Goal: Information Seeking & Learning: Learn about a topic

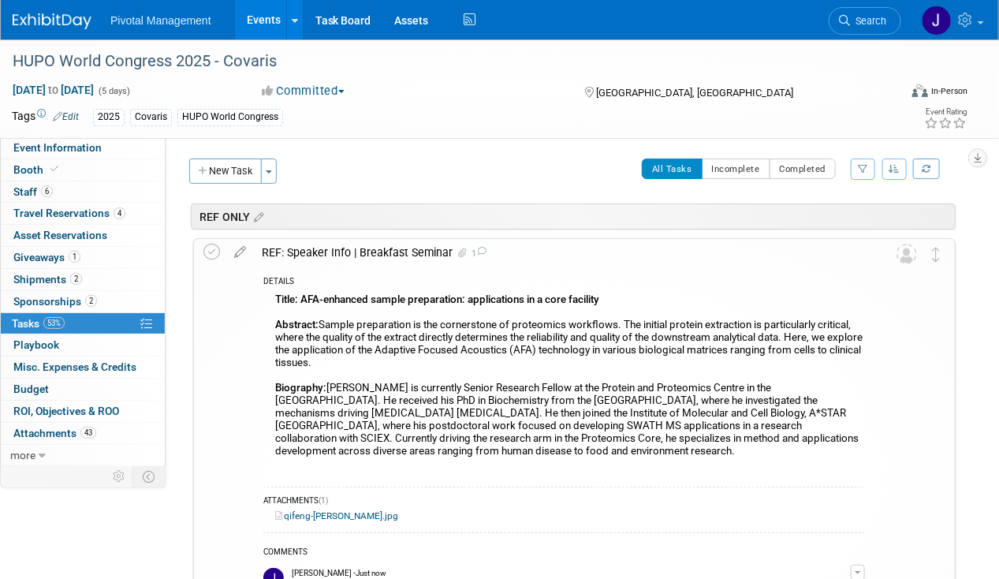
click at [93, 326] on link "53% Tasks 53%" at bounding box center [83, 323] width 164 height 21
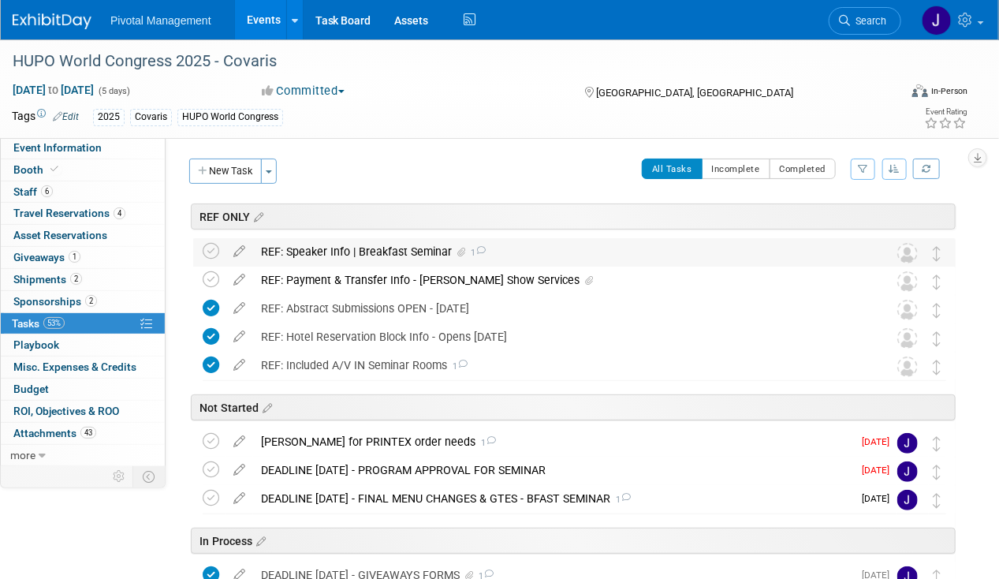
click at [339, 249] on div "REF: Speaker Info | Breakfast Seminar 1" at bounding box center [559, 251] width 613 height 27
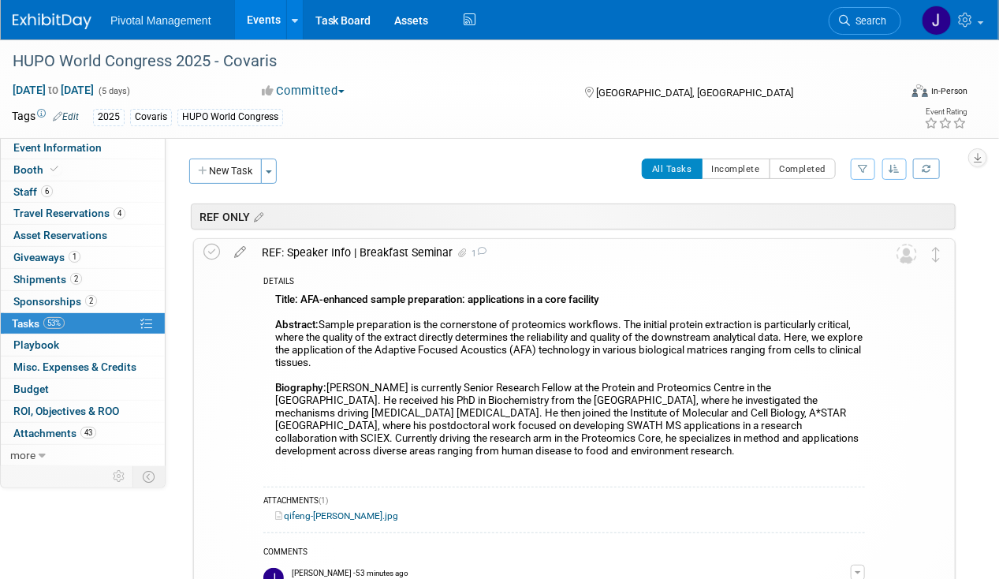
click at [339, 249] on div "REF: Speaker Info | Breakfast Seminar 1" at bounding box center [559, 252] width 611 height 27
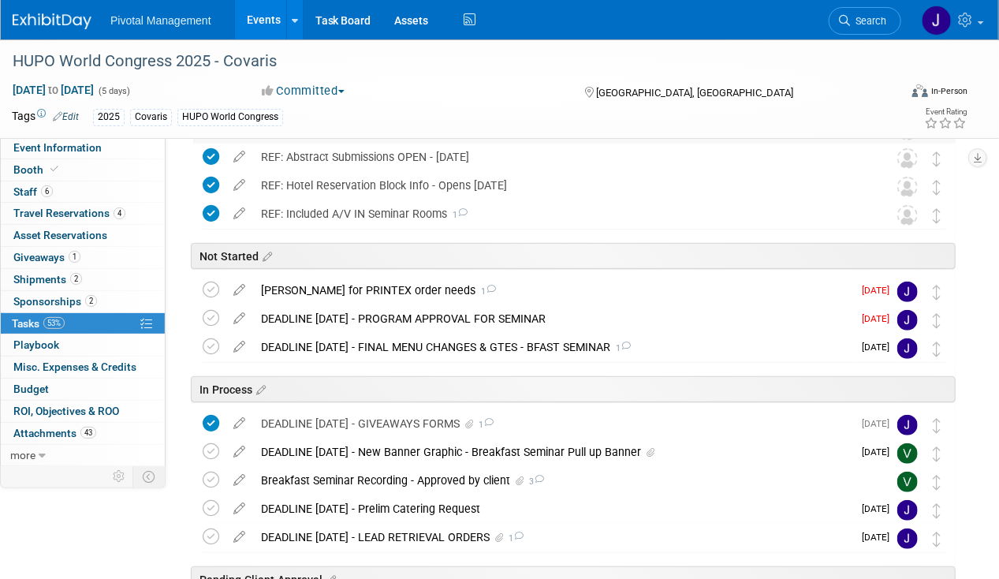
scroll to position [169, 0]
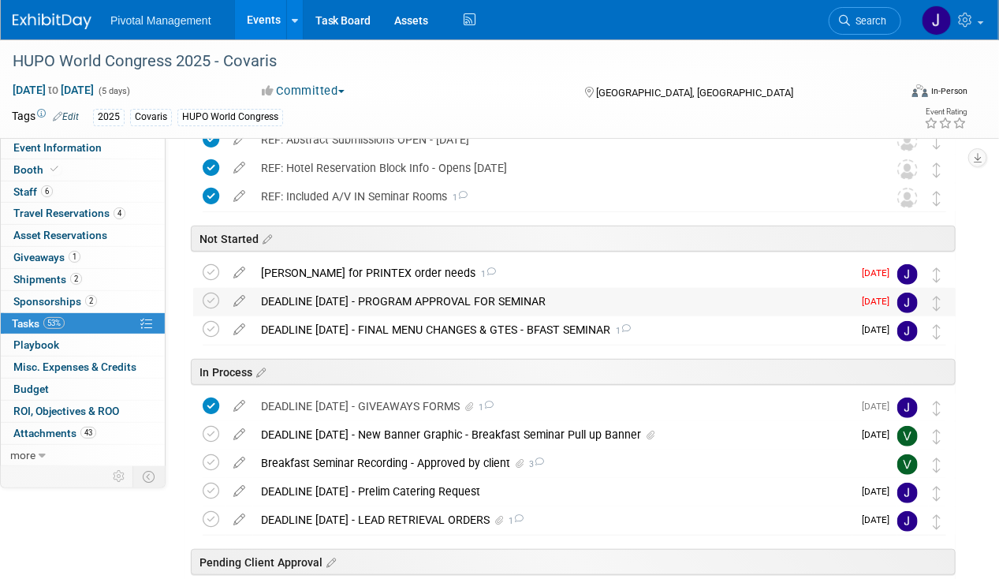
click at [334, 289] on div "DEADLINE SEPT 15 - PROGRAM APPROVAL FOR SEMINAR" at bounding box center [552, 301] width 599 height 27
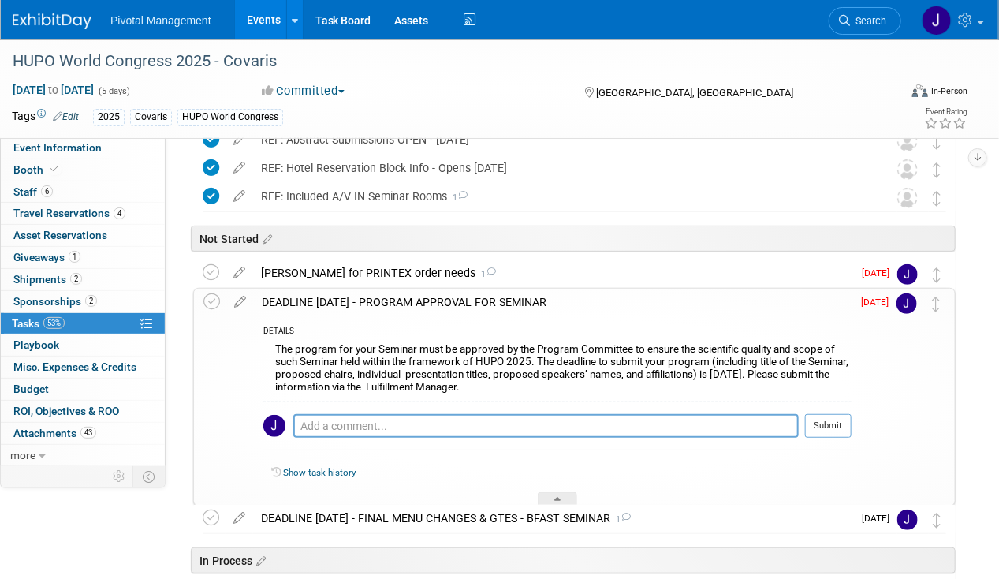
drag, startPoint x: 440, startPoint y: 301, endPoint x: 479, endPoint y: 301, distance: 38.6
click at [440, 301] on div "DEADLINE SEPT 15 - PROGRAM APPROVAL FOR SEMINAR" at bounding box center [553, 302] width 598 height 27
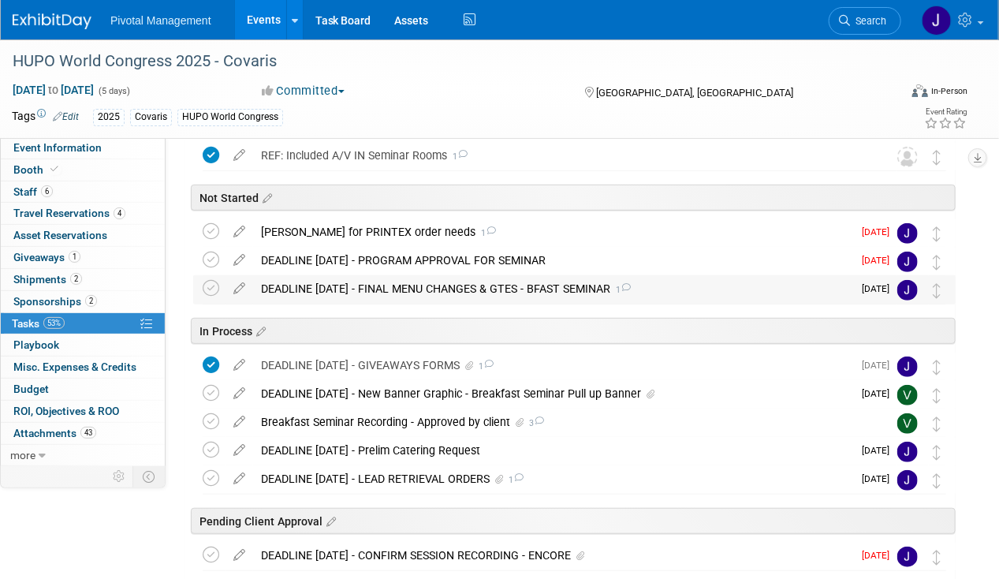
scroll to position [209, 0]
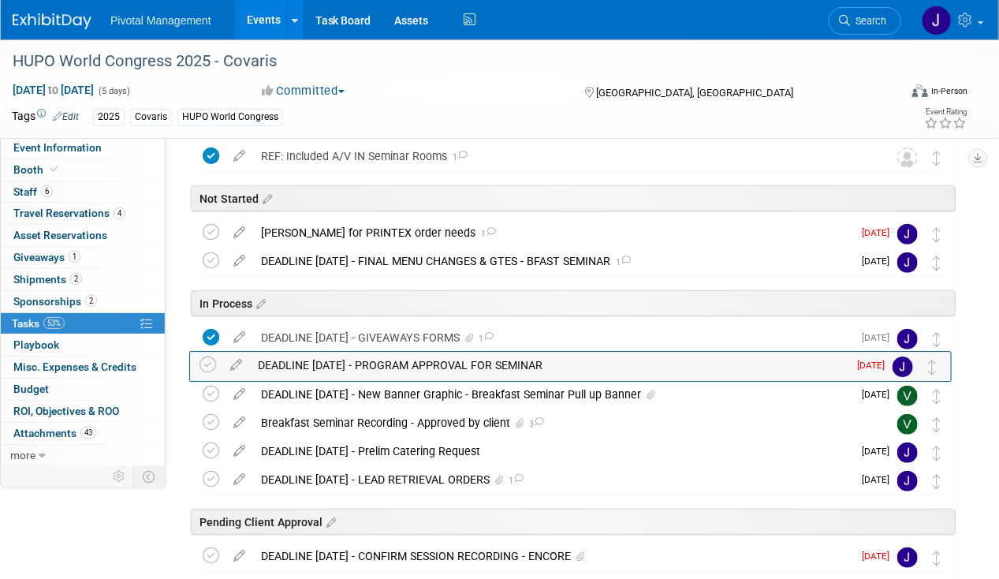
drag, startPoint x: 940, startPoint y: 259, endPoint x: 937, endPoint y: 363, distance: 104.9
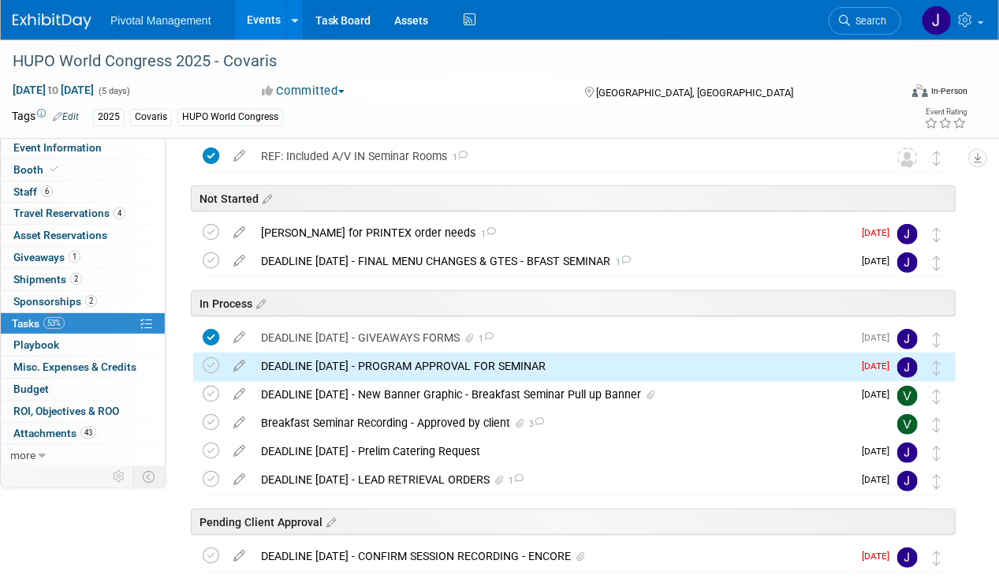
click at [462, 362] on div "DEADLINE SEPT 15 - PROGRAM APPROVAL FOR SEMINAR" at bounding box center [552, 365] width 599 height 27
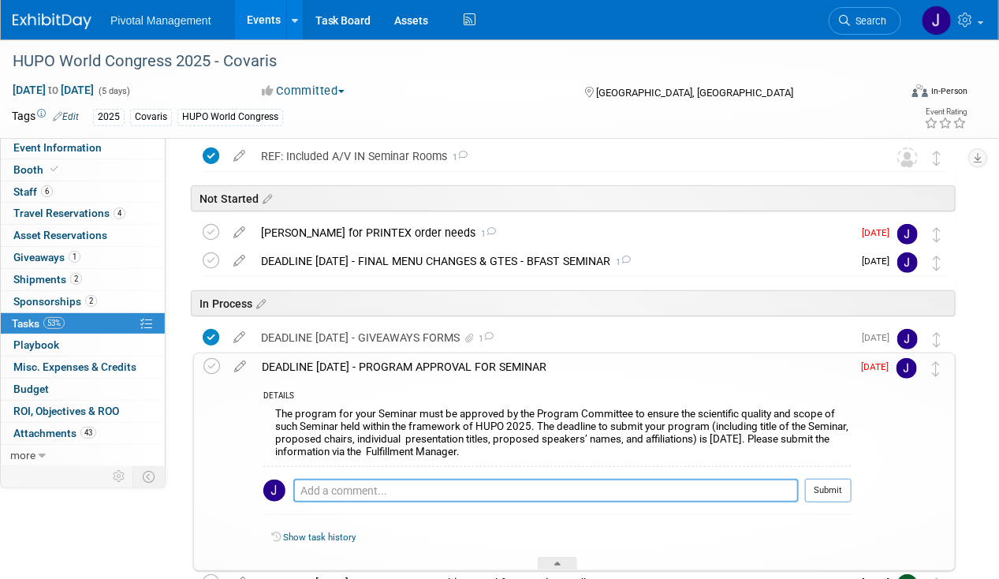
click at [325, 483] on textarea at bounding box center [545, 491] width 505 height 24
type textarea "Submitted 1 of 2 speaker info to HUPO WC - 09.15.25"
click at [812, 486] on button "Submit" at bounding box center [828, 491] width 47 height 24
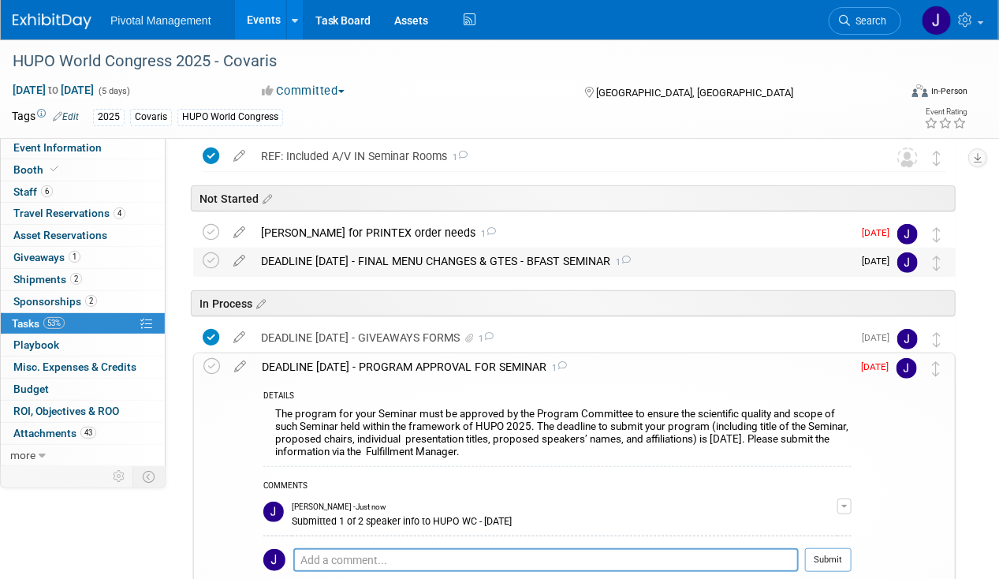
click at [439, 251] on div "DEADLINE OCT 28 - FINAL MENU CHANGES & GTES - BFAST SEMINAR 1" at bounding box center [552, 261] width 599 height 27
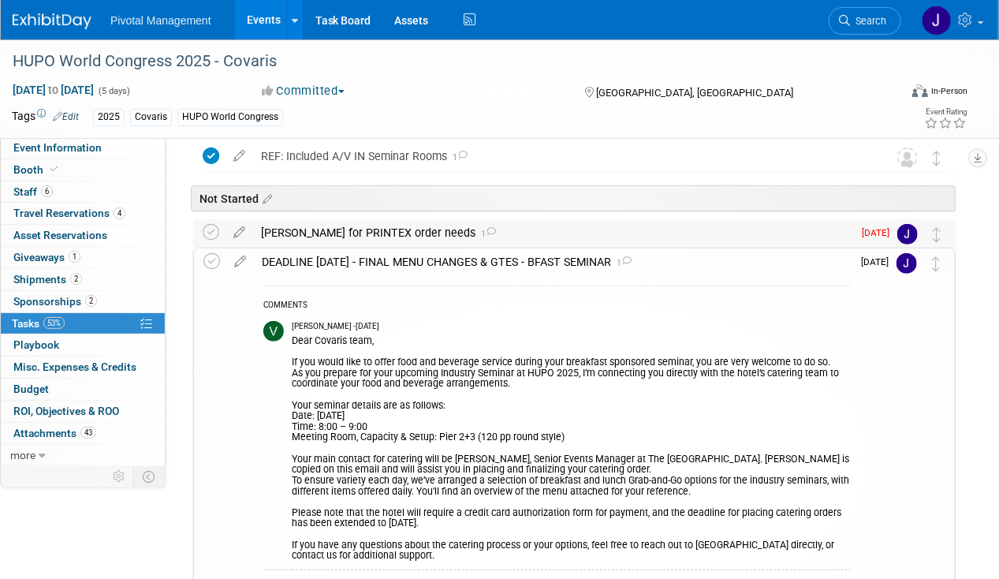
click at [430, 232] on div "Ping Elisabeth for PRINTEX order needs 1" at bounding box center [552, 232] width 599 height 27
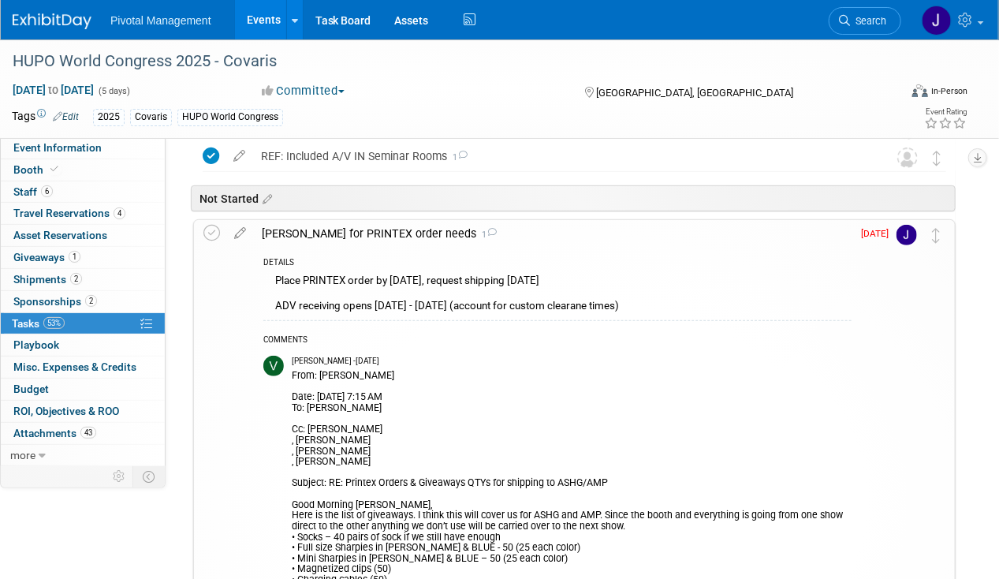
click at [430, 232] on div "Ping Elisabeth for PRINTEX order needs 1" at bounding box center [553, 233] width 598 height 27
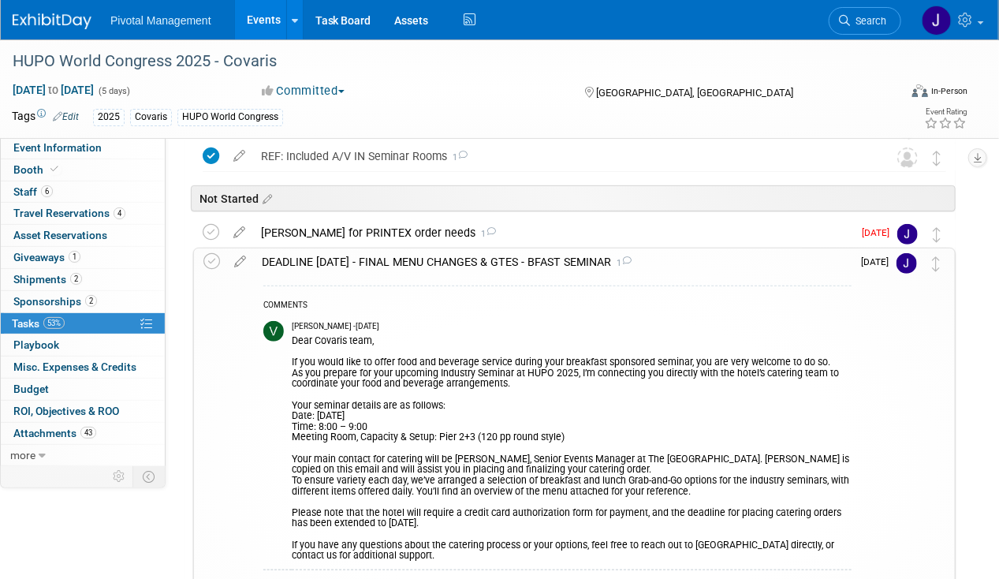
click at [568, 258] on div "DEADLINE OCT 28 - FINAL MENU CHANGES & GTES - BFAST SEMINAR 1" at bounding box center [553, 261] width 598 height 27
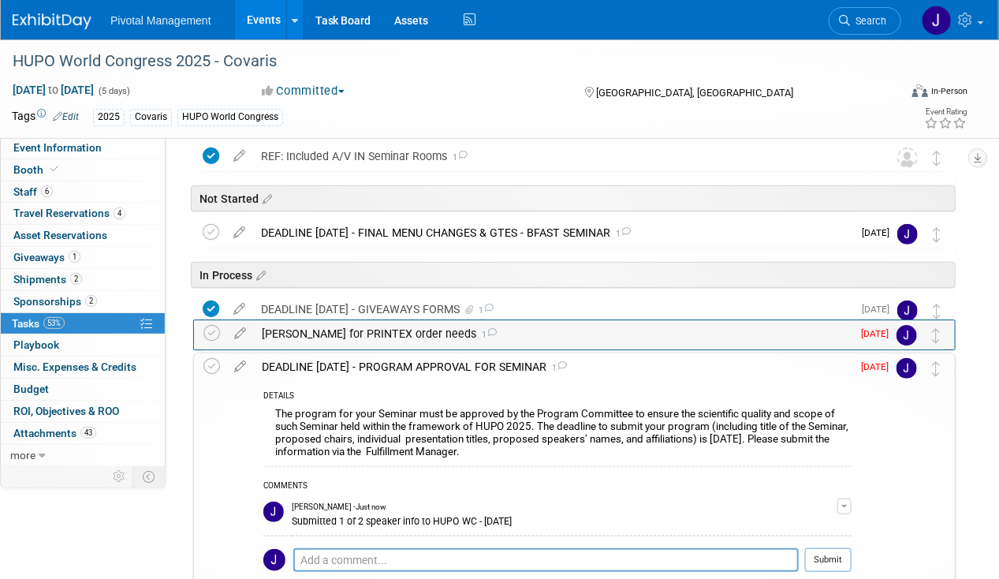
drag, startPoint x: 938, startPoint y: 223, endPoint x: 938, endPoint y: 325, distance: 101.7
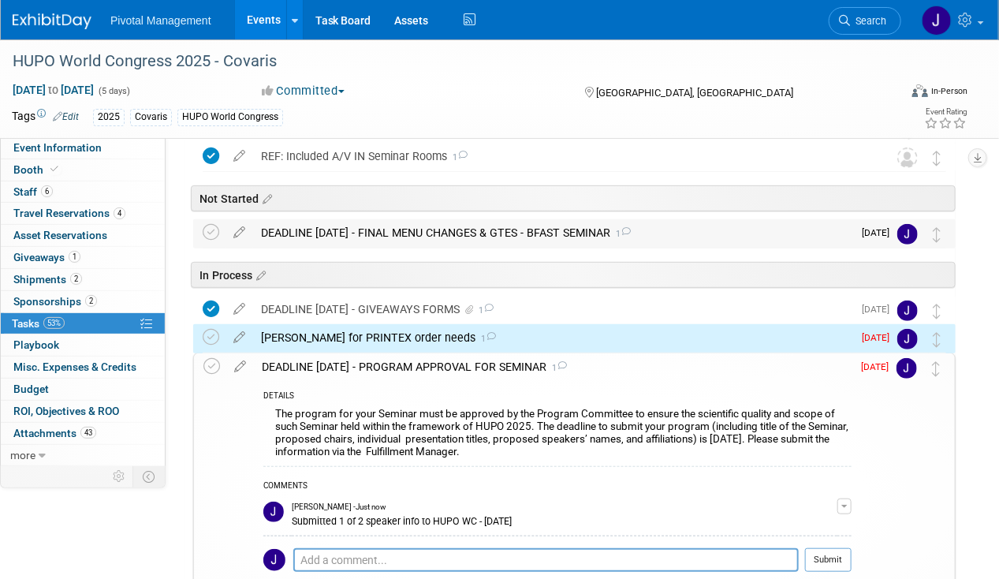
click at [394, 239] on div "DEADLINE OCT 28 - FINAL MENU CHANGES & GTES - BFAST SEMINAR 1" at bounding box center [552, 232] width 599 height 27
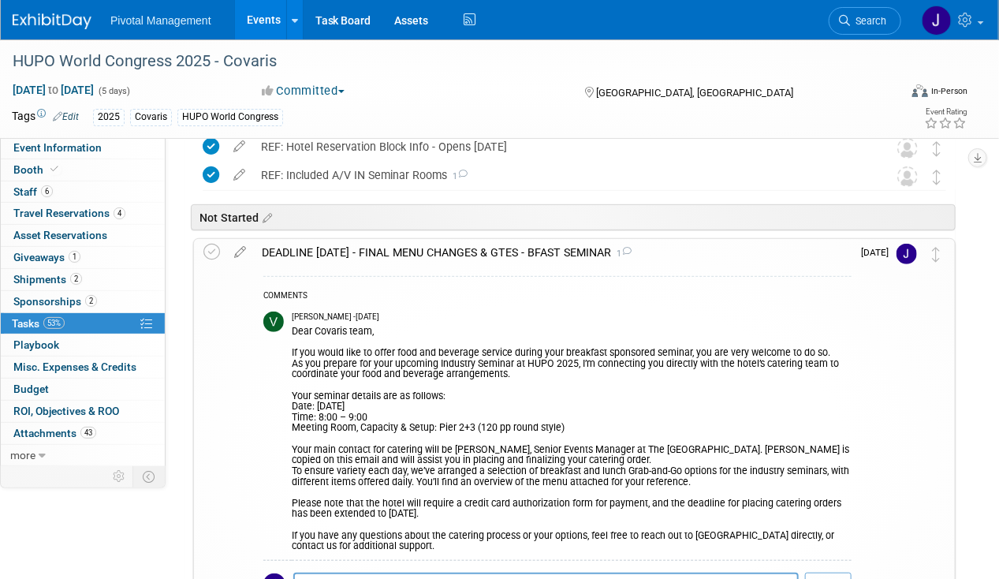
scroll to position [177, 0]
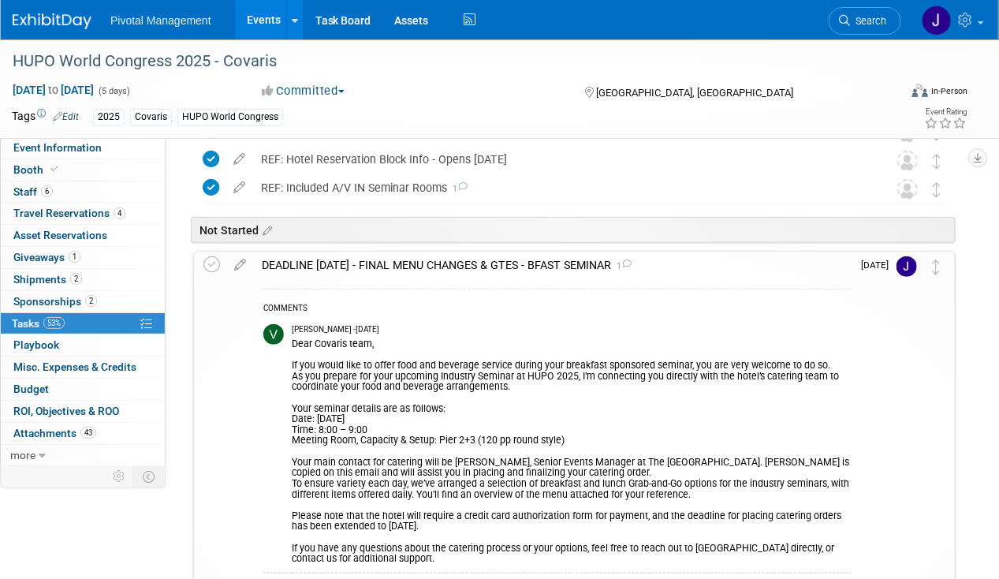
click at [397, 268] on div "DEADLINE OCT 28 - FINAL MENU CHANGES & GTES - BFAST SEMINAR 1" at bounding box center [553, 264] width 598 height 27
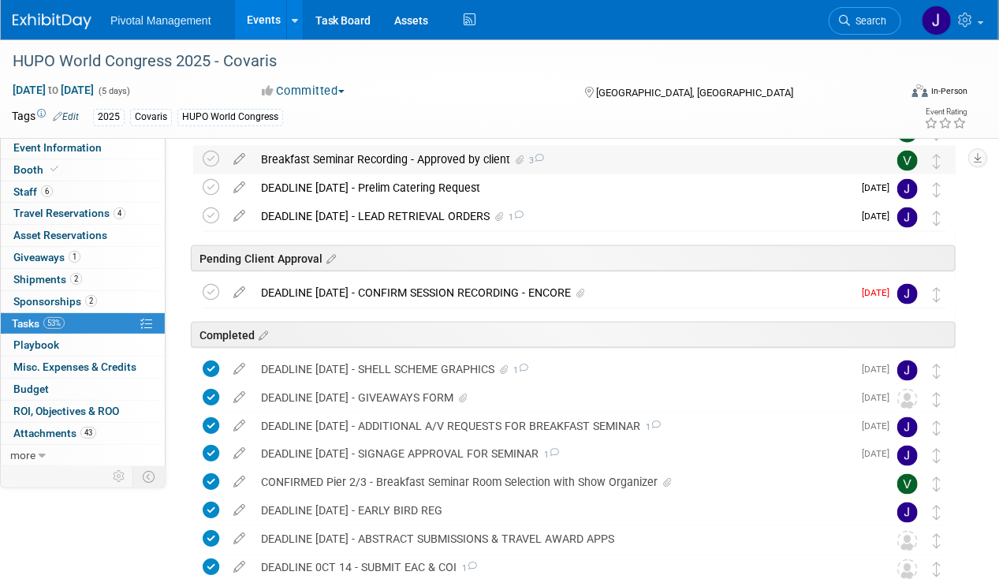
scroll to position [582, 0]
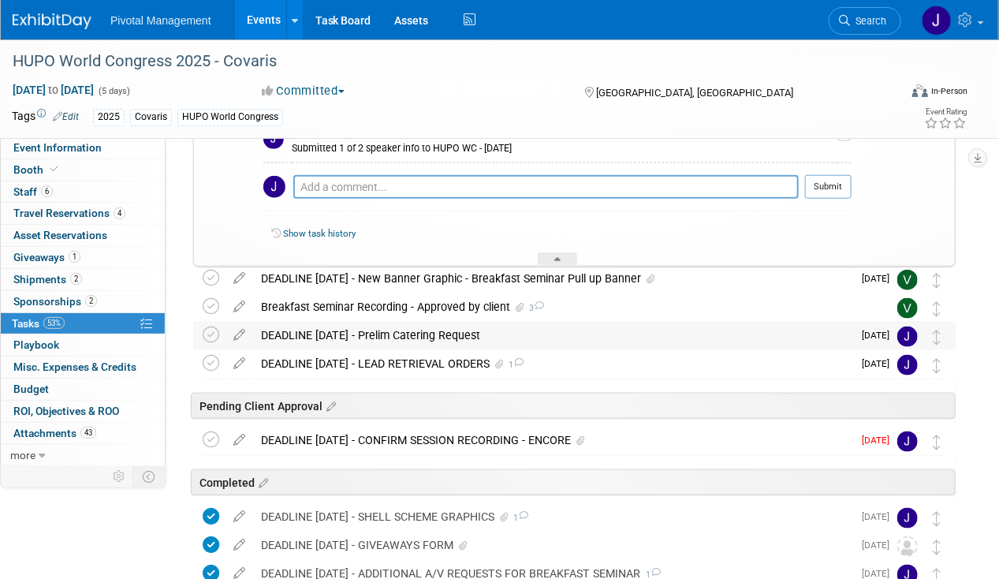
click at [414, 322] on div "DEADLINE OCT 28 - Prelim Catering Request" at bounding box center [552, 335] width 599 height 27
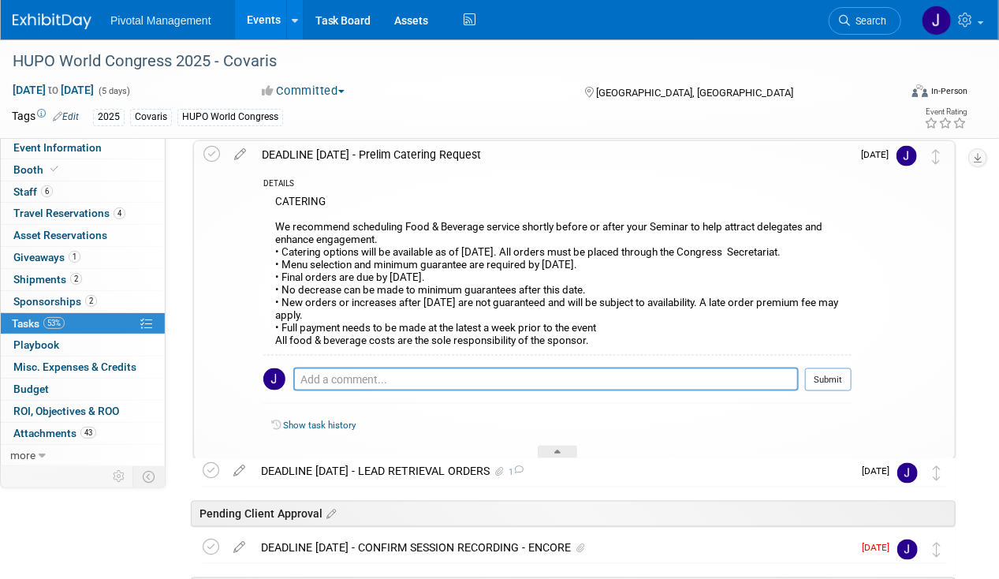
scroll to position [646, 0]
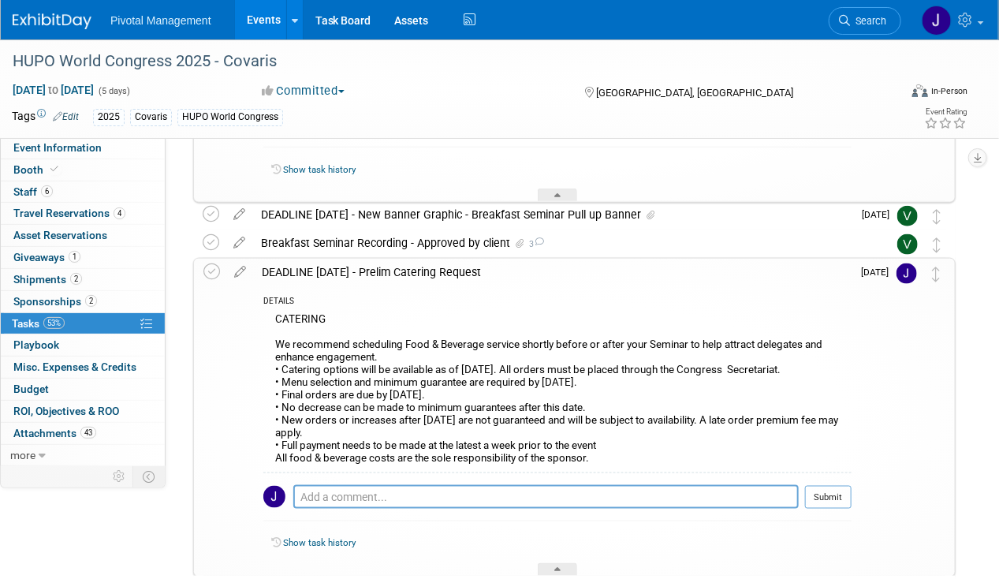
click at [441, 273] on div "DEADLINE OCT 28 - Prelim Catering Request" at bounding box center [553, 272] width 598 height 27
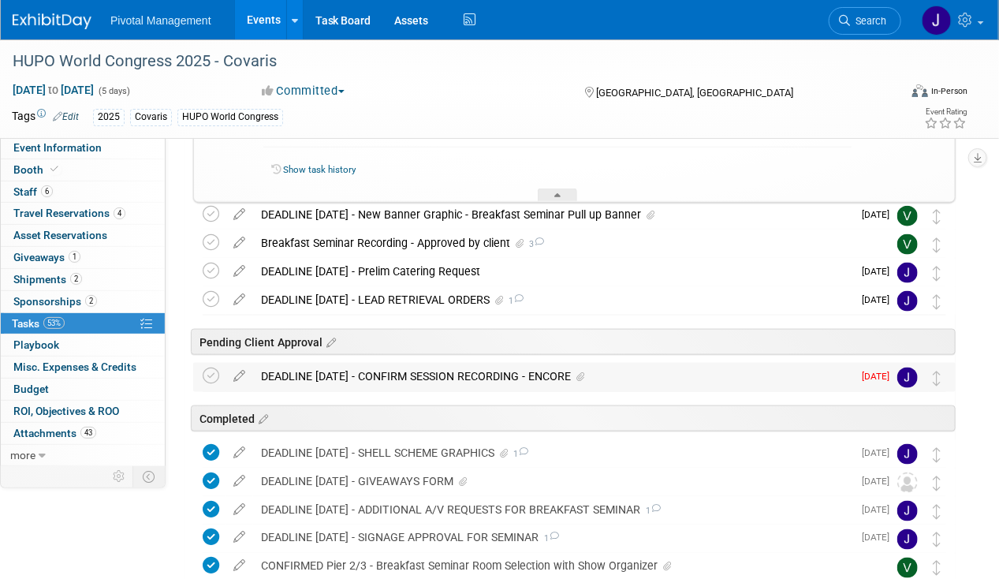
click at [416, 376] on div "DEADLINE SEPT 15 - CONFIRM SESSION RECORDING - ENCORE" at bounding box center [552, 376] width 599 height 27
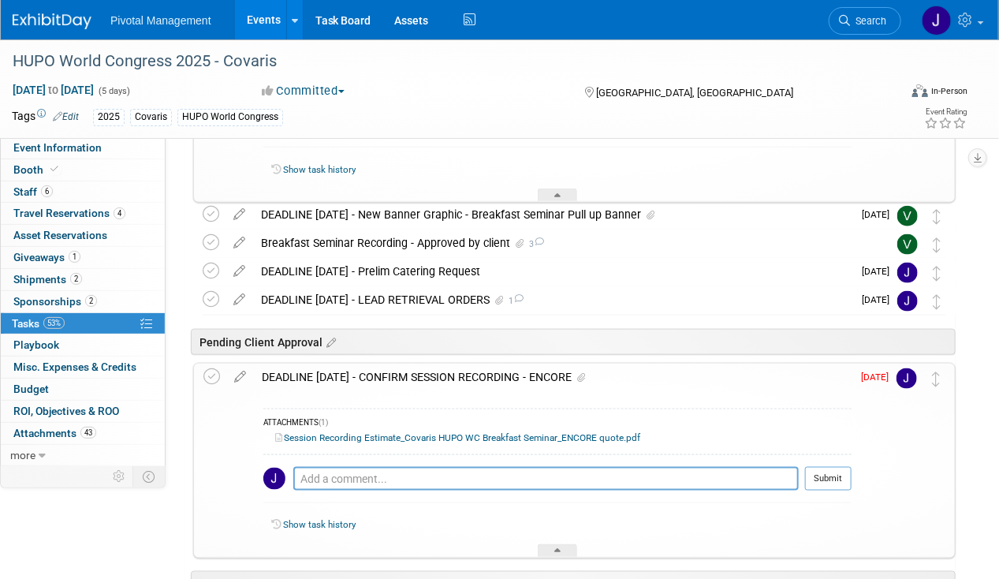
click at [416, 376] on div "DEADLINE SEPT 15 - CONFIRM SESSION RECORDING - ENCORE" at bounding box center [553, 376] width 598 height 27
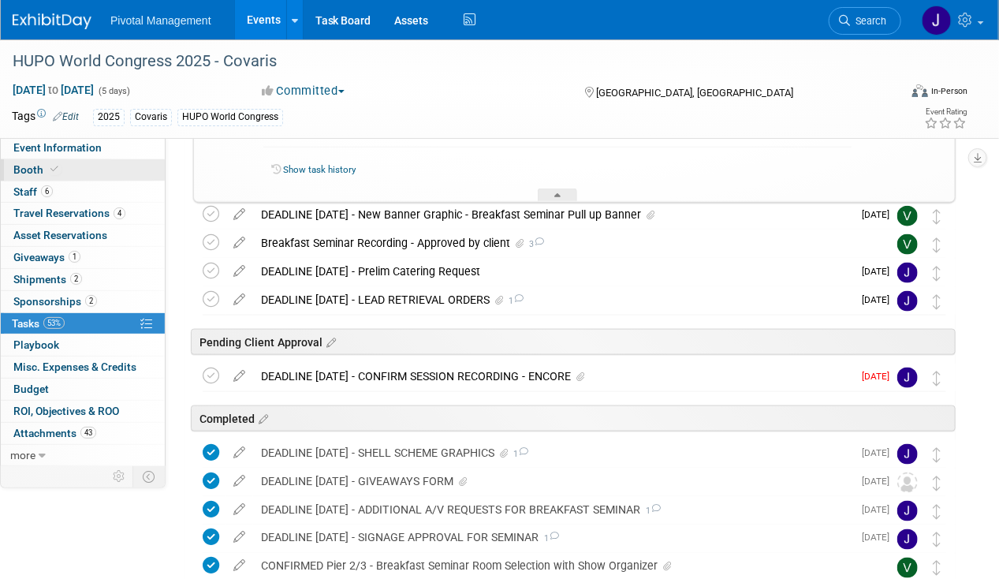
click at [50, 177] on link "Booth" at bounding box center [83, 169] width 164 height 21
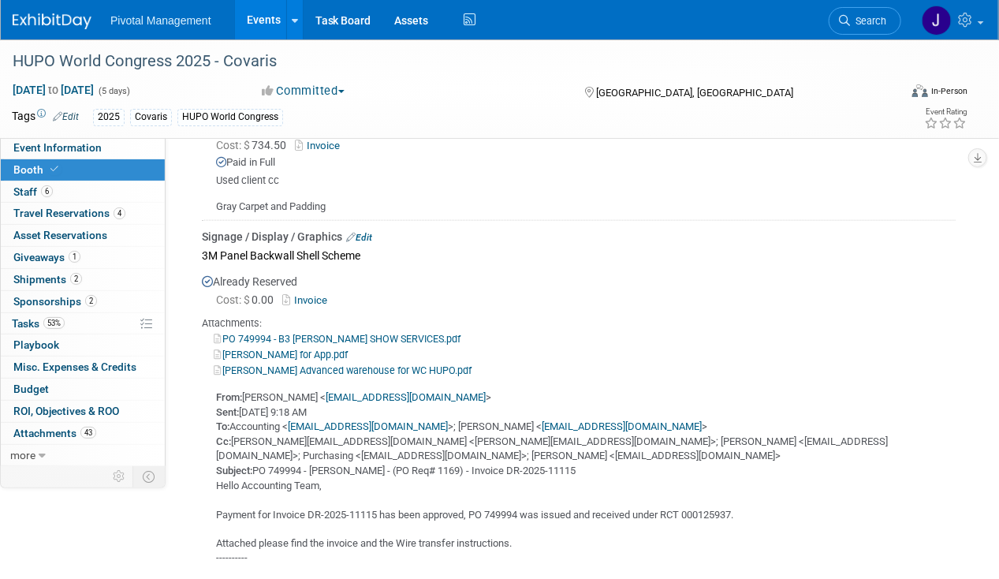
scroll to position [2977, 0]
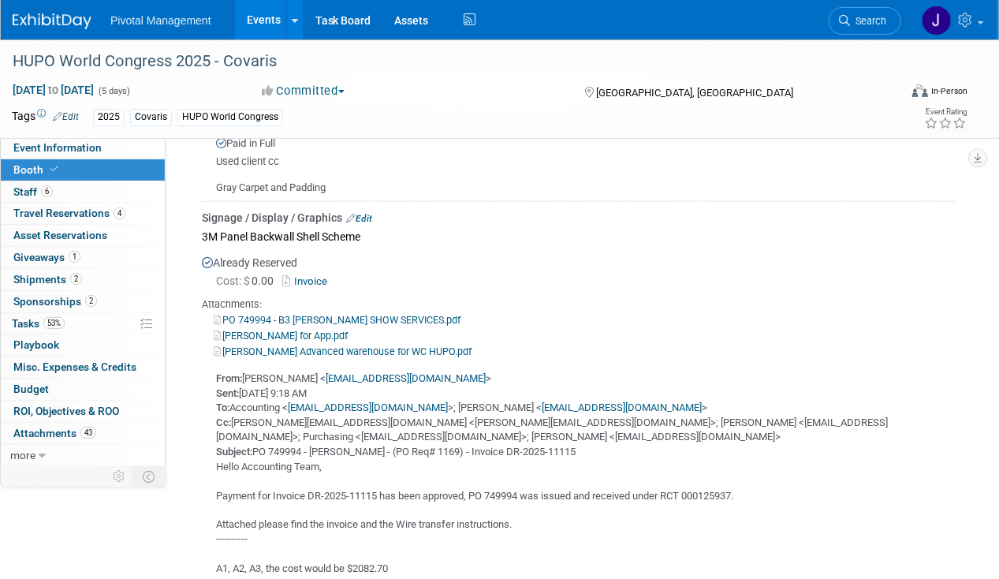
click at [294, 276] on icon at bounding box center [288, 281] width 12 height 10
click at [366, 213] on link "Edit" at bounding box center [359, 218] width 26 height 11
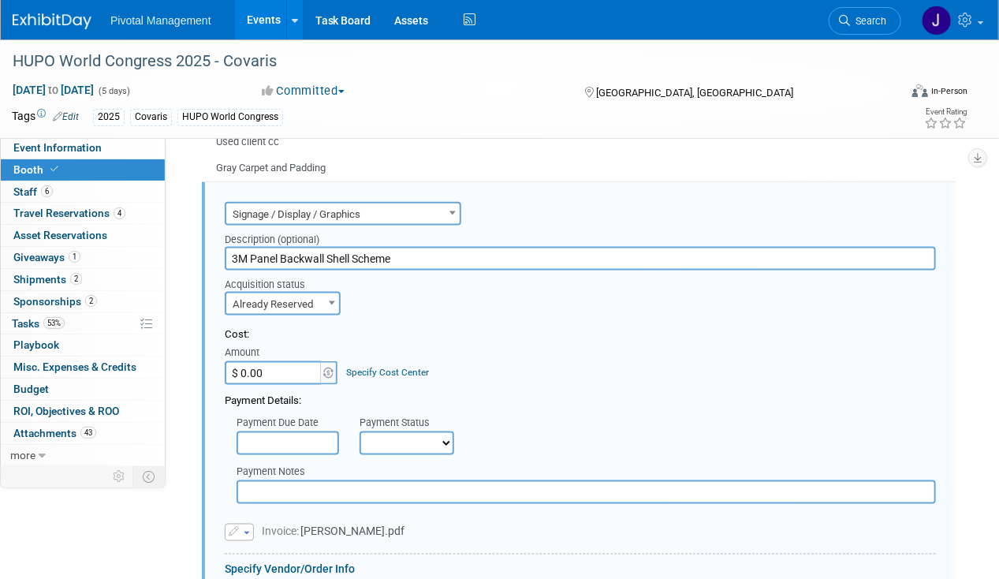
scroll to position [0, 0]
click at [281, 367] on input "$ 0.00" at bounding box center [274, 373] width 99 height 24
drag, startPoint x: 306, startPoint y: 372, endPoint x: 185, endPoint y: 361, distance: 121.1
type input "$ 3,858.95"
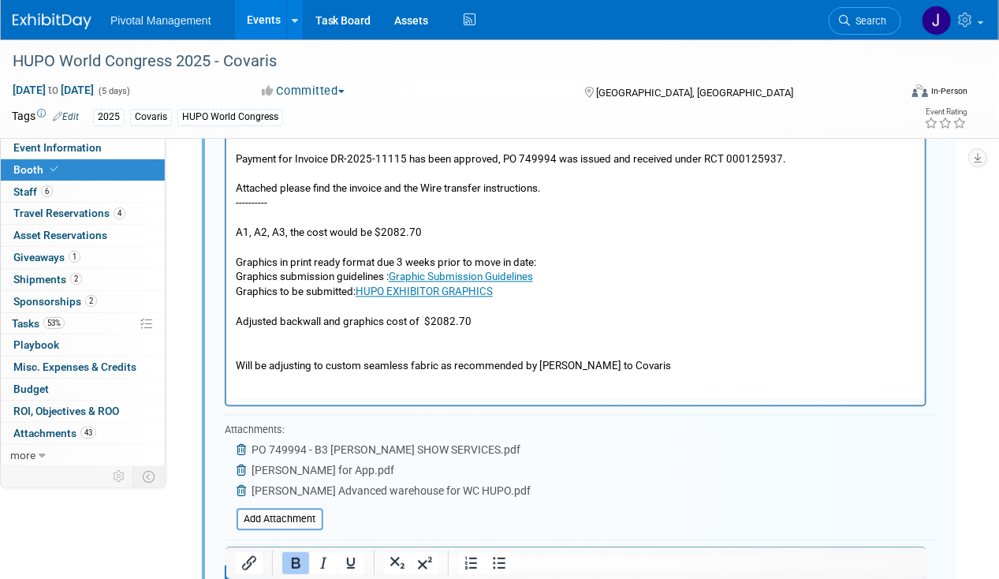
scroll to position [3666, 0]
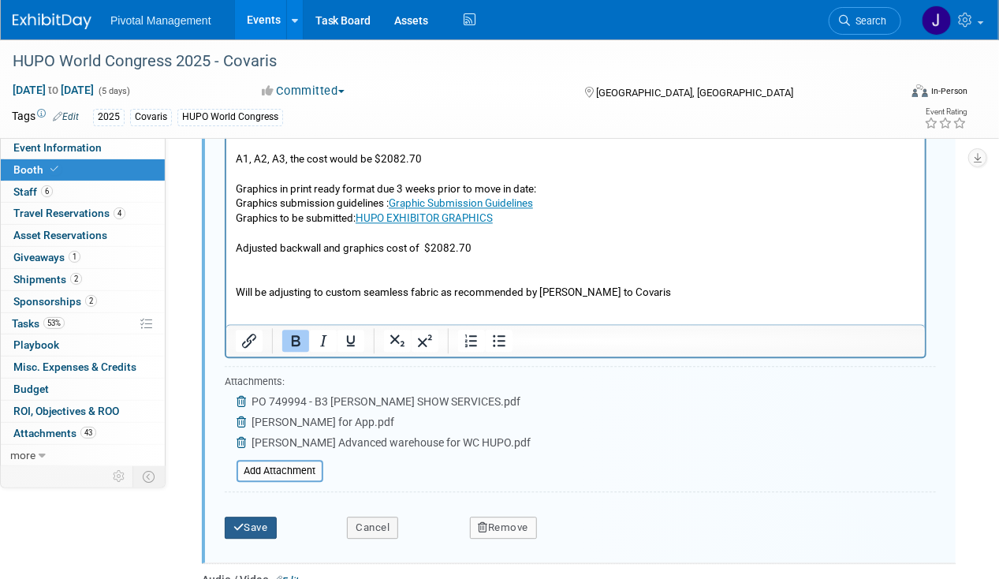
click at [250, 516] on button "Save" at bounding box center [251, 527] width 52 height 22
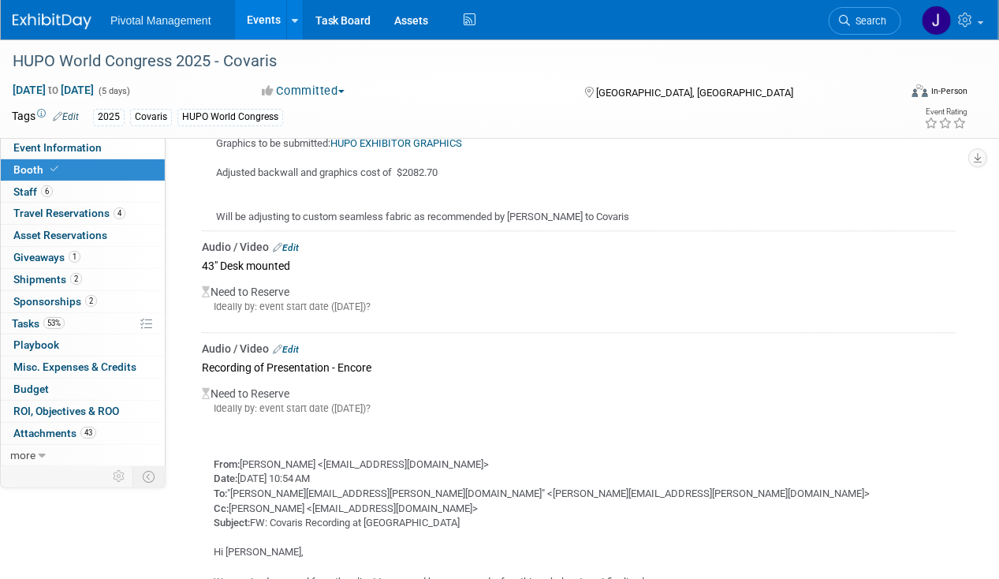
scroll to position [3465, 0]
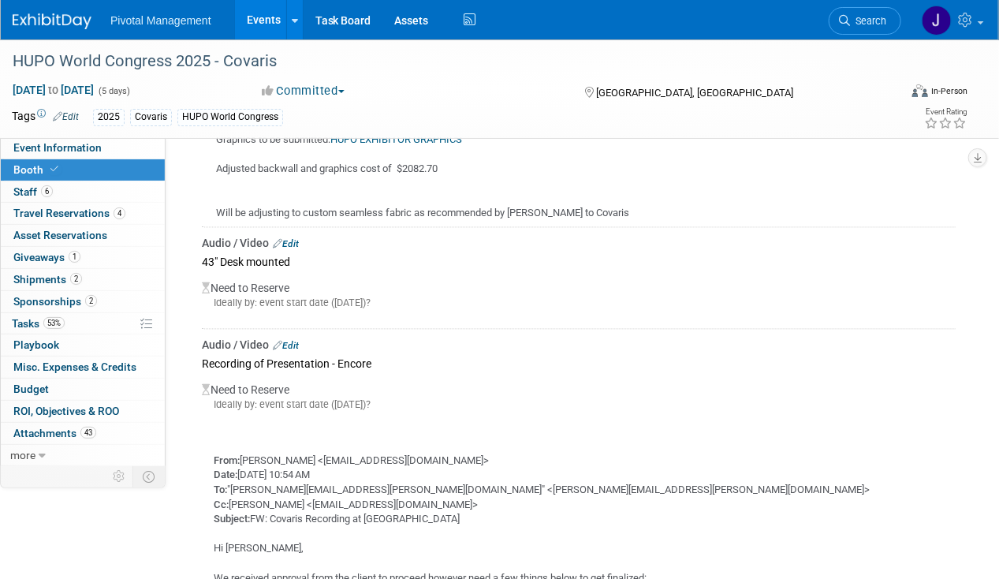
click at [295, 244] on link "Edit" at bounding box center [286, 244] width 26 height 11
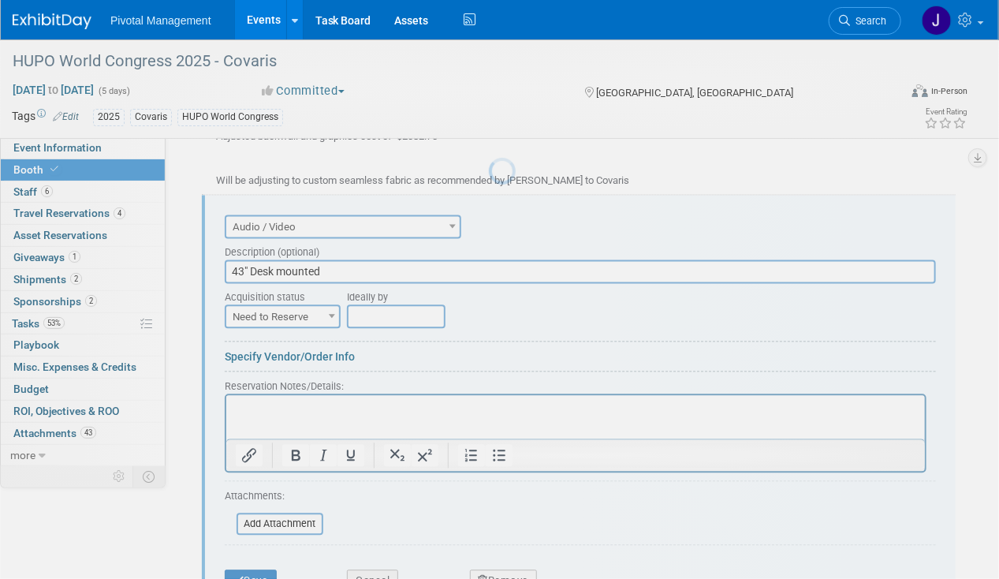
scroll to position [3510, 0]
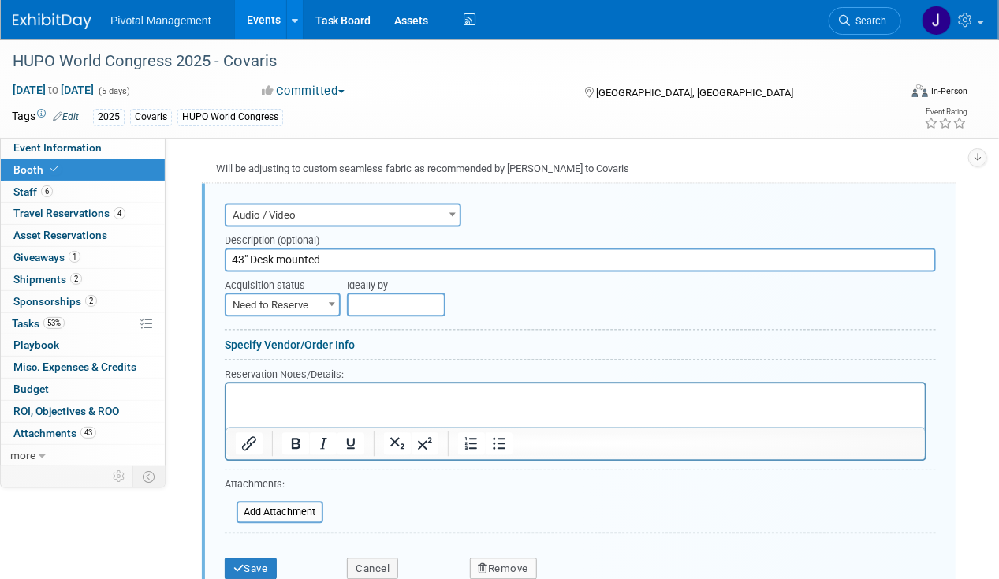
click at [297, 294] on span "Need to Reserve" at bounding box center [282, 305] width 113 height 22
click at [657, 307] on div "Ideally by" at bounding box center [610, 293] width 527 height 45
click at [240, 568] on button "Save" at bounding box center [251, 568] width 52 height 22
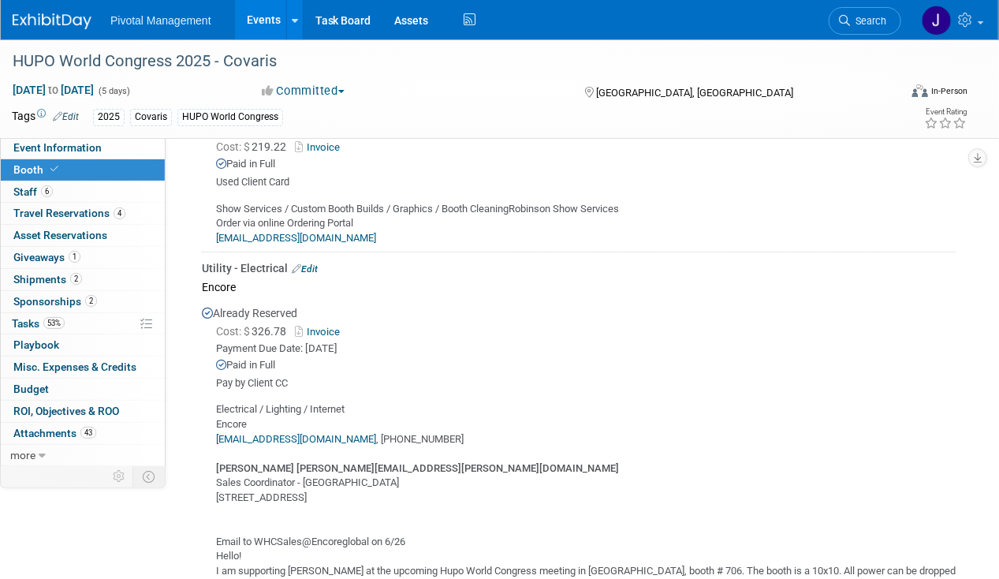
scroll to position [2151, 0]
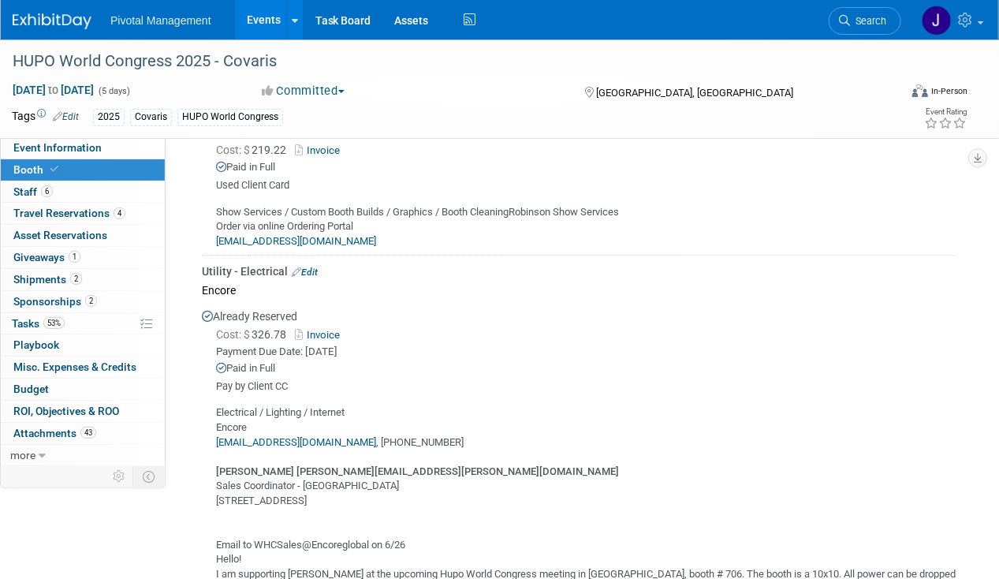
click at [321, 329] on link "Invoice" at bounding box center [320, 335] width 51 height 12
click at [315, 268] on link "Edit" at bounding box center [305, 271] width 26 height 11
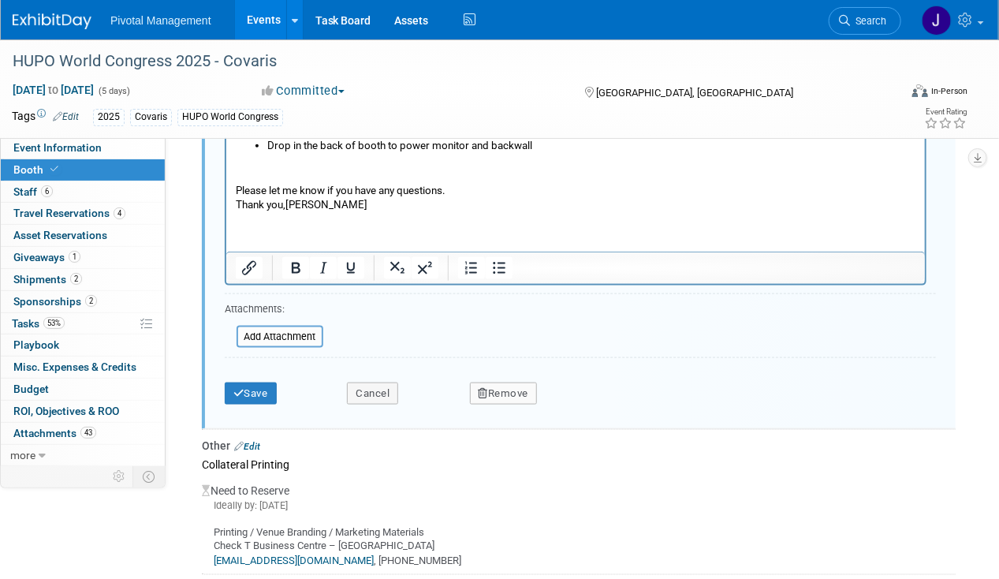
scroll to position [2953, 0]
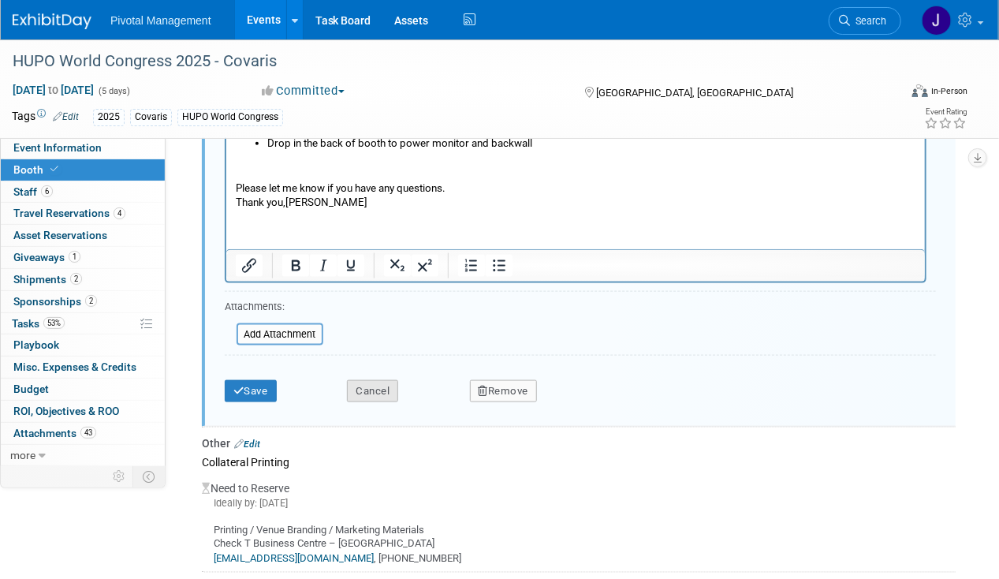
click at [395, 382] on button "Cancel" at bounding box center [372, 391] width 51 height 22
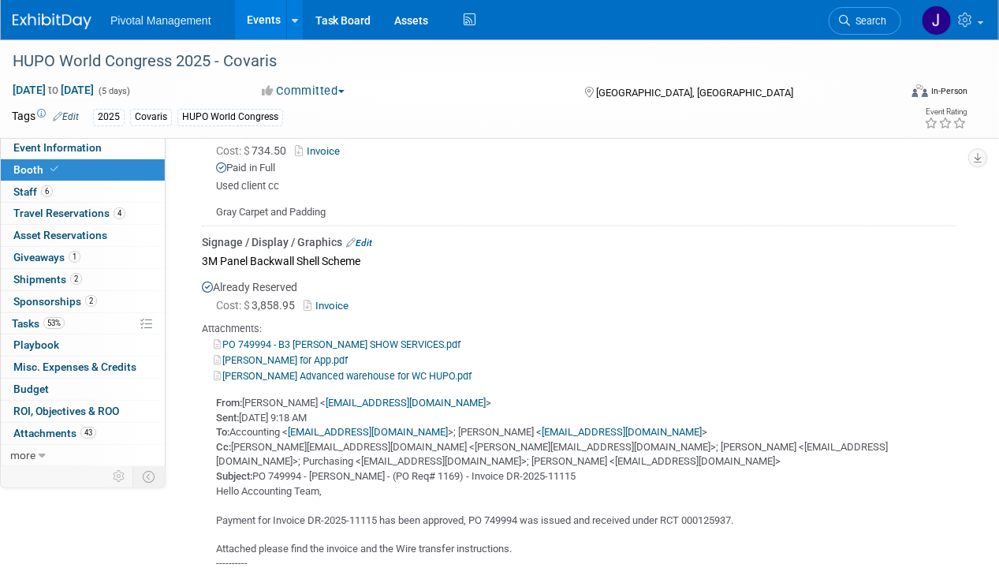
scroll to position [2728, 0]
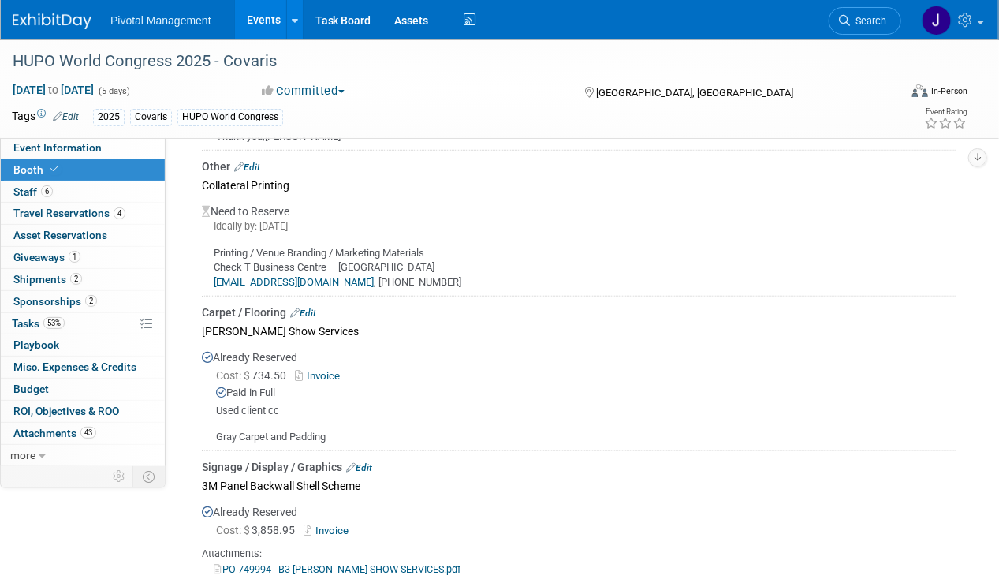
click at [323, 372] on link "Invoice" at bounding box center [320, 376] width 51 height 12
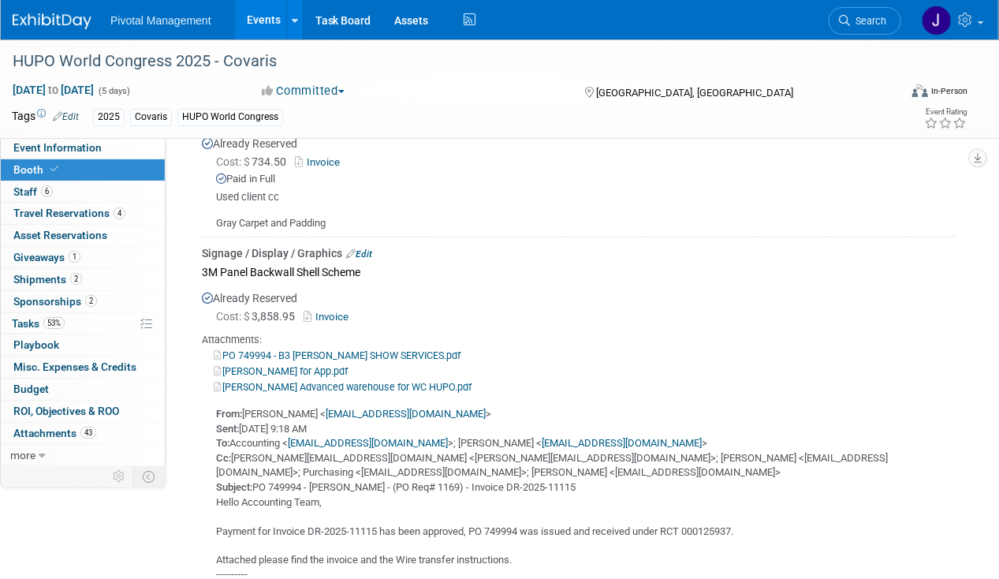
scroll to position [2951, 0]
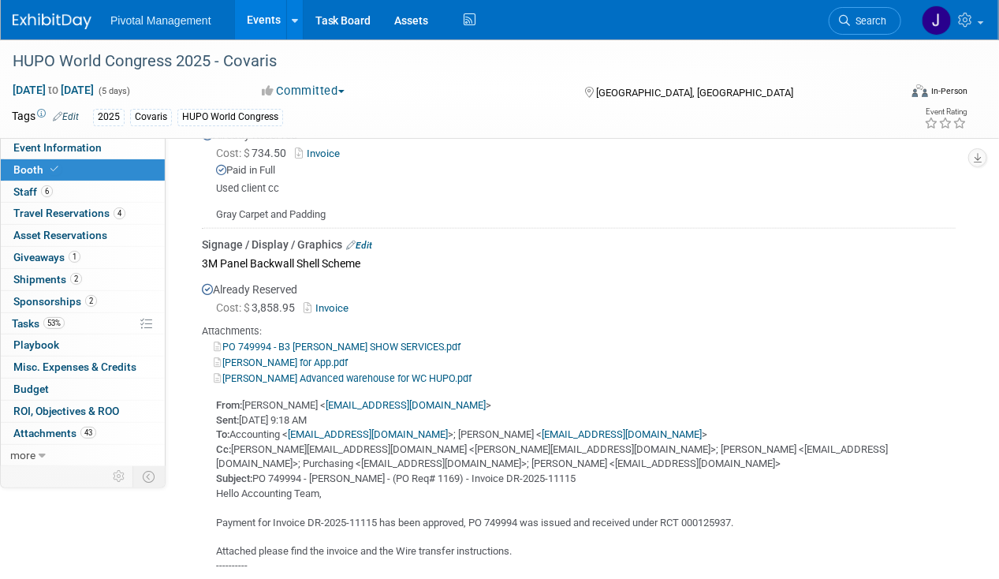
click at [331, 305] on link "Invoice" at bounding box center [329, 308] width 51 height 12
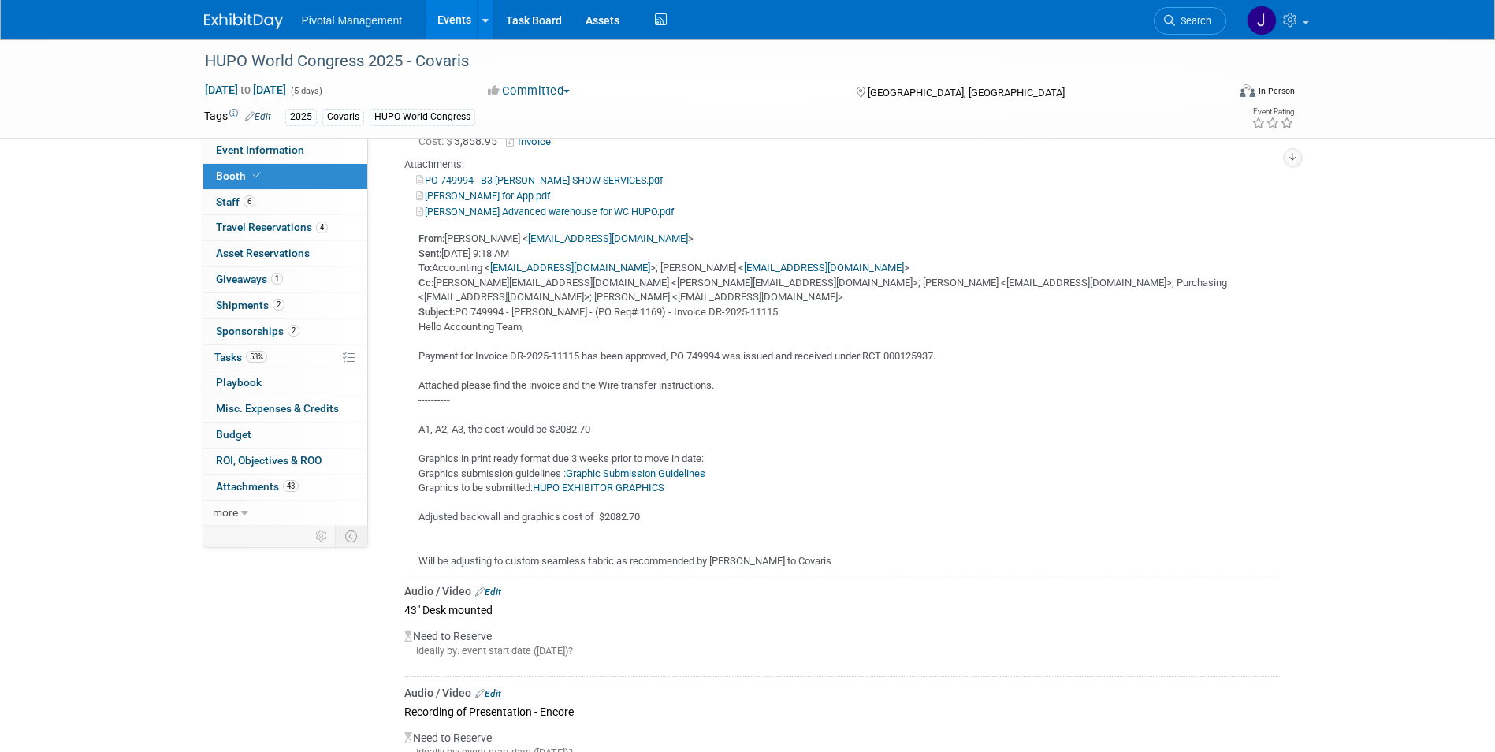
scroll to position [2915, 0]
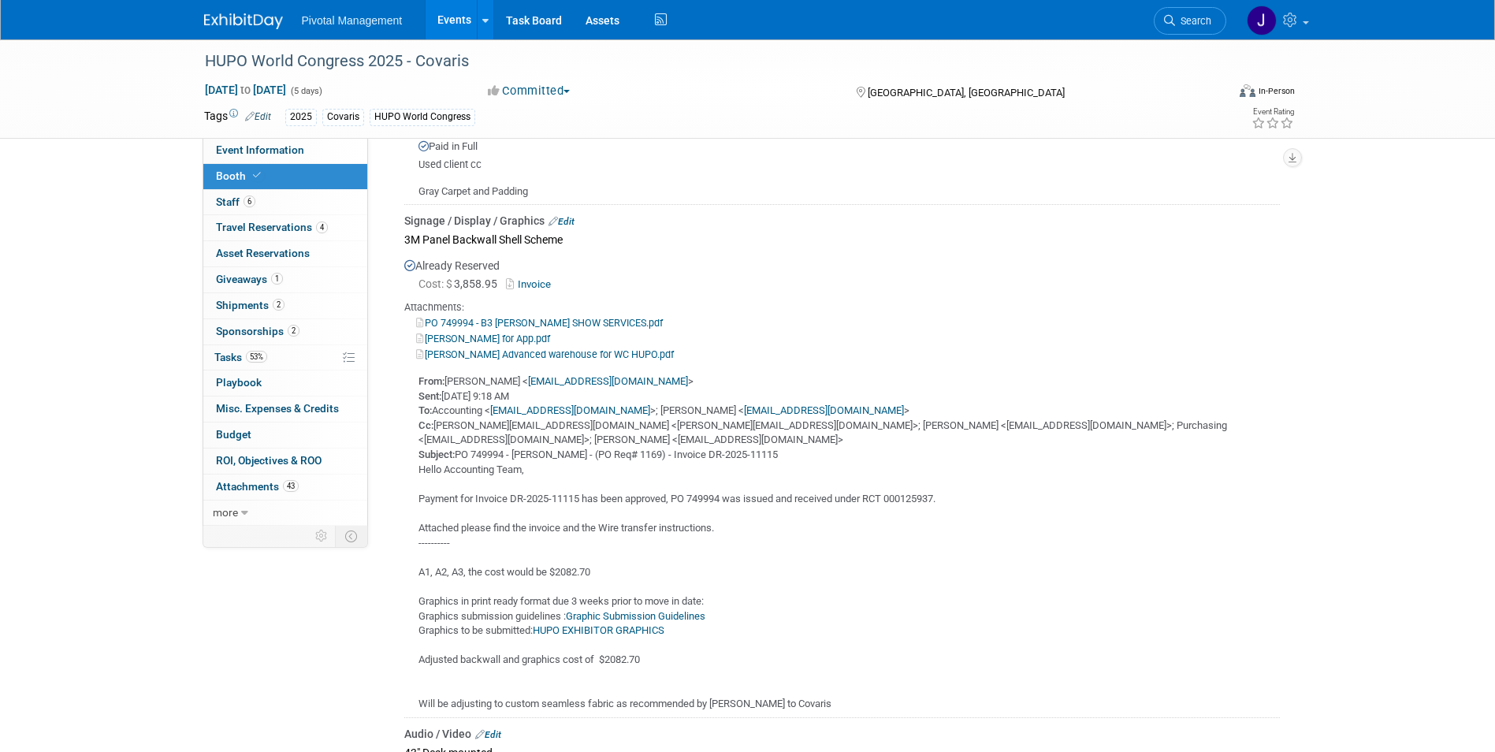
click at [572, 216] on link "Edit" at bounding box center [562, 221] width 26 height 11
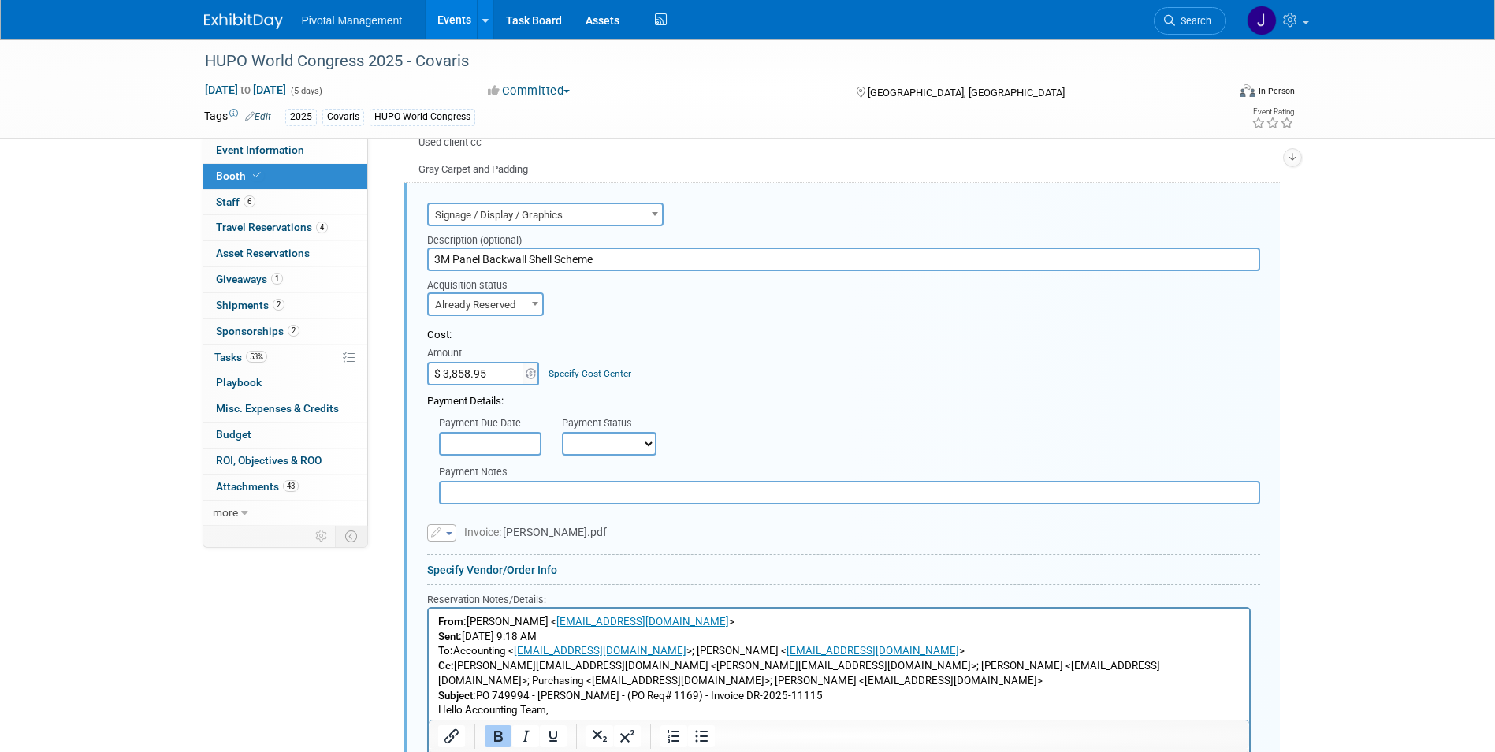
scroll to position [0, 0]
click at [530, 254] on input "3M Panel Backwall Shell Scheme" at bounding box center [843, 260] width 833 height 24
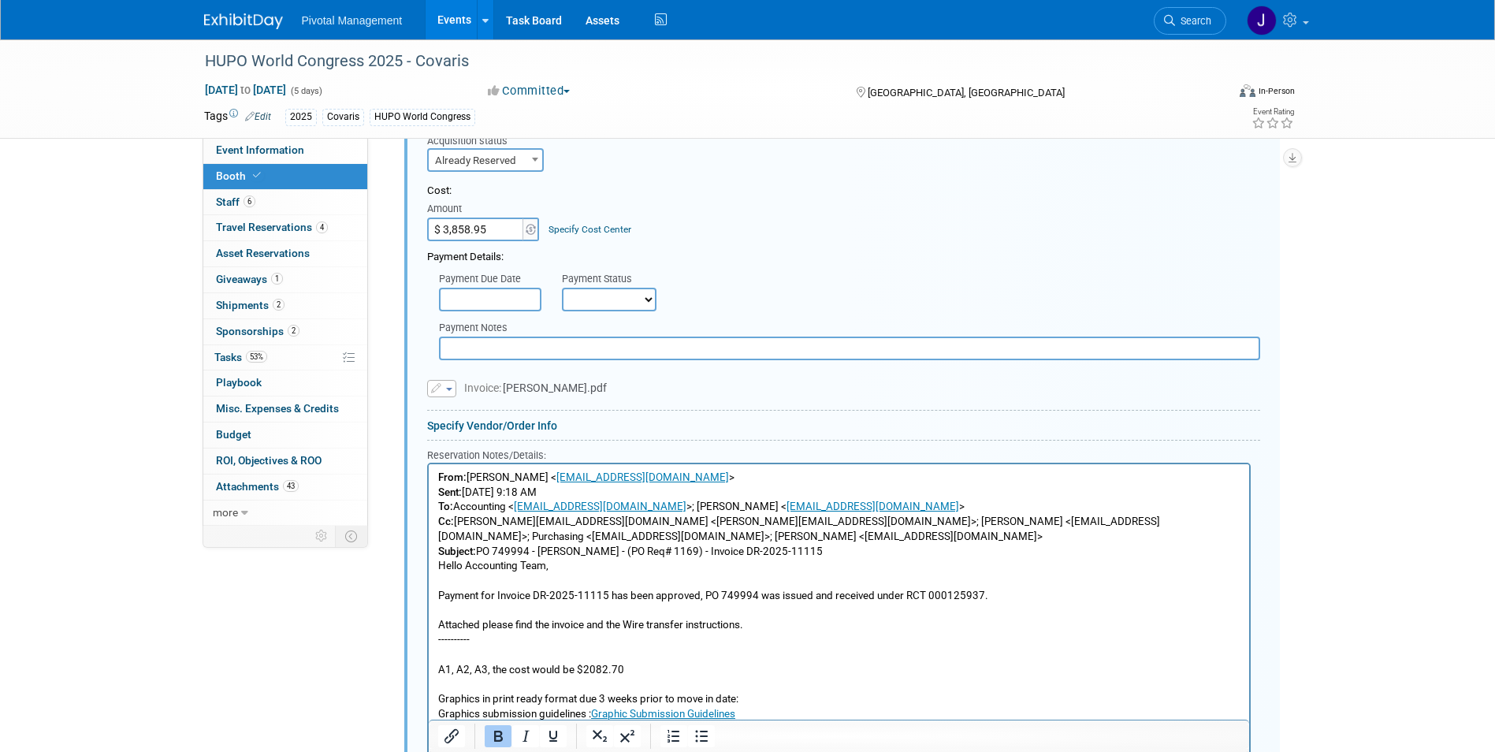
scroll to position [3103, 0]
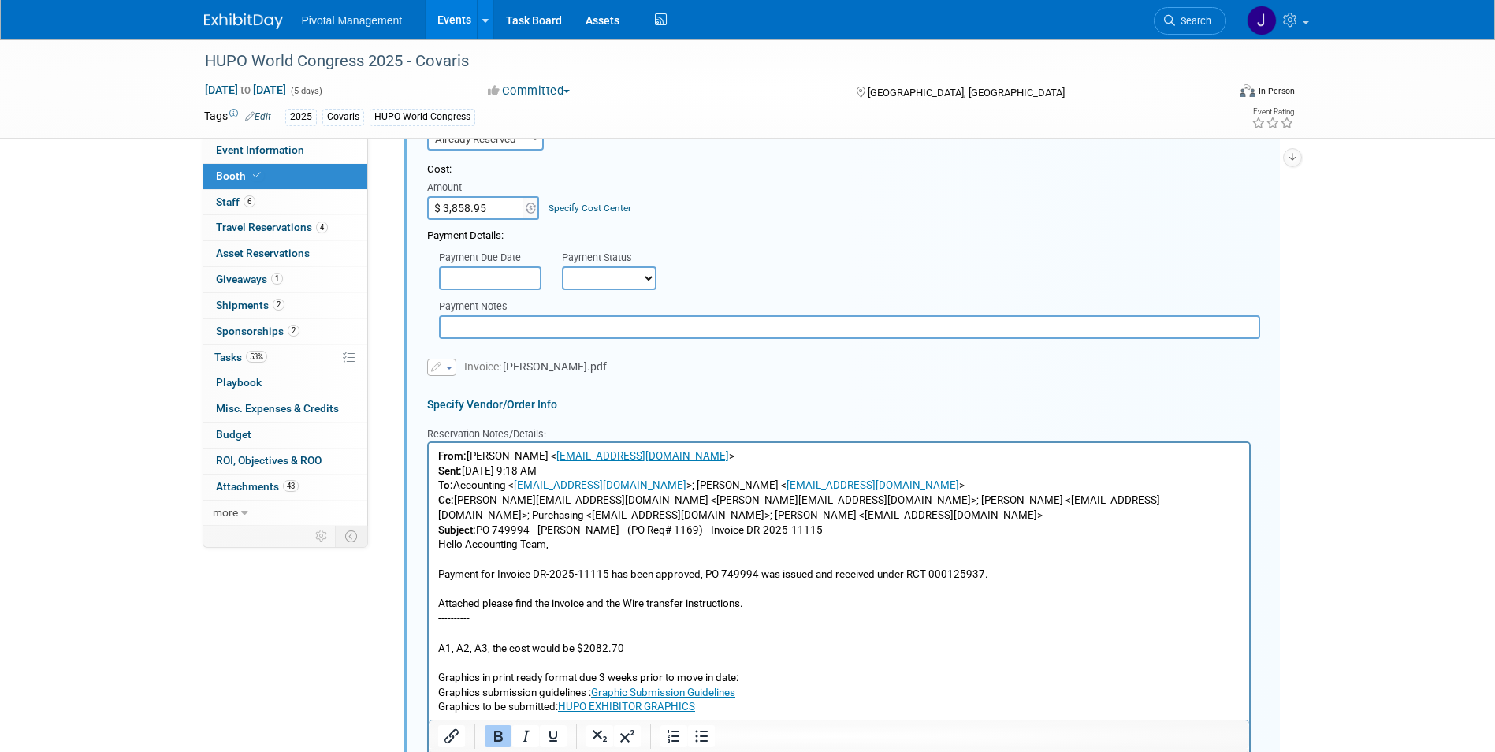
type input "Tension Fabric Display"
click at [435, 453] on html "From: Maria Nassar < mnassar@covaris.com > Sent: Friday, August 29, 2025 9:18 A…" at bounding box center [838, 616] width 821 height 346
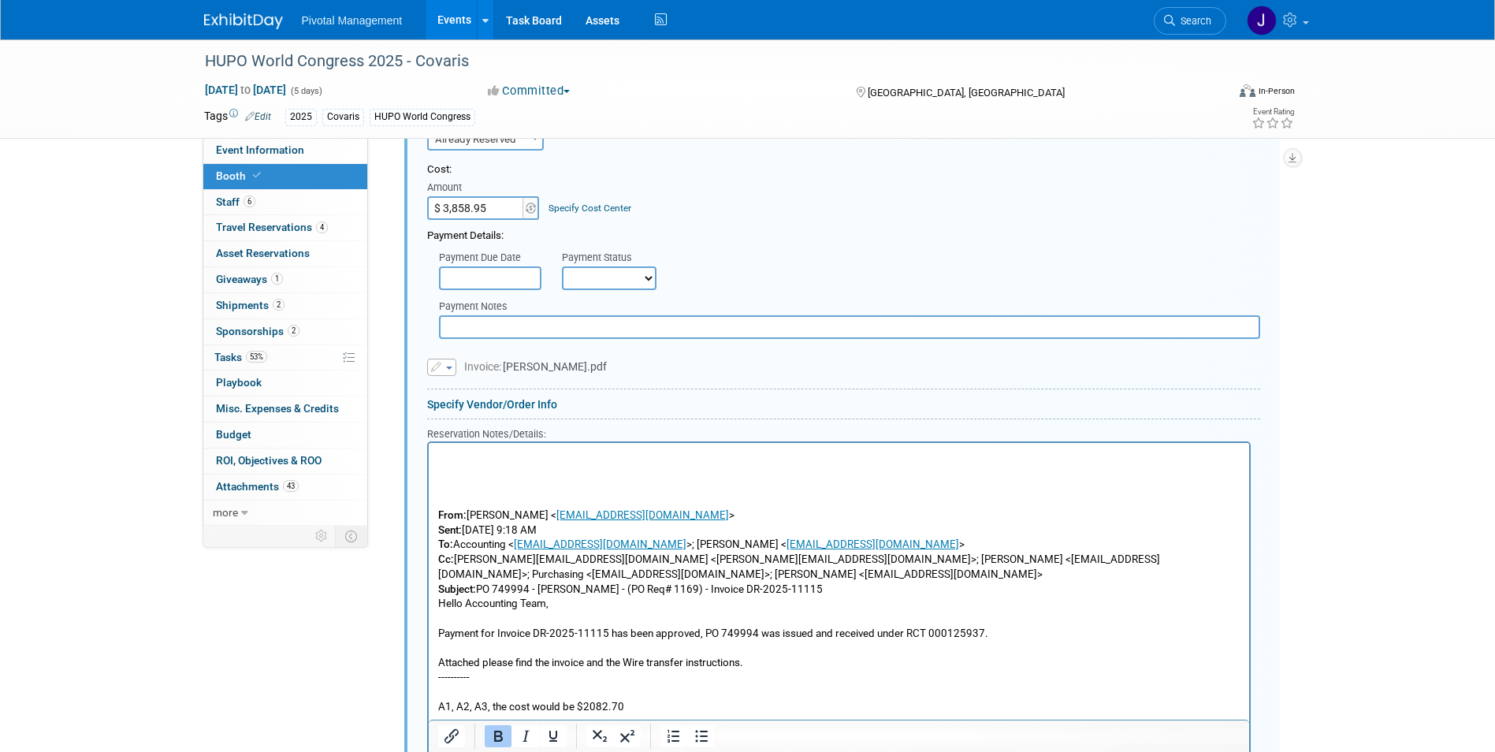
click at [439, 461] on p "Rich Text Area. Press ALT-0 for help." at bounding box center [839, 456] width 803 height 15
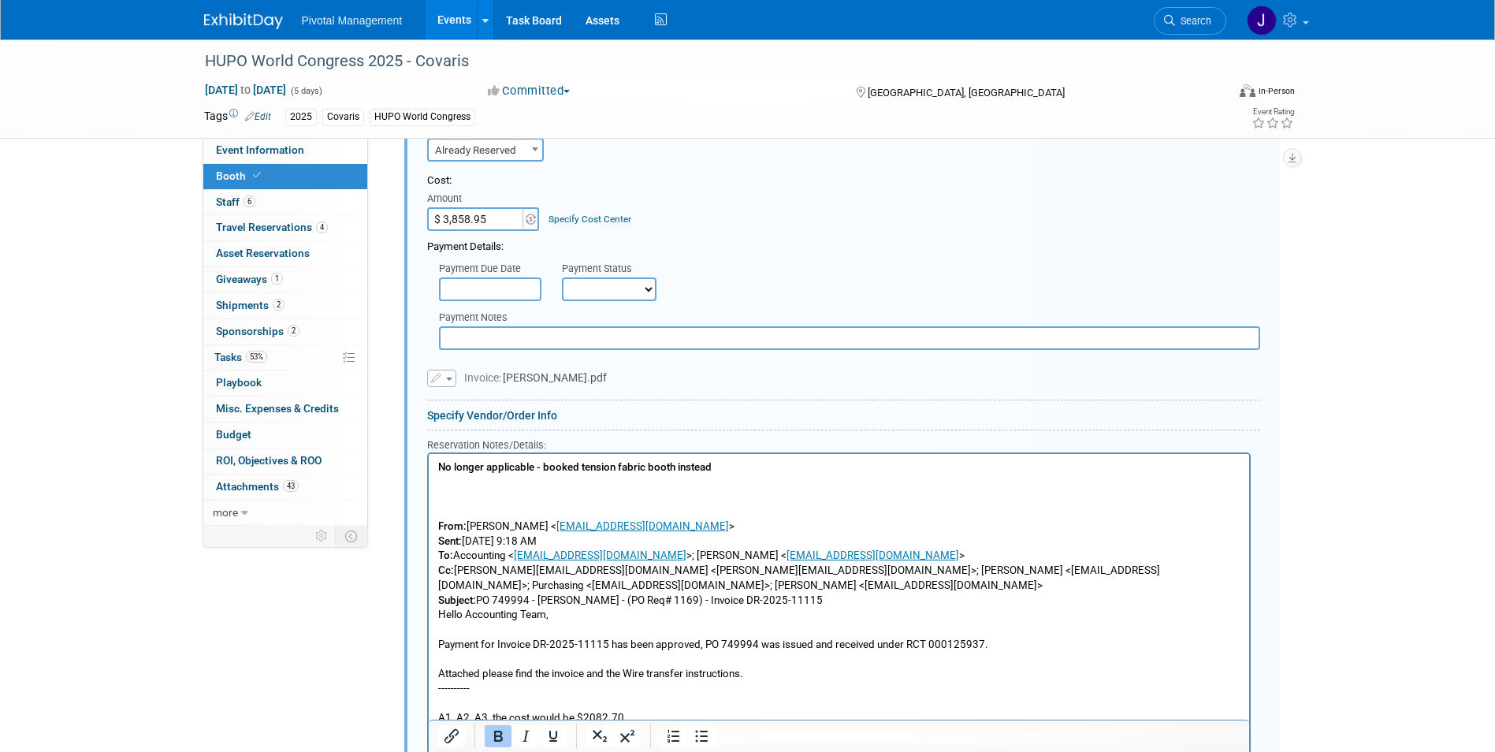
scroll to position [3089, 0]
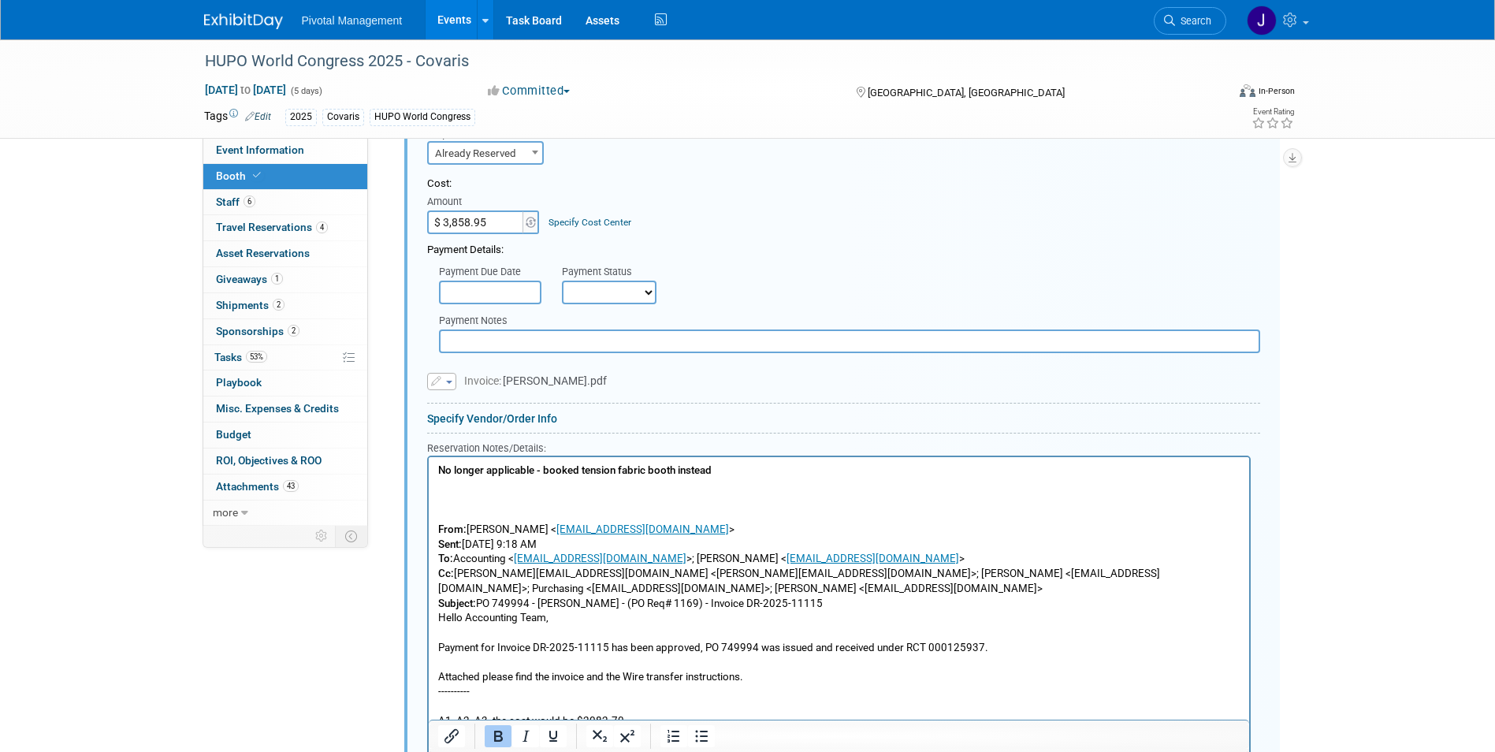
click at [473, 494] on p "Rich Text Area. Press ALT-0 for help." at bounding box center [839, 500] width 803 height 15
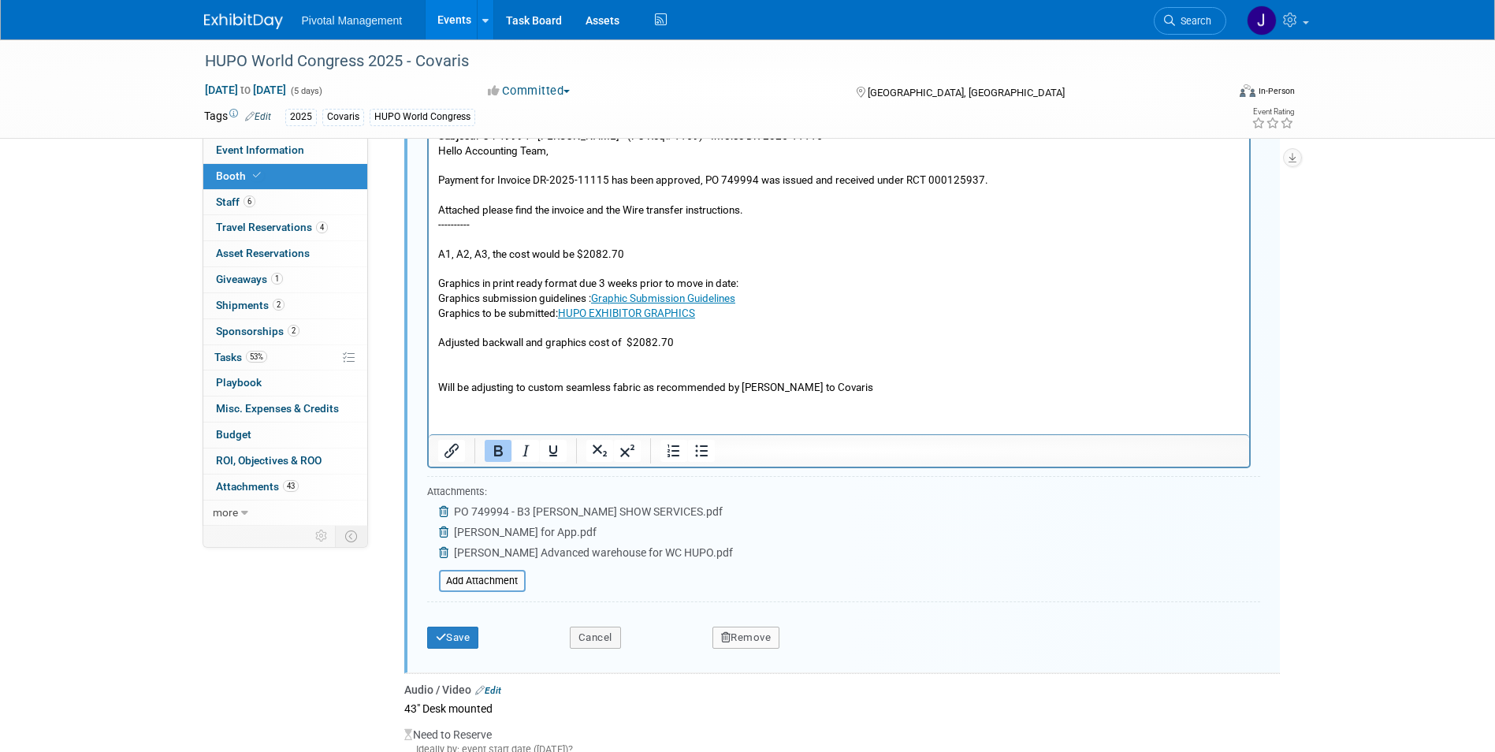
scroll to position [3589, 0]
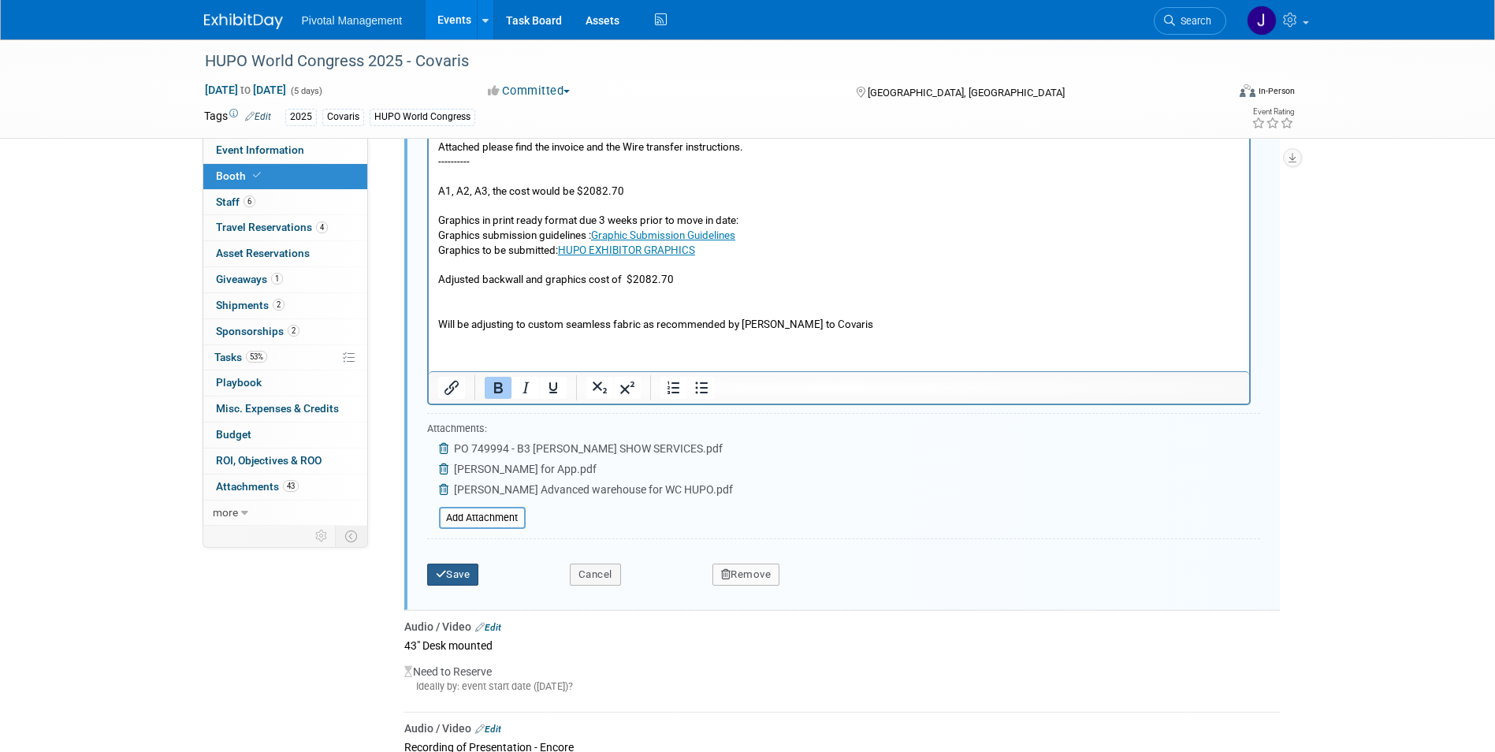
click at [457, 578] on button "Save" at bounding box center [453, 575] width 52 height 22
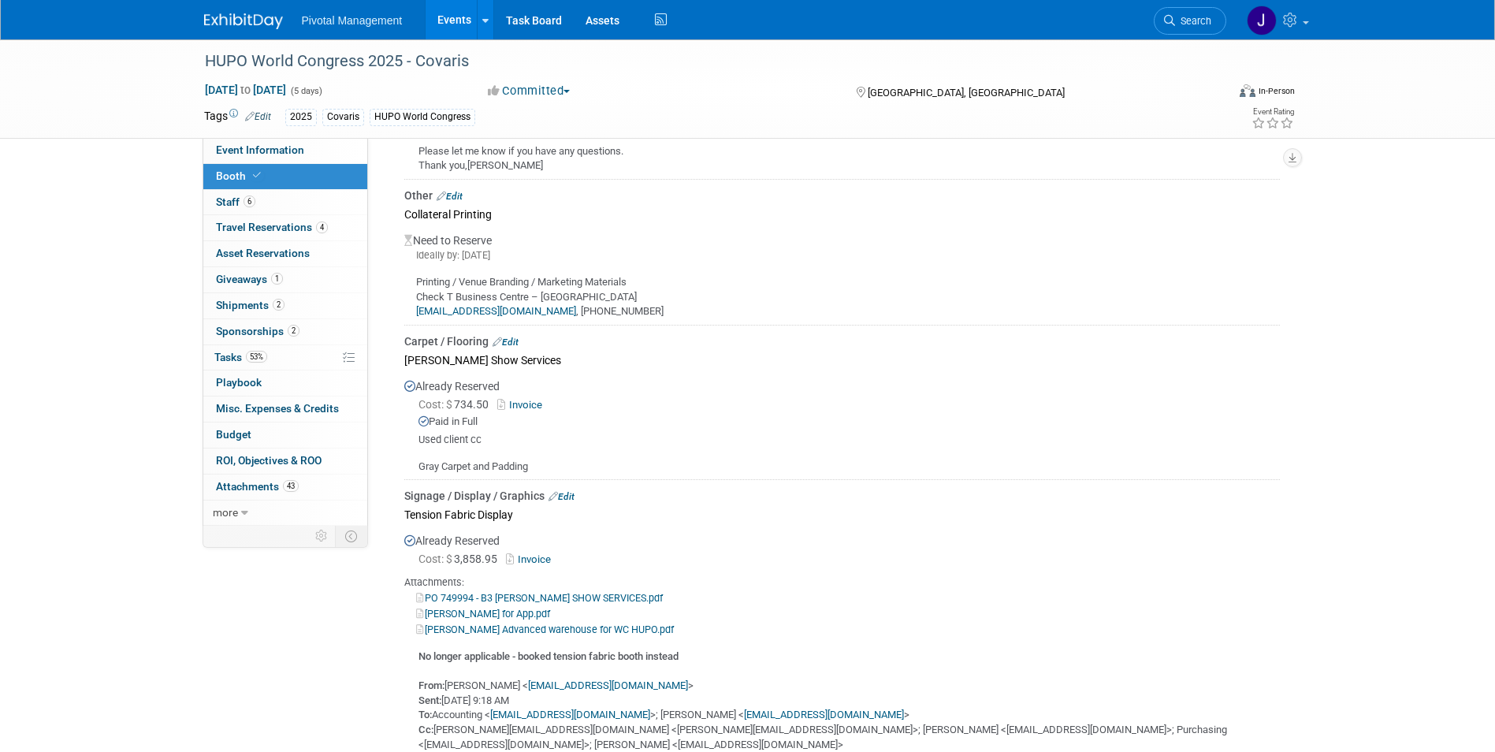
scroll to position [2627, 0]
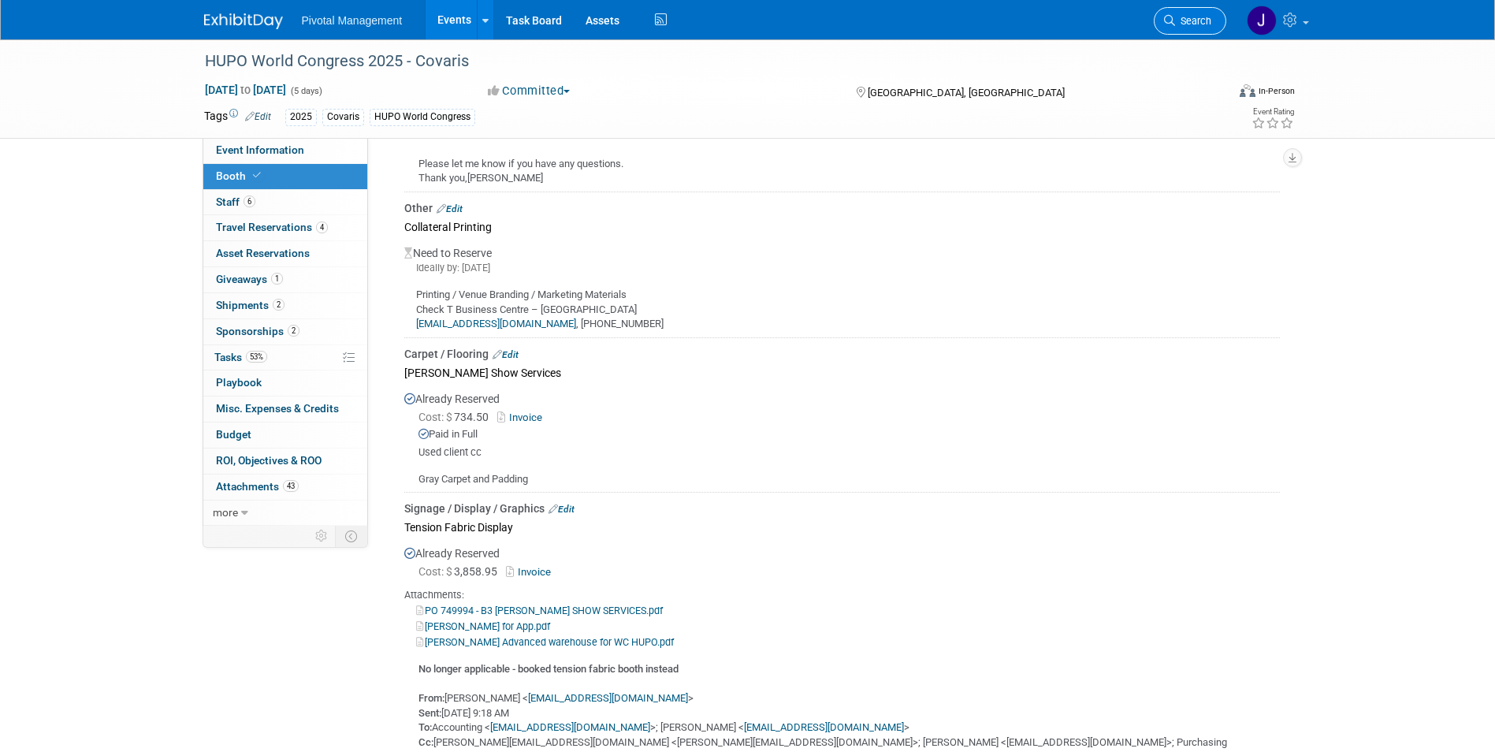
click at [998, 15] on link "Search" at bounding box center [1190, 21] width 73 height 28
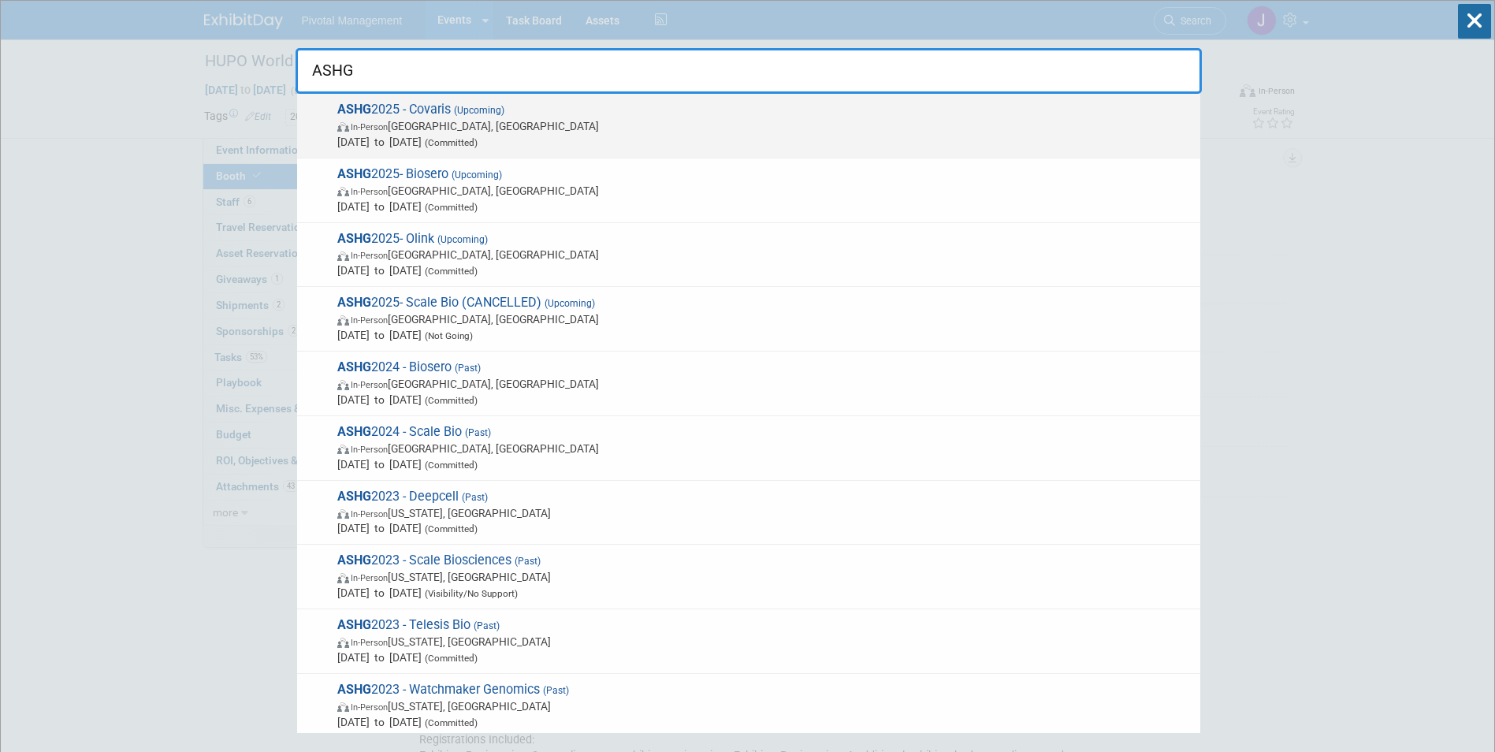
type input "ASHG"
click at [499, 108] on span "(Upcoming)" at bounding box center [478, 110] width 54 height 11
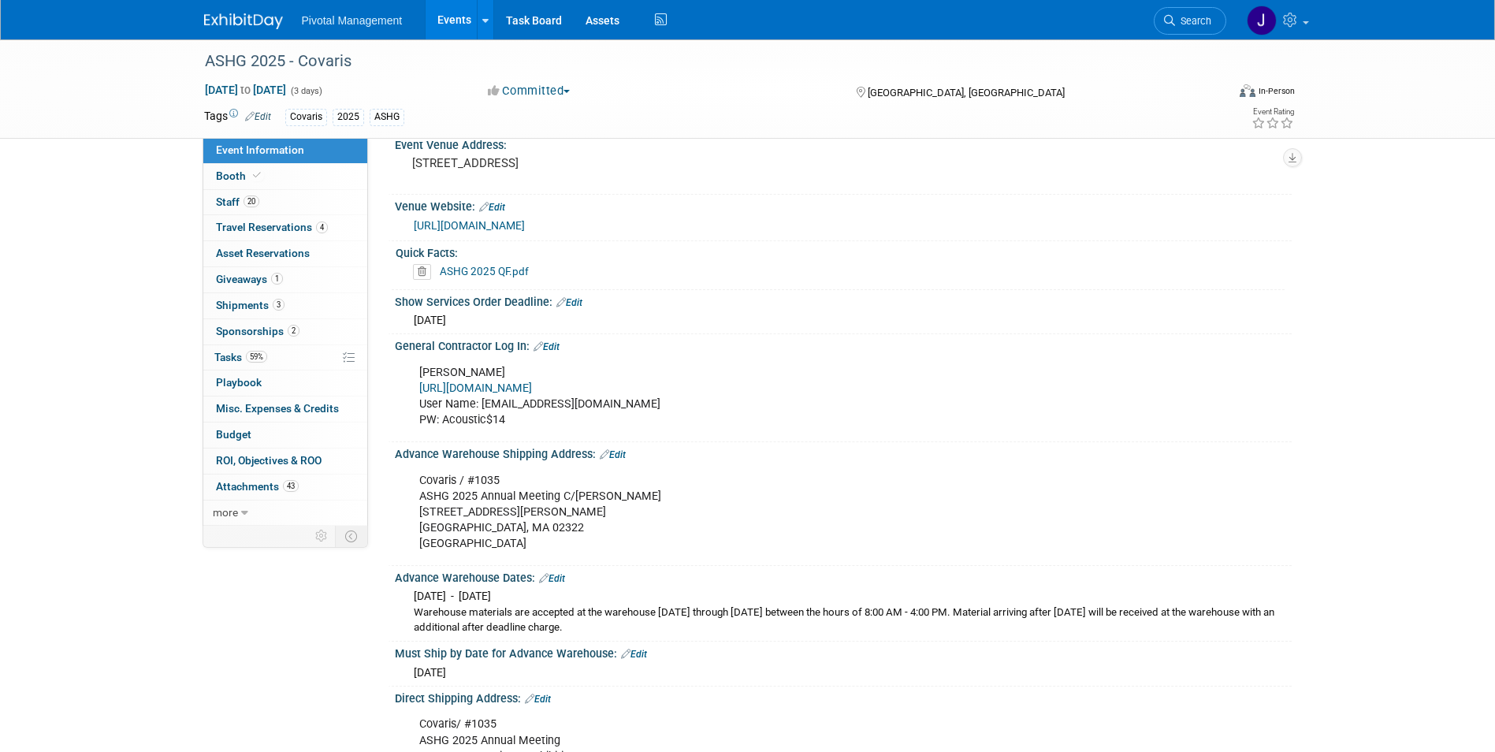
scroll to position [1335, 0]
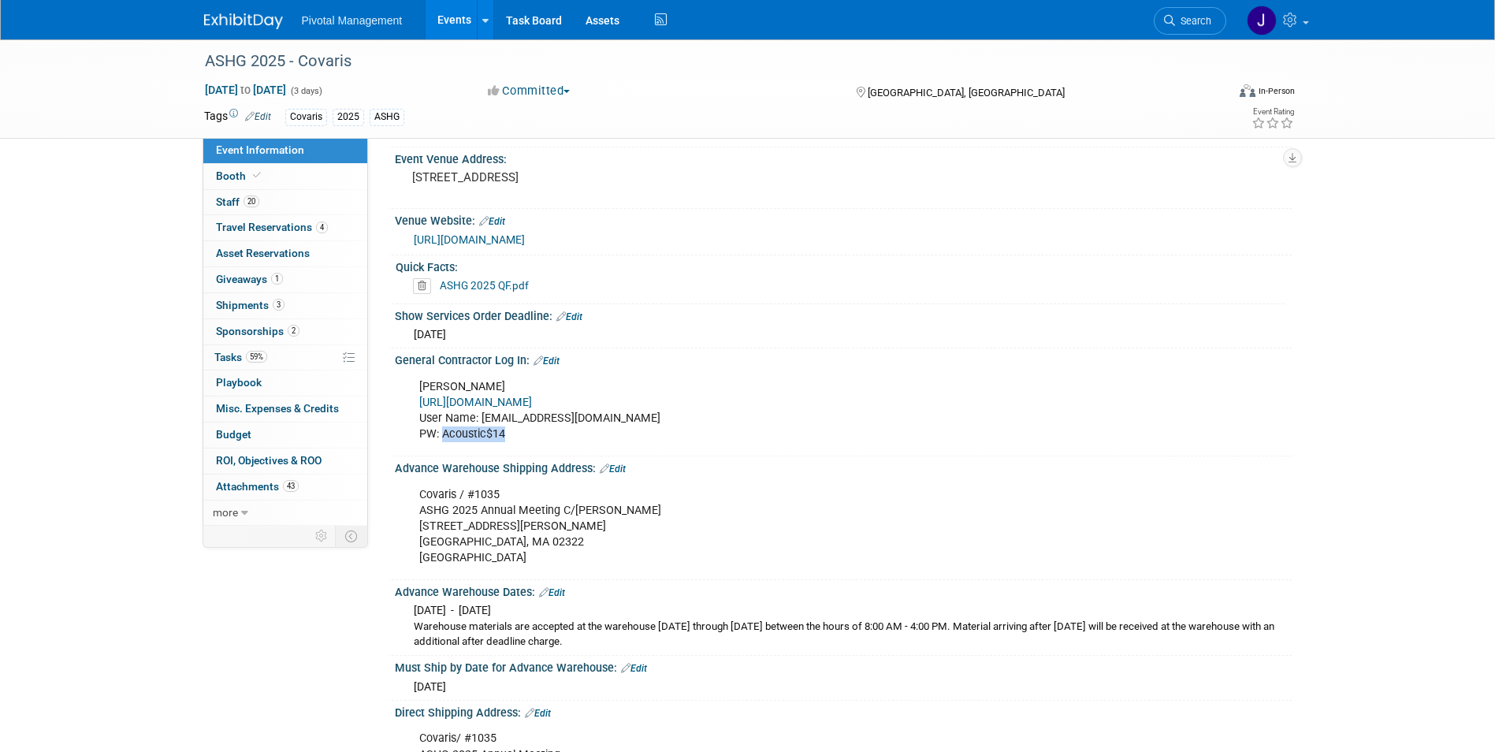
drag, startPoint x: 441, startPoint y: 418, endPoint x: 502, endPoint y: 416, distance: 61.5
click at [502, 416] on div "Freeman https://www.freemanco.com/store/ User Name: lclark@covaris.com PW: Acou…" at bounding box center [763, 410] width 710 height 79
copy div "Acoustic$14"
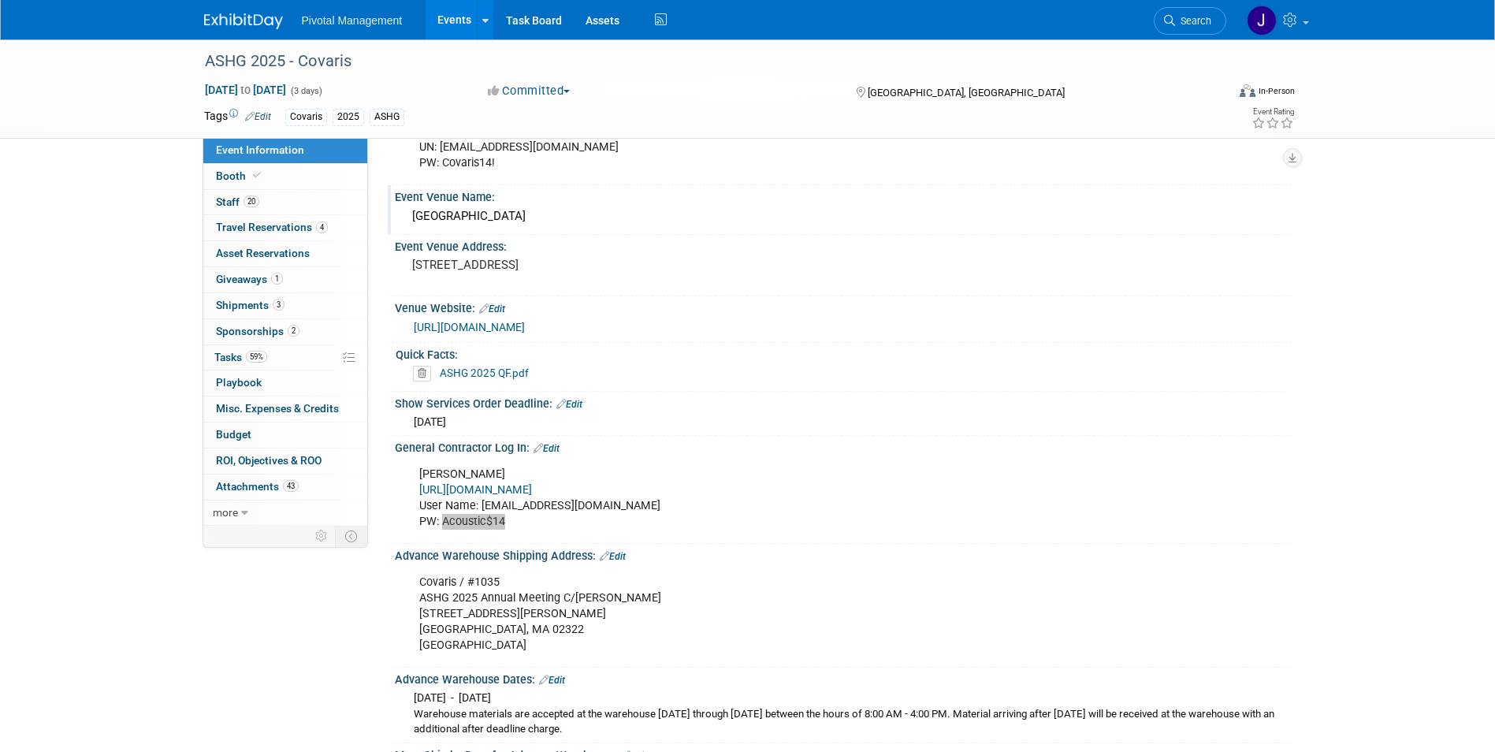
scroll to position [1264, 0]
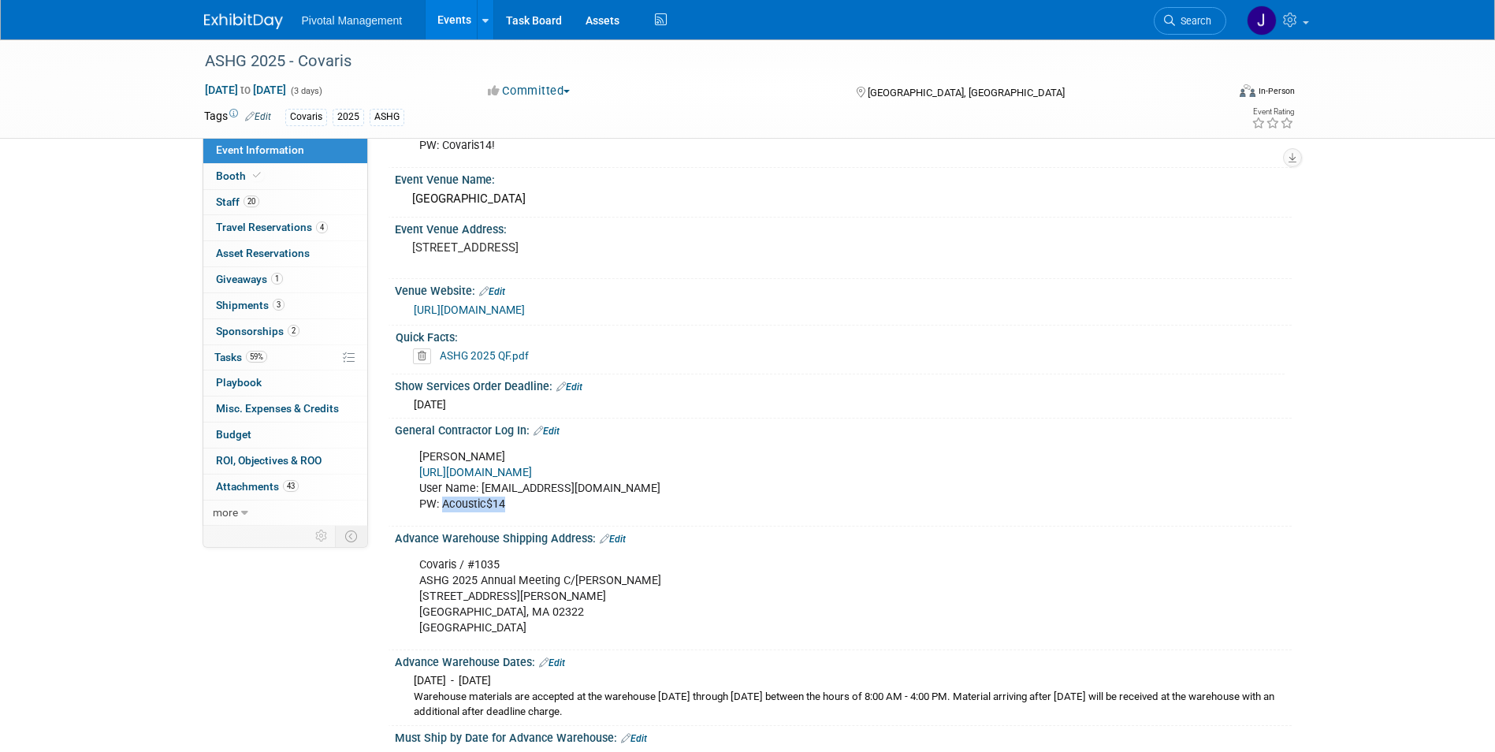
click at [624, 496] on div "Freeman https://www.freemanco.com/store/ User Name: lclark@covaris.com PW: Acou…" at bounding box center [763, 480] width 710 height 79
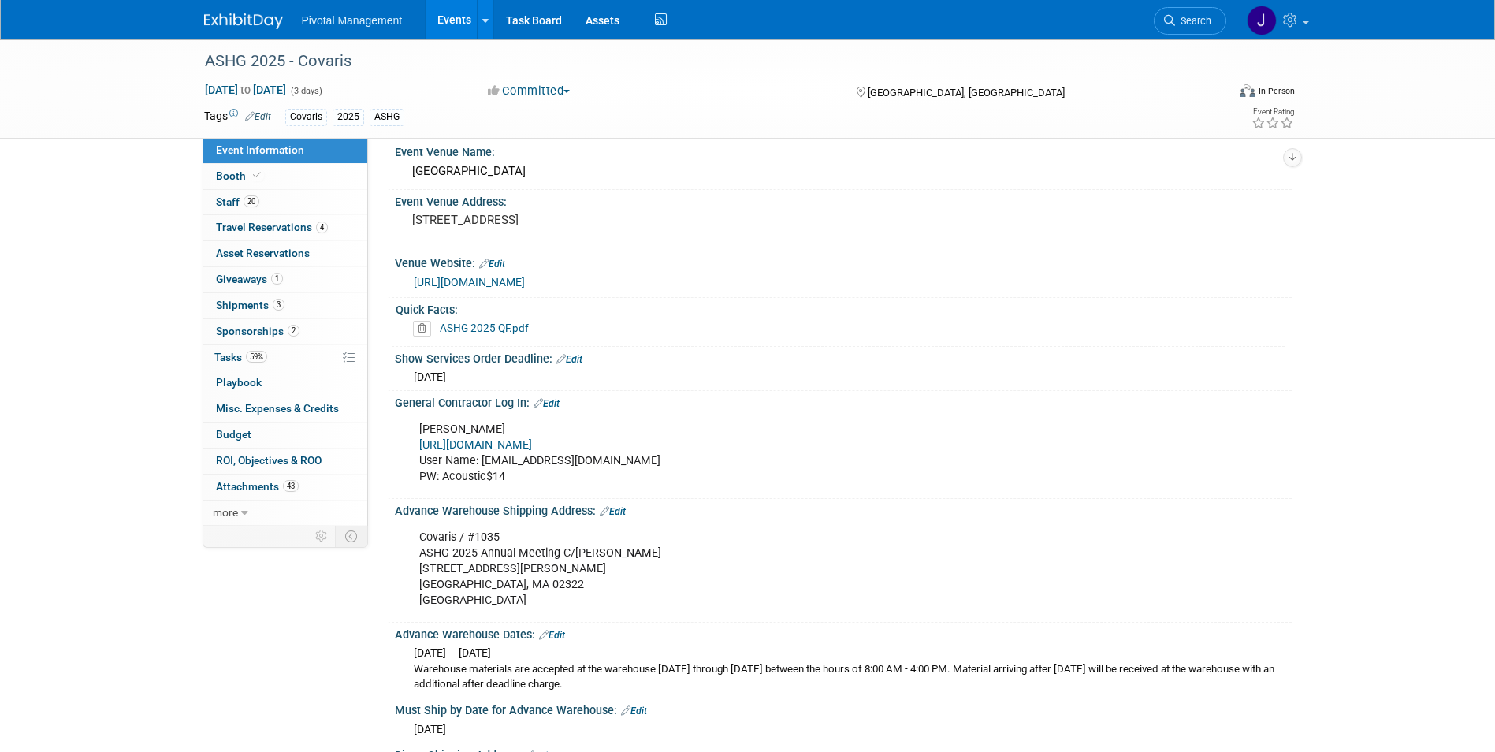
scroll to position [1283, 0]
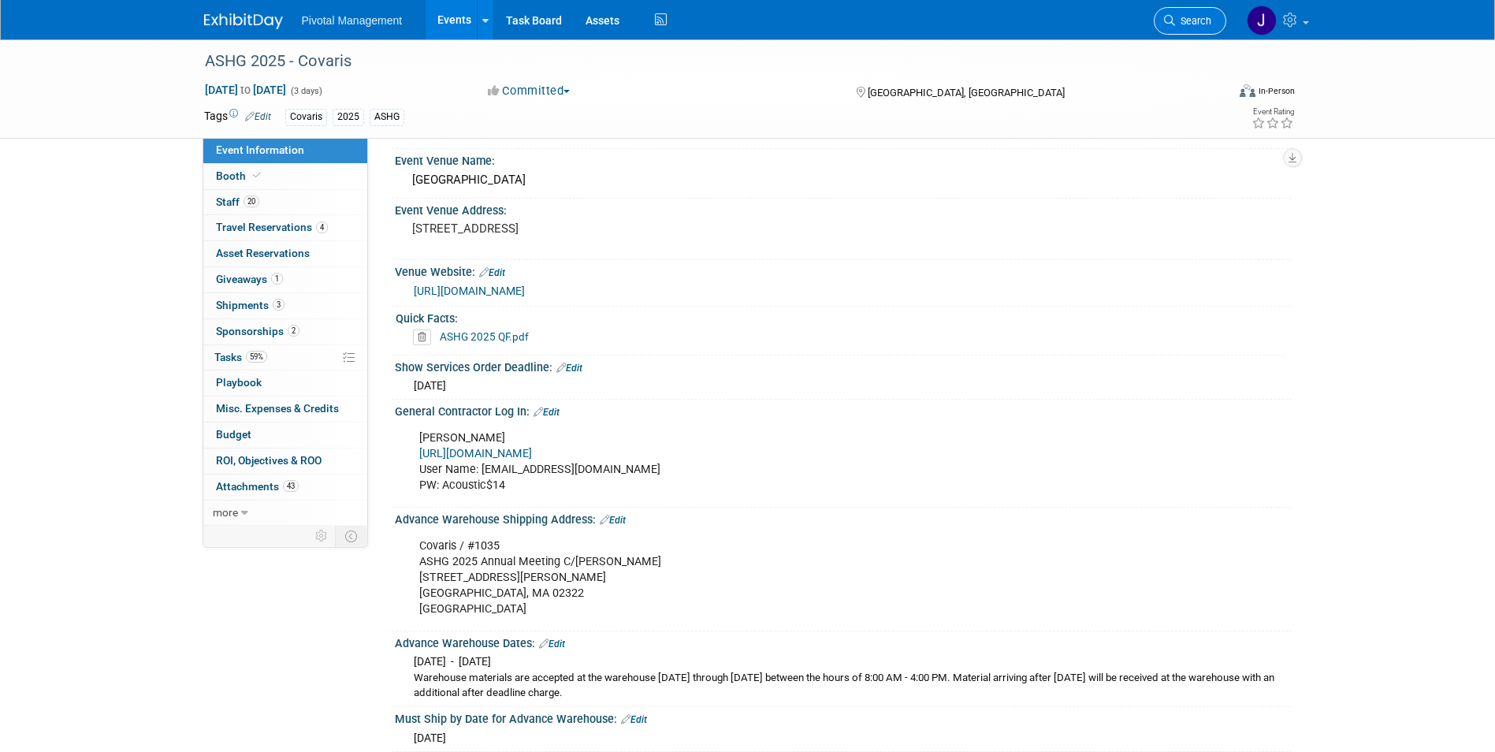
click at [1210, 28] on link "Search" at bounding box center [1190, 21] width 73 height 28
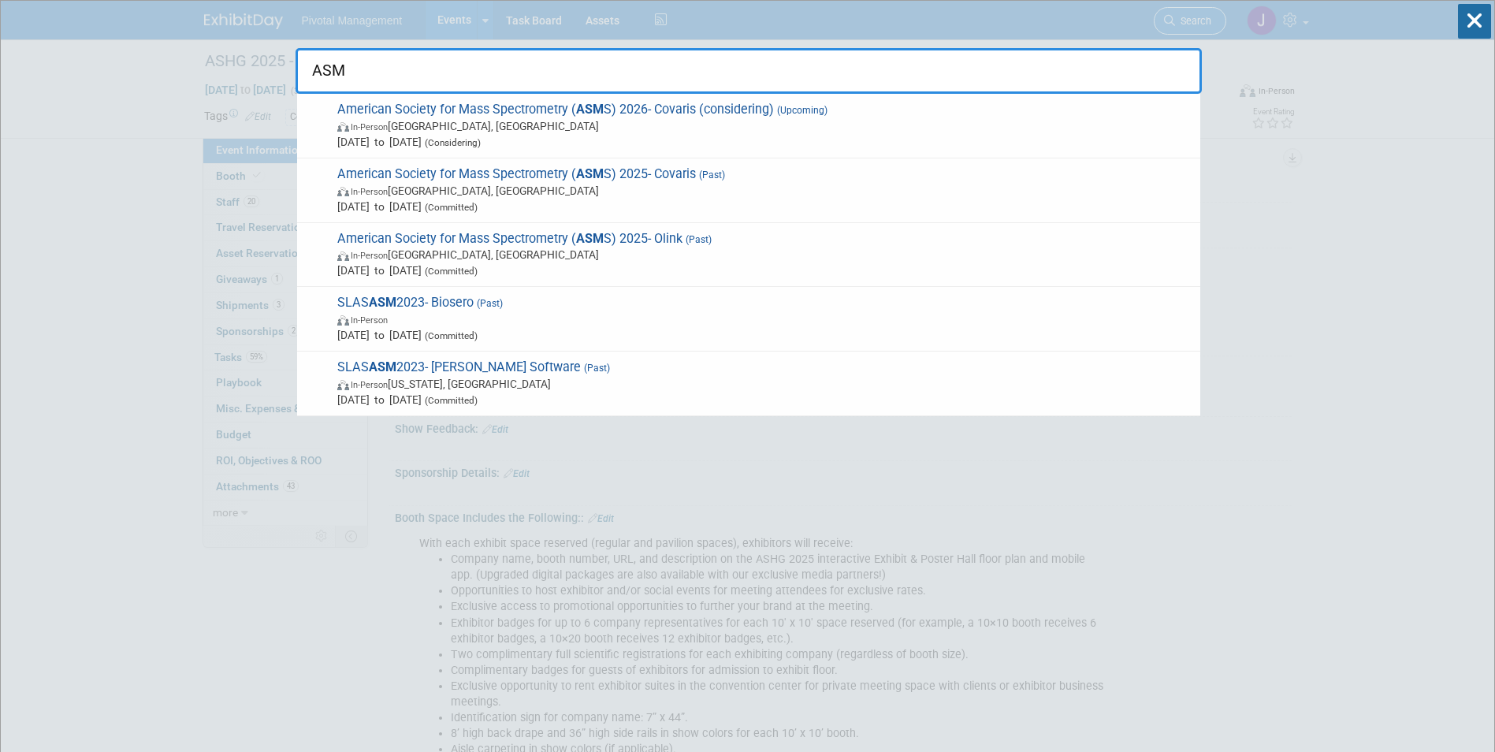
type input "ASMS"
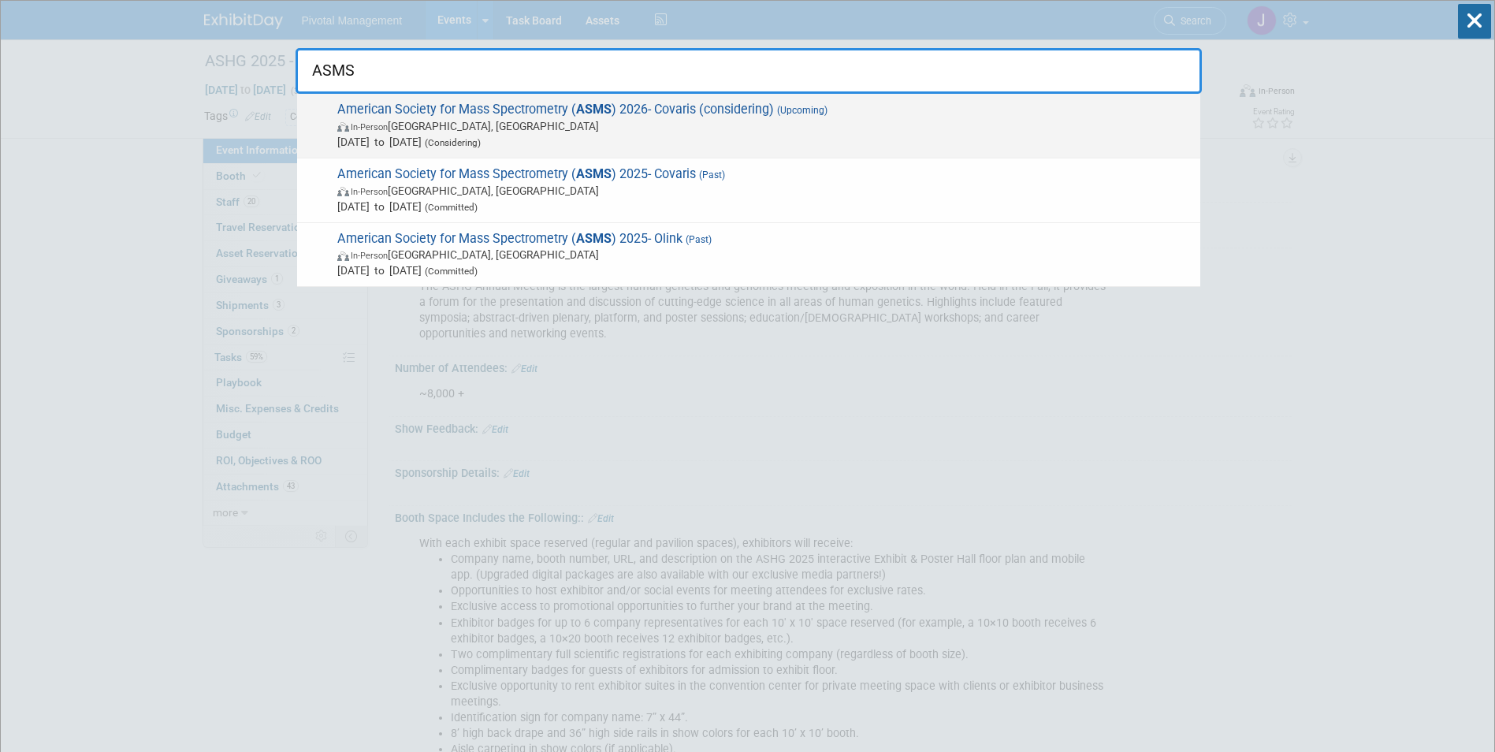
click at [637, 109] on span "American Society for Mass Spectrometry ( ASMS ) 2026- Covaris (considering) (Up…" at bounding box center [763, 126] width 860 height 48
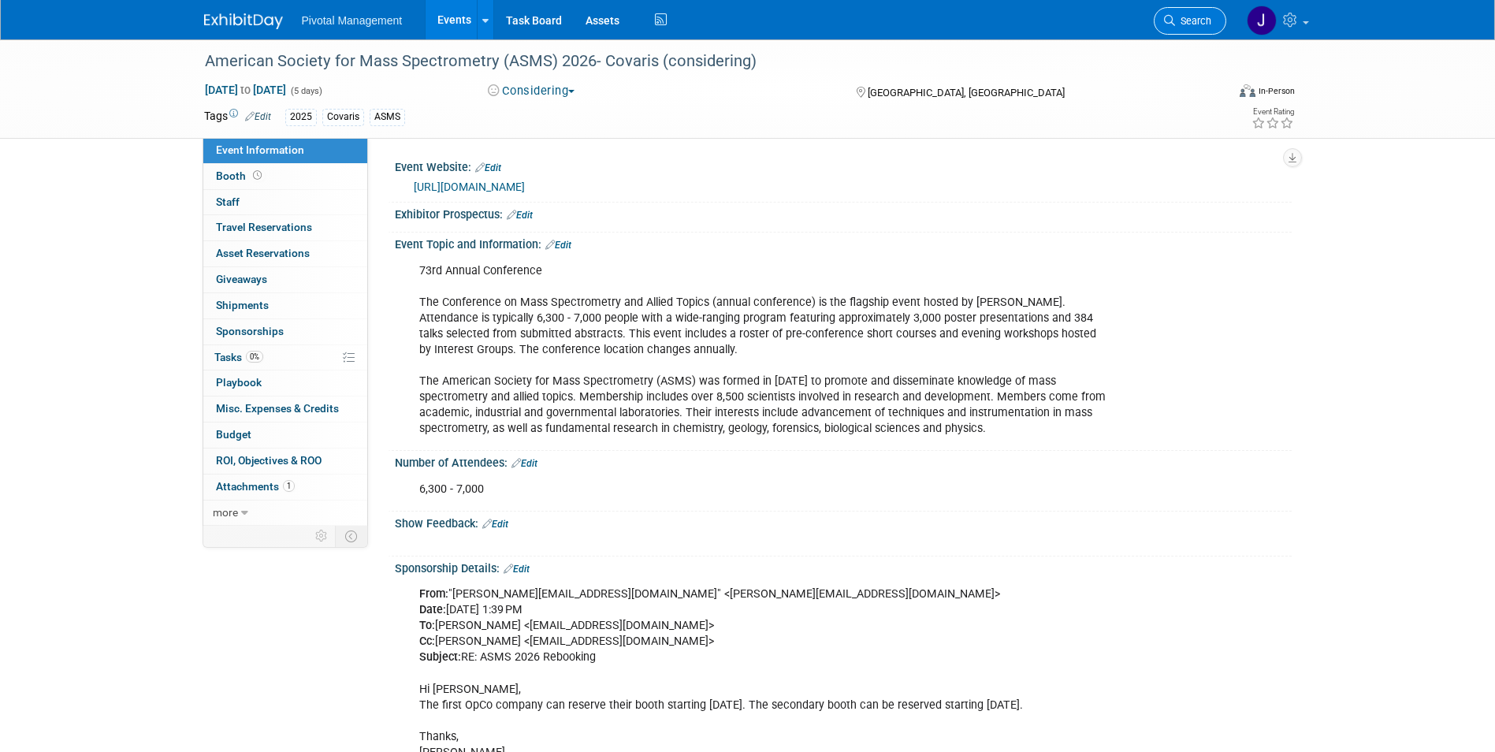
click at [1197, 27] on link "Search" at bounding box center [1190, 21] width 73 height 28
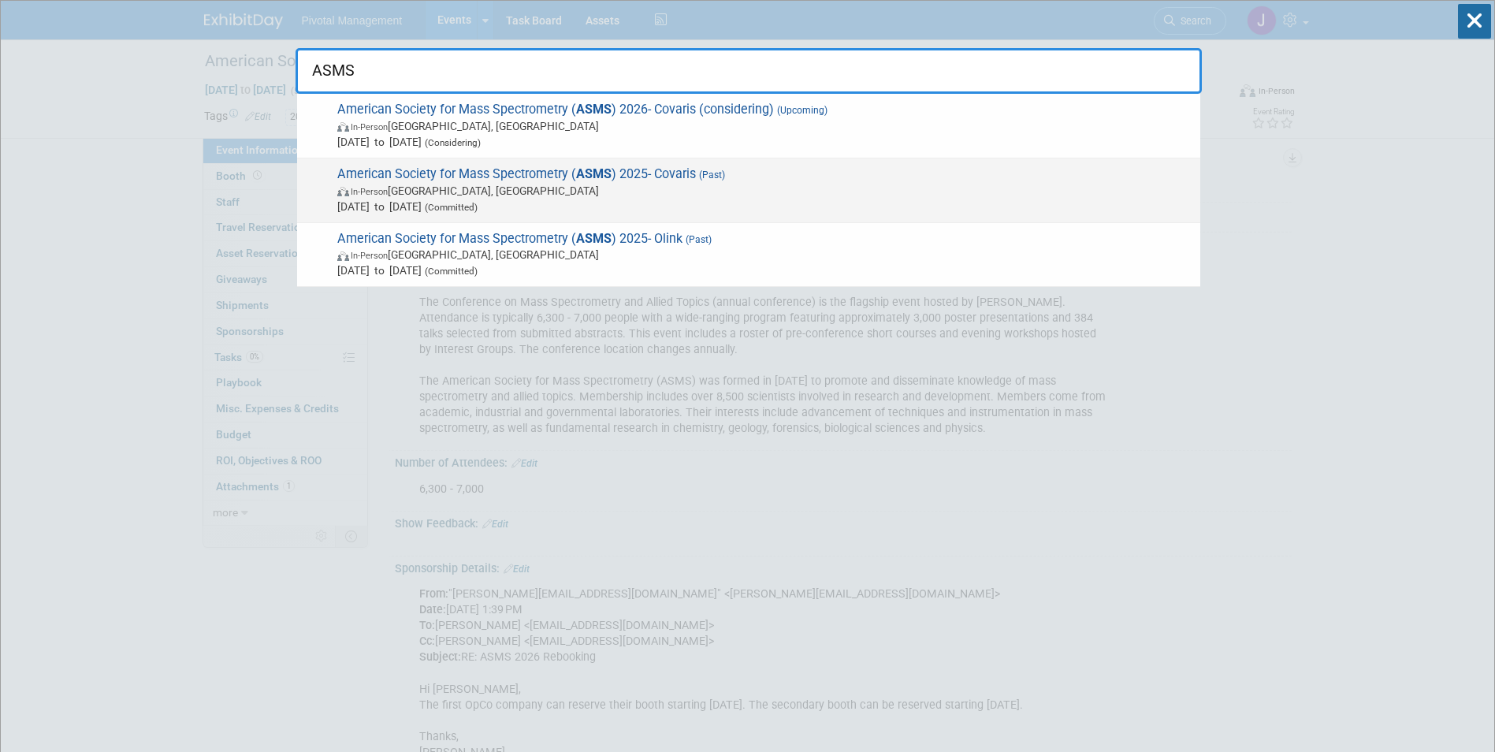
type input "ASMS"
click at [605, 200] on span "Jun 1, 2025 to Jun 5, 2025 (Committed)" at bounding box center [764, 207] width 855 height 16
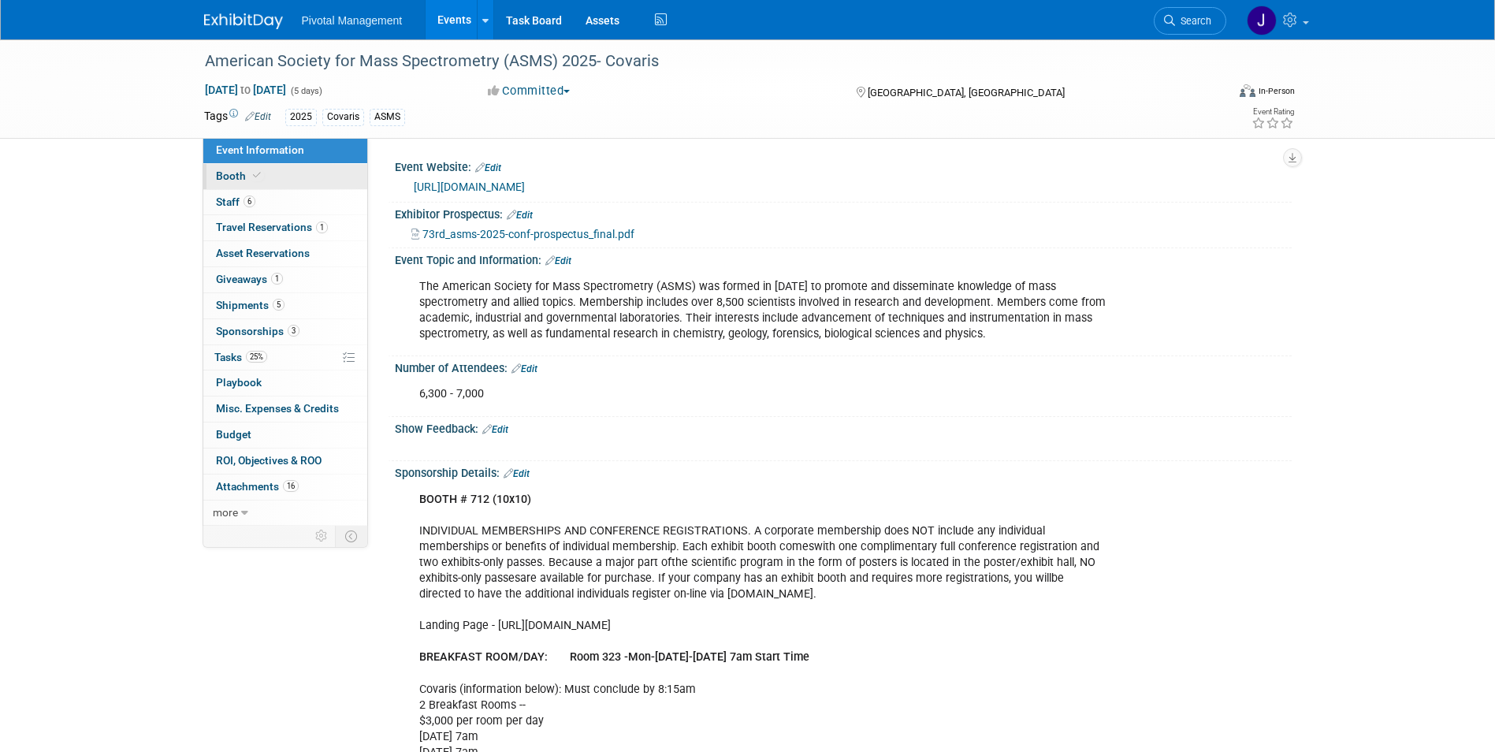
click at [256, 182] on link "Booth" at bounding box center [285, 176] width 164 height 25
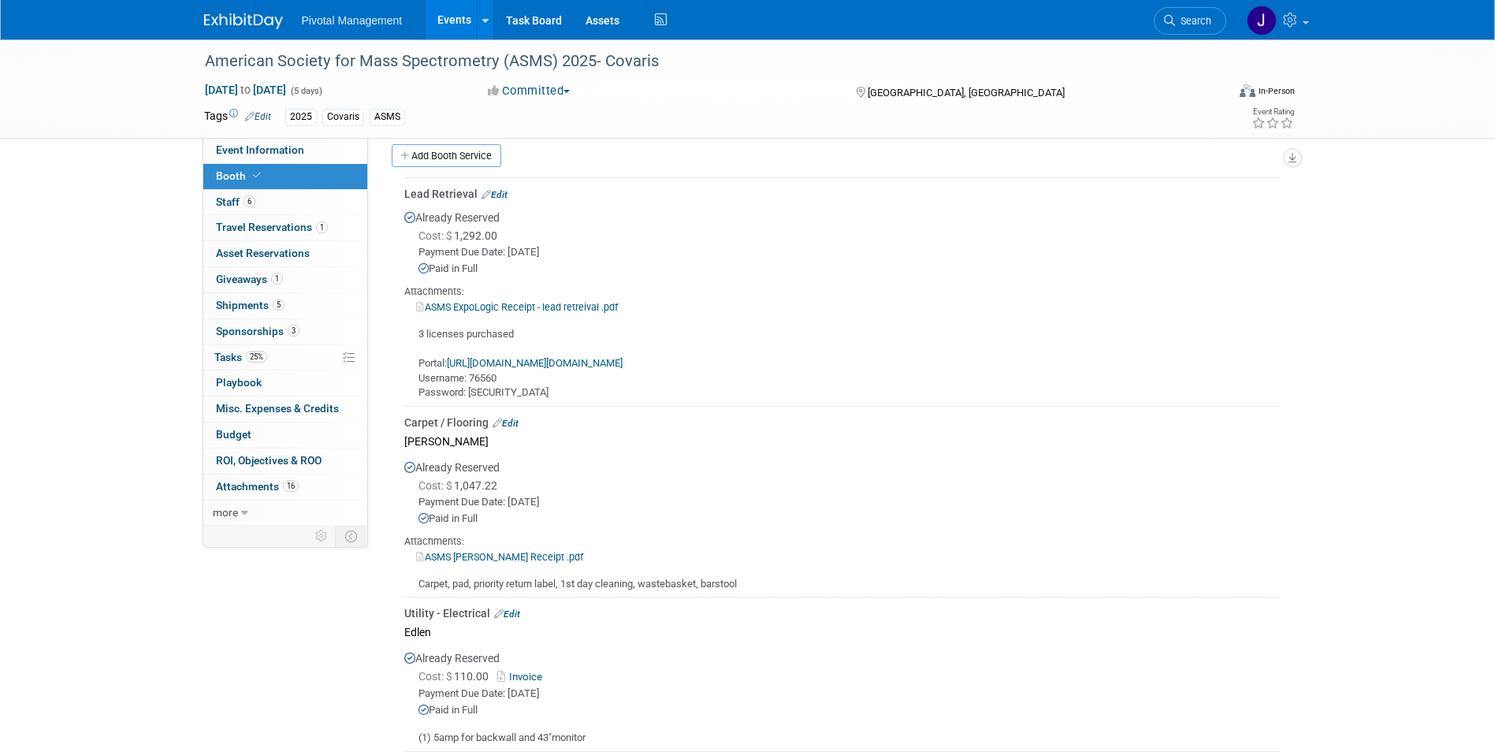
scroll to position [1112, 0]
click at [523, 557] on link "ASMS Freeman Receipt .pdf" at bounding box center [499, 556] width 167 height 12
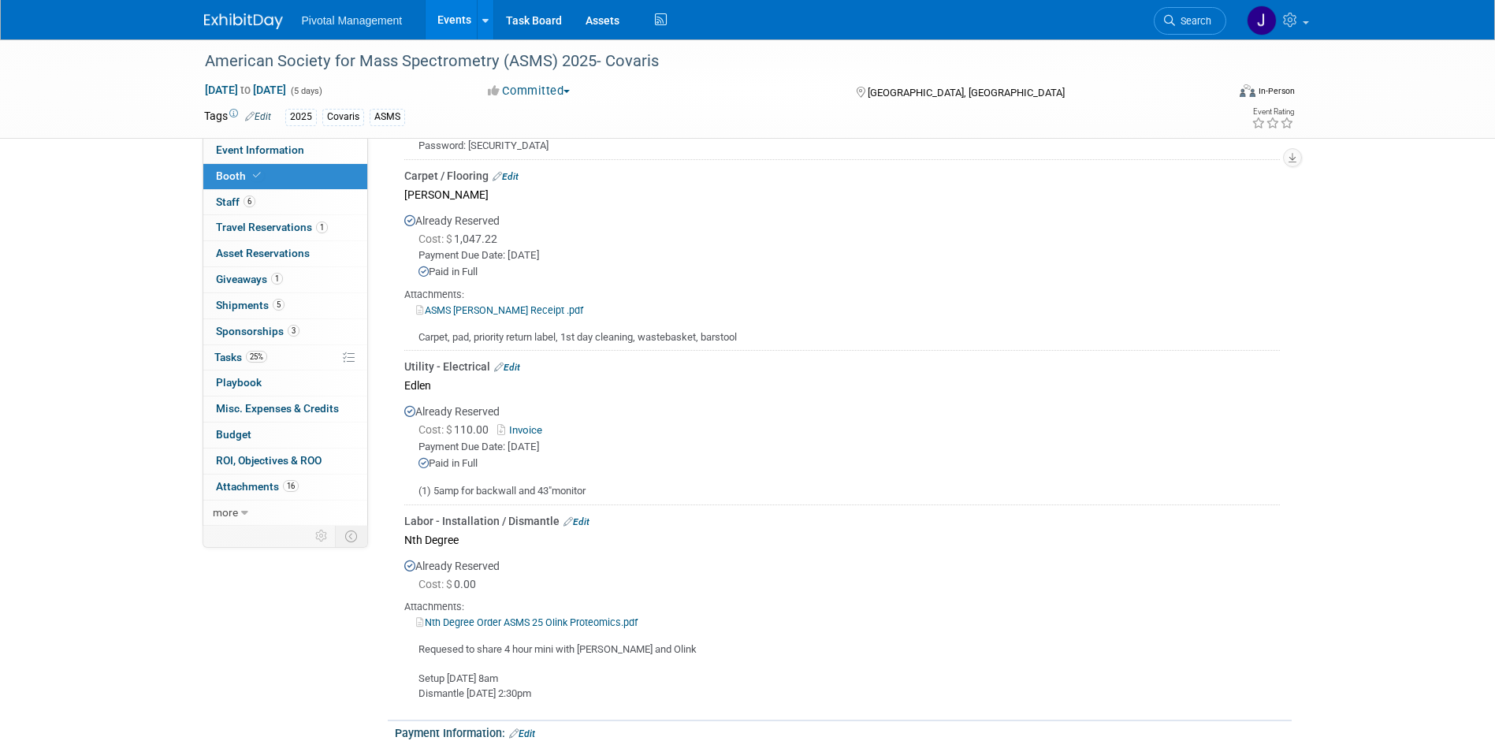
scroll to position [1414, 0]
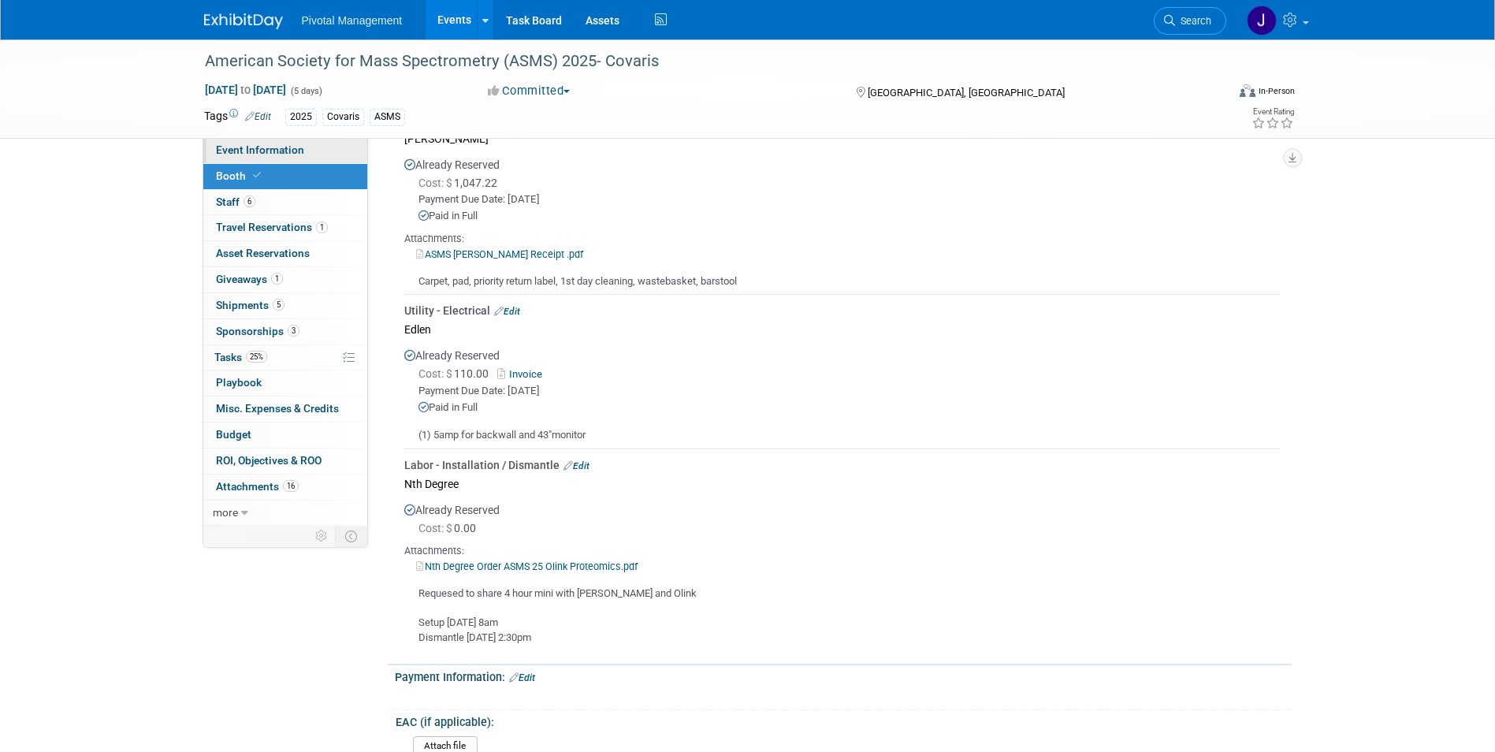
click at [256, 147] on span "Event Information" at bounding box center [260, 149] width 88 height 13
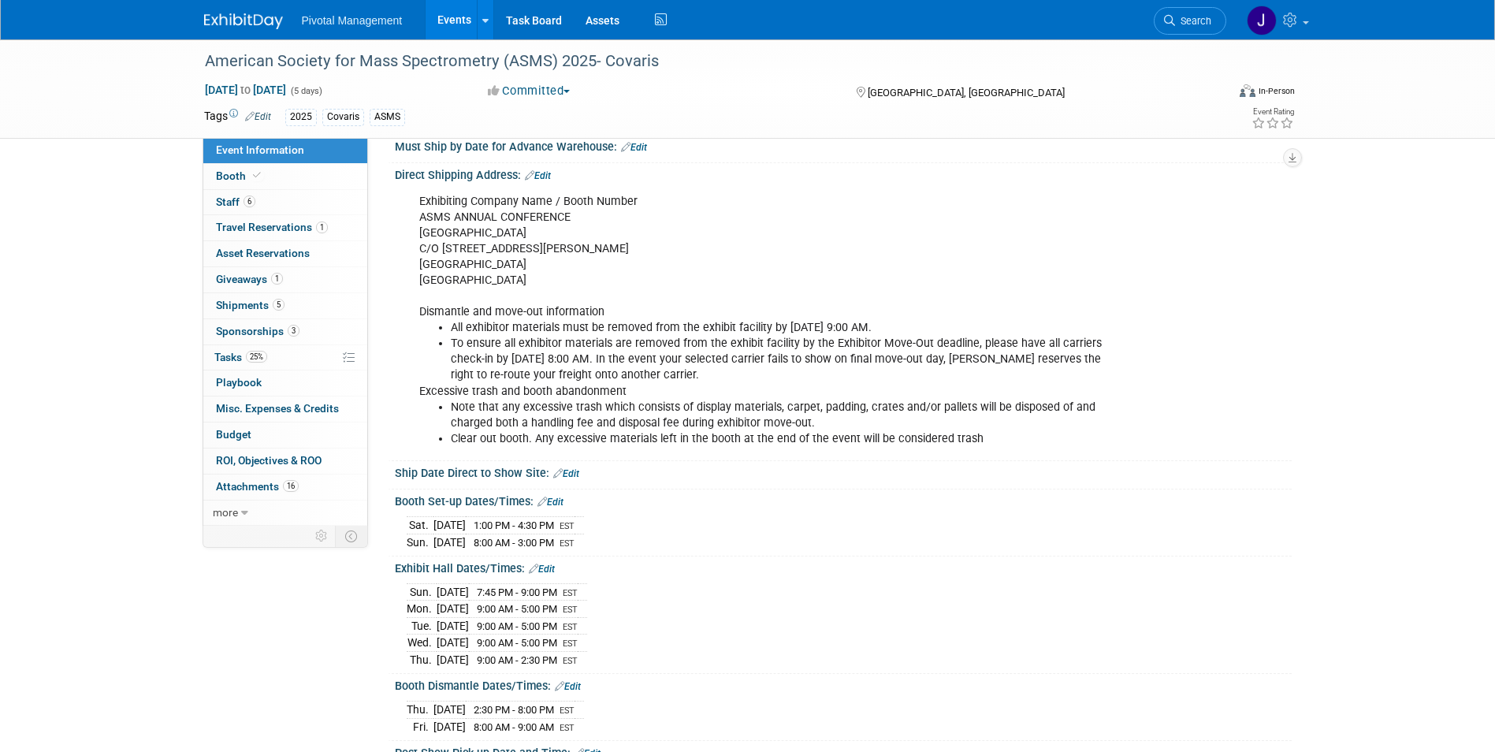
scroll to position [2493, 0]
drag, startPoint x: 277, startPoint y: 356, endPoint x: 382, endPoint y: 356, distance: 105.6
click at [277, 356] on link "25% Tasks 25%" at bounding box center [285, 357] width 164 height 25
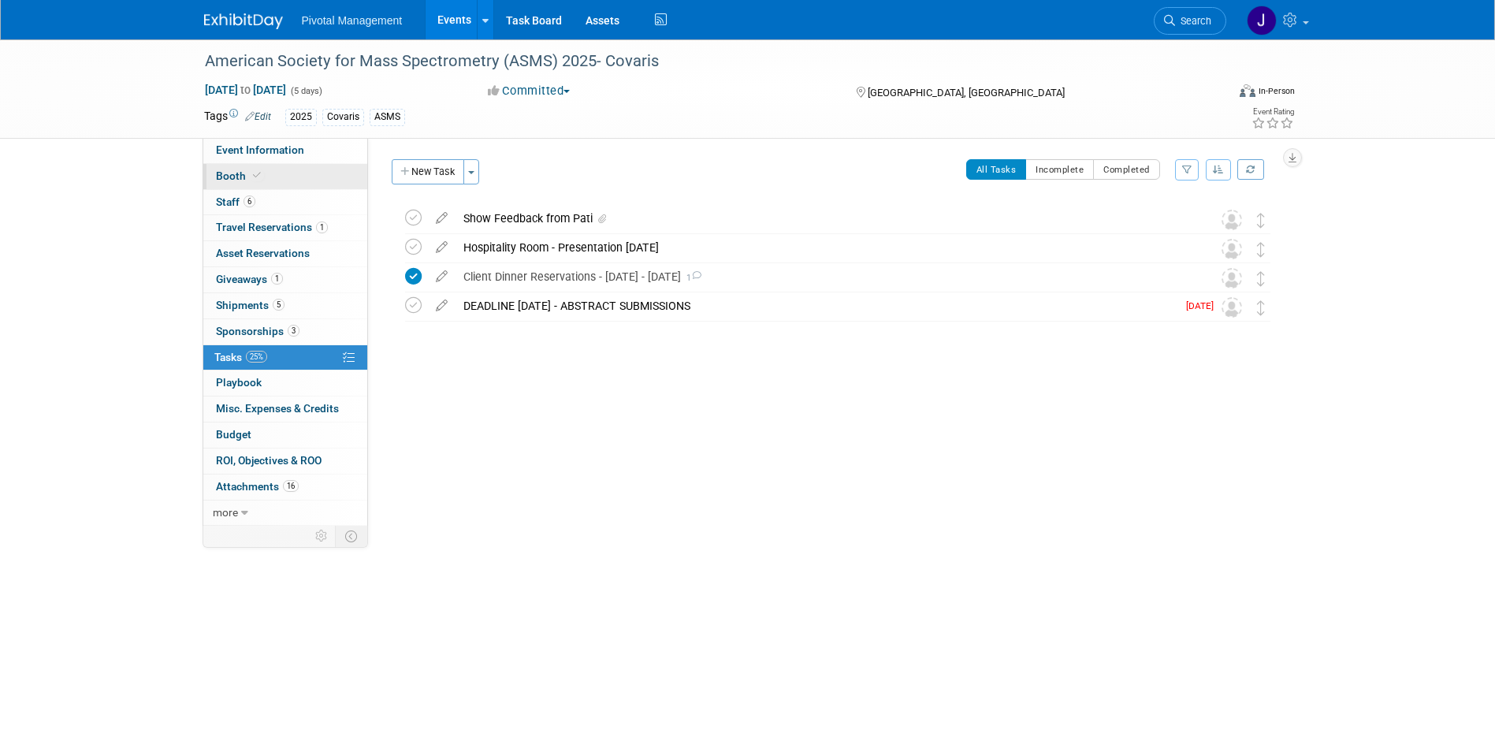
click at [236, 181] on span "Booth" at bounding box center [240, 175] width 48 height 13
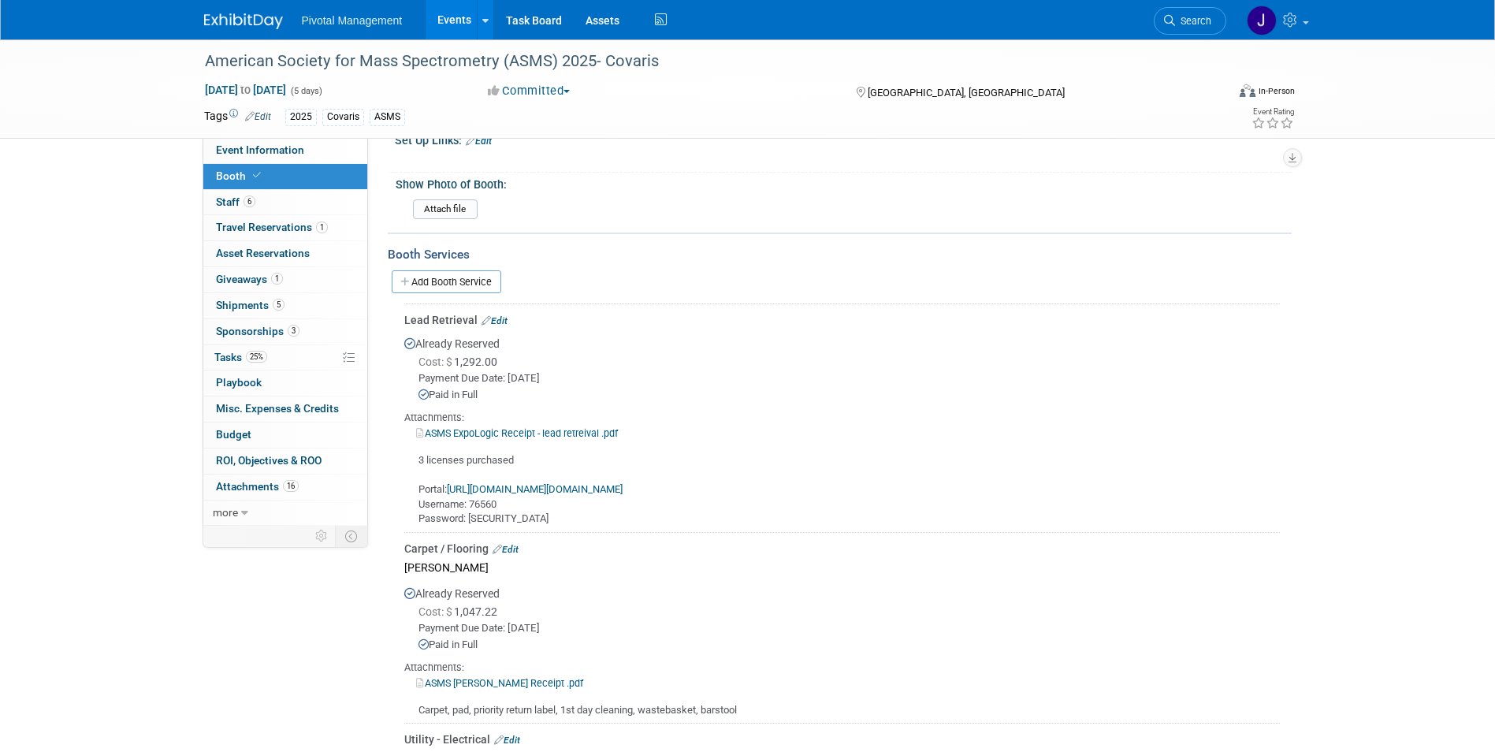
scroll to position [989, 0]
click at [494, 426] on link "ASMS ExpoLogic Receipt - lead retreival .pdf" at bounding box center [517, 430] width 202 height 12
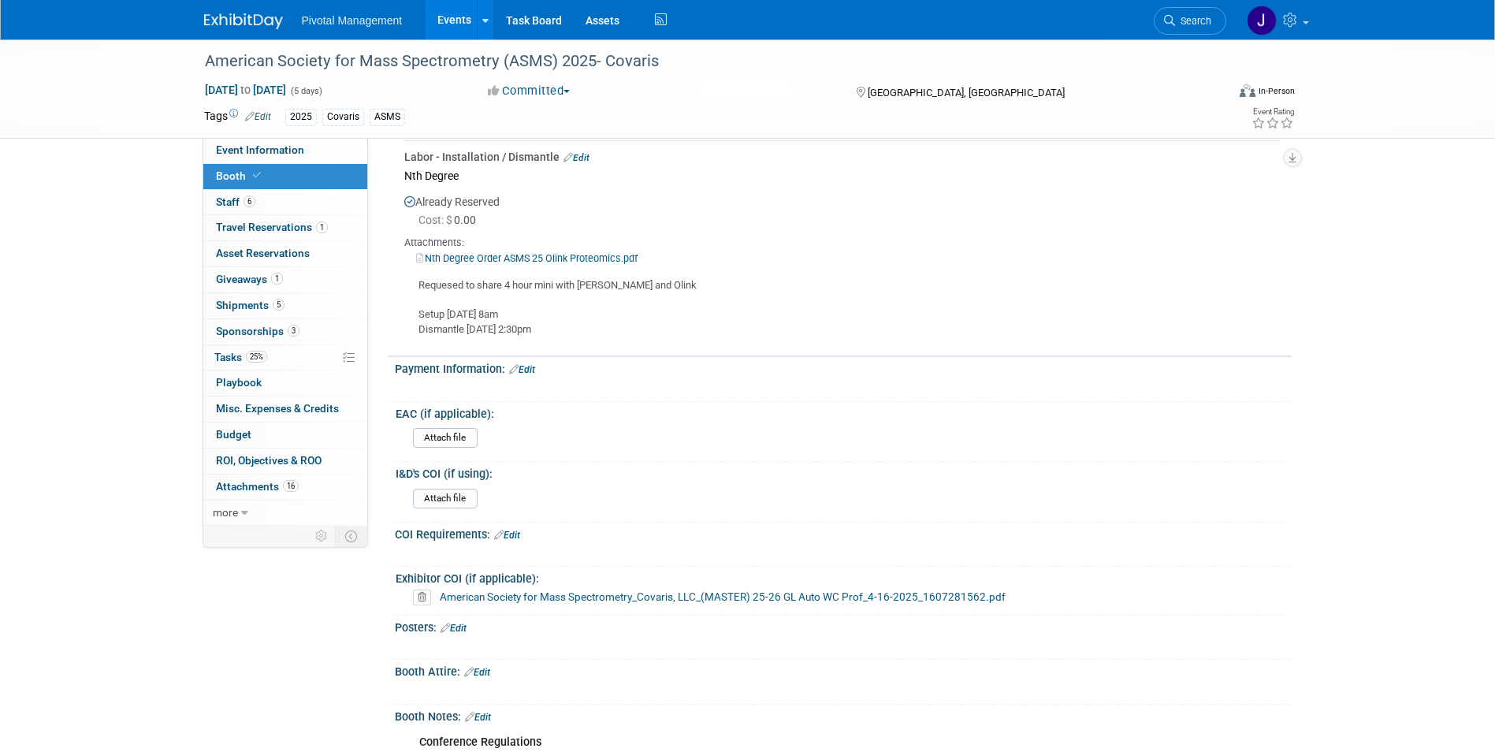
scroll to position [1756, 0]
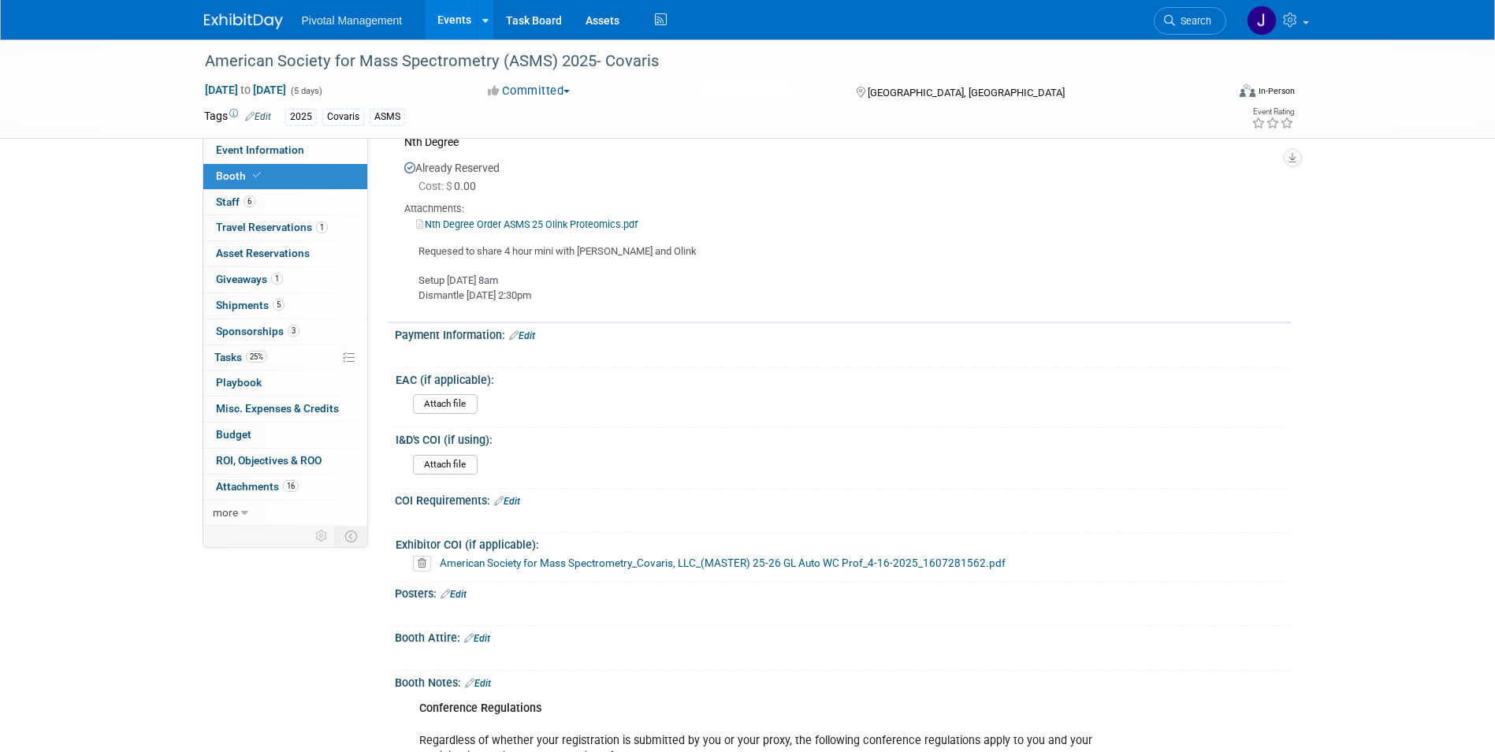
click at [452, 10] on link "Events" at bounding box center [455, 19] width 58 height 39
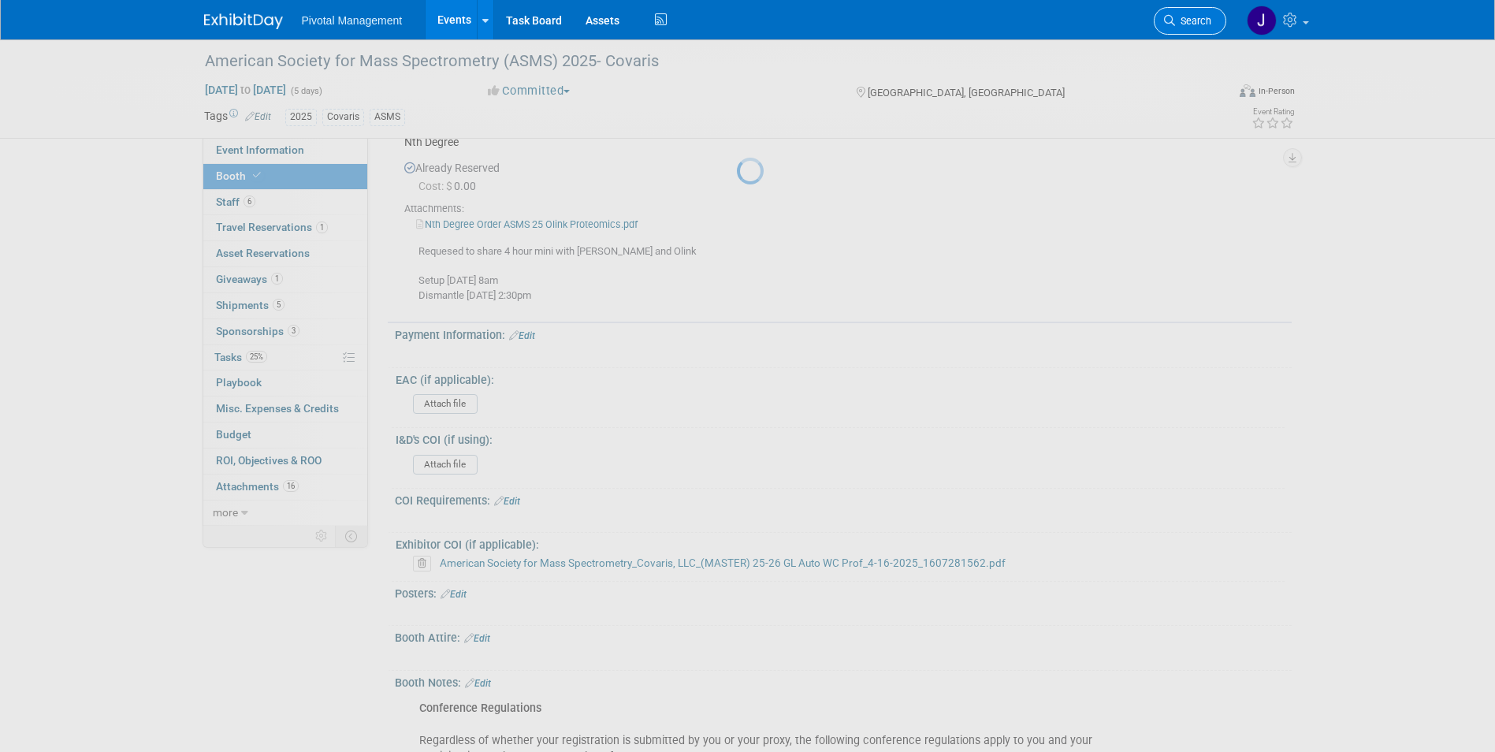
click at [1201, 20] on span "Search" at bounding box center [1193, 21] width 36 height 12
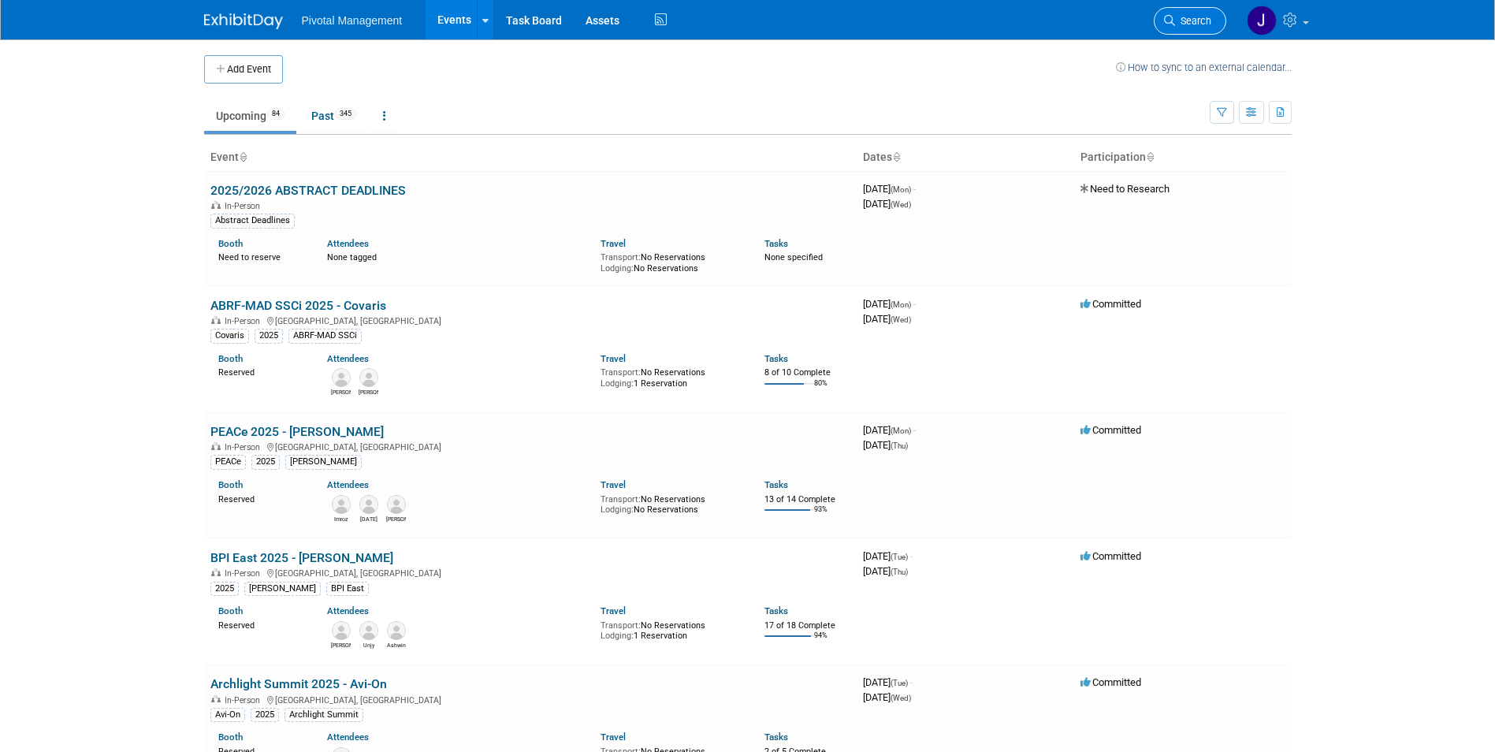
click at [1195, 17] on span "Search" at bounding box center [1193, 21] width 36 height 12
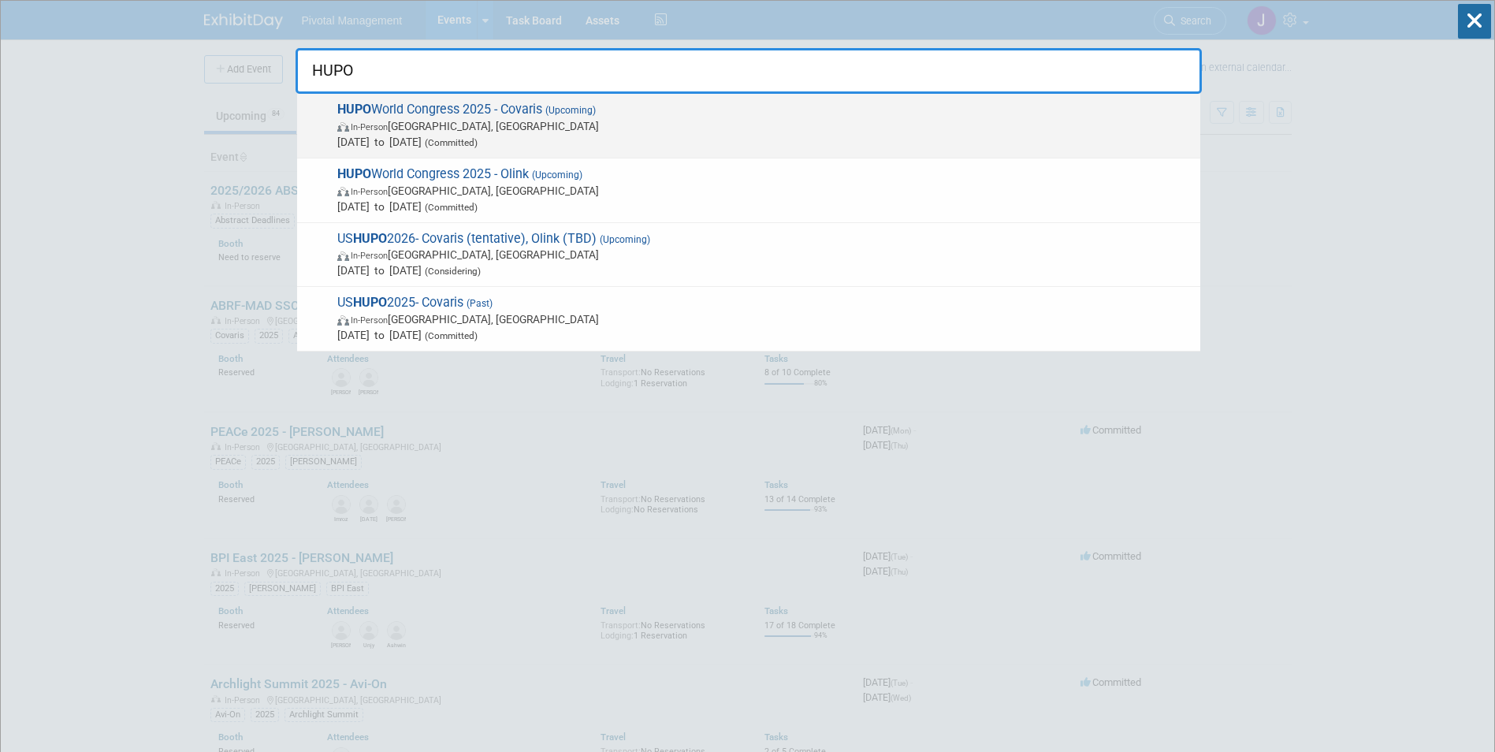
type input "HUPO"
click at [577, 127] on span "In-Person [GEOGRAPHIC_DATA], [GEOGRAPHIC_DATA]" at bounding box center [764, 126] width 855 height 16
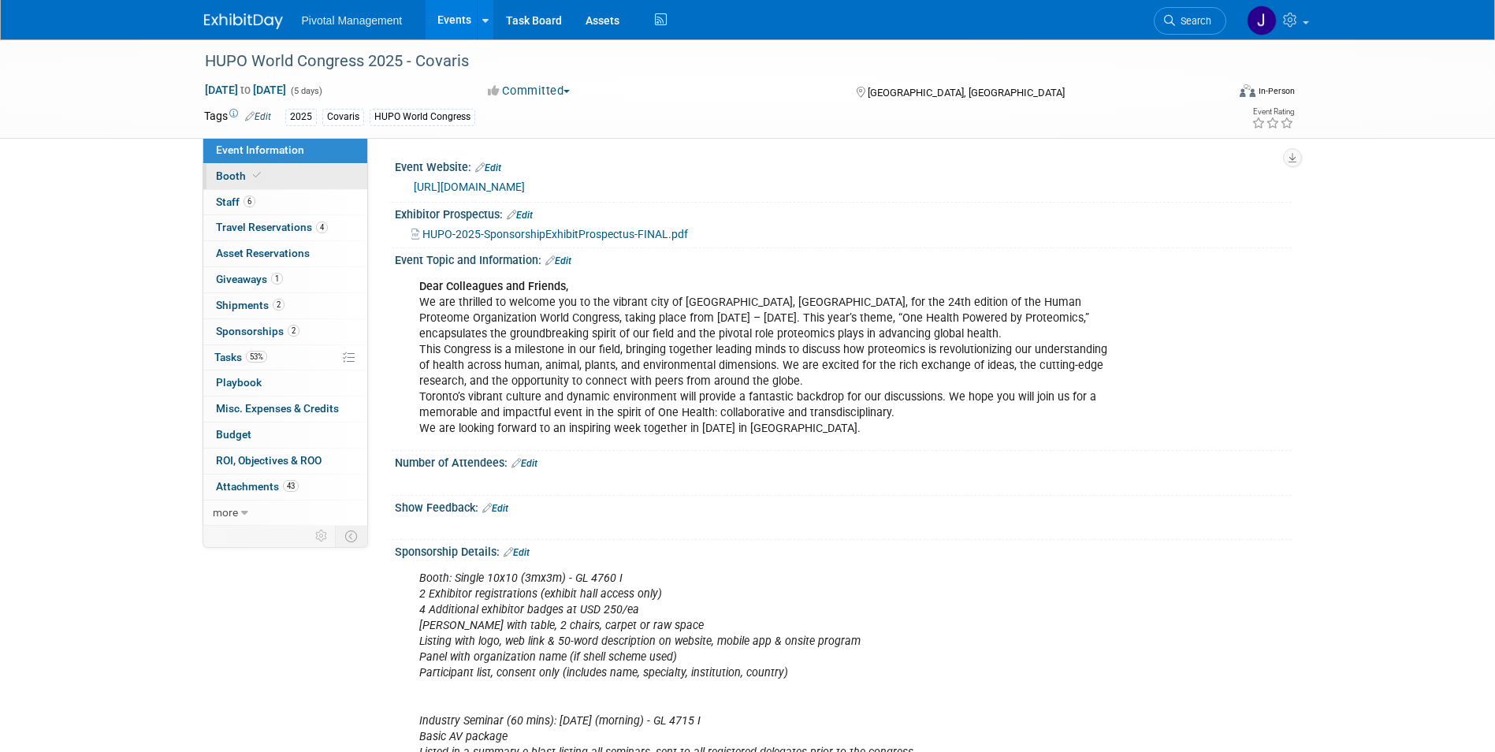
click at [267, 184] on link "Booth" at bounding box center [285, 176] width 164 height 25
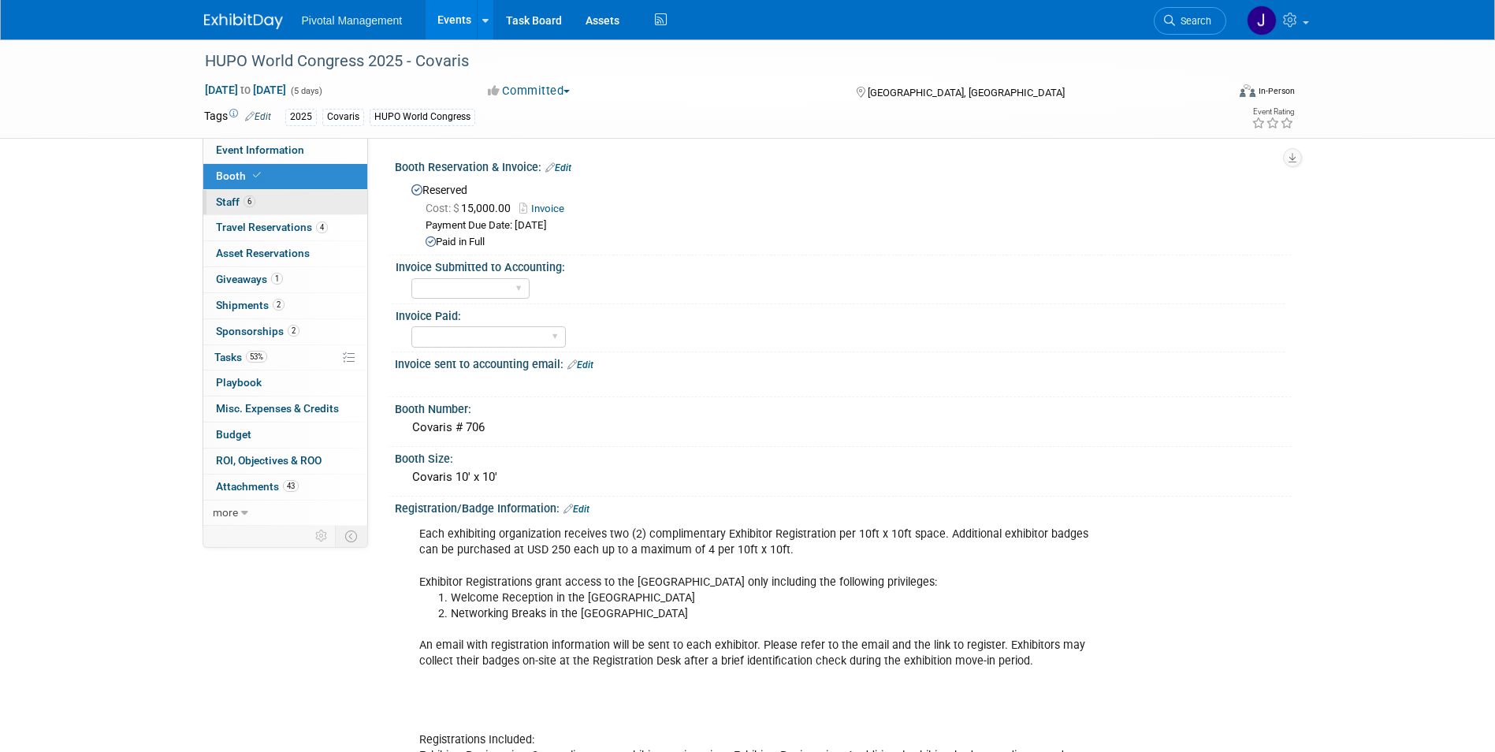
click at [270, 202] on link "6 Staff 6" at bounding box center [285, 202] width 164 height 25
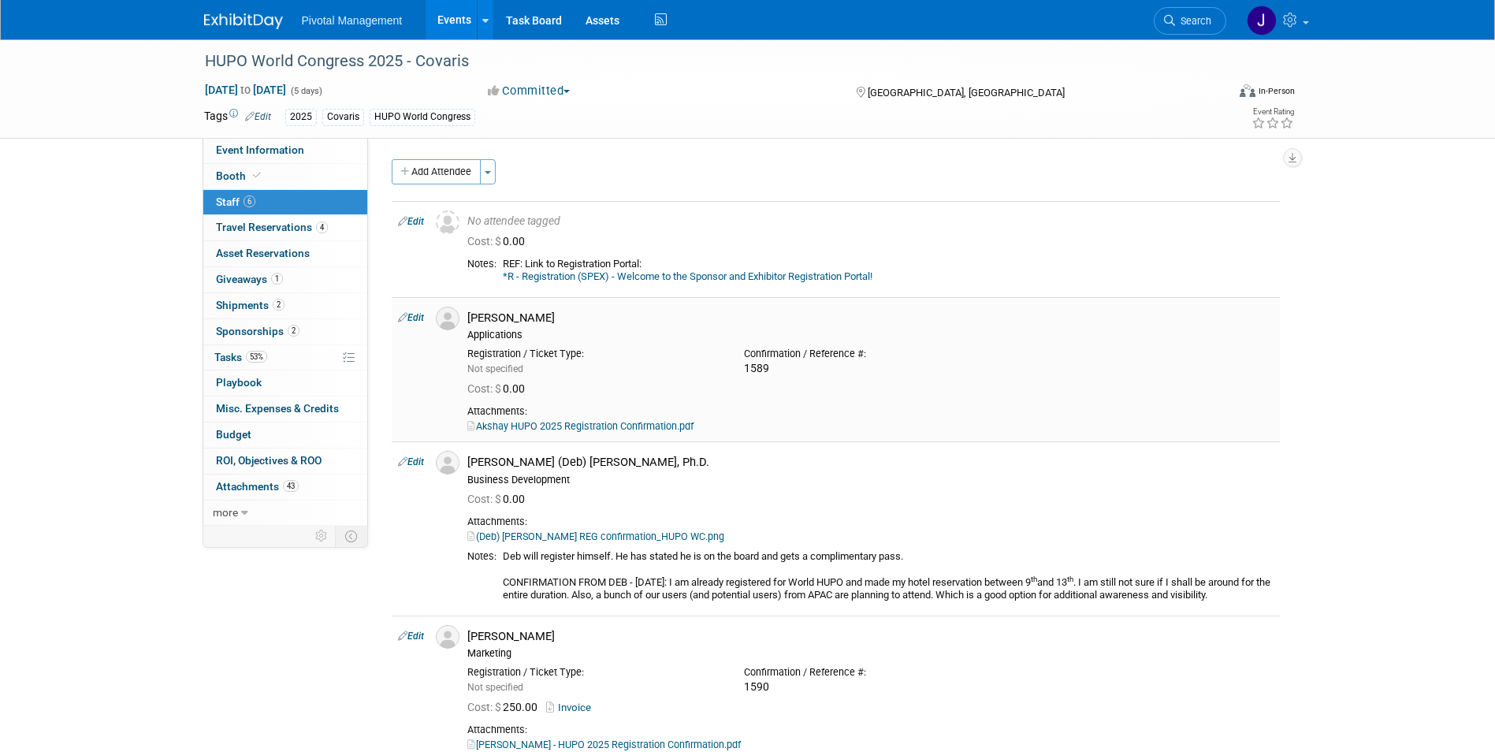
click at [572, 423] on link "Akshay HUPO 2025 Registration Confirmation.pdf" at bounding box center [580, 426] width 226 height 12
click at [601, 274] on link "*R - Registration (SPEX) - Welcome to the Sponsor and Exhibitor Registration Po…" at bounding box center [688, 276] width 370 height 12
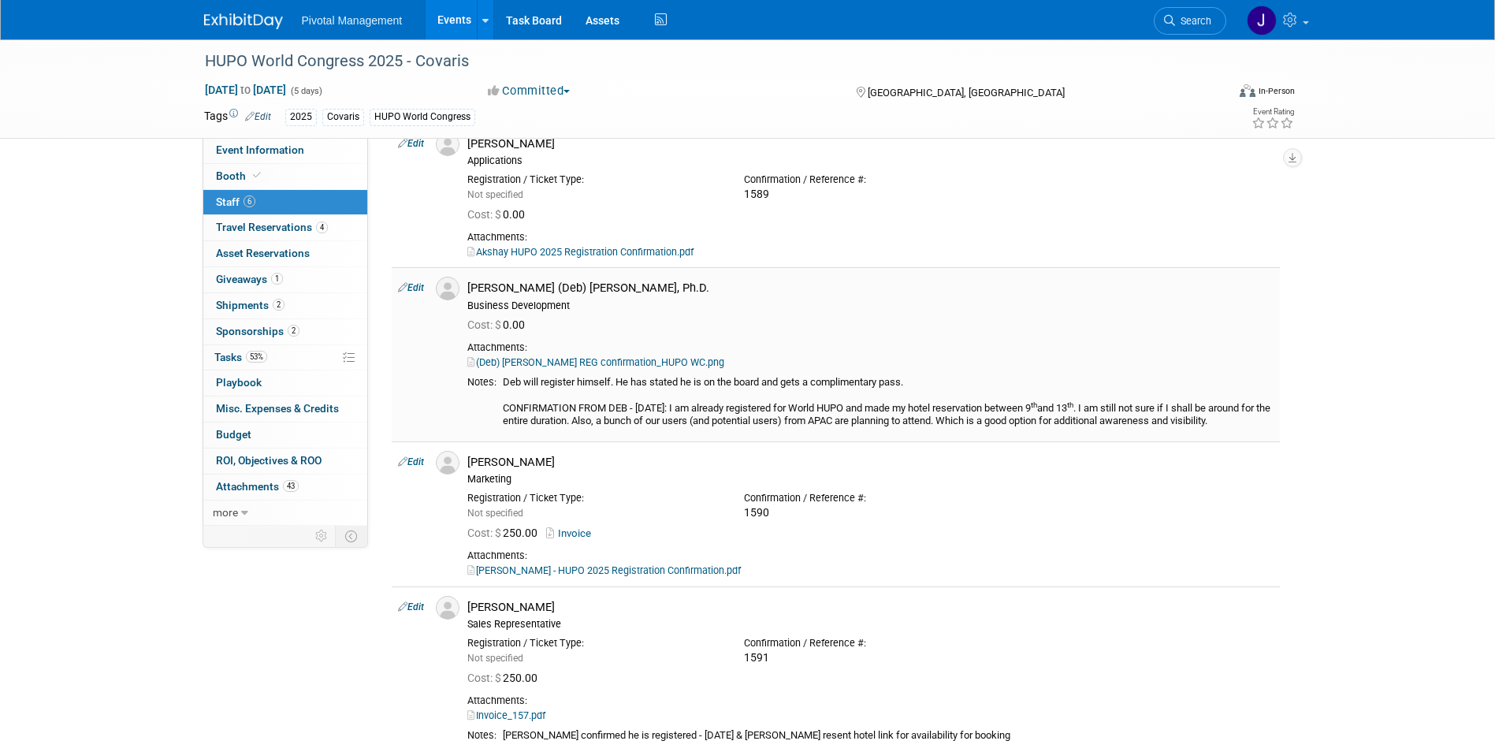
scroll to position [178, 0]
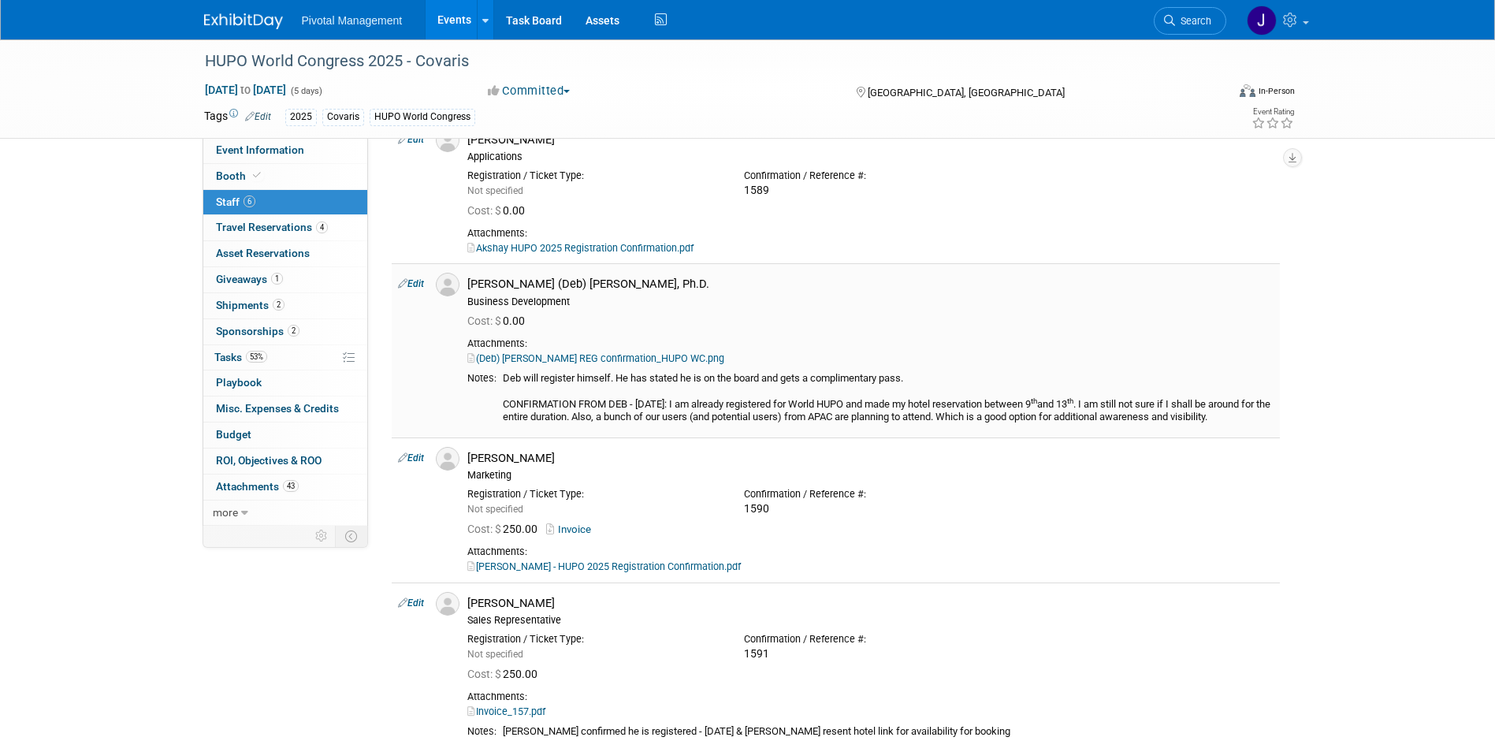
click at [639, 353] on link "(Deb) [PERSON_NAME] REG confirmation_HUPO WC.png" at bounding box center [595, 358] width 257 height 12
click at [542, 359] on link "(Deb) [PERSON_NAME] REG confirmation_HUPO WC.png" at bounding box center [595, 358] width 257 height 12
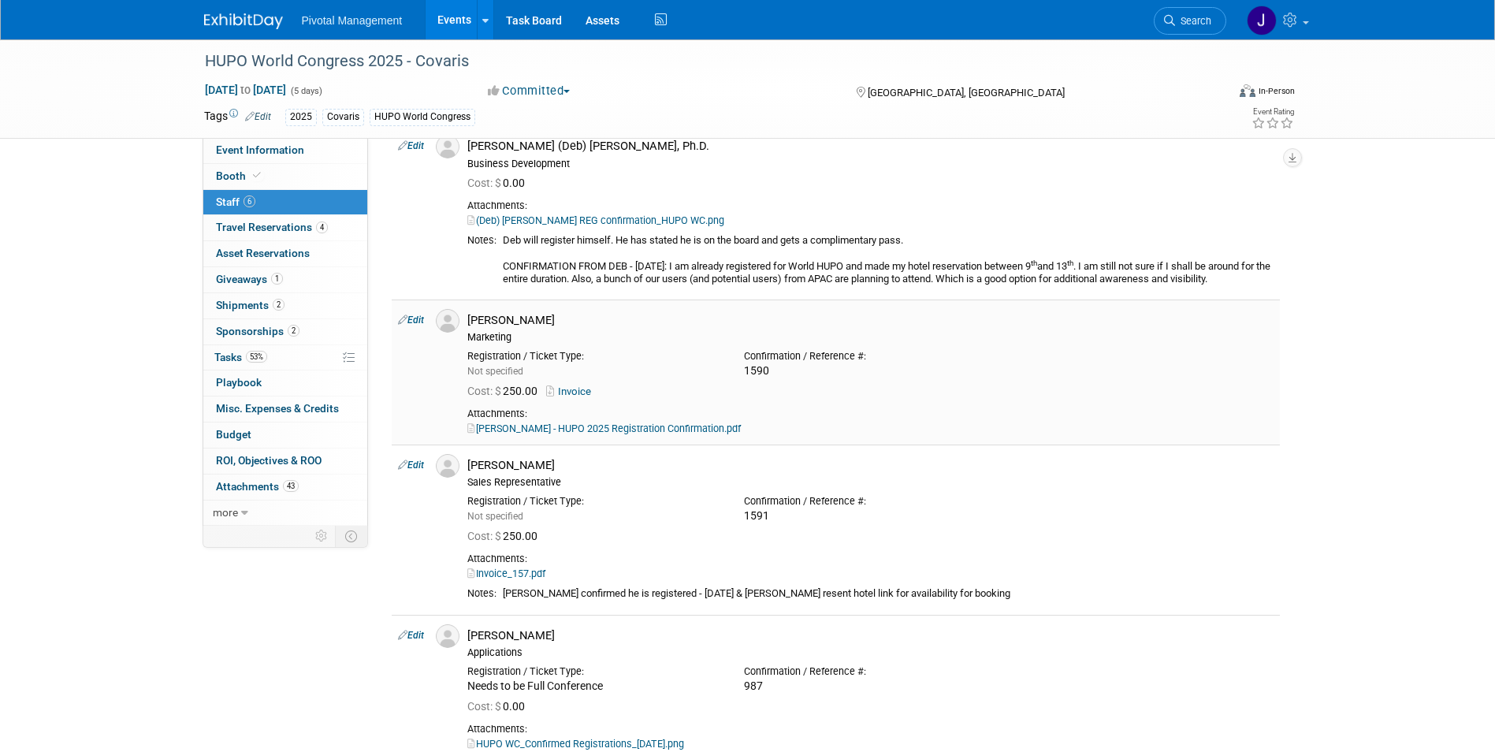
scroll to position [322, 0]
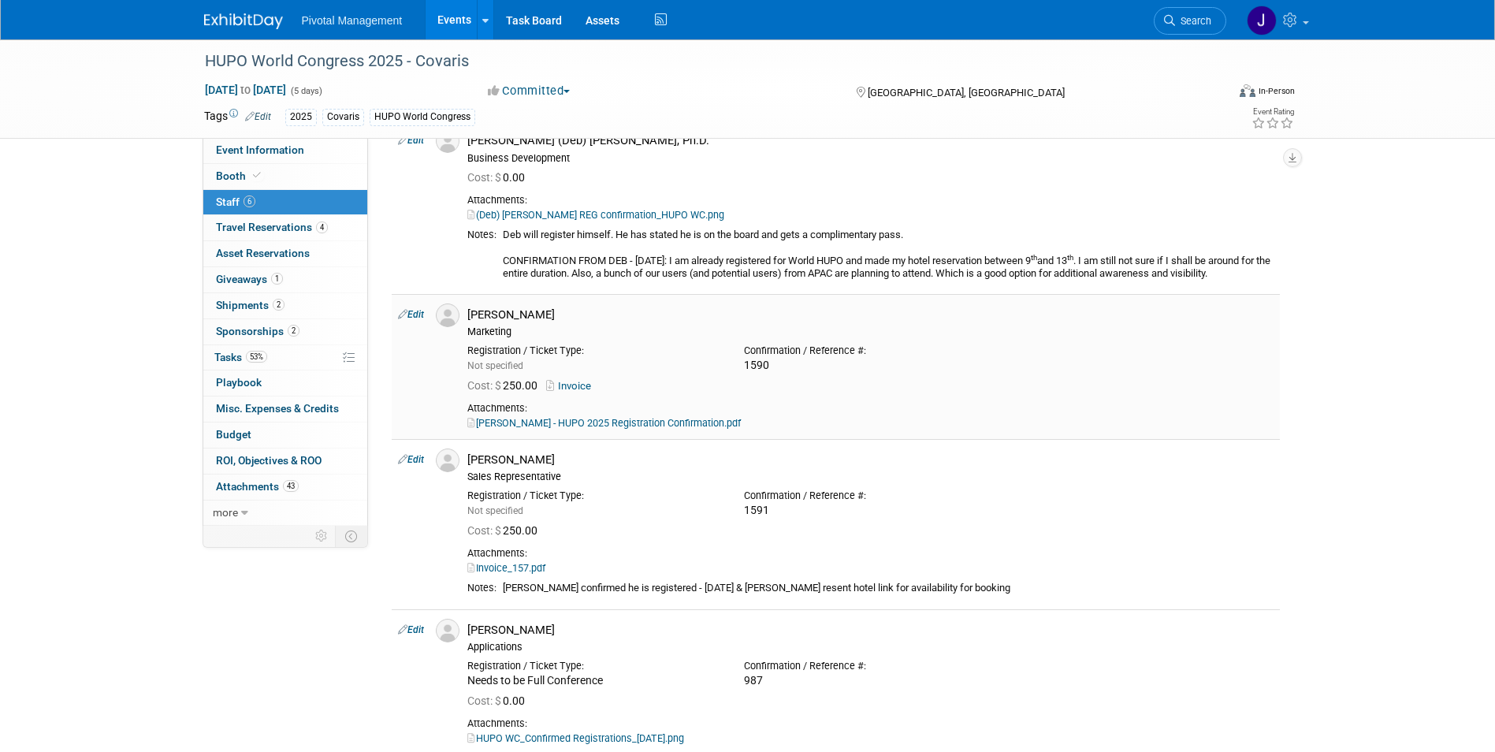
click at [573, 382] on link "Invoice" at bounding box center [571, 386] width 51 height 12
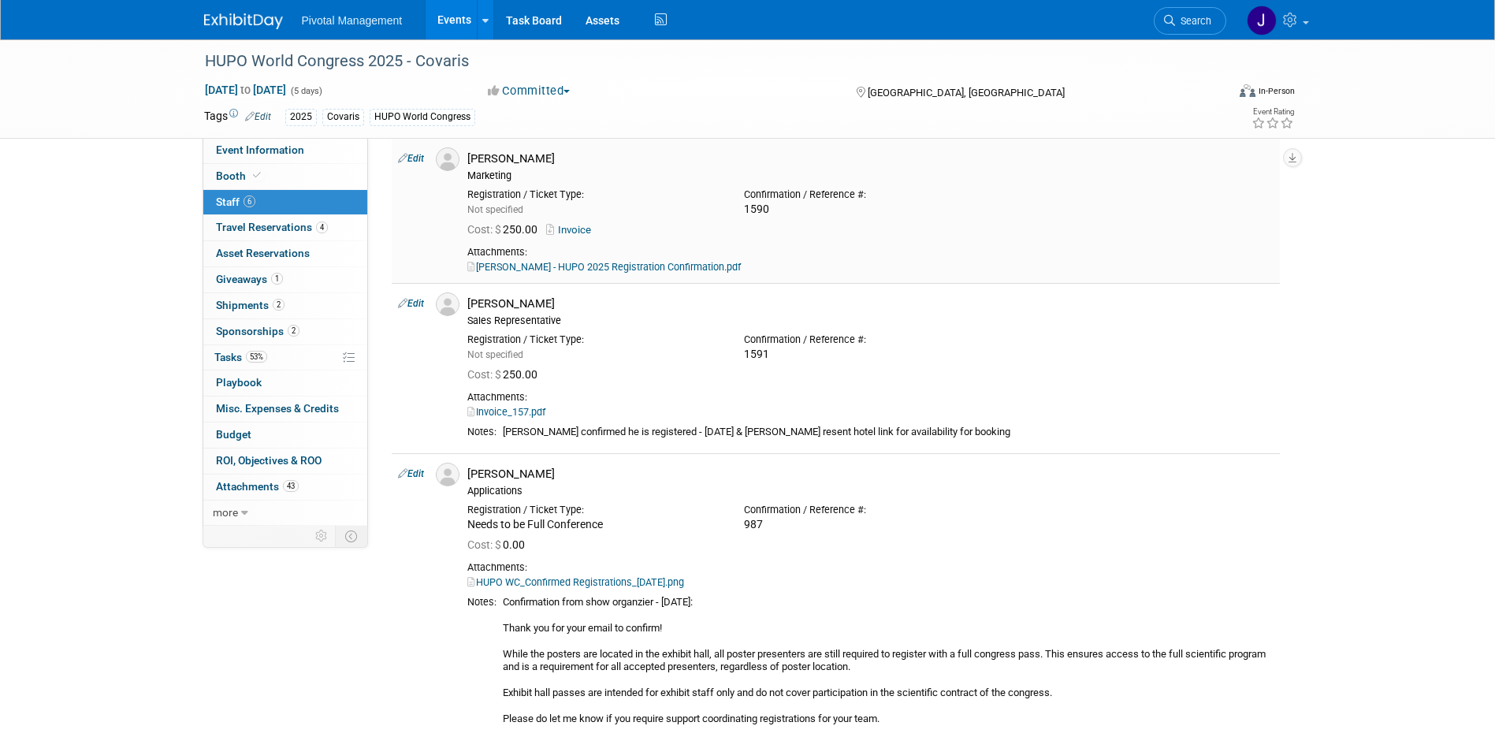
scroll to position [528, 0]
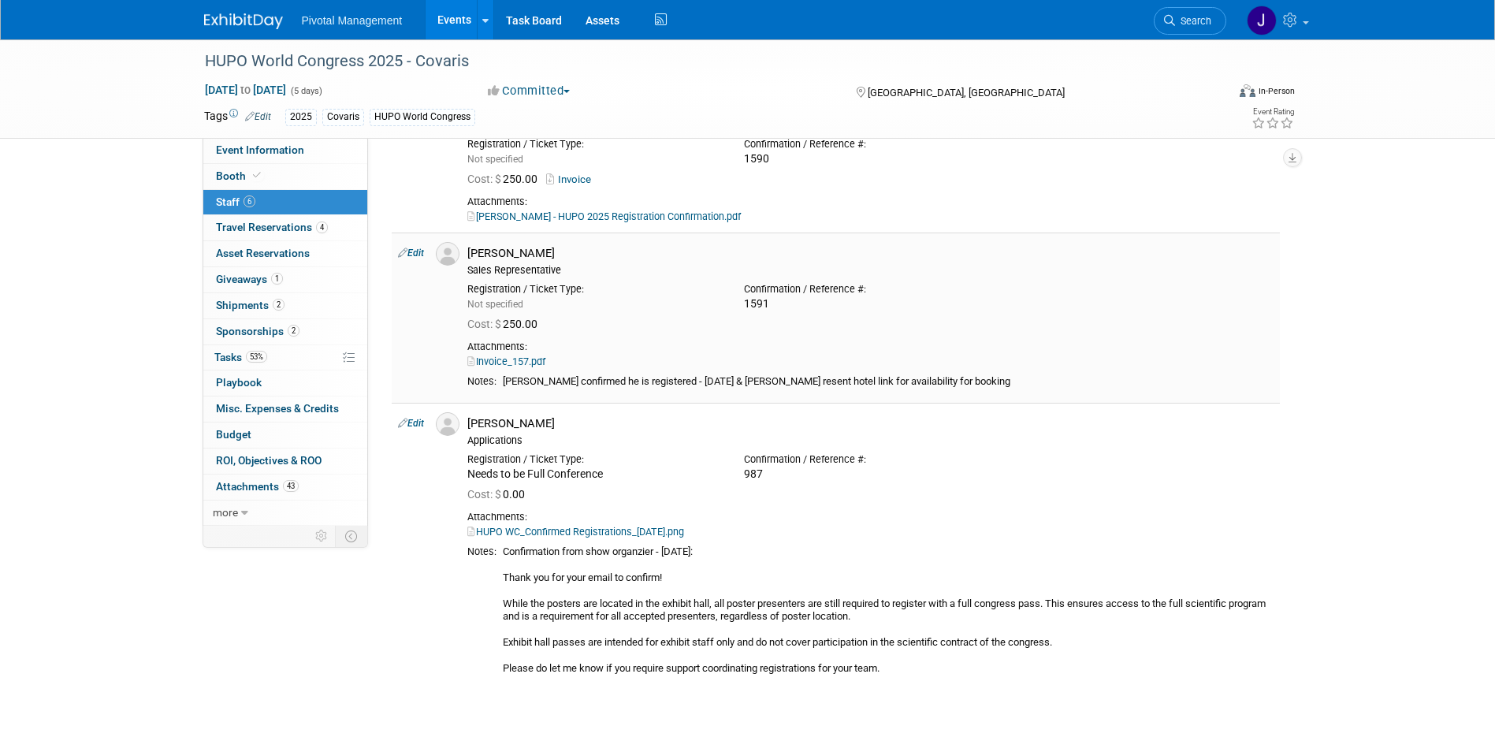
click at [508, 357] on link "Invoice_157.pdf" at bounding box center [506, 362] width 78 height 12
click at [567, 527] on link "HUPO WC_Confirmed Registrations_08.26.25.png" at bounding box center [575, 532] width 217 height 12
drag, startPoint x: 1198, startPoint y: 29, endPoint x: 1200, endPoint y: 20, distance: 9.6
click at [1198, 28] on link "Search" at bounding box center [1190, 21] width 73 height 28
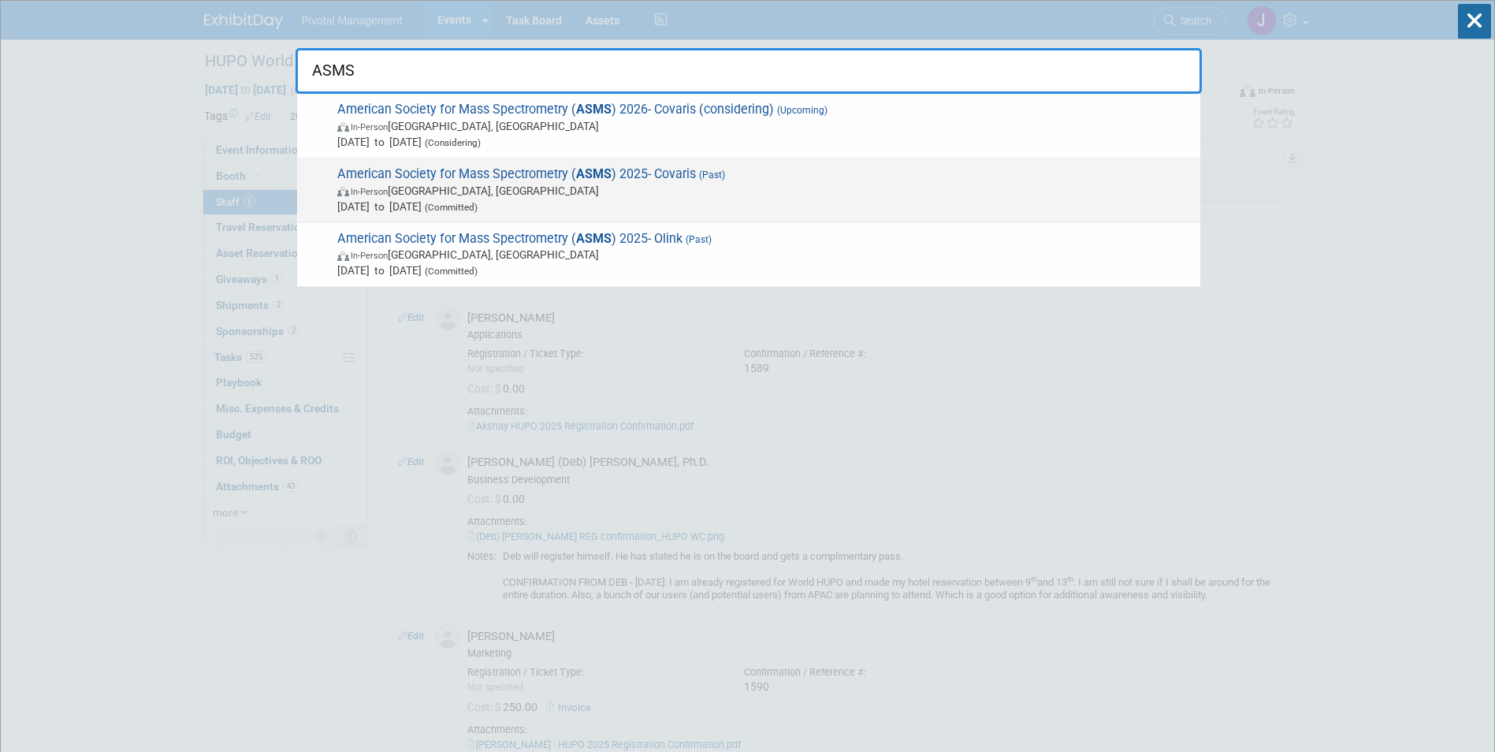
type input "ASMS"
click at [546, 177] on span "American Society for Mass Spectrometry ( ASMS ) 2025- Covaris (Past) In-Person …" at bounding box center [763, 190] width 860 height 48
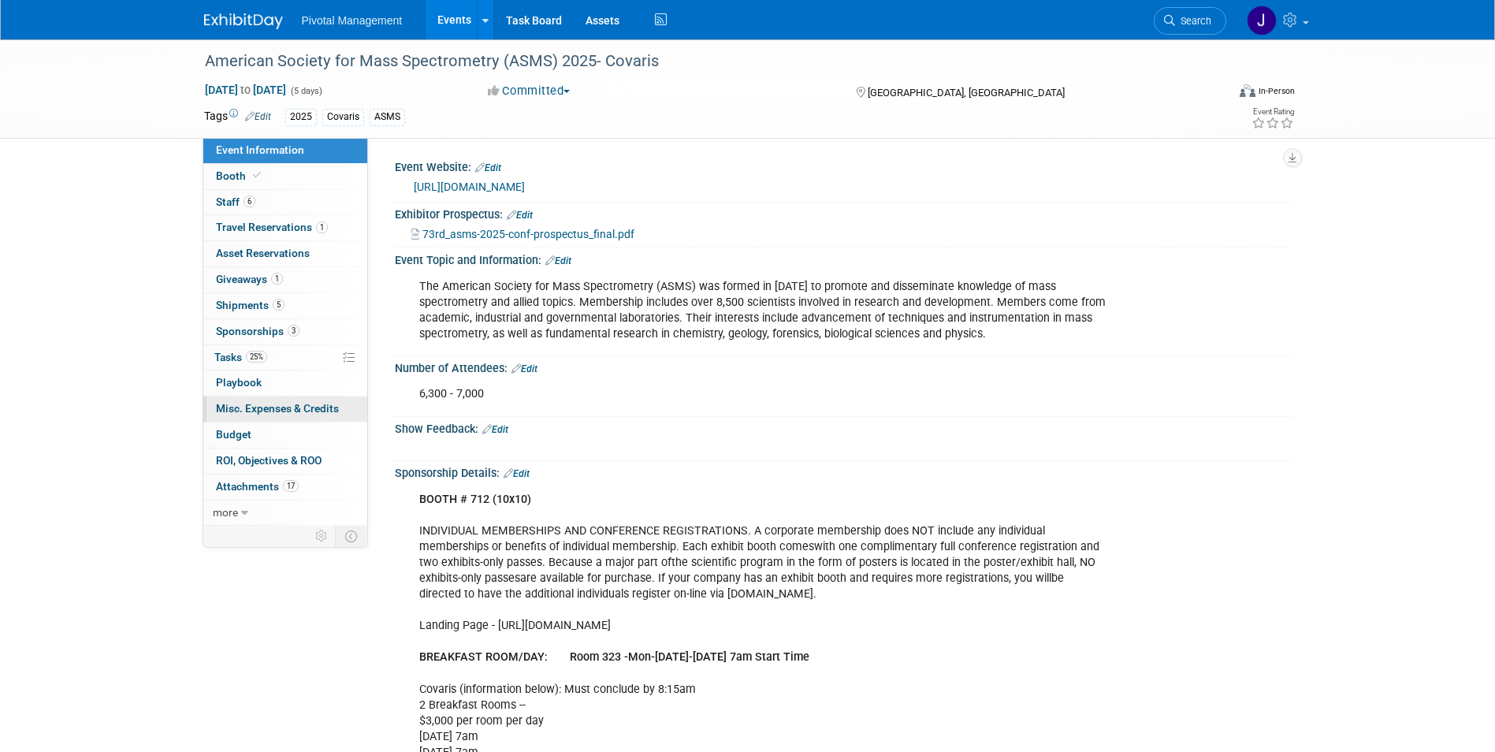
click at [244, 418] on link "0 Misc. Expenses & Credits 0" at bounding box center [285, 409] width 164 height 25
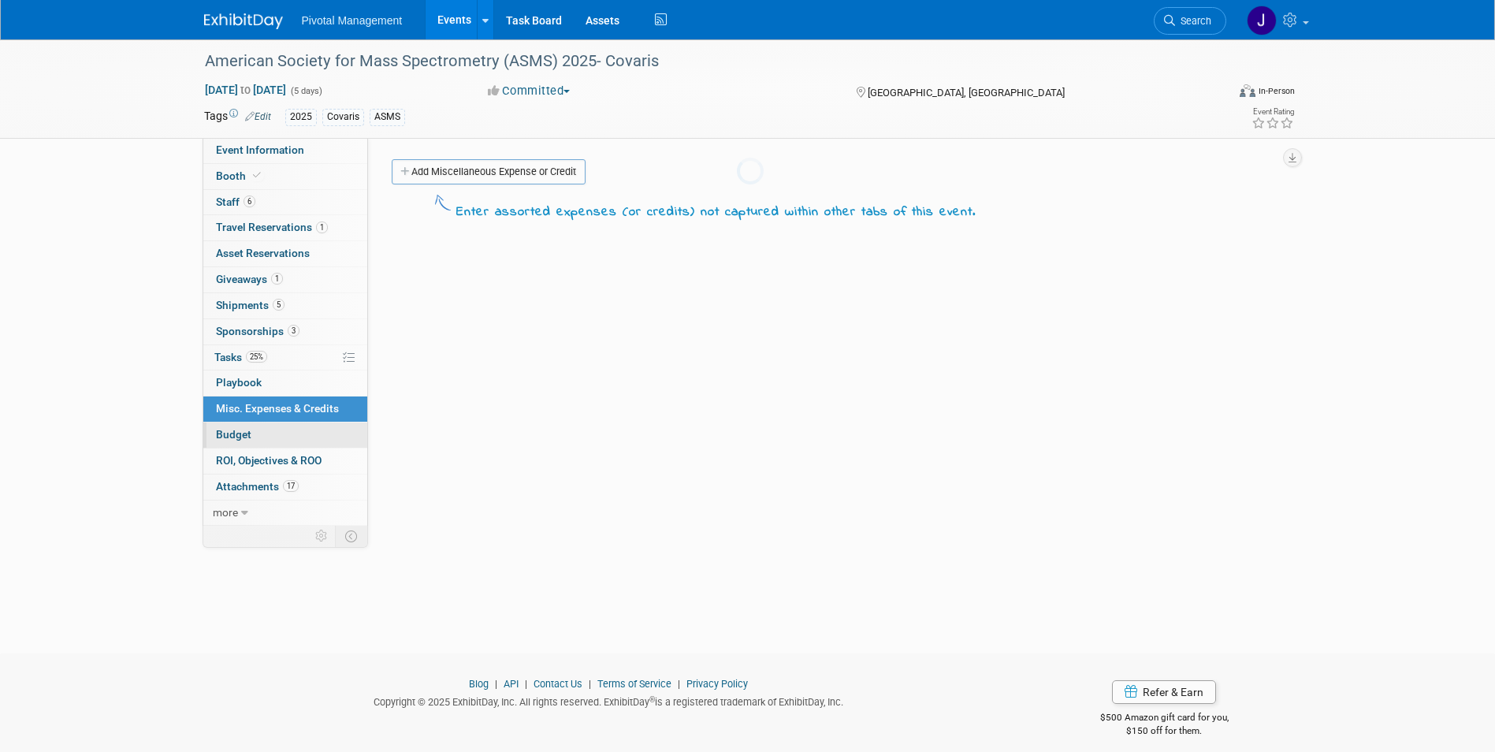
click at [243, 427] on link "Budget" at bounding box center [285, 435] width 164 height 25
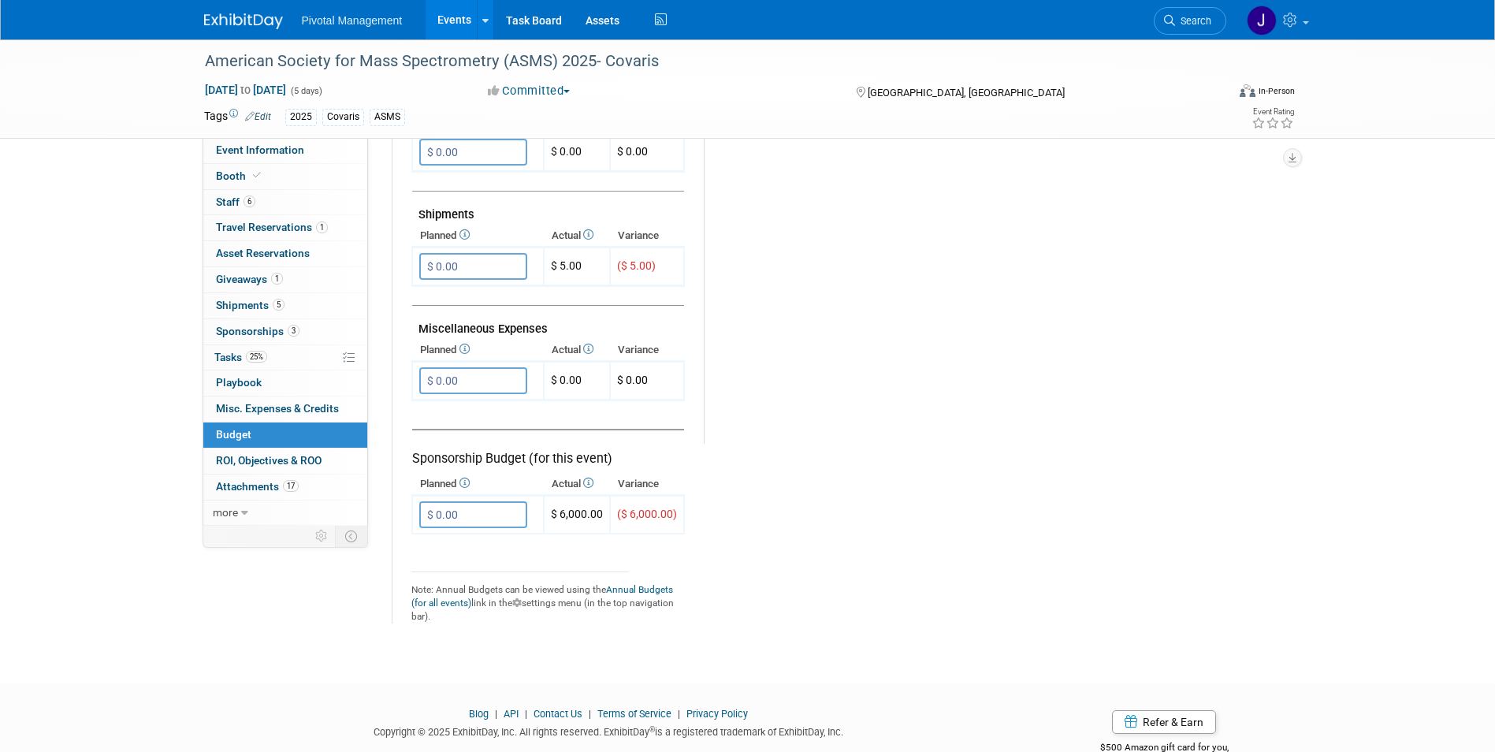
scroll to position [839, 0]
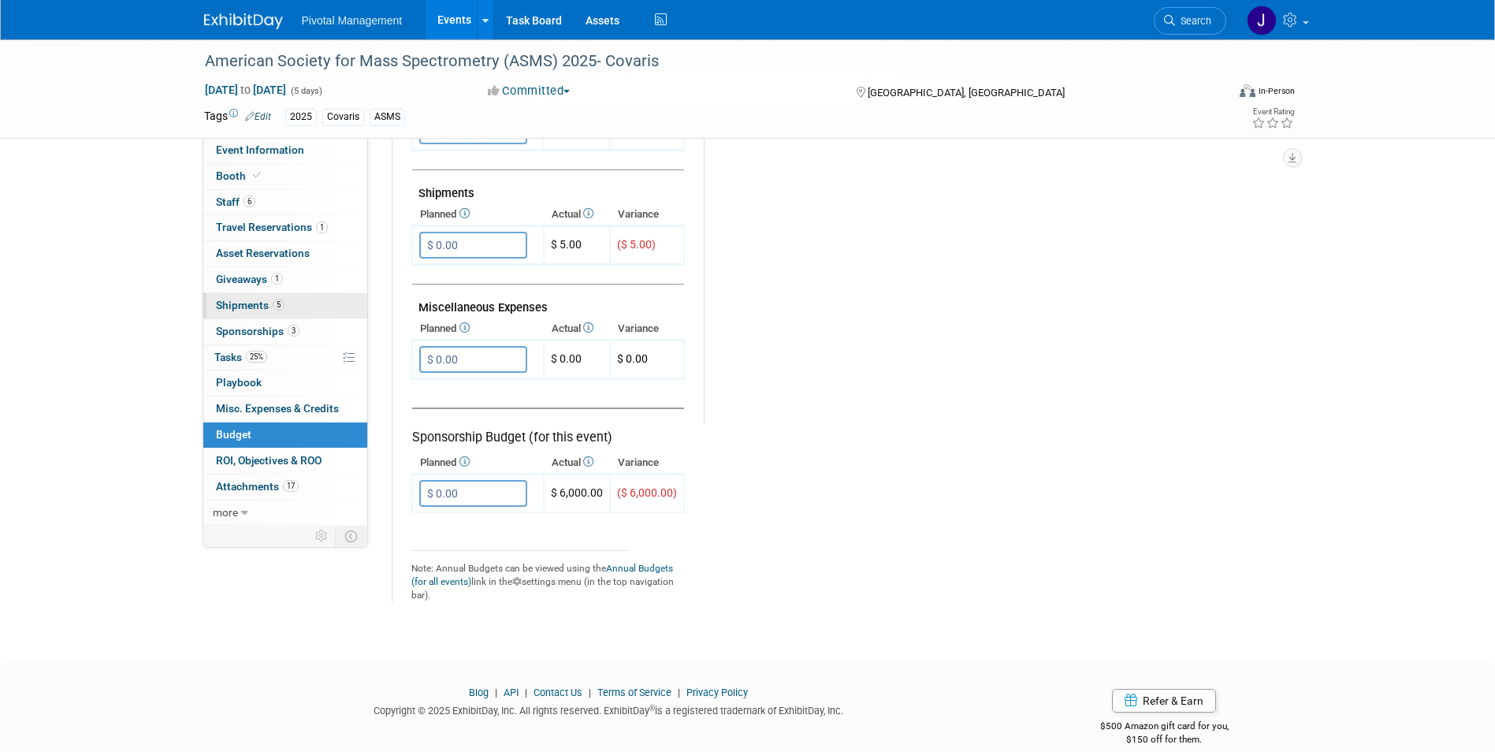
click at [243, 301] on span "Shipments 5" at bounding box center [250, 305] width 69 height 13
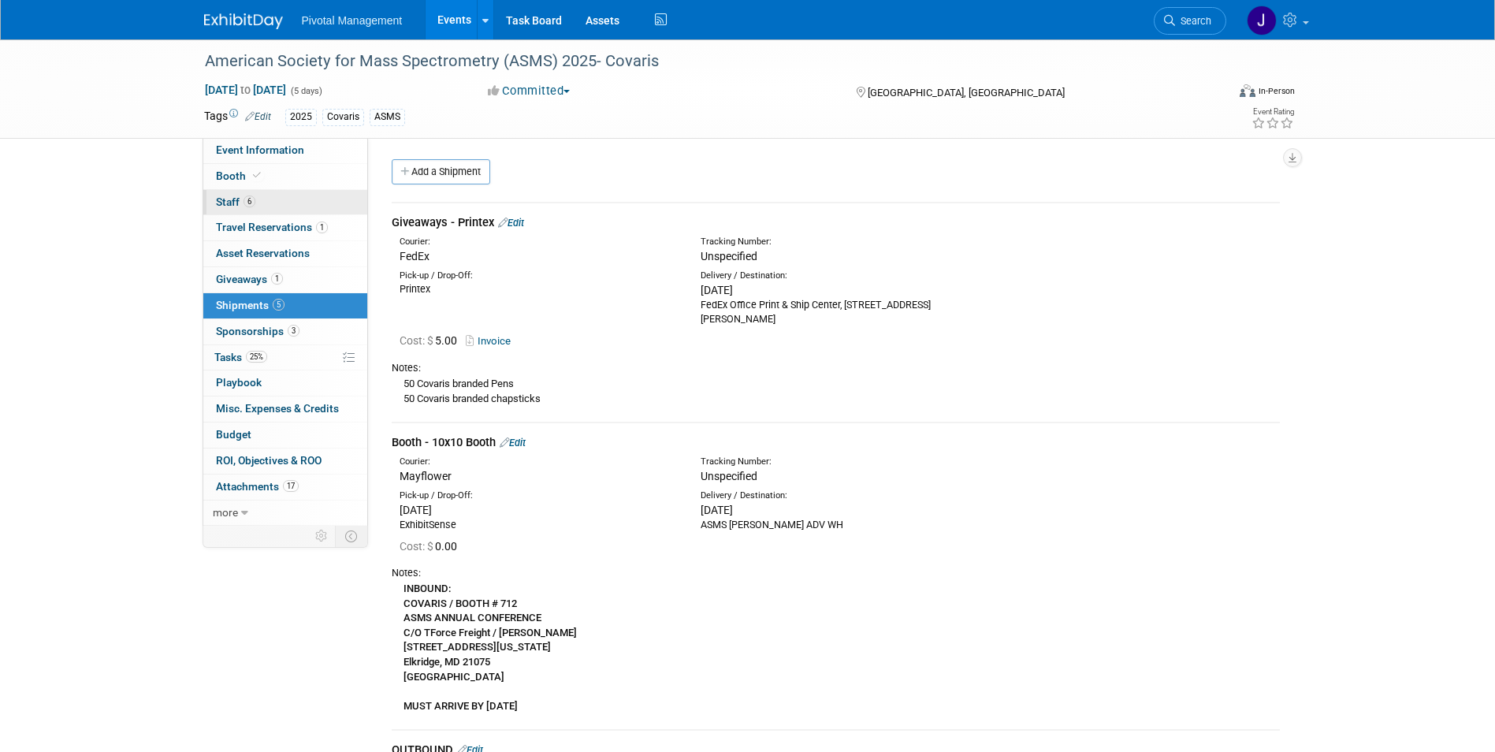
click at [246, 207] on span "6" at bounding box center [250, 202] width 12 height 12
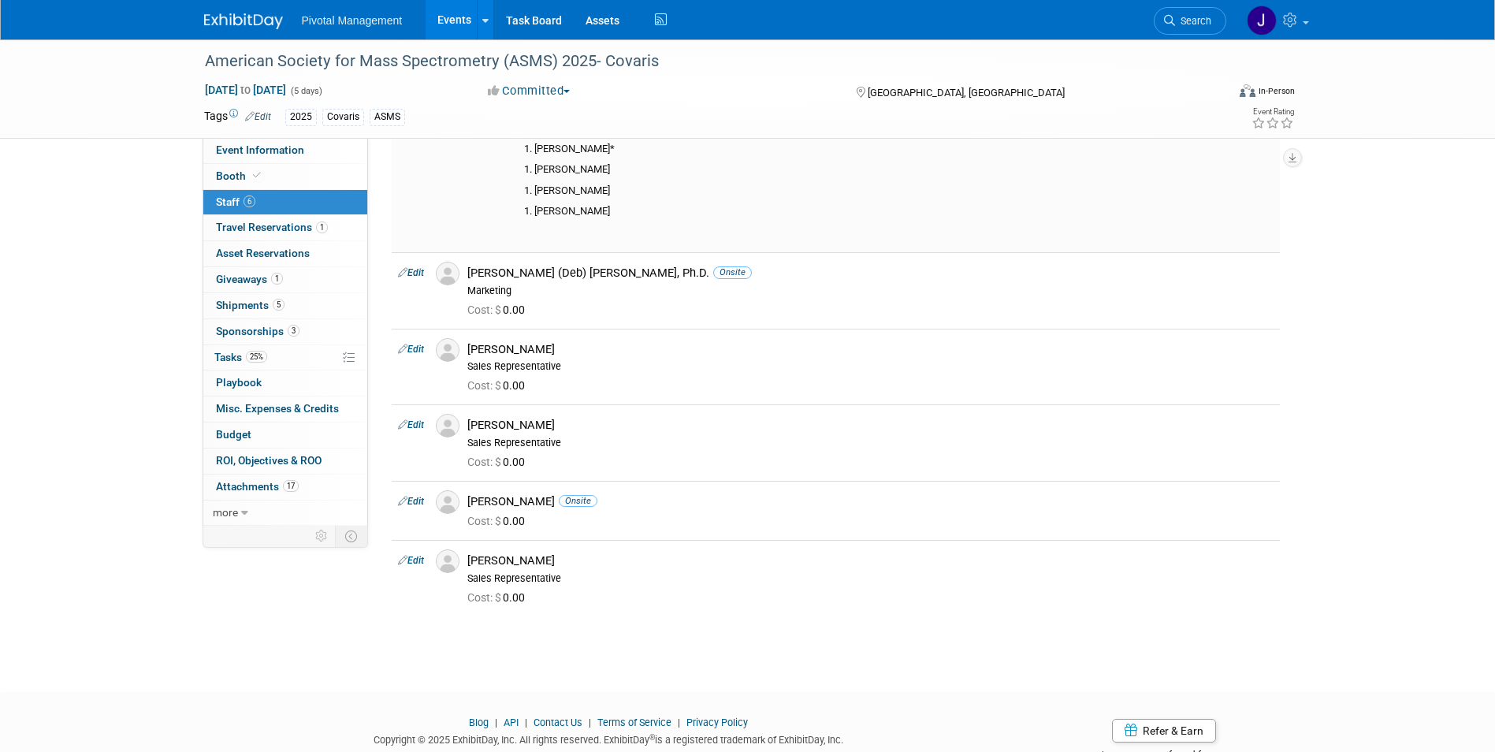
scroll to position [455, 0]
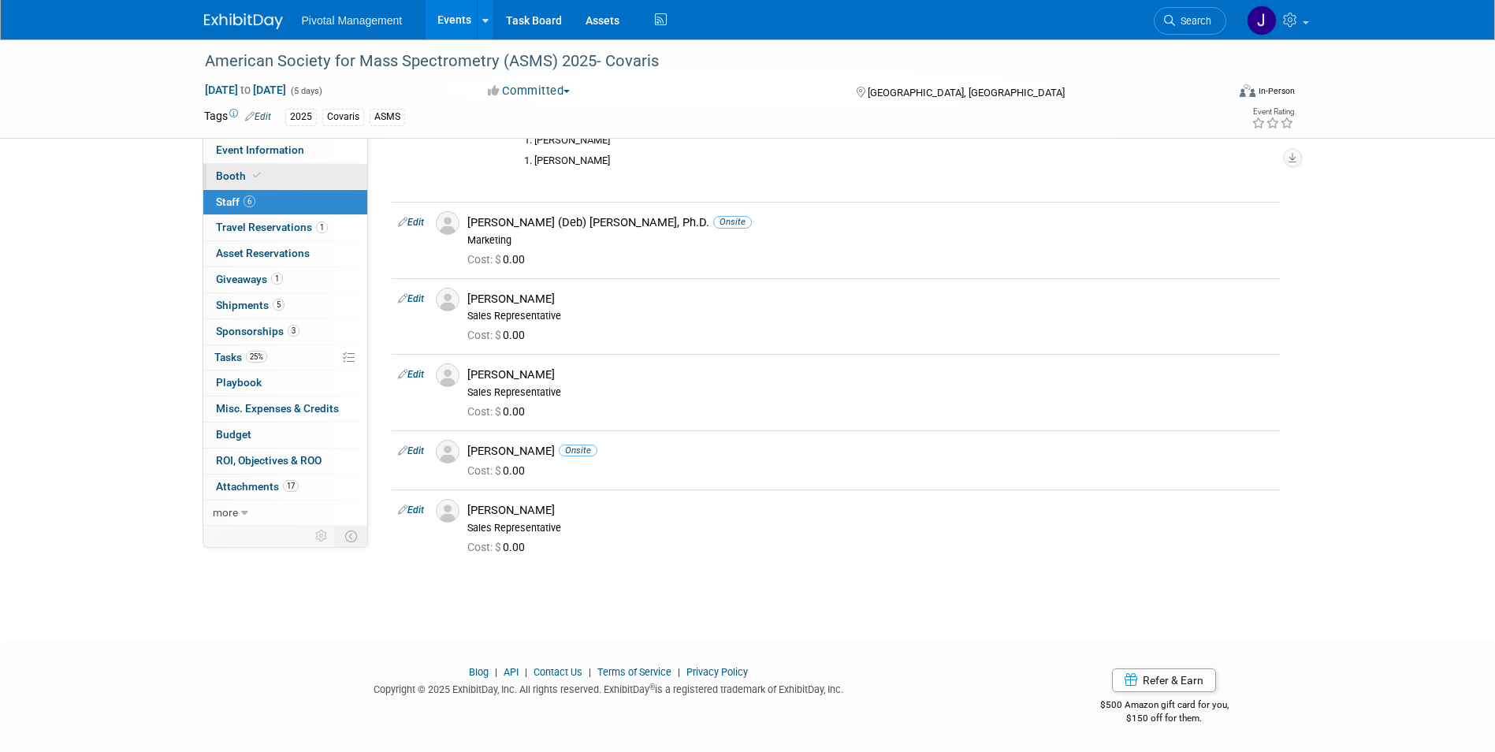
click at [236, 180] on span "Booth" at bounding box center [240, 175] width 48 height 13
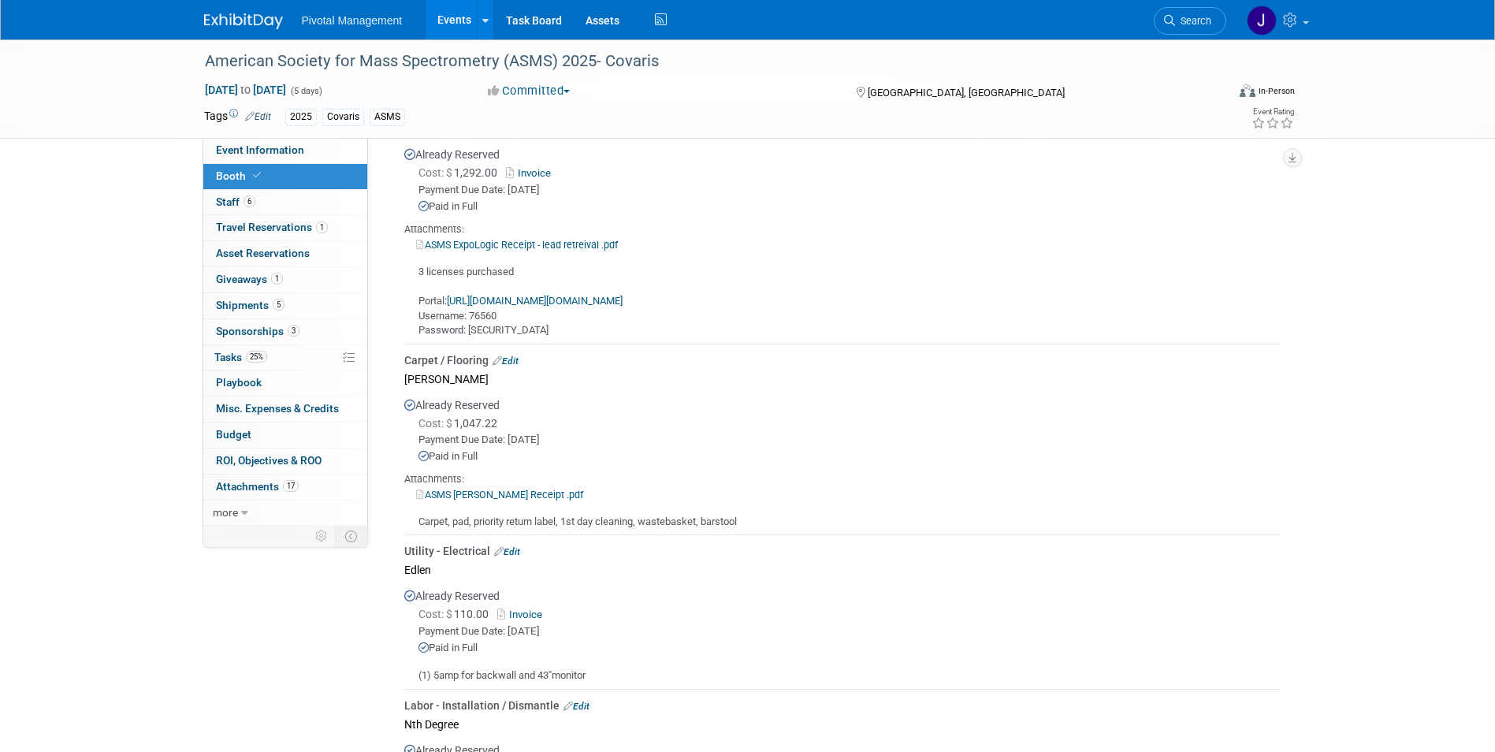
scroll to position [1190, 0]
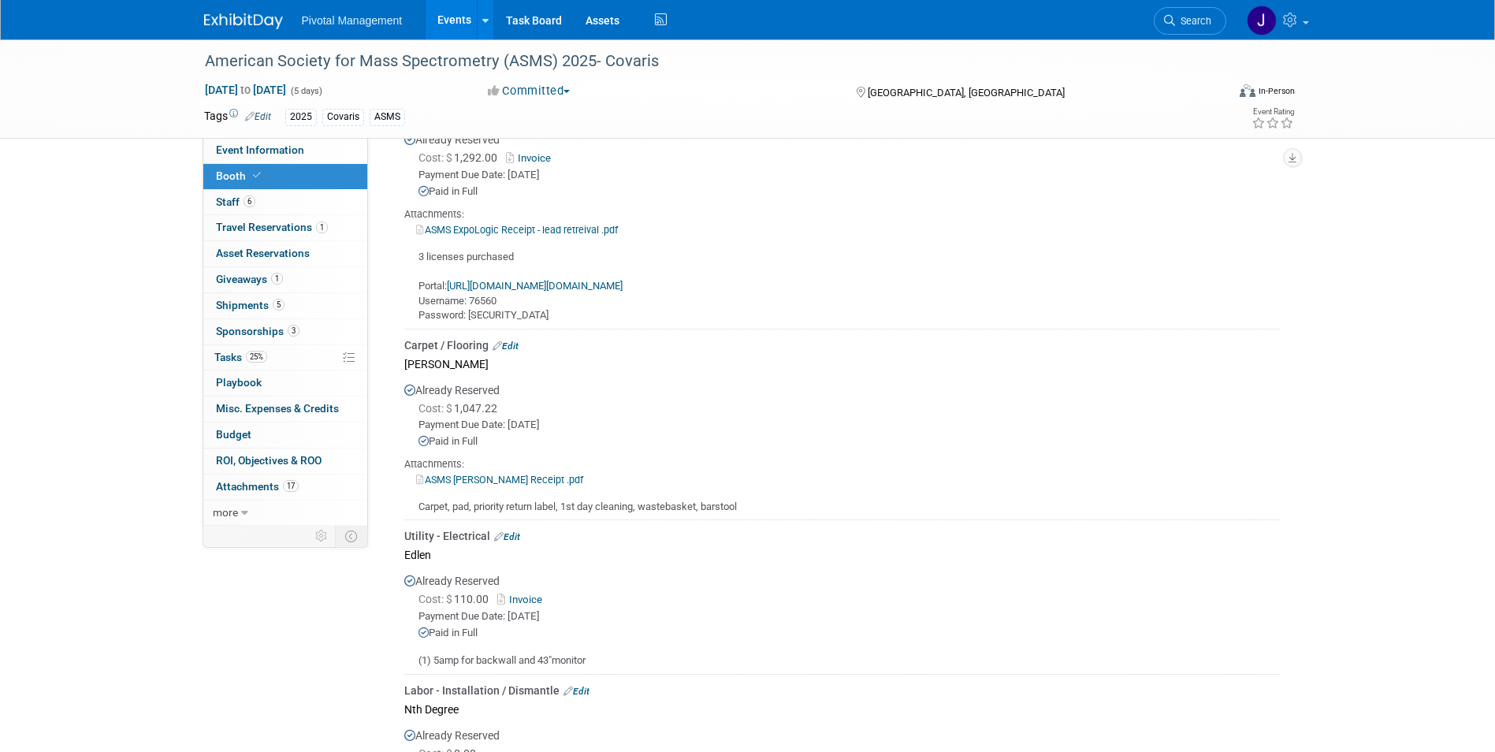
click at [523, 474] on link "ASMS [PERSON_NAME] Receipt .pdf" at bounding box center [499, 480] width 167 height 12
click at [266, 150] on span "Event Information" at bounding box center [260, 149] width 88 height 13
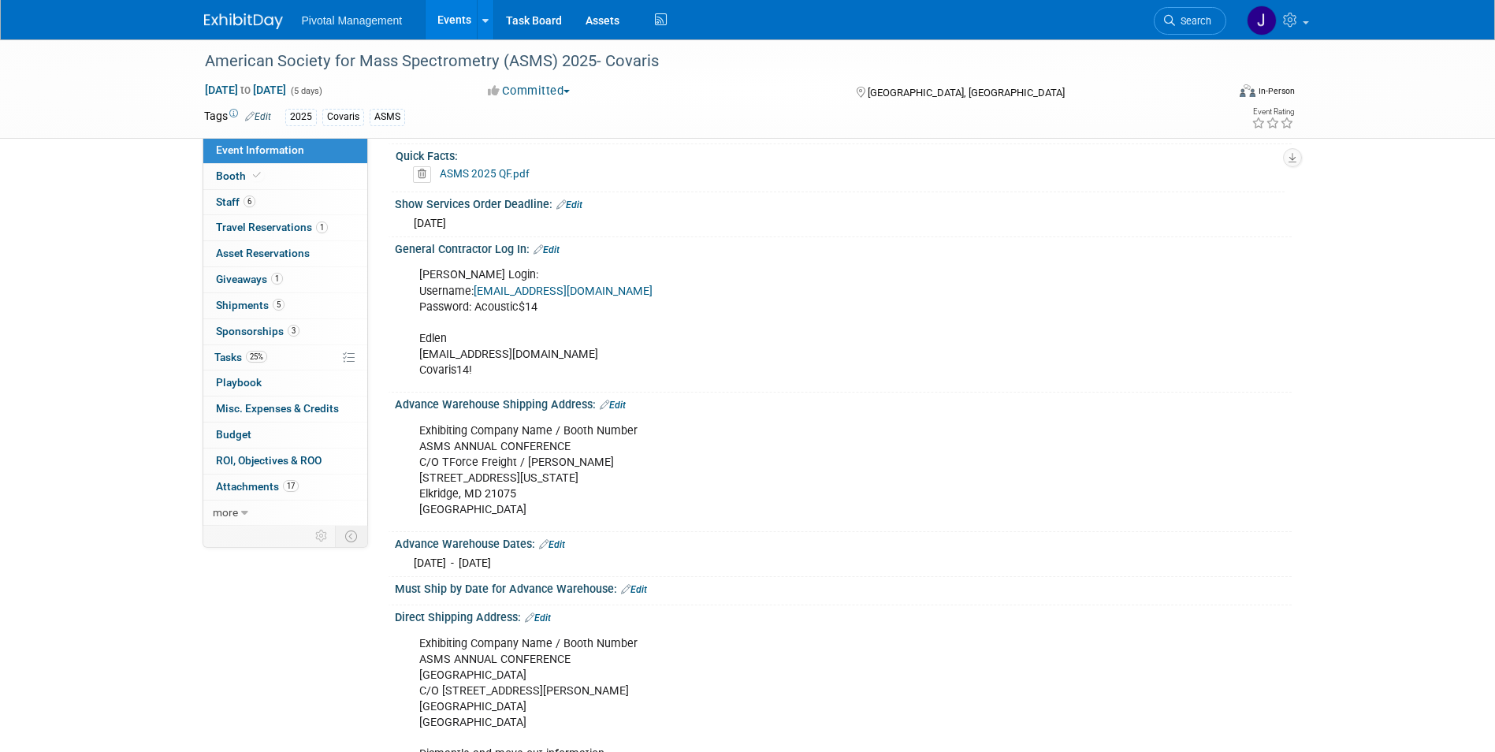
scroll to position [2060, 0]
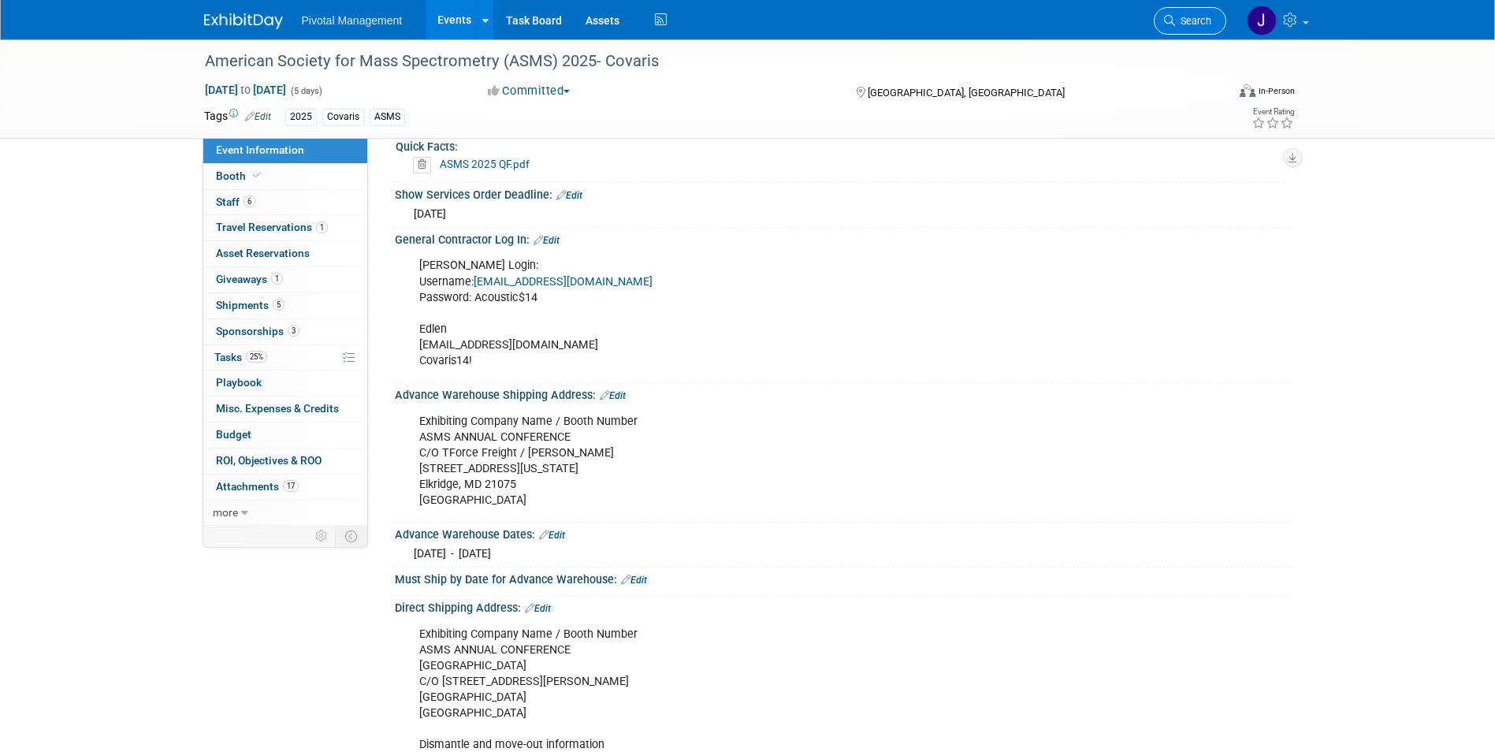
click at [1176, 20] on span "Search" at bounding box center [1193, 21] width 36 height 12
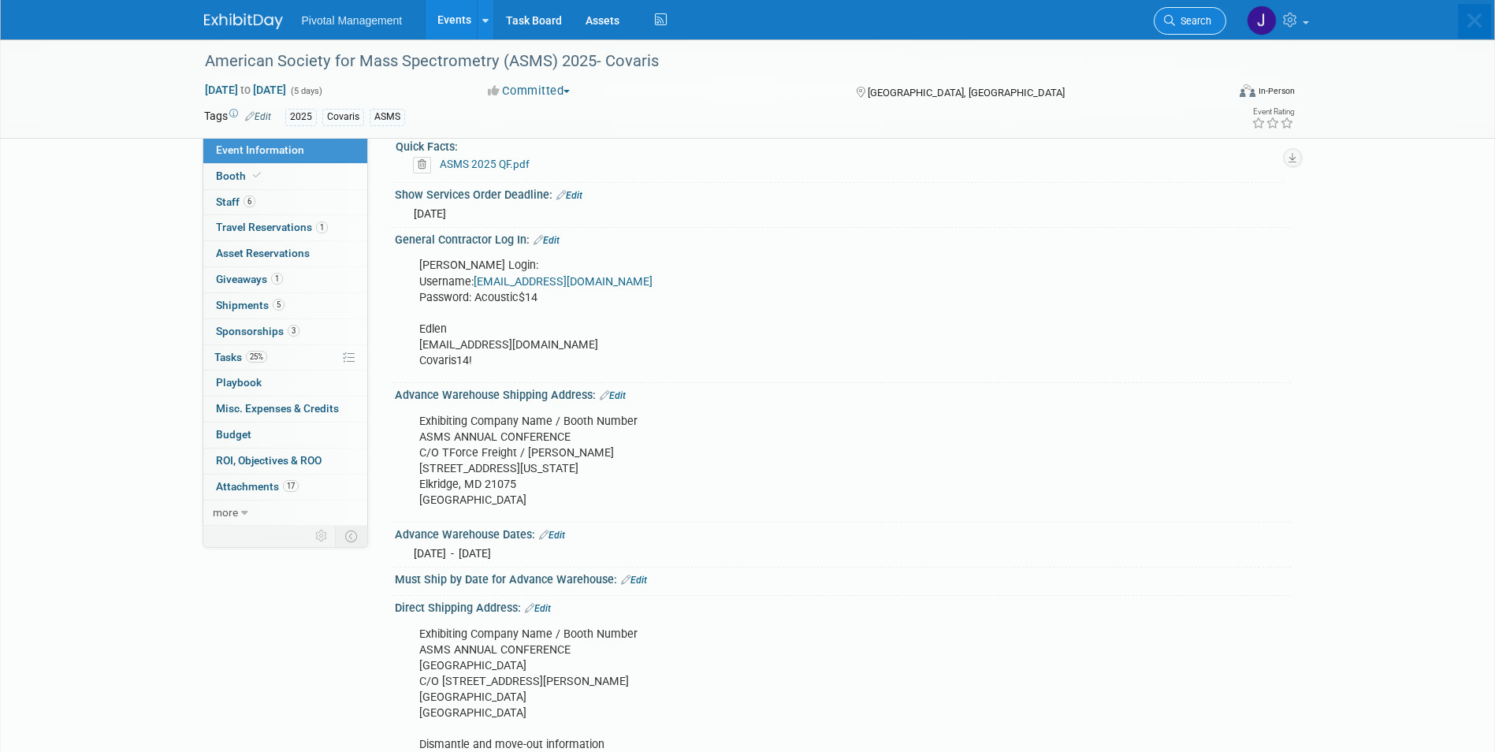
scroll to position [0, 0]
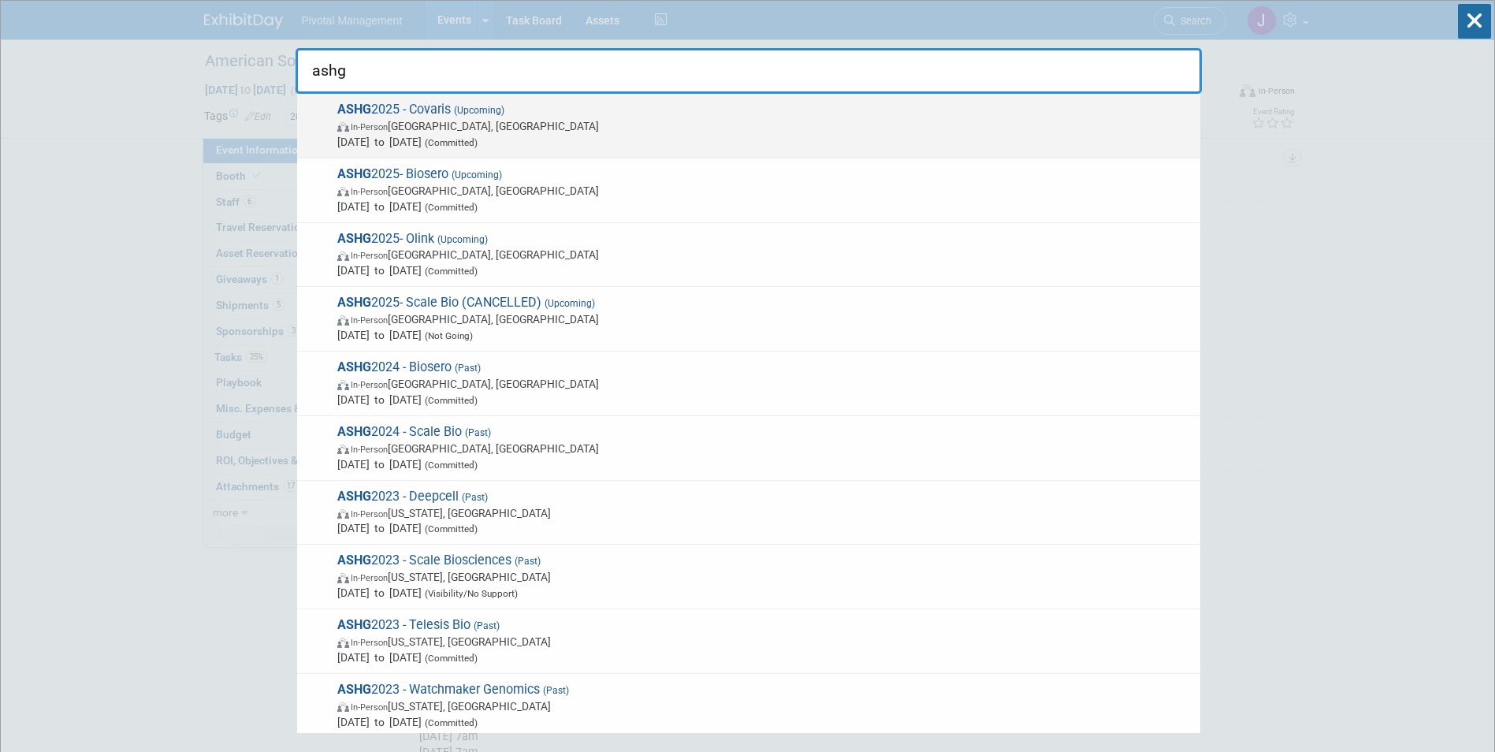
type input "ashg"
click at [594, 115] on span "ASHG 2025 - Covaris (Upcoming) In-Person Boston, MA Oct 15, 2025 to Oct 17, 202…" at bounding box center [763, 126] width 860 height 48
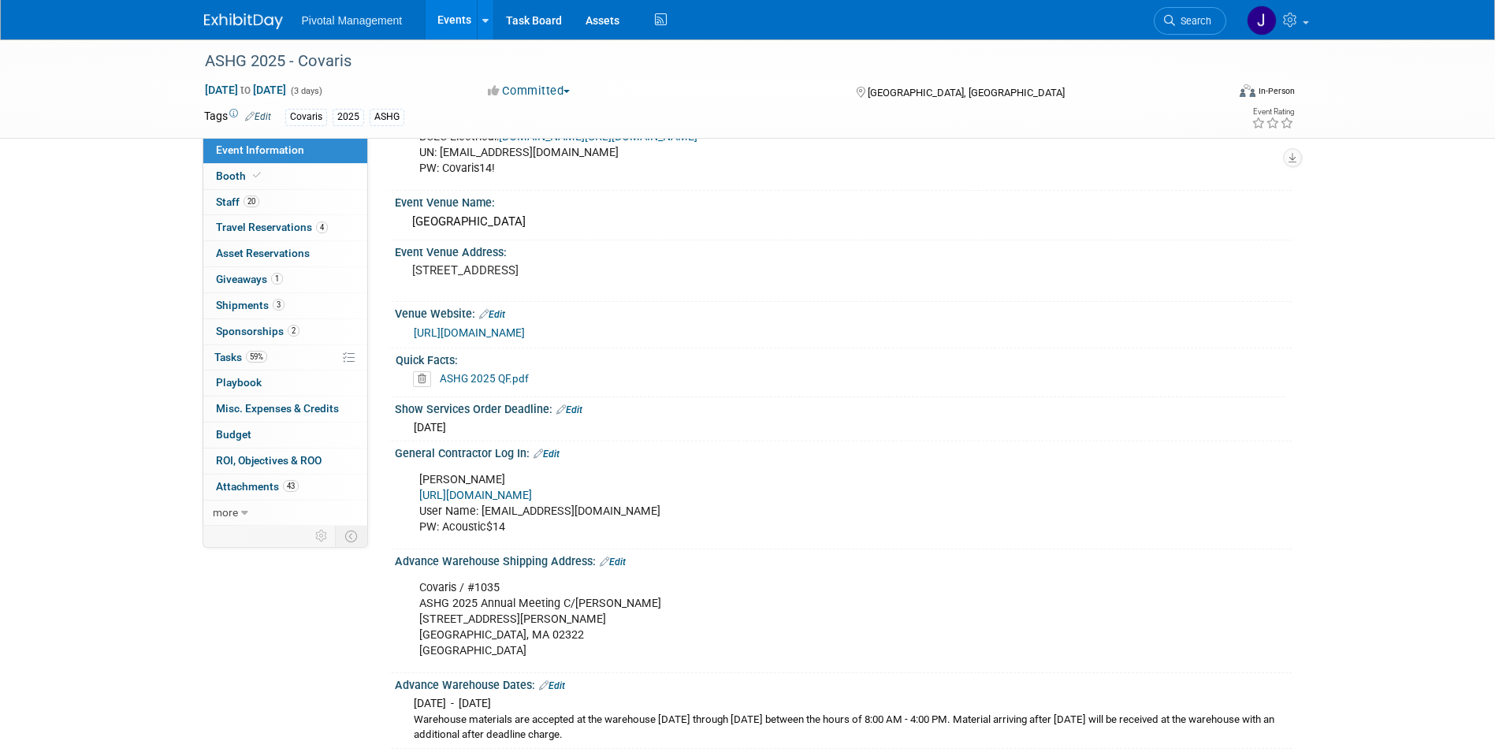
scroll to position [1187, 0]
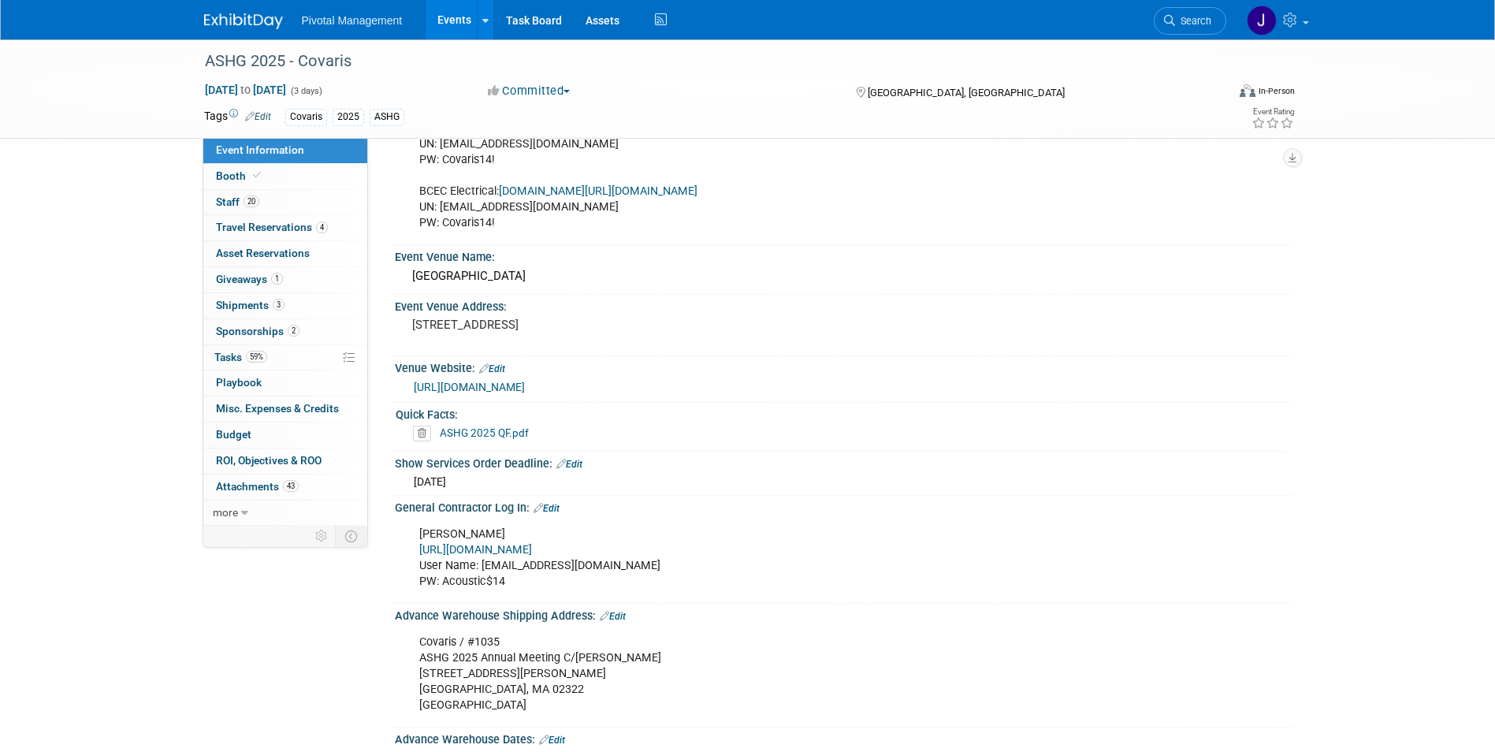
click at [532, 543] on link "https://www.freemanco.com/store/" at bounding box center [475, 549] width 113 height 13
click at [1201, 22] on span "Search" at bounding box center [1193, 21] width 36 height 12
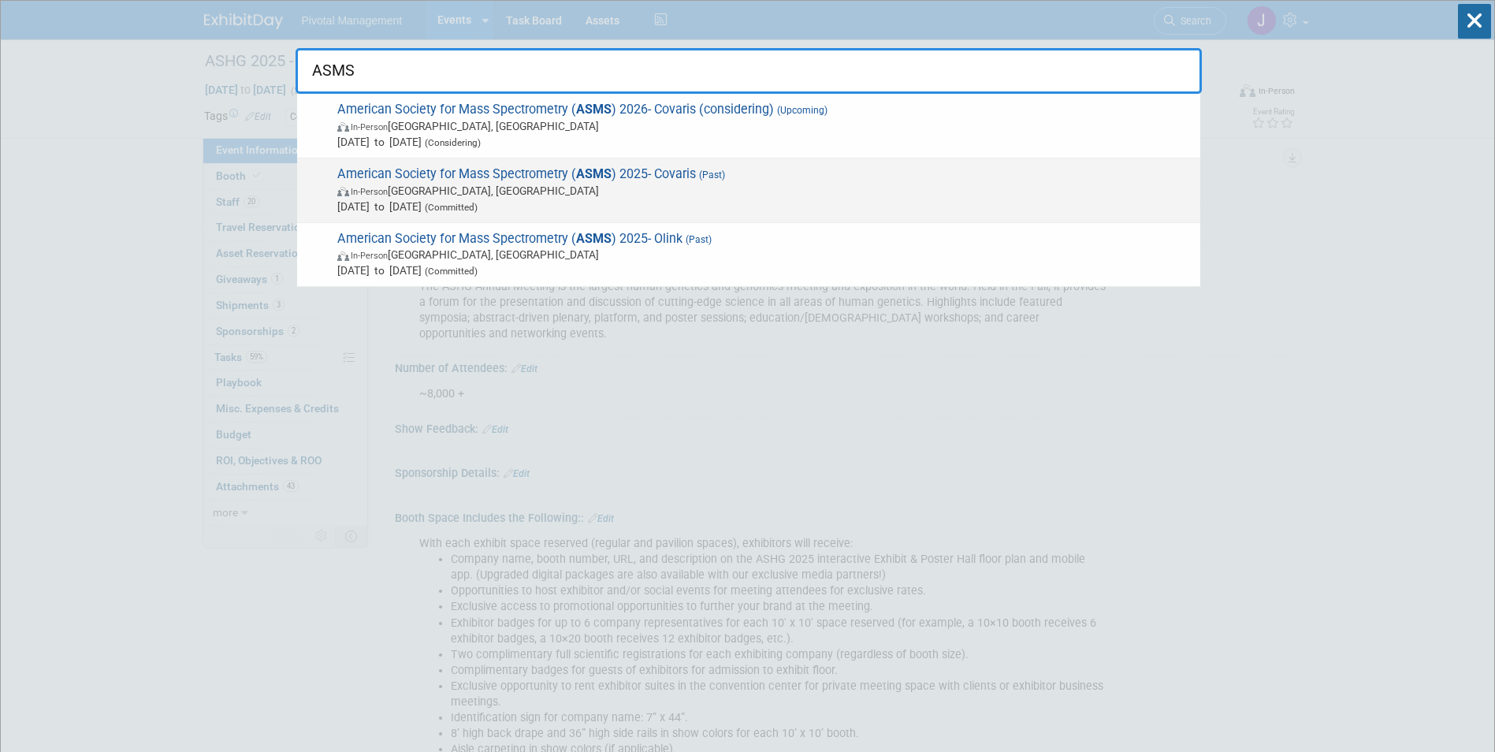
type input "ASMS"
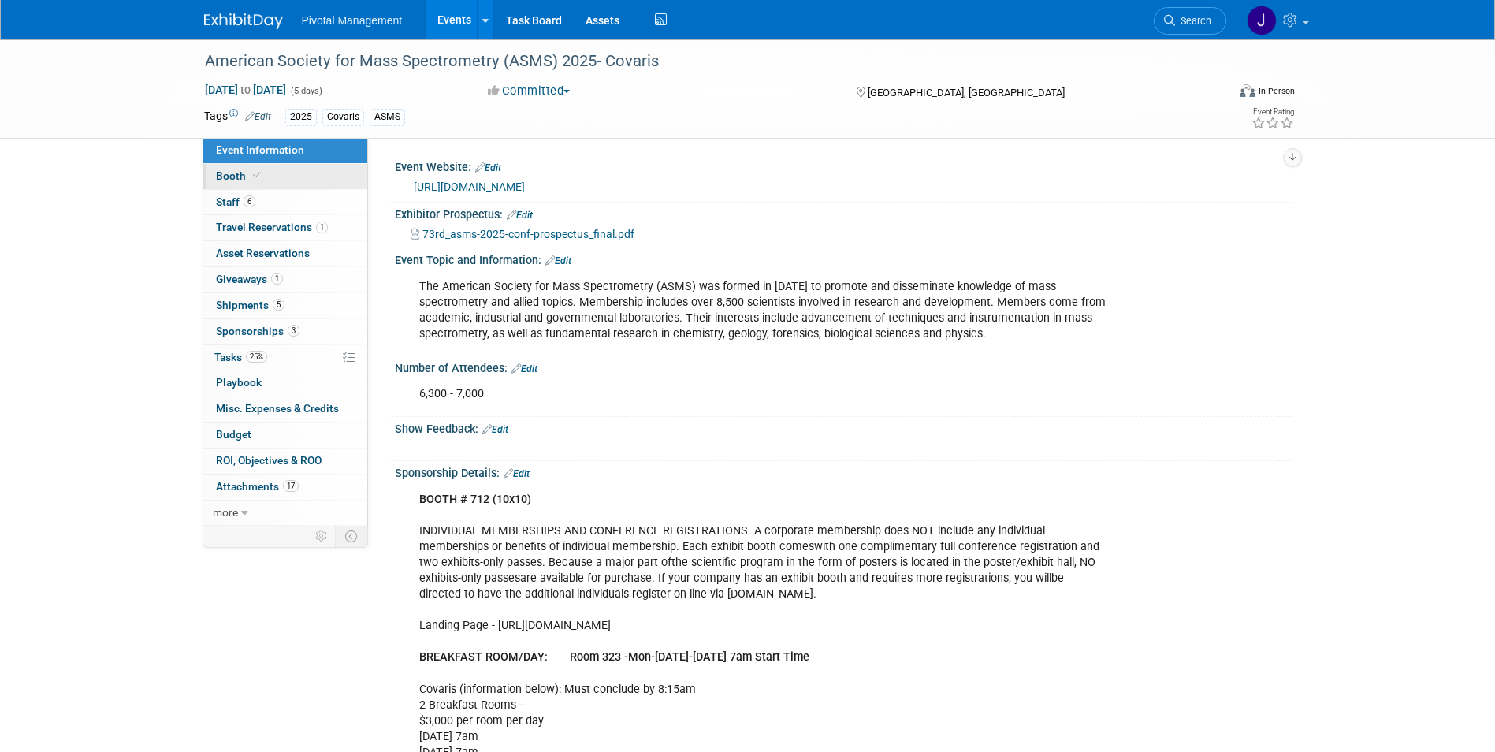
click at [237, 169] on span "Booth" at bounding box center [240, 175] width 48 height 13
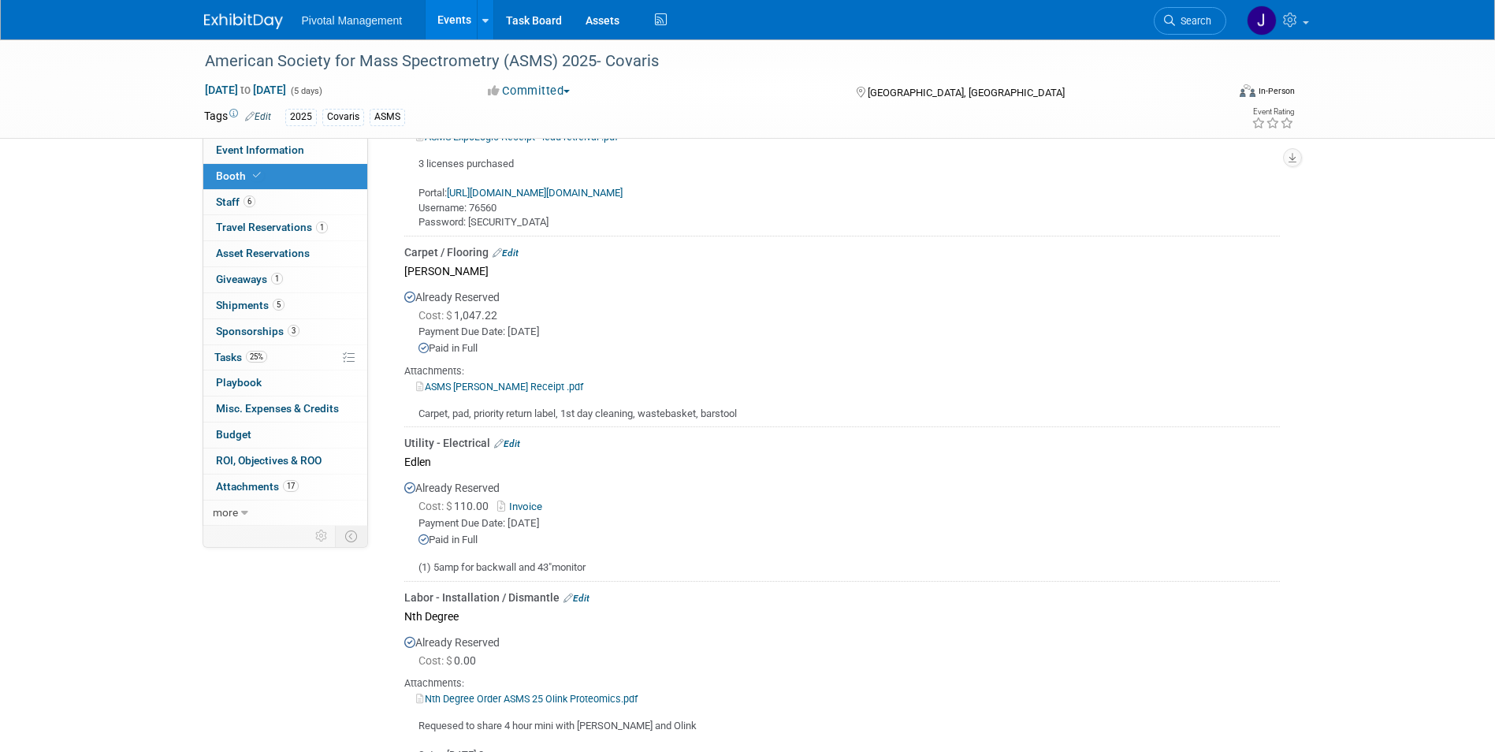
scroll to position [1283, 0]
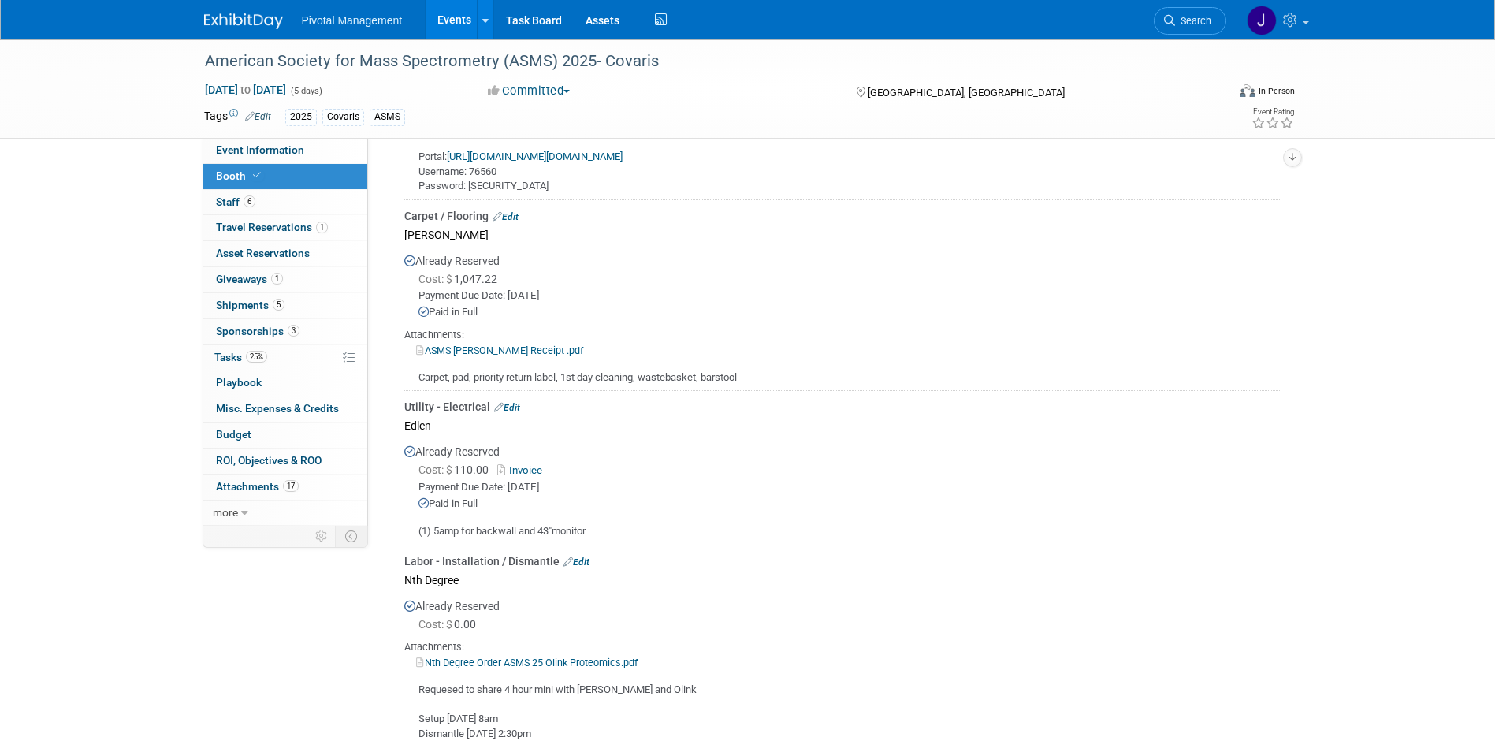
click at [625, 358] on div "Already Reserved Cost: $ 1,047.22 Payment Due Date: [DATE] Paid in Full [PERSON…" at bounding box center [842, 315] width 876 height 140
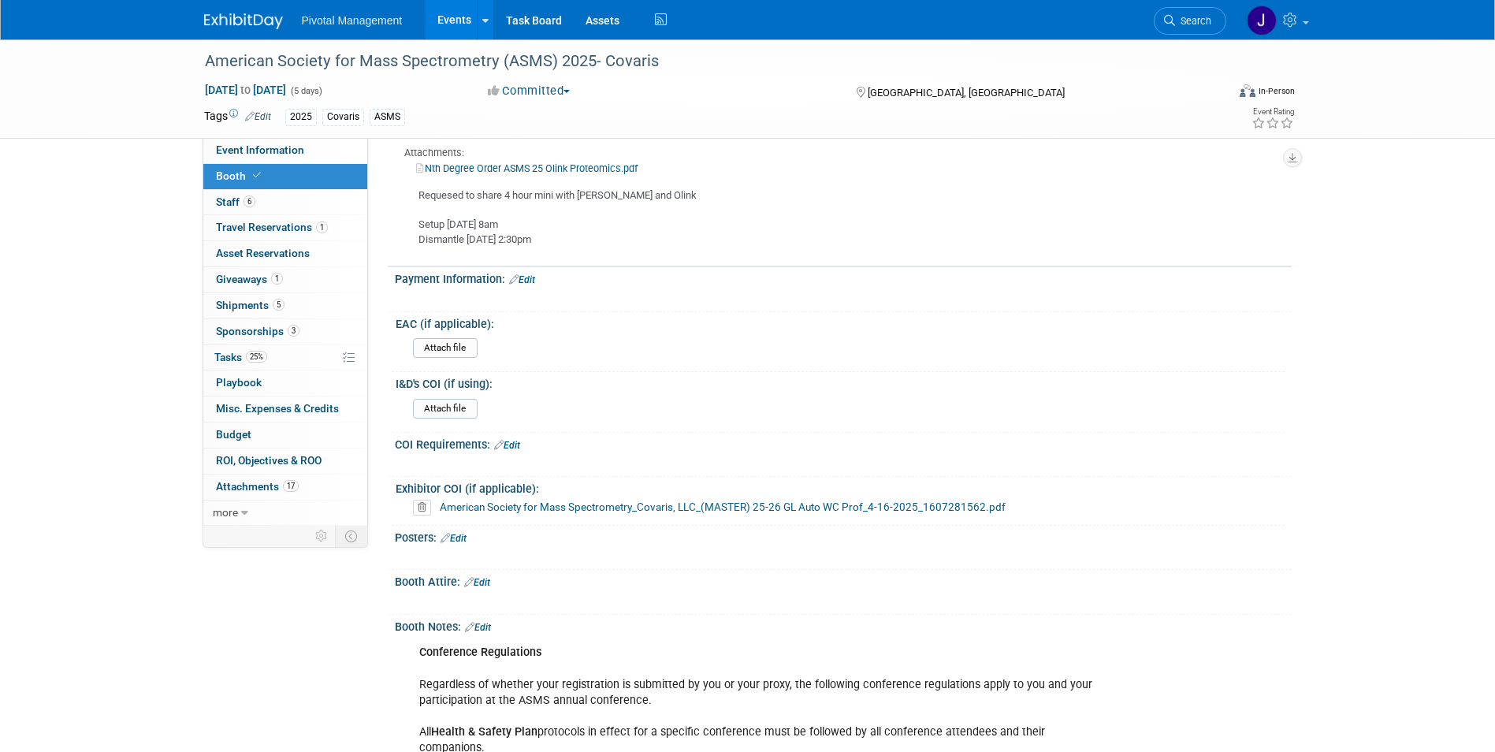
scroll to position [1833, 0]
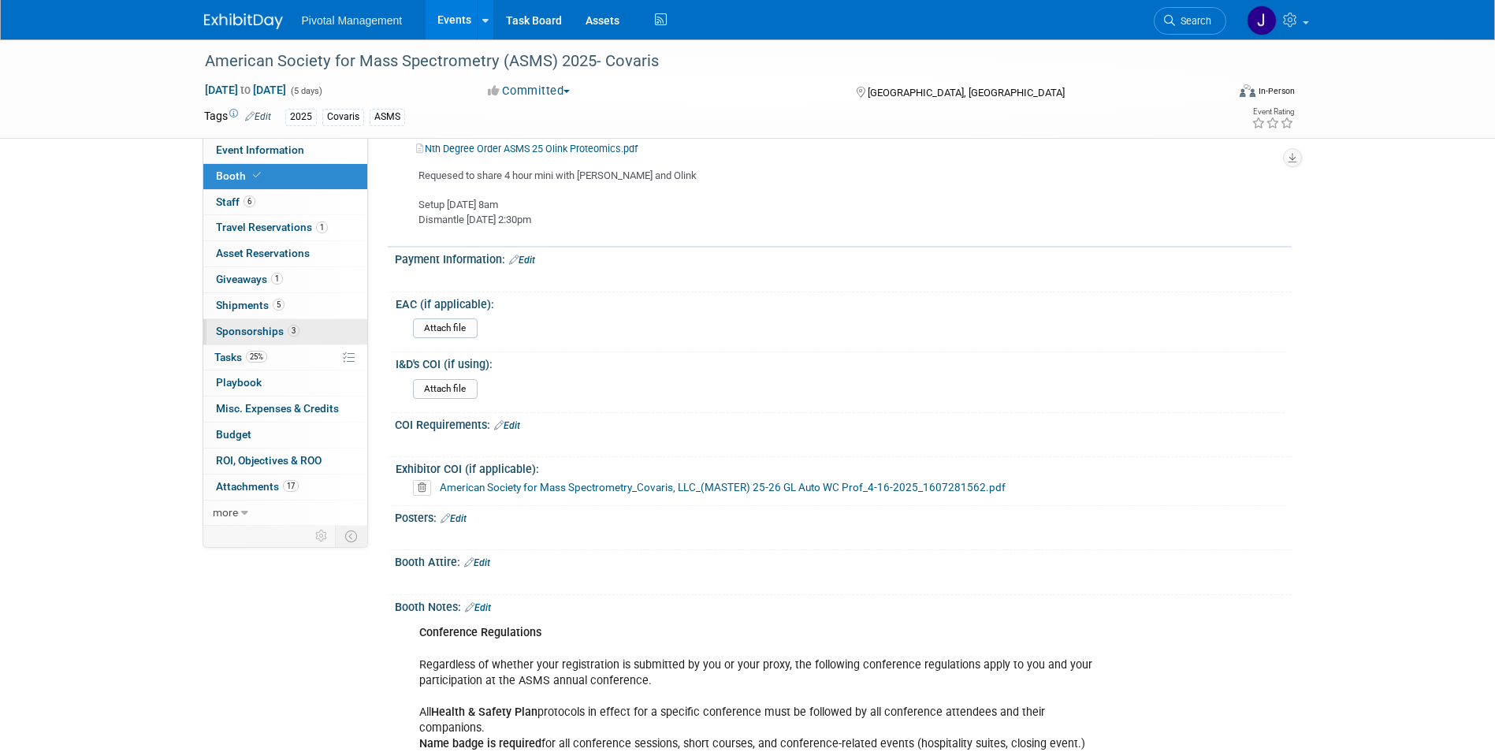
click at [234, 331] on span "Sponsorships 3" at bounding box center [258, 331] width 84 height 13
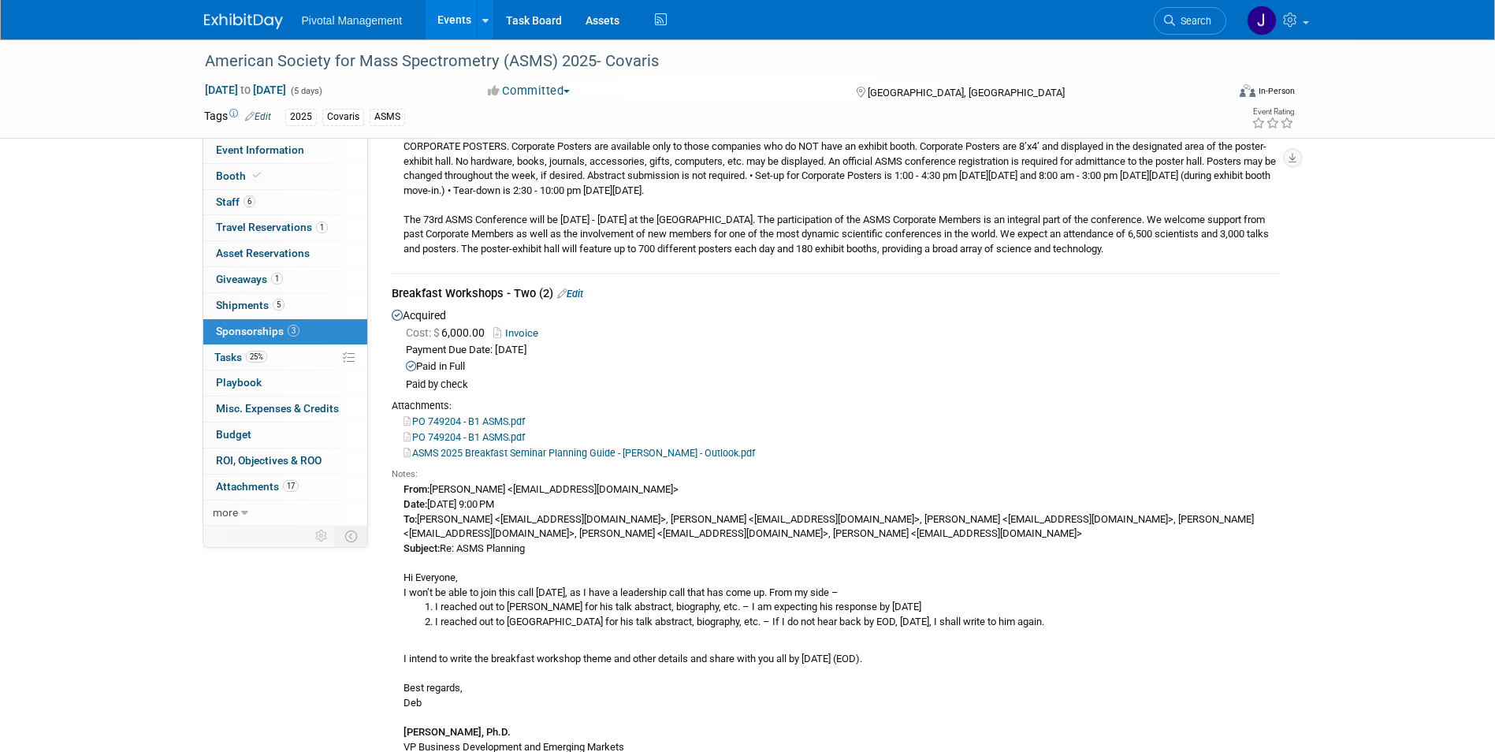
scroll to position [409, 0]
click at [528, 329] on link "Invoice" at bounding box center [518, 332] width 51 height 12
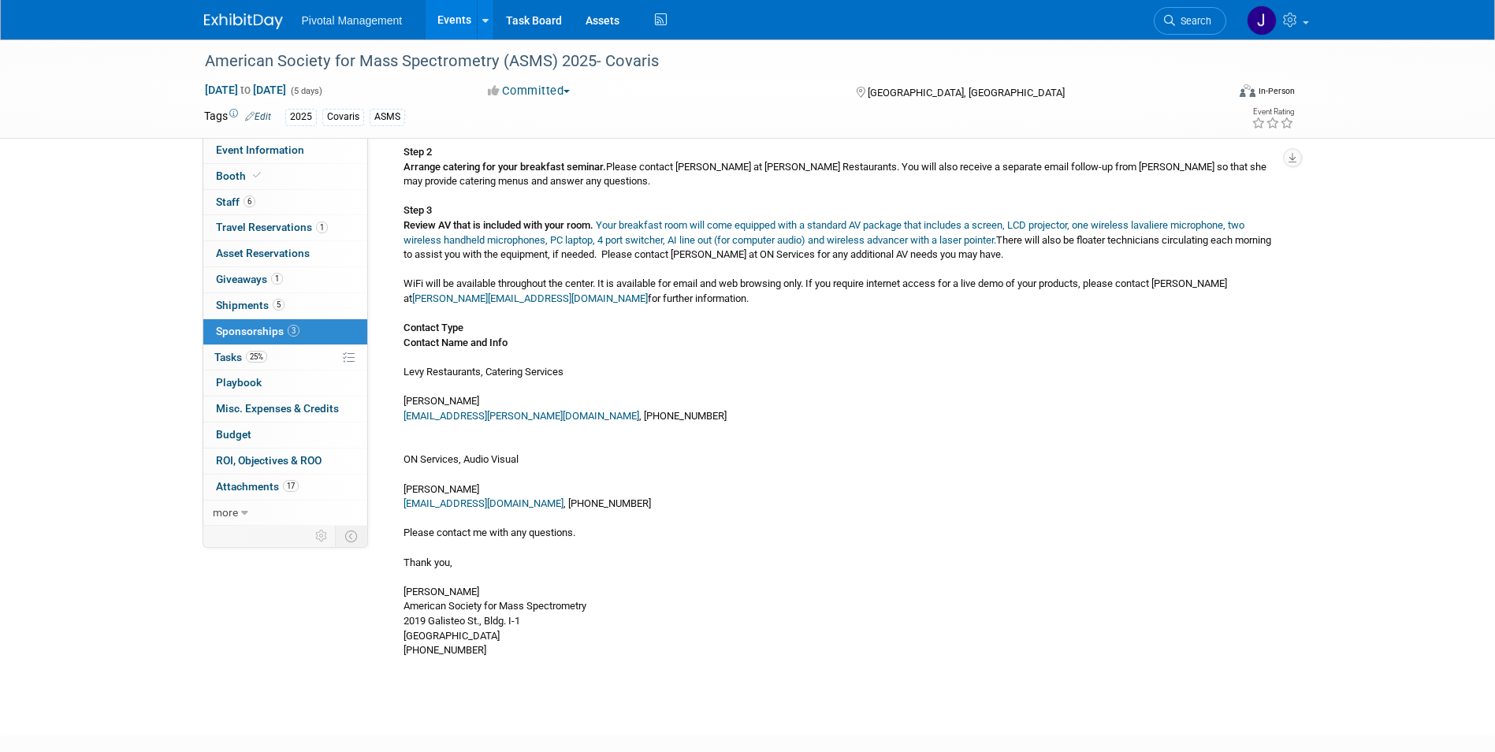
scroll to position [1477, 0]
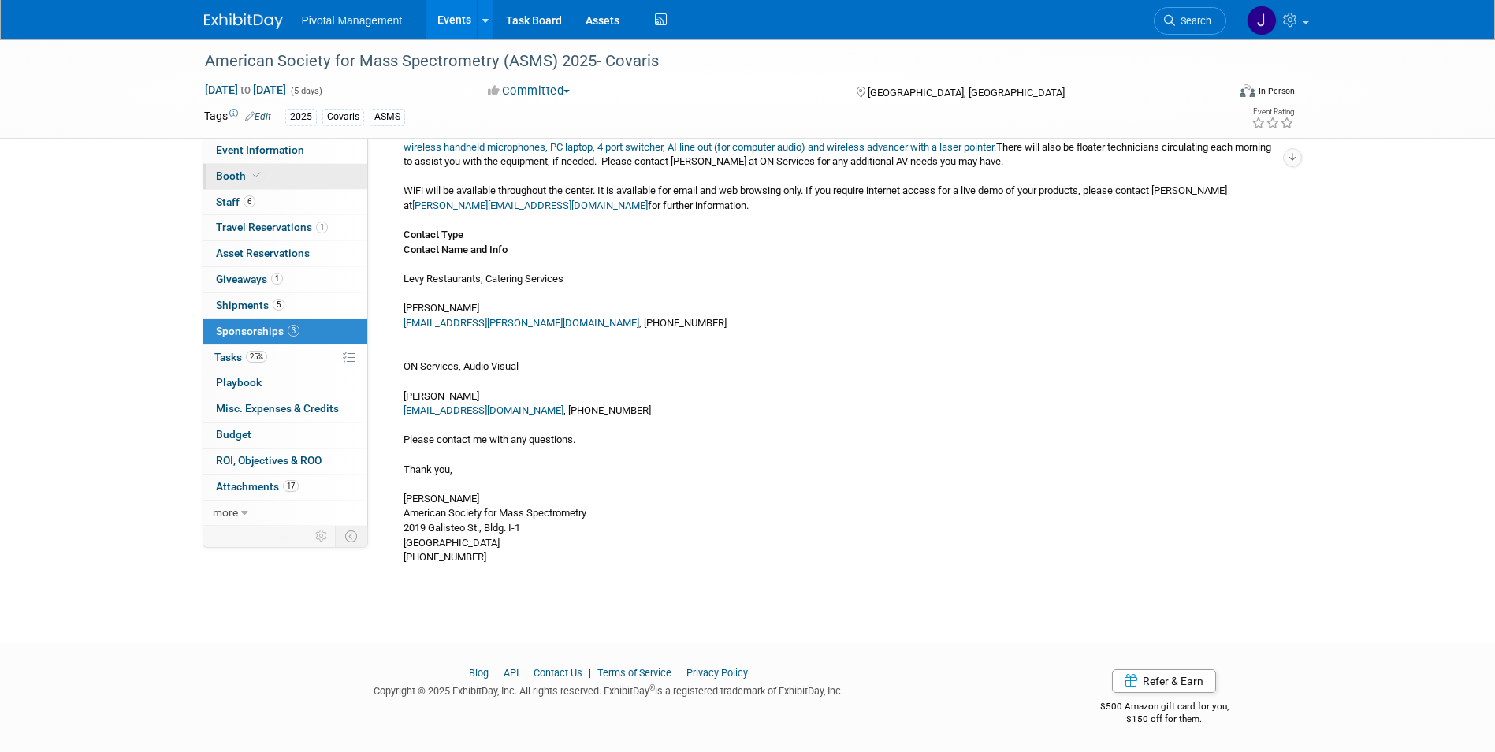
click at [216, 167] on link "Booth" at bounding box center [285, 176] width 164 height 25
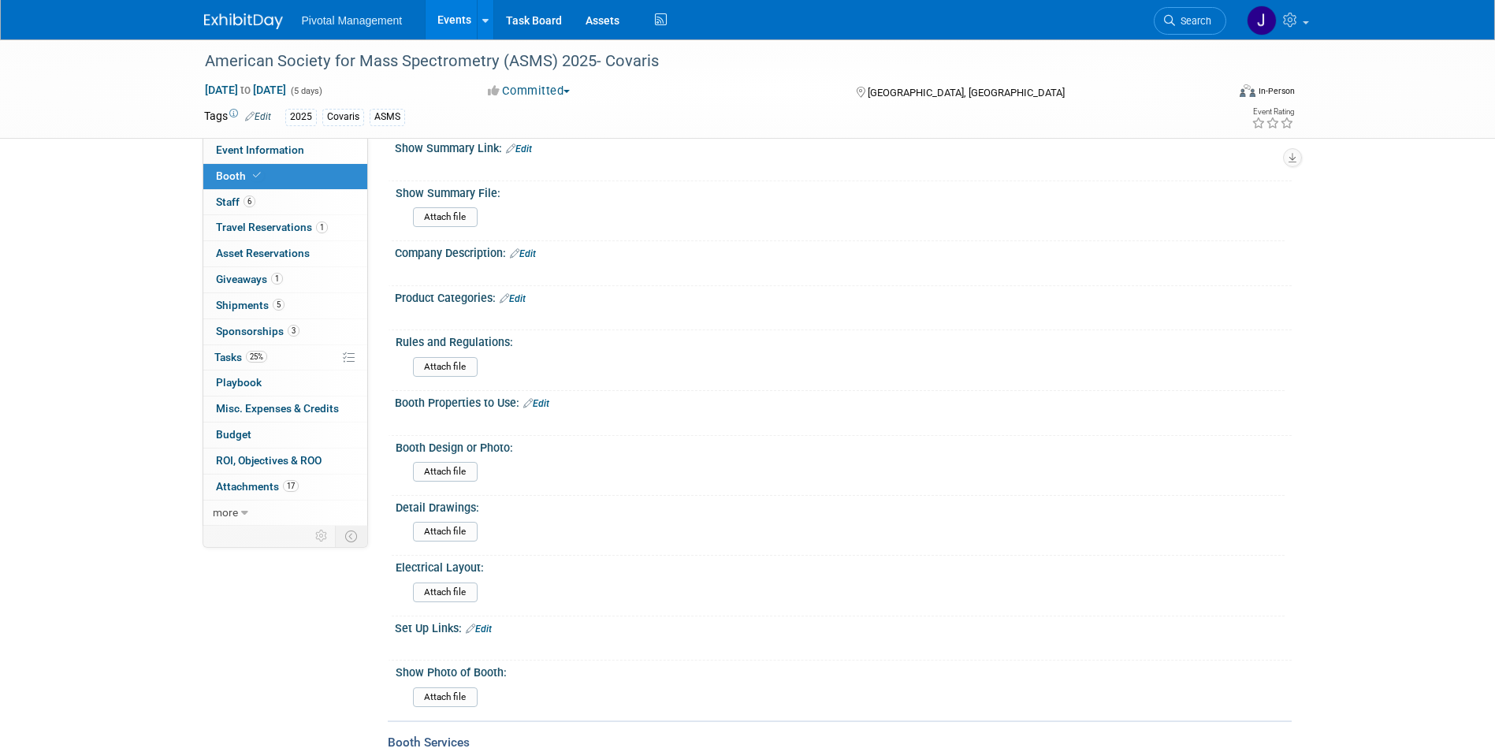
scroll to position [500, 0]
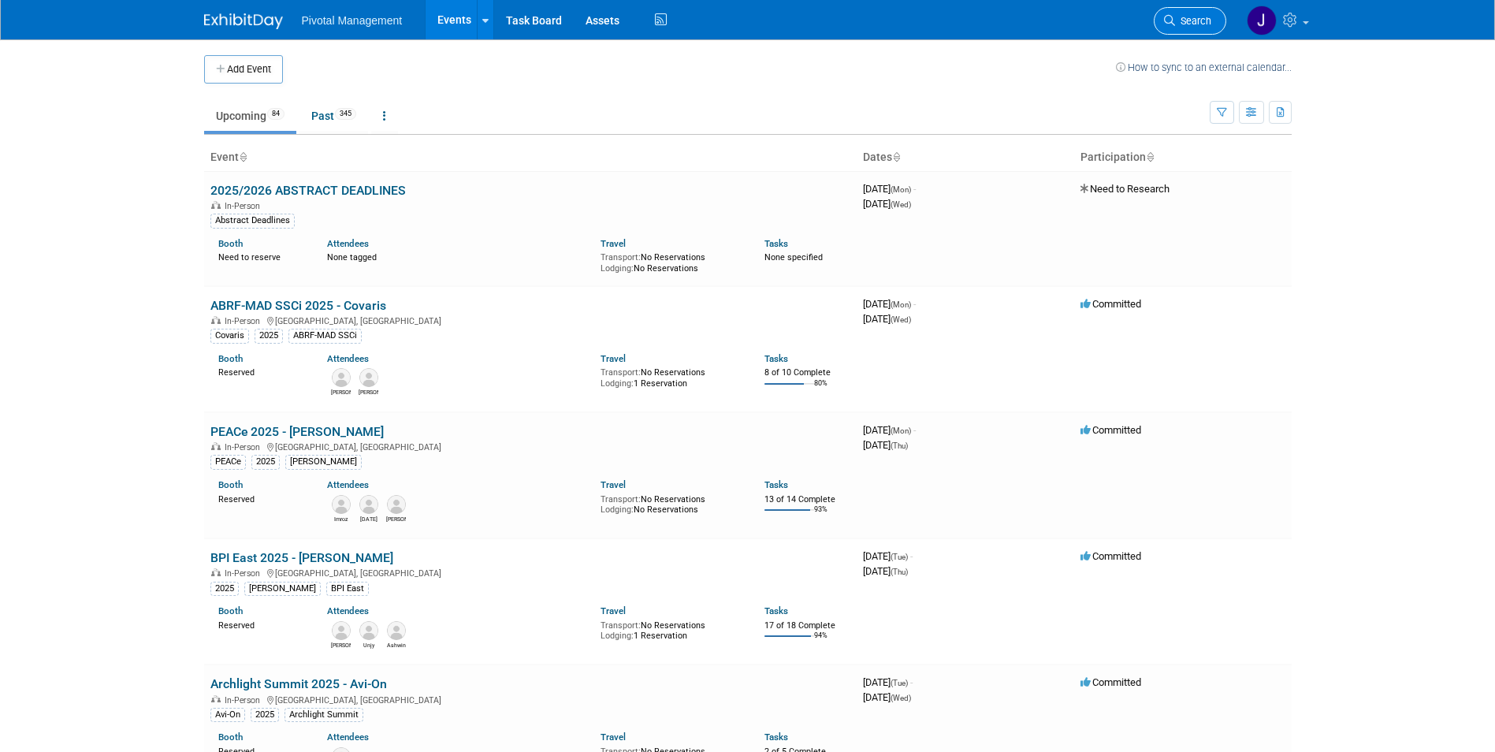
click at [1185, 24] on span "Search" at bounding box center [1193, 21] width 36 height 12
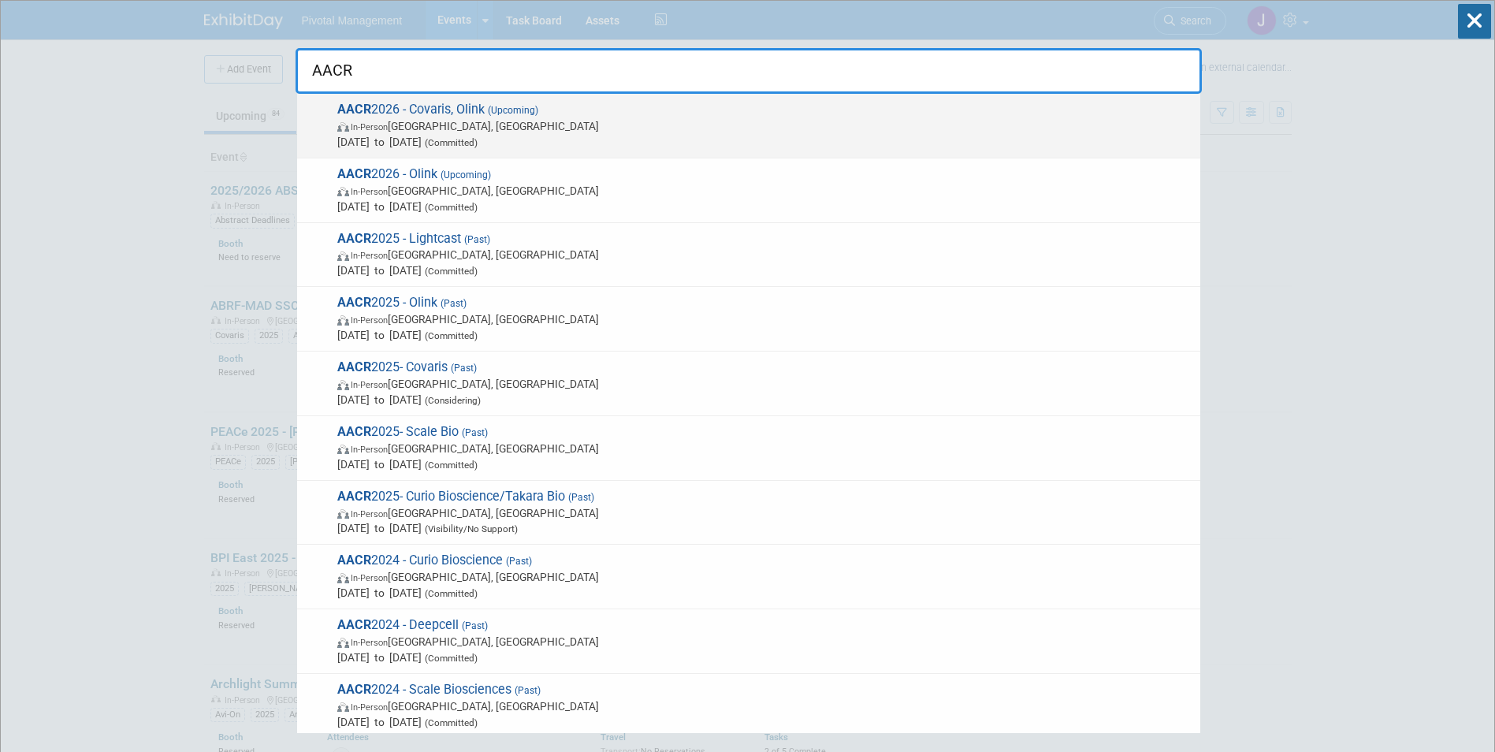
type input "AACR"
click at [671, 151] on div "AACR 2026 - Covaris, Olink (Upcoming) In-Person San Diego, CA Apr 17, 2026 to A…" at bounding box center [748, 126] width 903 height 65
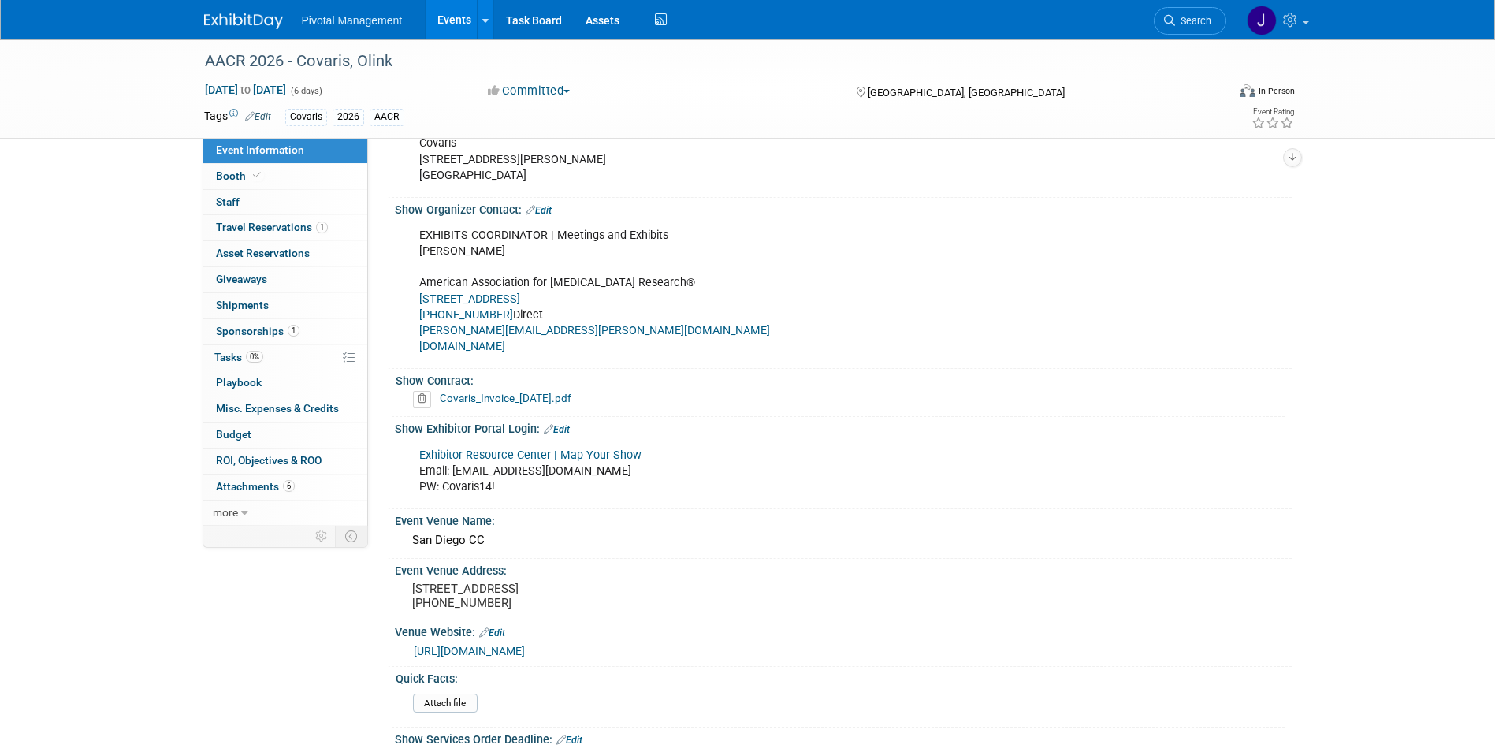
scroll to position [758, 0]
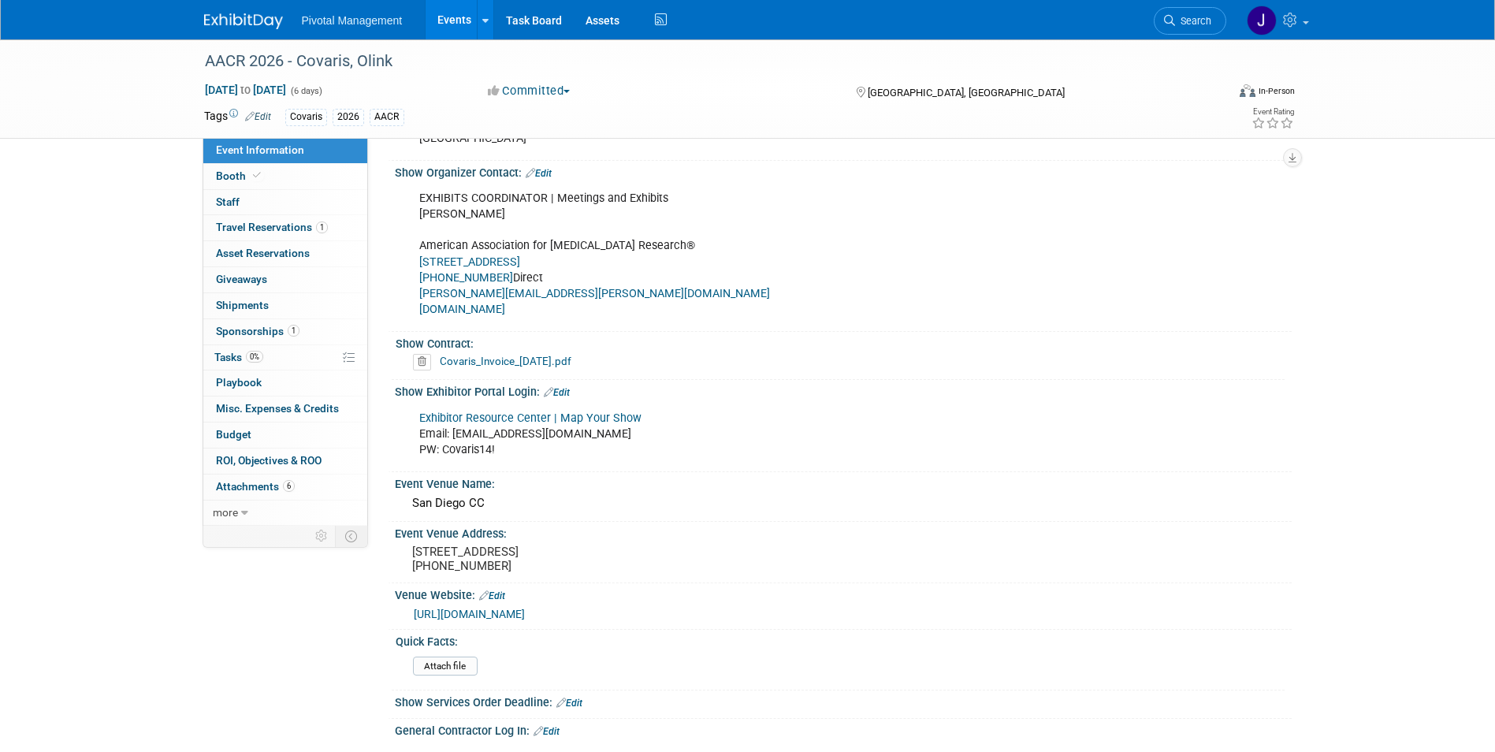
click at [566, 411] on link "Exhibitor Resource Center | Map Your Show" at bounding box center [530, 417] width 222 height 13
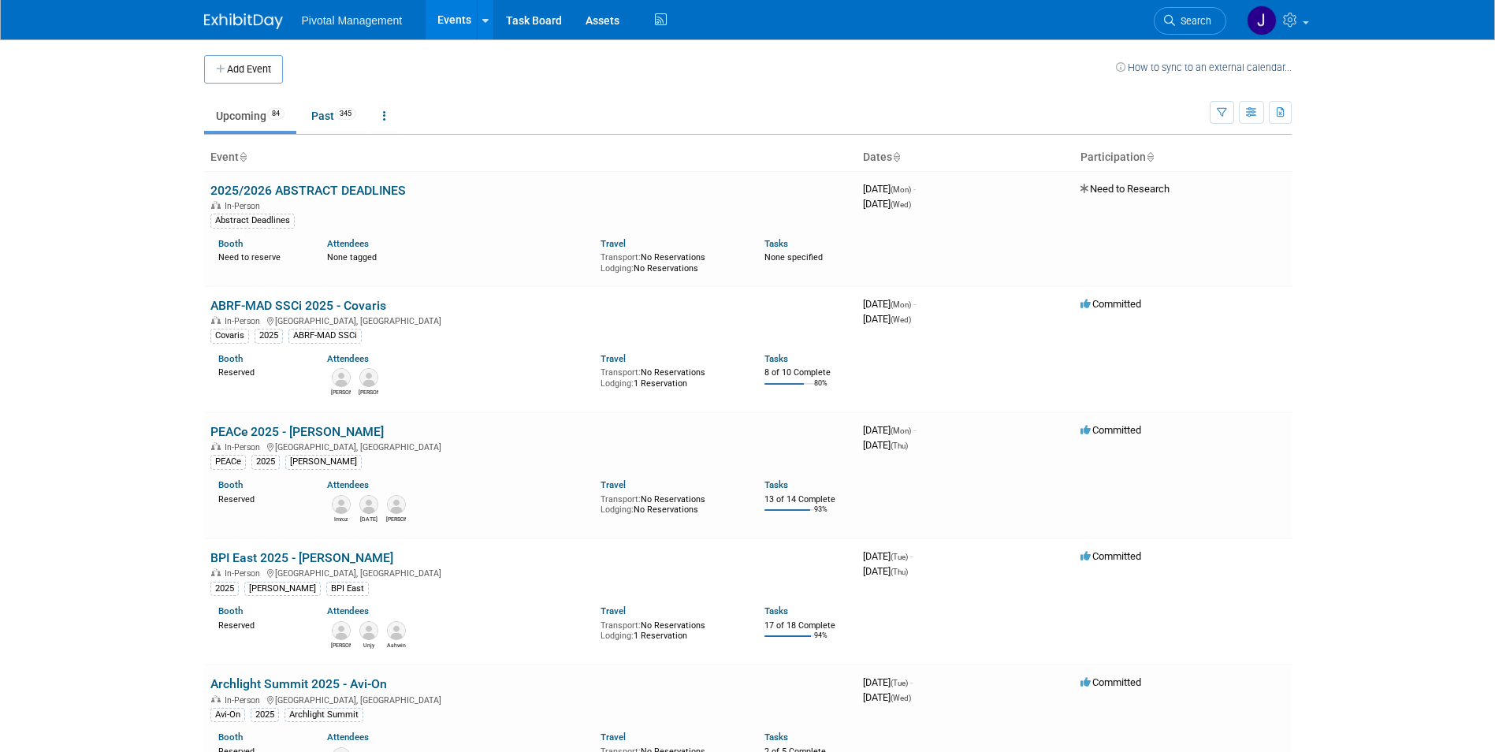
click at [1194, 20] on span "Search" at bounding box center [1193, 21] width 36 height 12
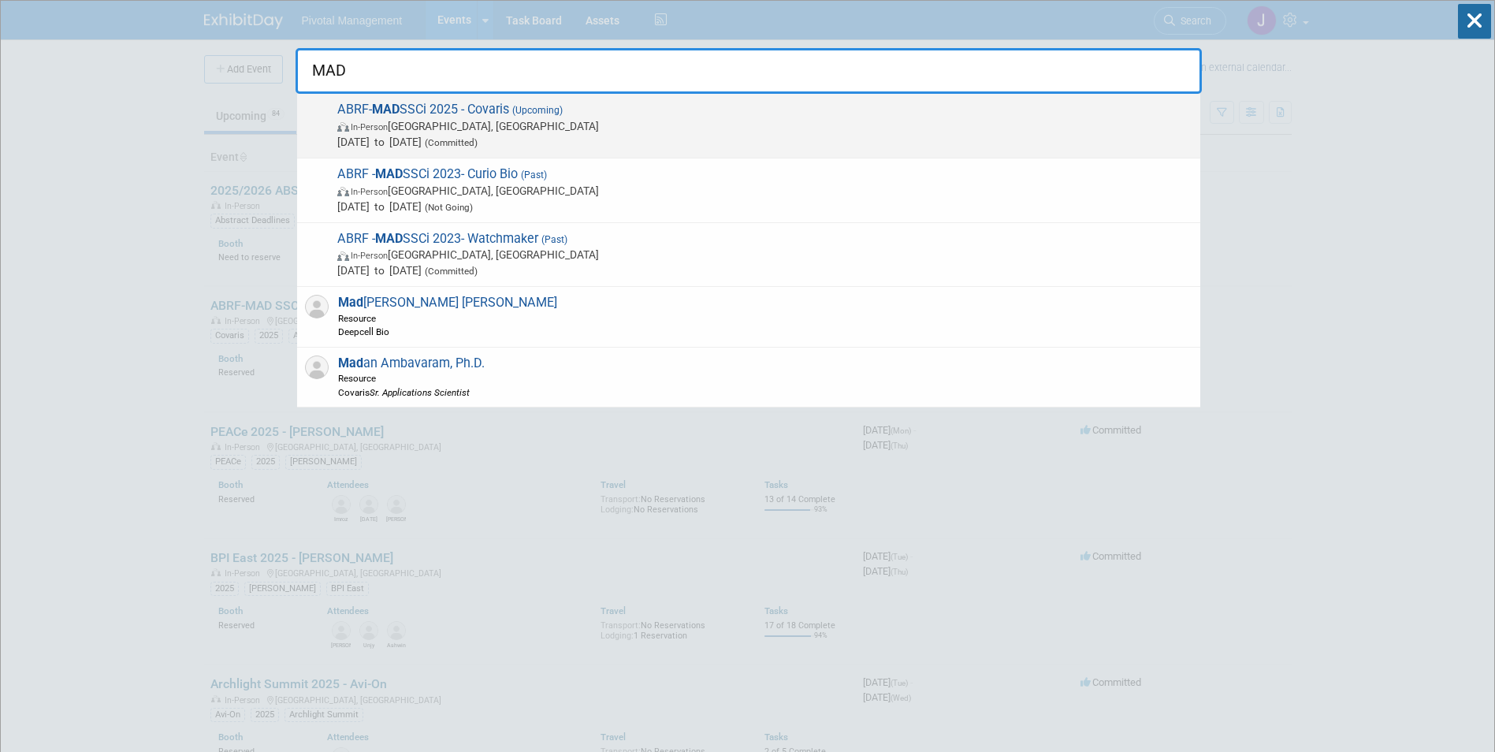
type input "MAD"
click at [527, 115] on span "(Upcoming)" at bounding box center [536, 110] width 54 height 11
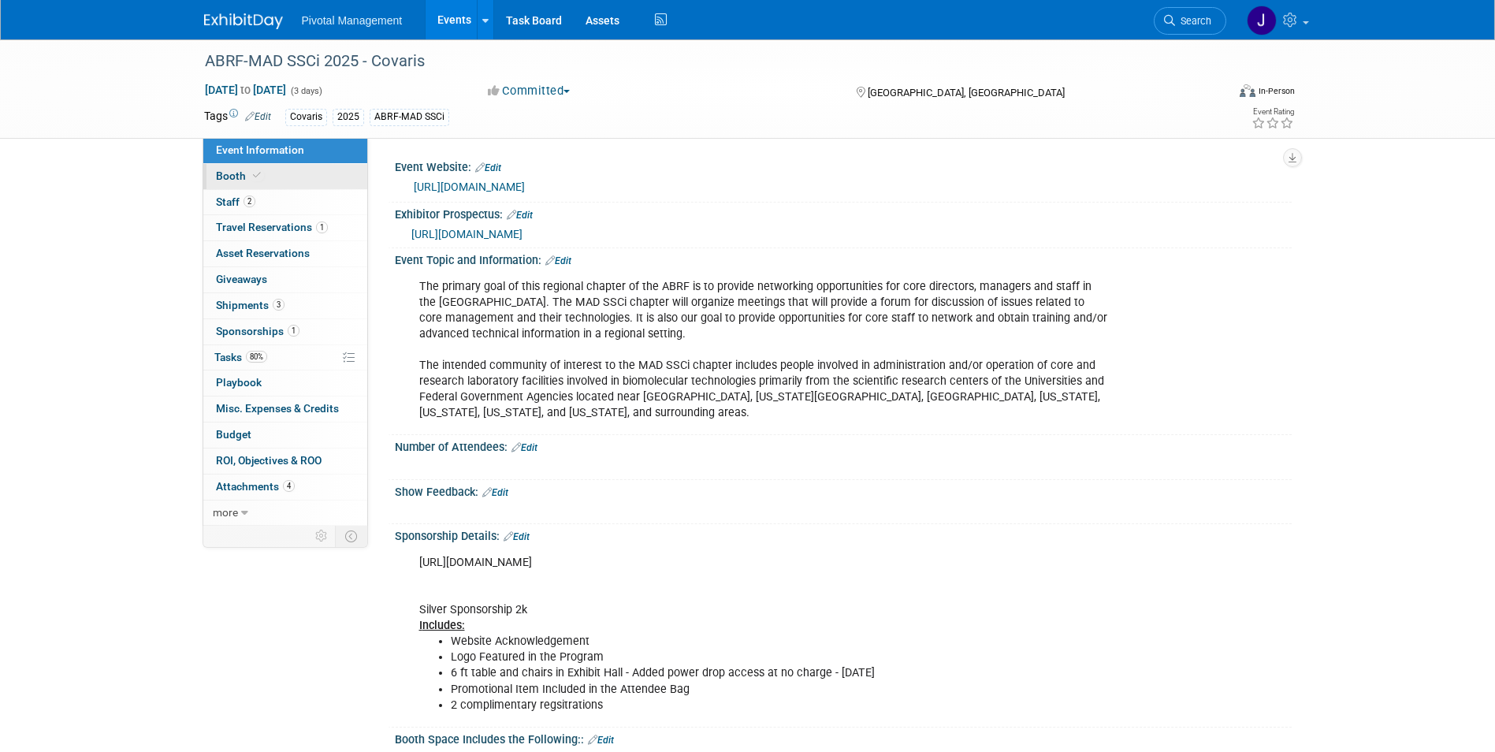
click at [300, 173] on link "Booth" at bounding box center [285, 176] width 164 height 25
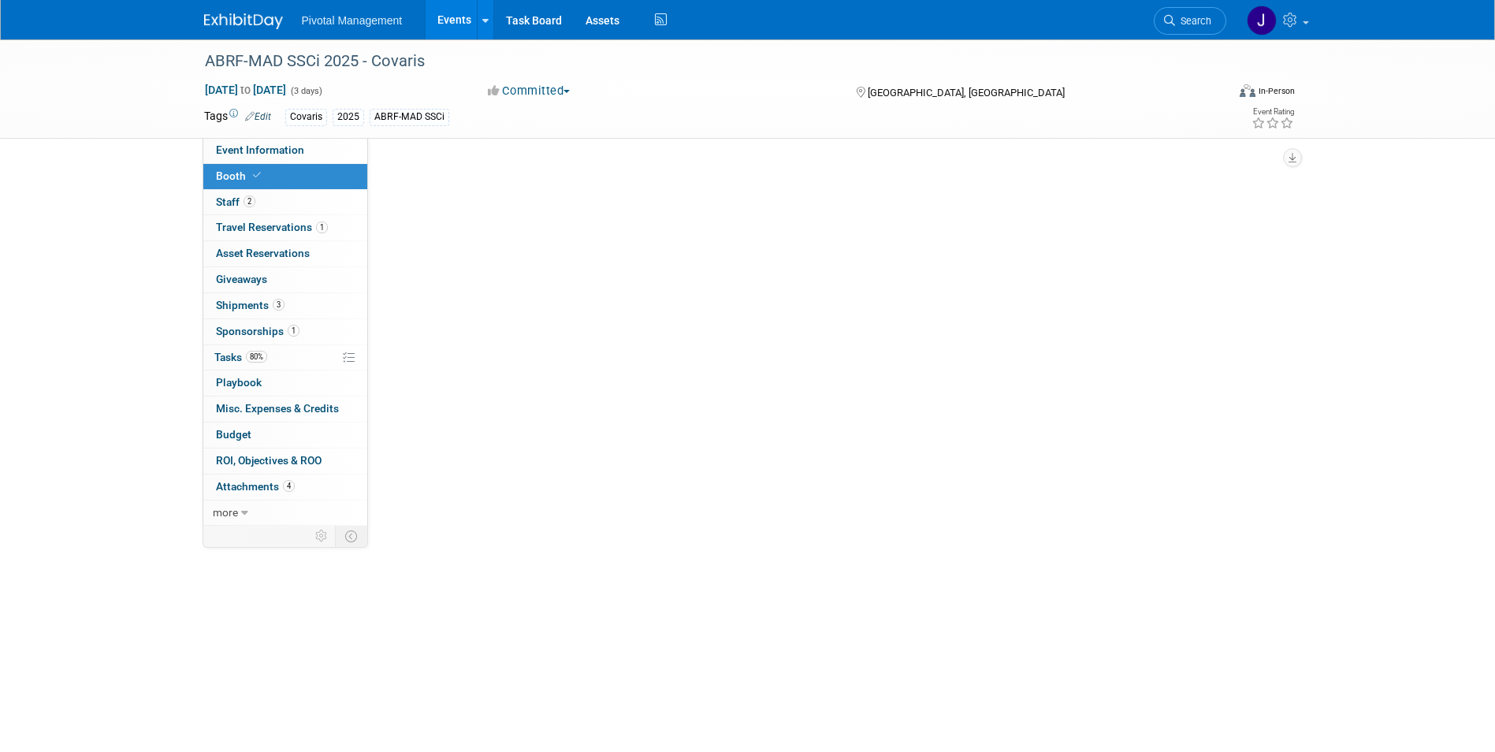
select select "Yes"
select select "No"
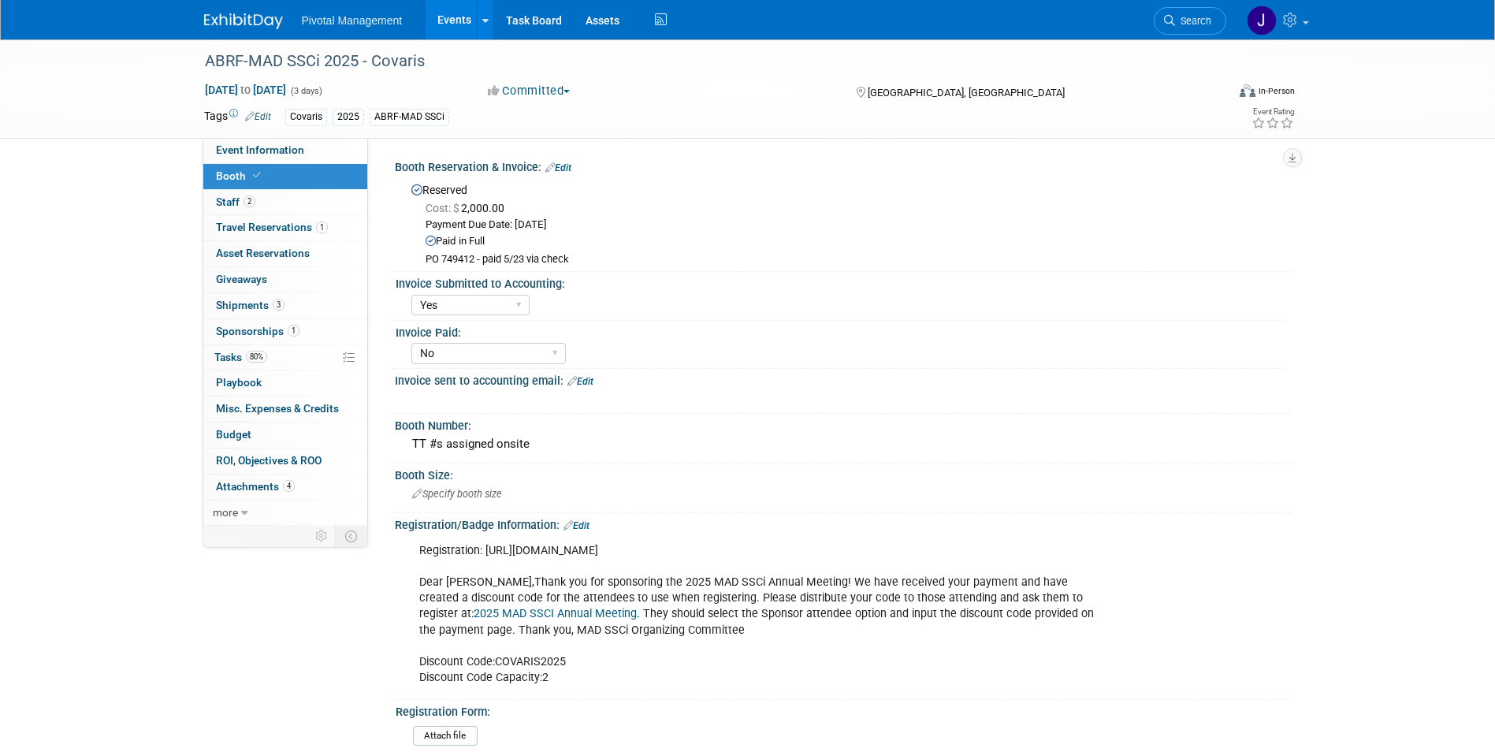
click at [510, 248] on div "Paid in Full" at bounding box center [853, 241] width 855 height 15
click at [450, 186] on div "Reserved Cost: $ 2,000.00 Payment Due Date: Mar 5, 2025 Paid in Full PO 749412 …" at bounding box center [843, 222] width 873 height 88
click at [514, 183] on div "Reserved Cost: $ 2,000.00 Payment Due Date: Mar 5, 2025 Paid in Full PO 749412 …" at bounding box center [843, 222] width 873 height 88
click at [467, 189] on div "Reserved Cost: $ 2,000.00 Payment Due Date: Mar 5, 2025 Paid in Full PO 749412 …" at bounding box center [843, 222] width 873 height 88
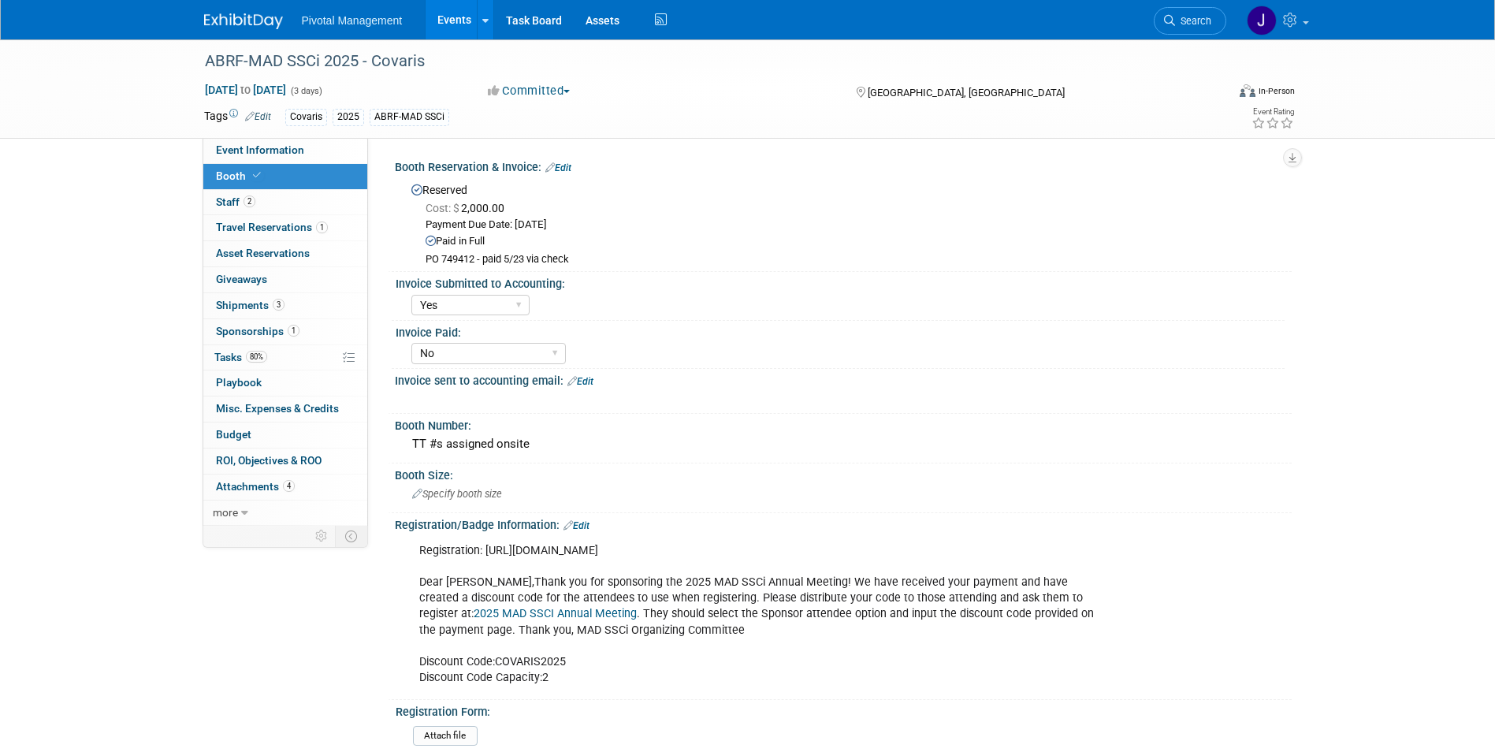
drag, startPoint x: 467, startPoint y: 189, endPoint x: 482, endPoint y: 225, distance: 39.5
click at [482, 225] on div "Payment Due Date: Mar 5, 2025" at bounding box center [853, 225] width 855 height 15
click at [464, 240] on div "Paid in Full" at bounding box center [853, 241] width 855 height 15
click at [534, 204] on div "Cost: $ 2,000.00" at bounding box center [853, 208] width 855 height 16
click at [473, 194] on div "Reserved Cost: $ 2,000.00 Payment Due Date: Mar 5, 2025 Paid in Full PO 749412 …" at bounding box center [843, 222] width 873 height 88
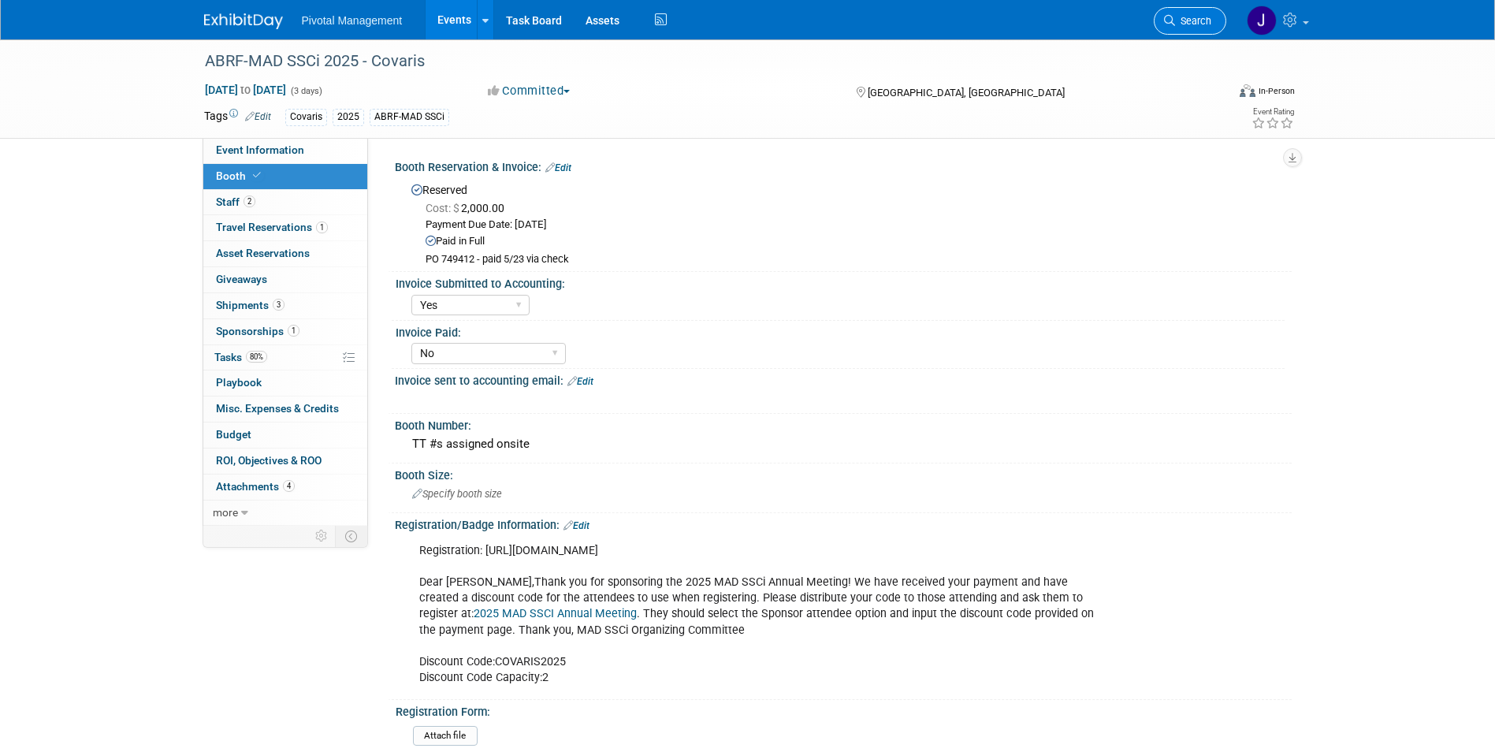
click at [1182, 22] on span "Search" at bounding box center [1193, 21] width 36 height 12
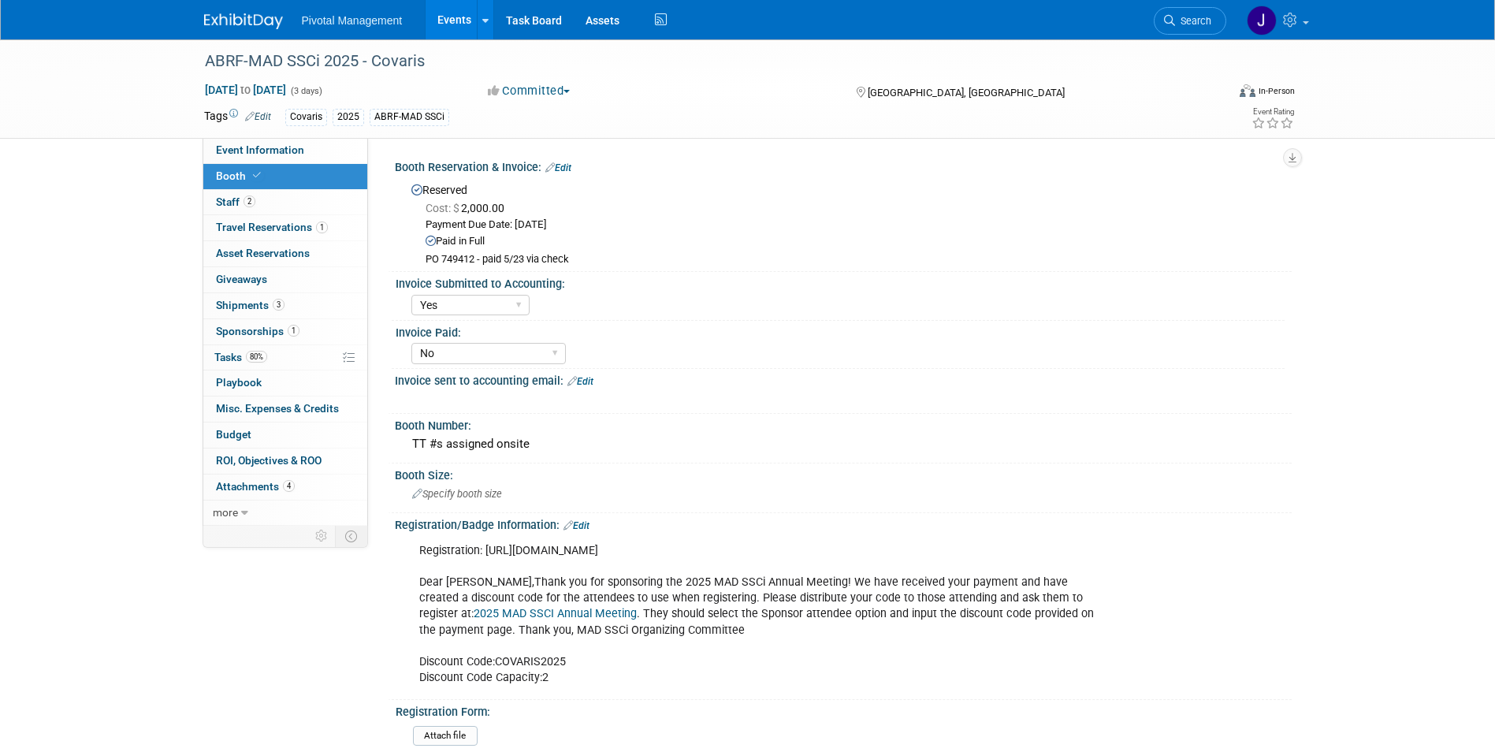
click at [448, 232] on div "Payment Due Date: Mar 5, 2025" at bounding box center [853, 225] width 855 height 15
click at [296, 349] on link "80% Tasks 80%" at bounding box center [285, 357] width 164 height 25
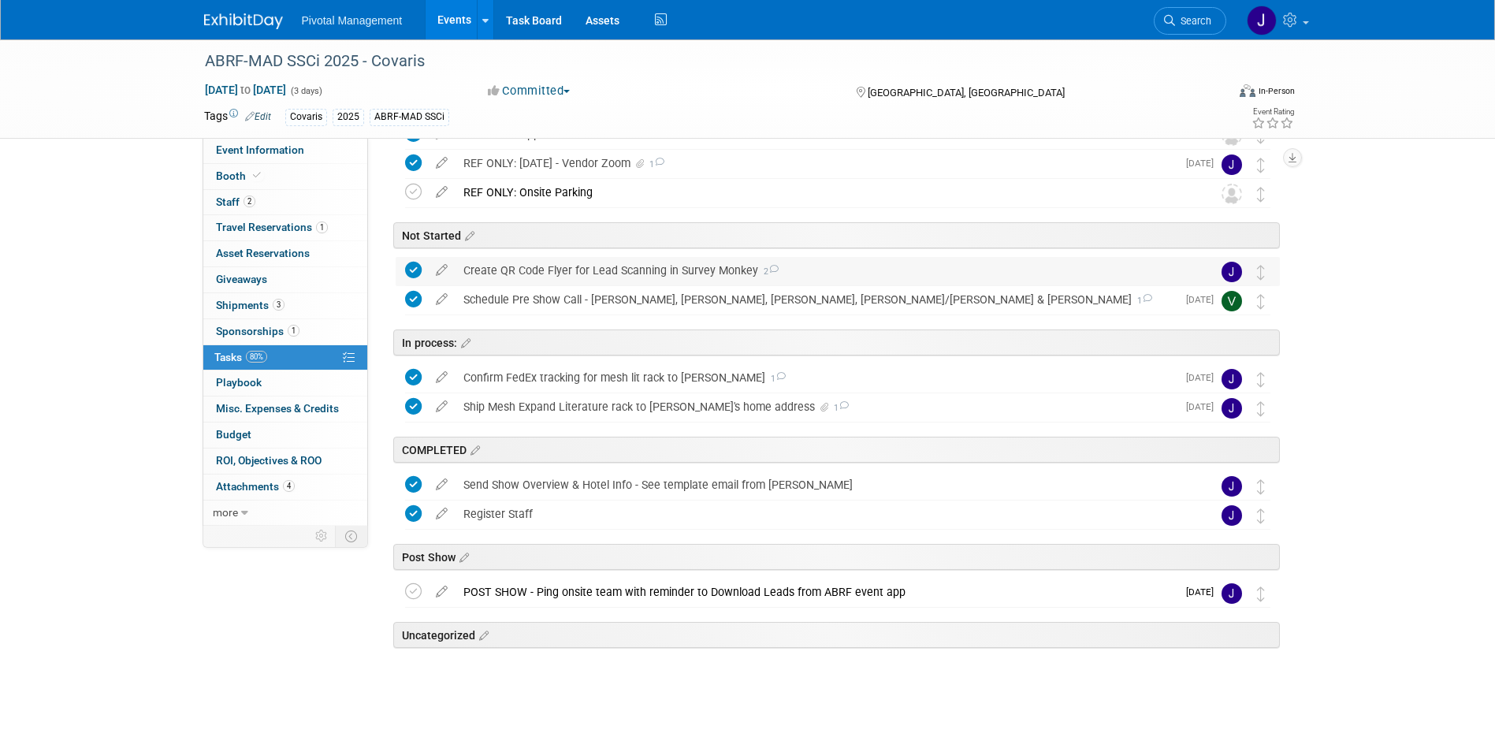
scroll to position [119, 0]
click at [707, 594] on div "POST SHOW - Ping onsite team with reminder to Download Leads from ABRF event app" at bounding box center [816, 591] width 721 height 27
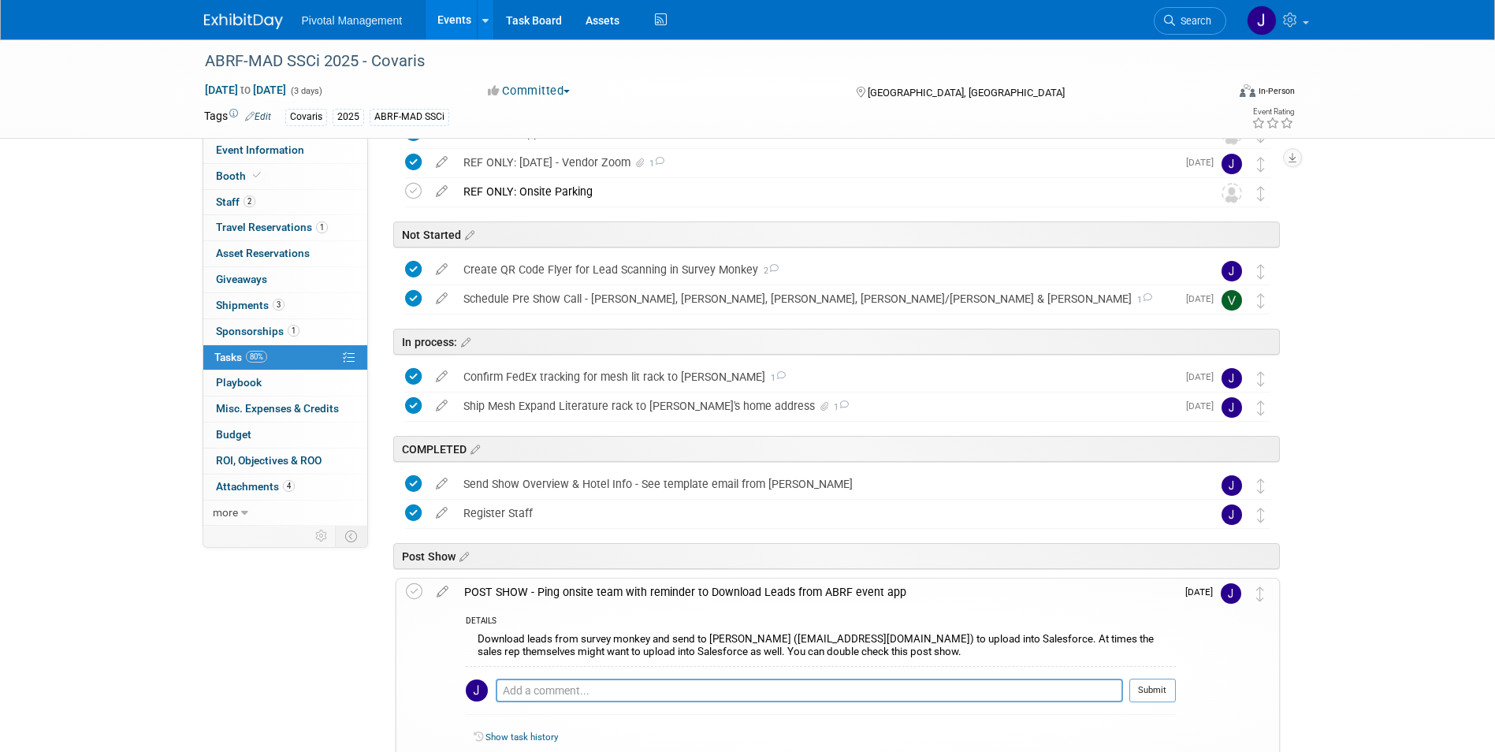
click at [707, 594] on div "POST SHOW - Ping onsite team with reminder to Download Leads from ABRF event app" at bounding box center [816, 592] width 720 height 27
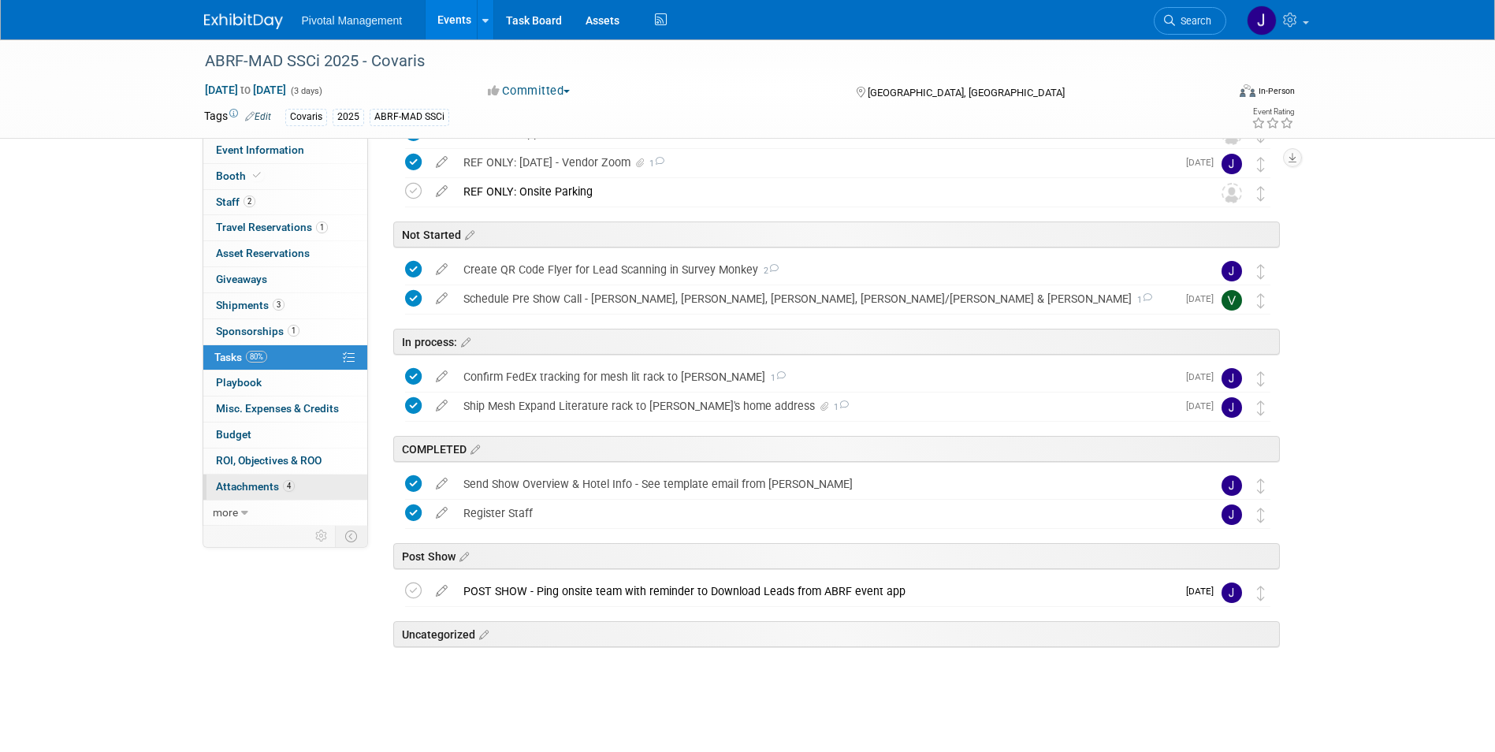
click at [246, 479] on link "4 Attachments 4" at bounding box center [285, 487] width 164 height 25
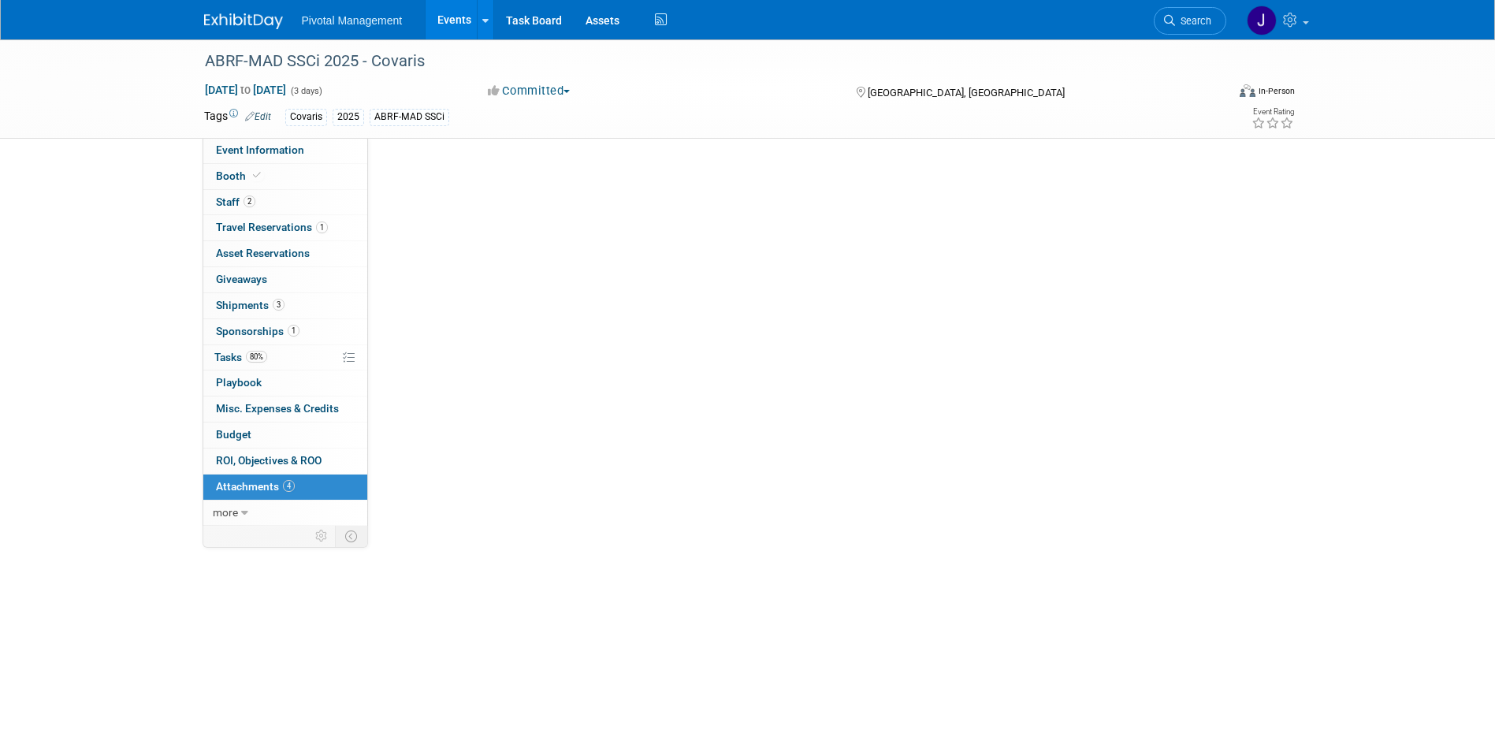
scroll to position [0, 0]
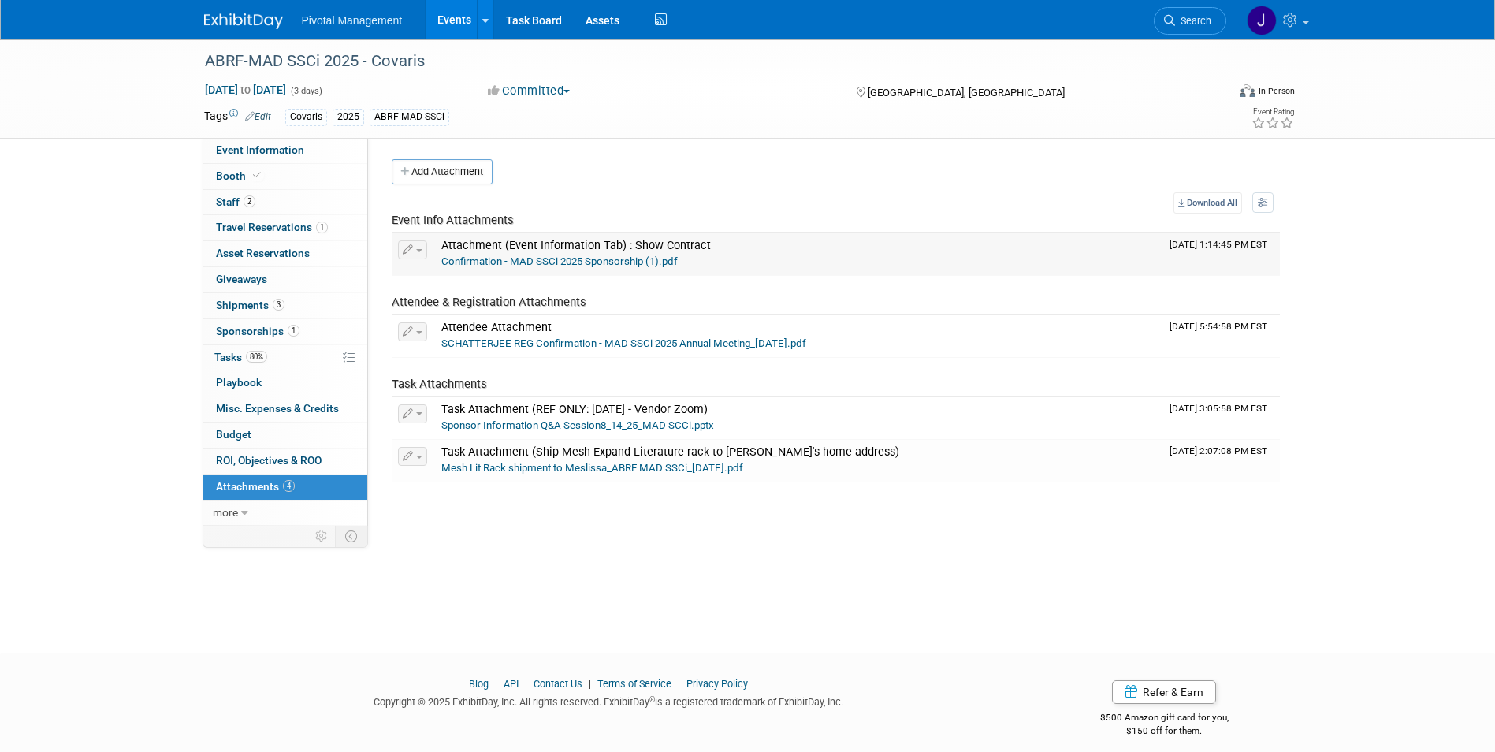
click at [595, 262] on link "Confirmation - MAD SSCi 2025 Sponsorship (1).pdf" at bounding box center [559, 261] width 236 height 12
click at [423, 20] on li "Pivotal Management" at bounding box center [364, 14] width 124 height 23
click at [443, 19] on link "Events" at bounding box center [455, 19] width 58 height 39
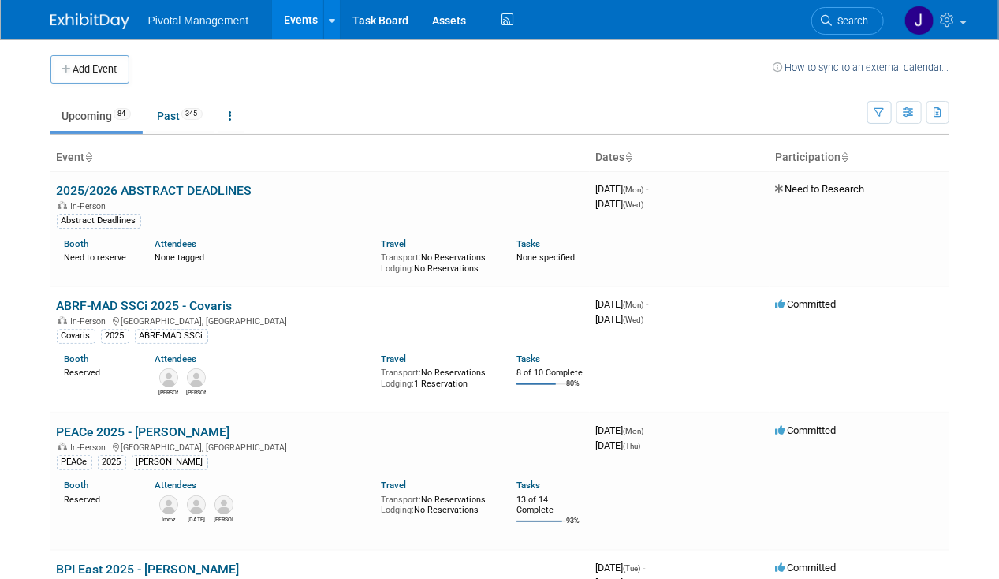
click at [851, 12] on link "Search" at bounding box center [847, 21] width 73 height 28
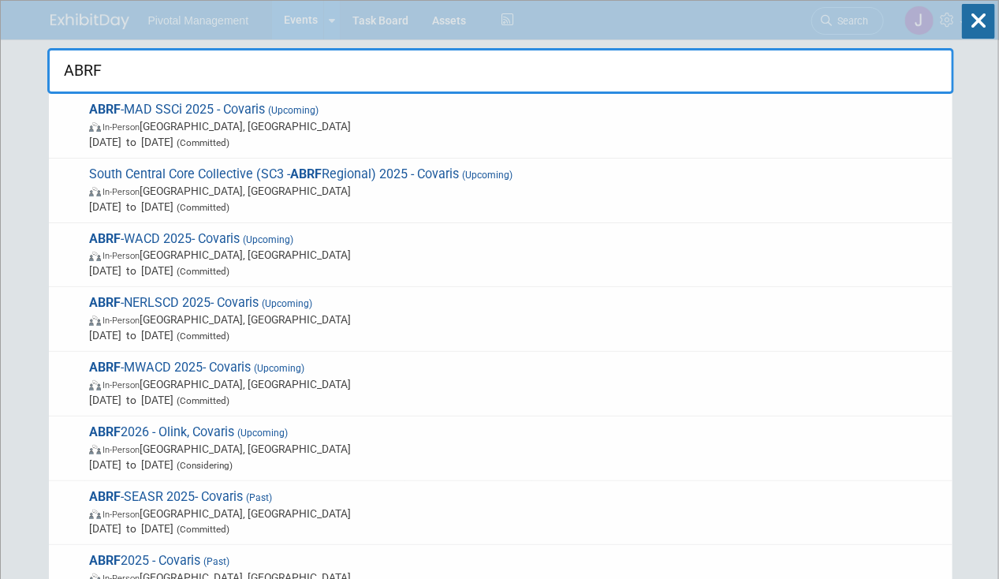
type input "ABRF"
drag, startPoint x: 147, startPoint y: 82, endPoint x: 45, endPoint y: 73, distance: 102.1
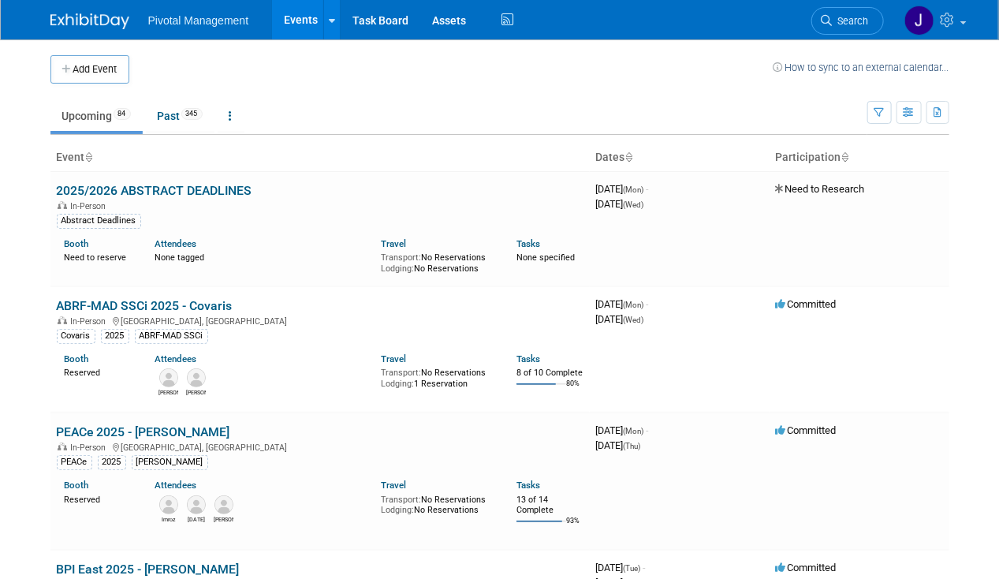
click at [546, 114] on ul "Upcoming 84 Past 345 All Events 429 Past and Upcoming Grouped Annually Events g…" at bounding box center [458, 116] width 817 height 35
click at [847, 20] on span "Search" at bounding box center [850, 21] width 36 height 12
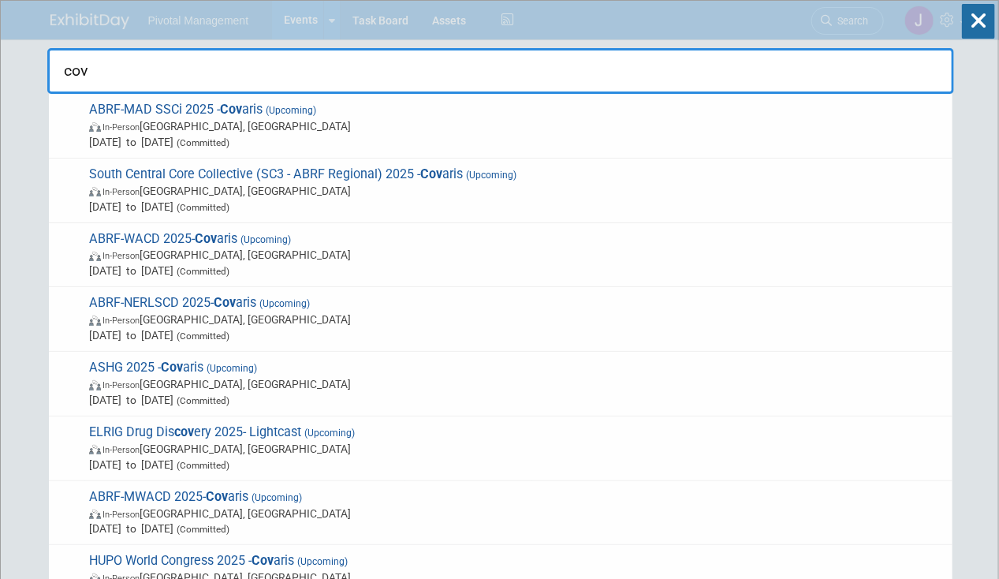
type input "cov"
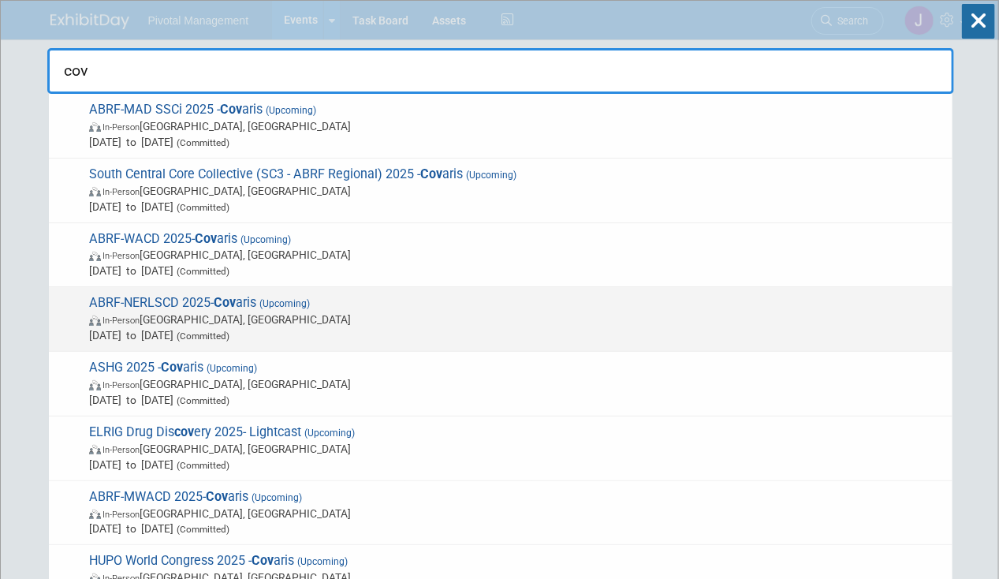
click at [276, 318] on span "In-Person [GEOGRAPHIC_DATA], [GEOGRAPHIC_DATA]" at bounding box center [516, 319] width 855 height 16
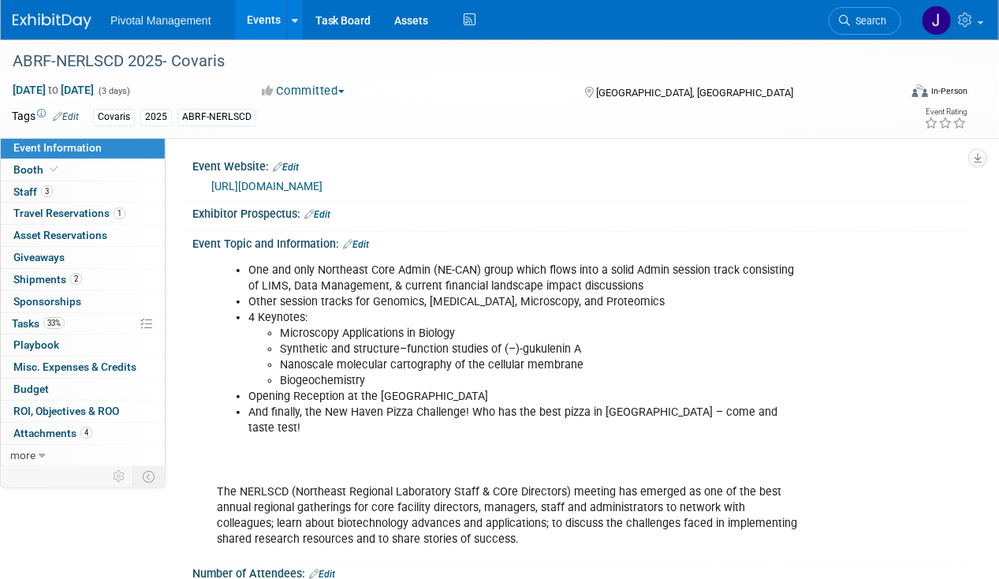
click at [322, 188] on link "[URL][DOMAIN_NAME]" at bounding box center [266, 186] width 111 height 13
click at [861, 24] on span "Search" at bounding box center [868, 21] width 36 height 12
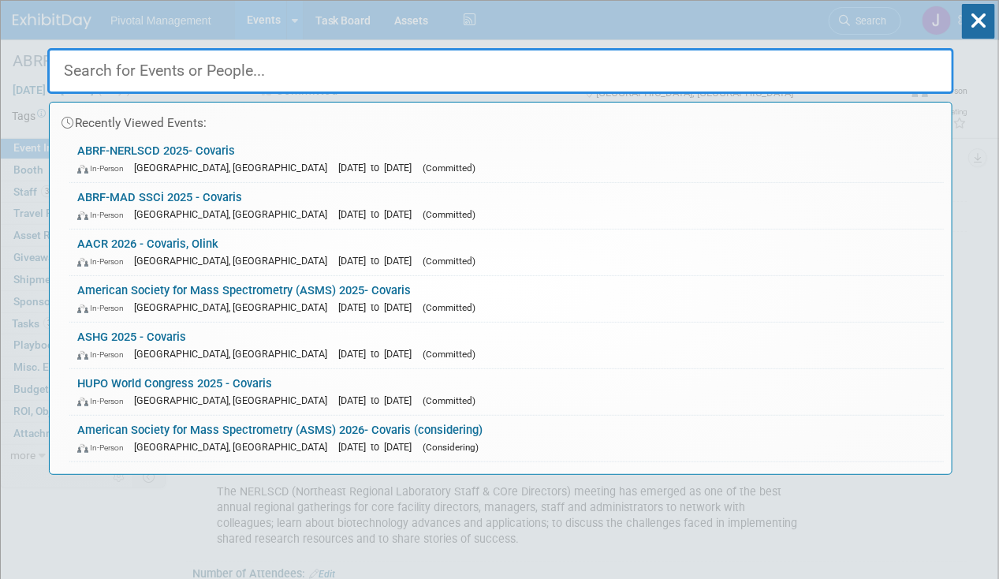
click at [81, 23] on div "Recently Viewed Events: ABRF-NERLSCD 2025- Covaris In-Person [GEOGRAPHIC_DATA],…" at bounding box center [500, 238] width 907 height 474
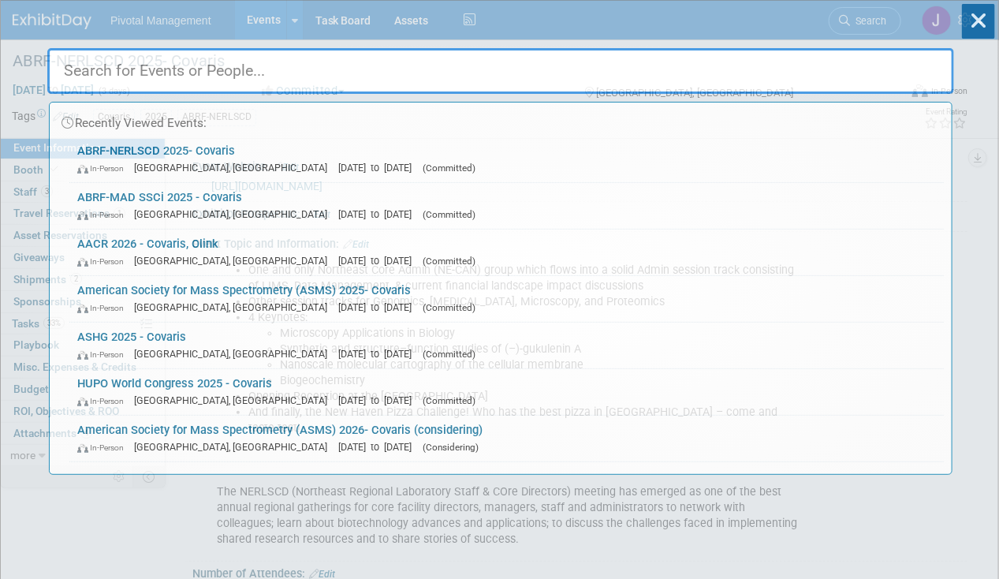
click at [72, 21] on div "Recently Viewed Events: ABRF-NERLSCD 2025- Covaris In-Person [GEOGRAPHIC_DATA],…" at bounding box center [500, 238] width 907 height 474
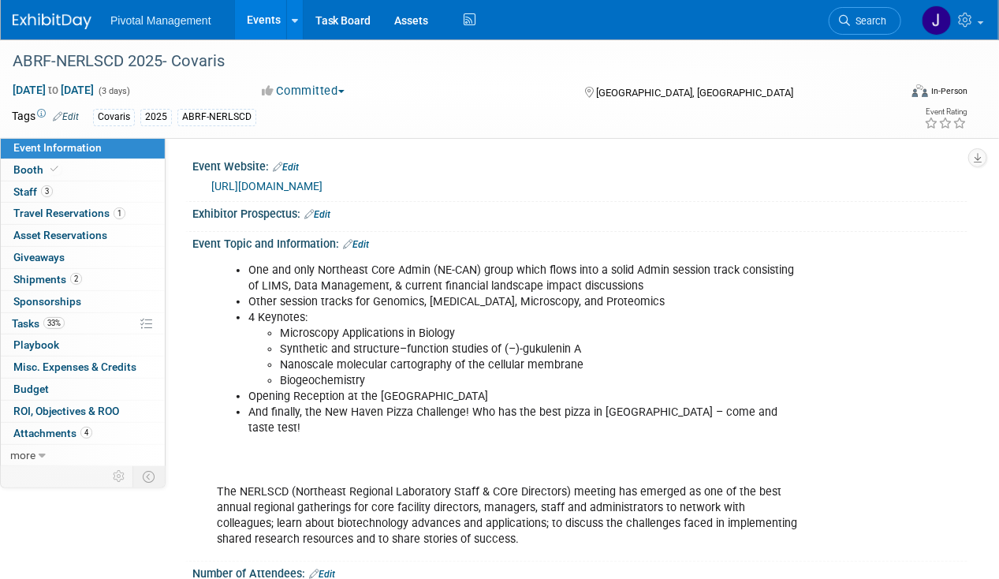
click at [24, 17] on img at bounding box center [52, 21] width 79 height 16
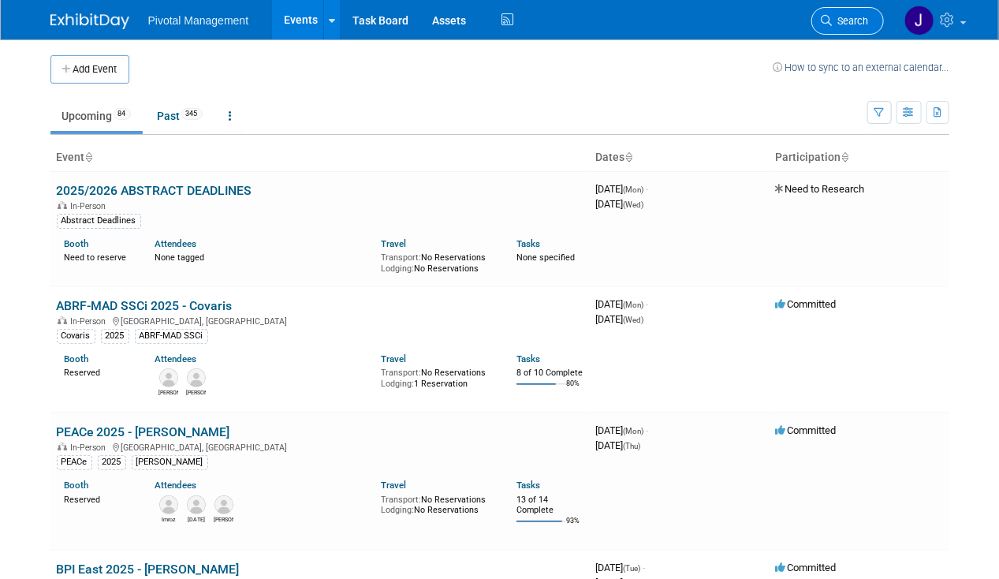
click at [853, 20] on span "Search" at bounding box center [850, 21] width 36 height 12
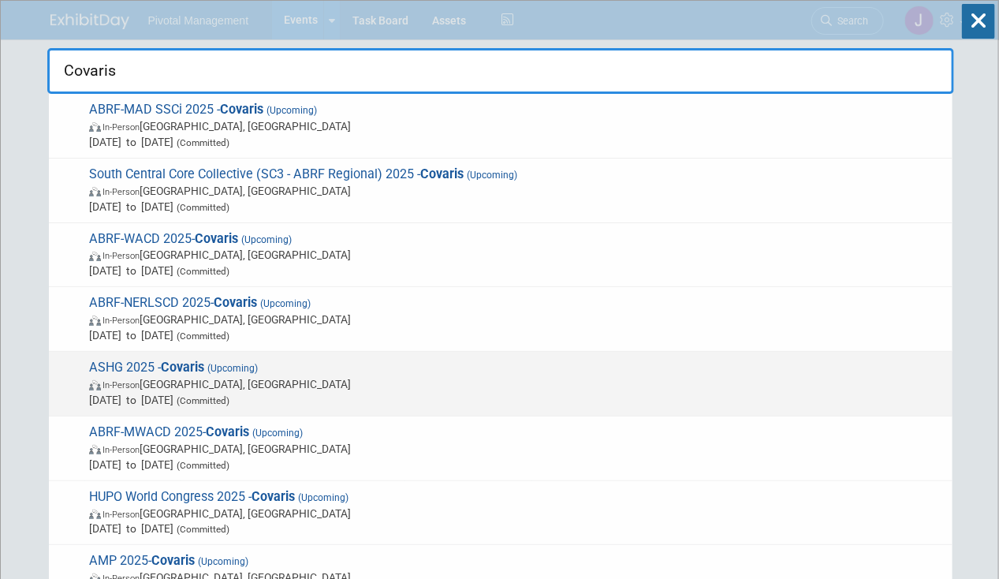
type input "Covaris"
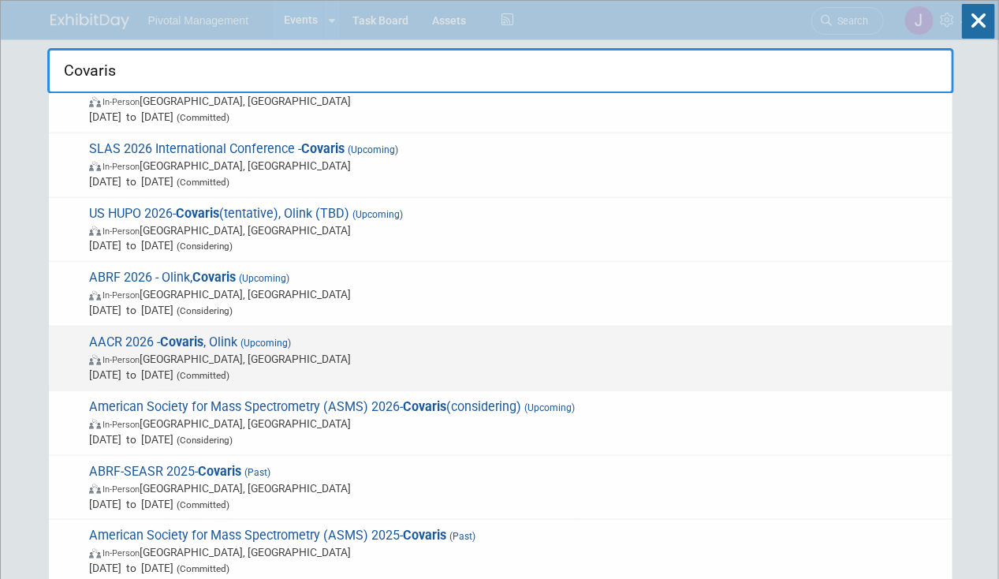
scroll to position [560, 0]
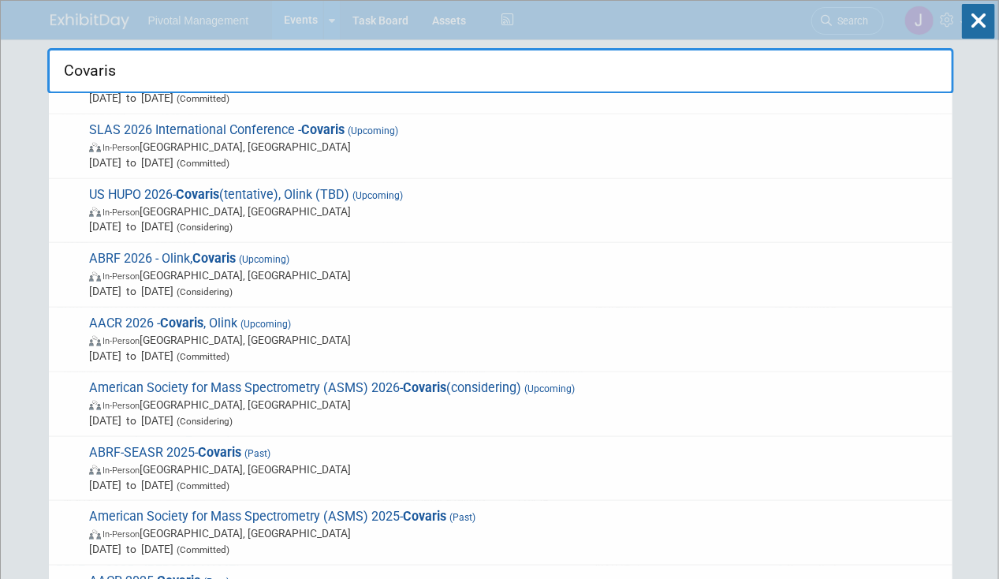
click at [557, 73] on input "Covaris" at bounding box center [500, 71] width 907 height 46
drag, startPoint x: 218, startPoint y: 69, endPoint x: 17, endPoint y: 69, distance: 200.2
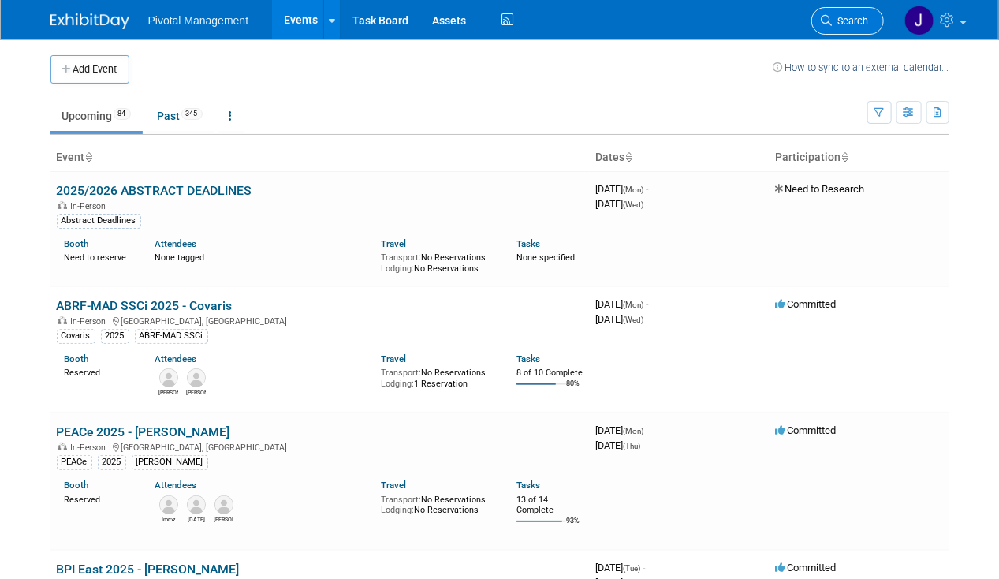
click at [841, 22] on span "Search" at bounding box center [850, 21] width 36 height 12
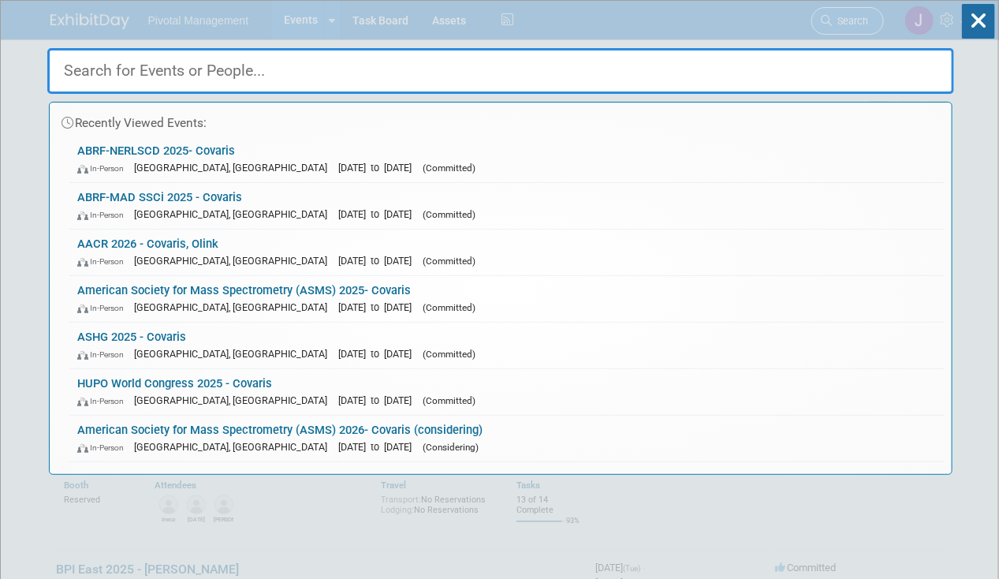
type input "C"
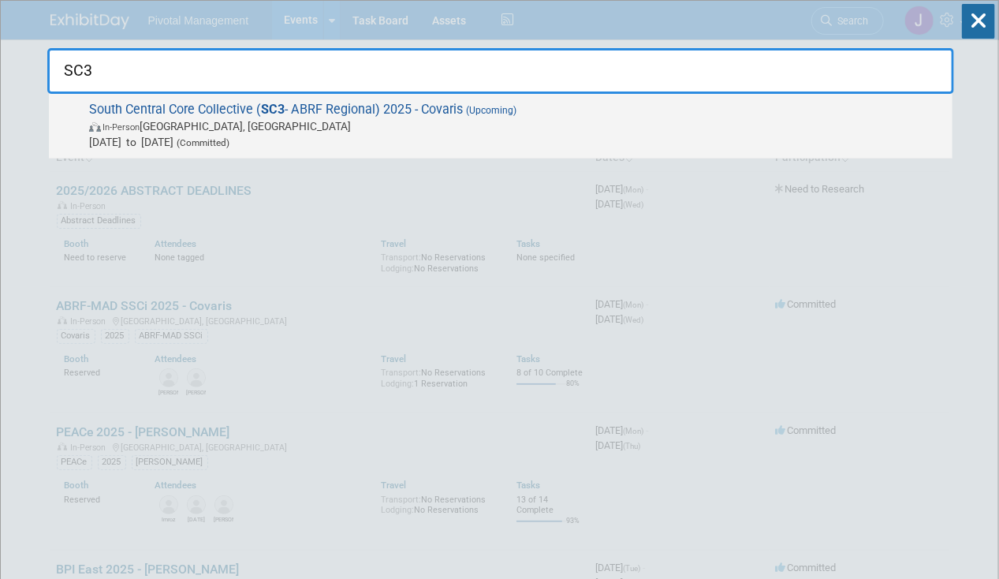
type input "SC3"
click at [547, 131] on span "In-Person Dallas, TX" at bounding box center [516, 126] width 855 height 16
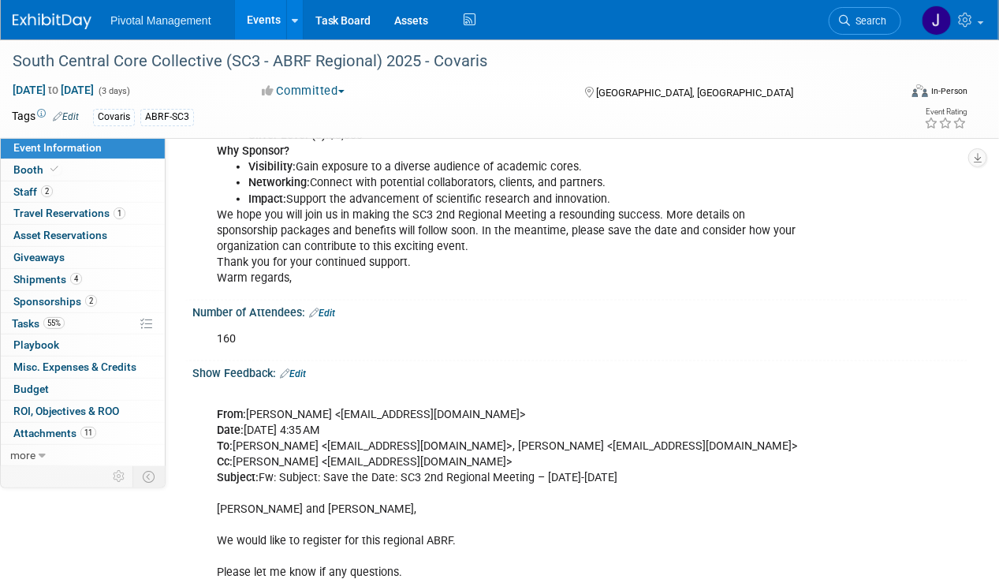
scroll to position [683, 0]
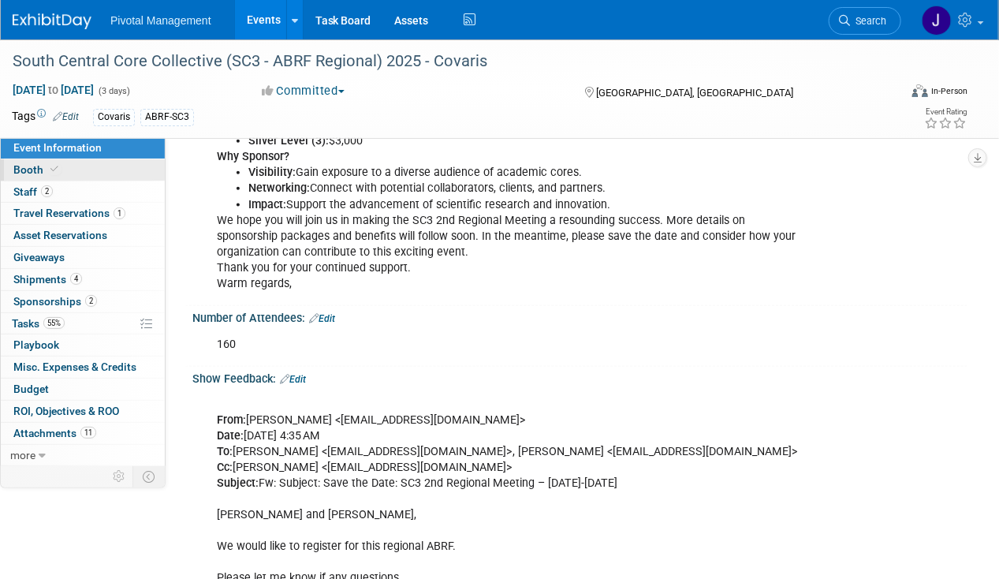
click at [39, 159] on link "Booth" at bounding box center [83, 169] width 164 height 21
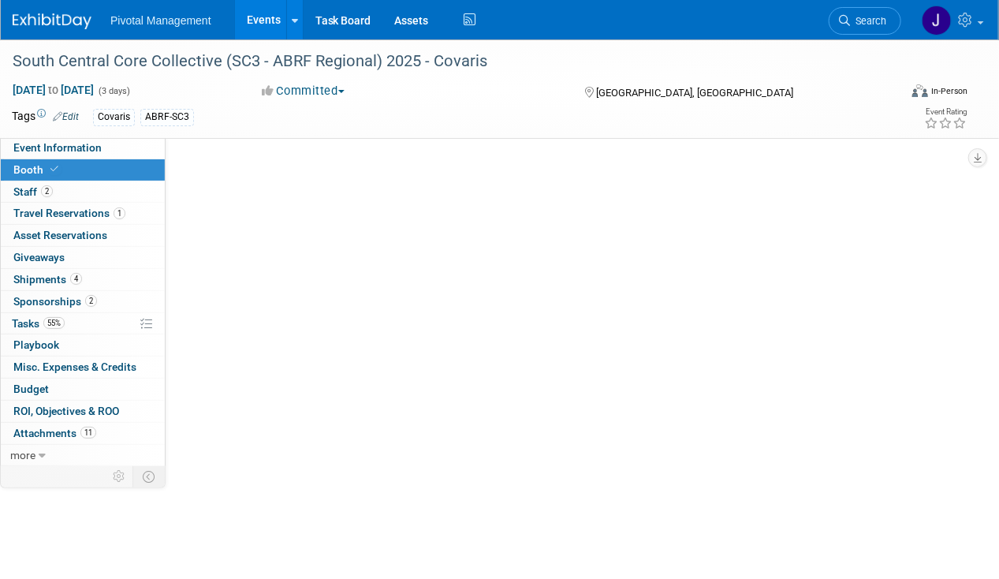
scroll to position [0, 0]
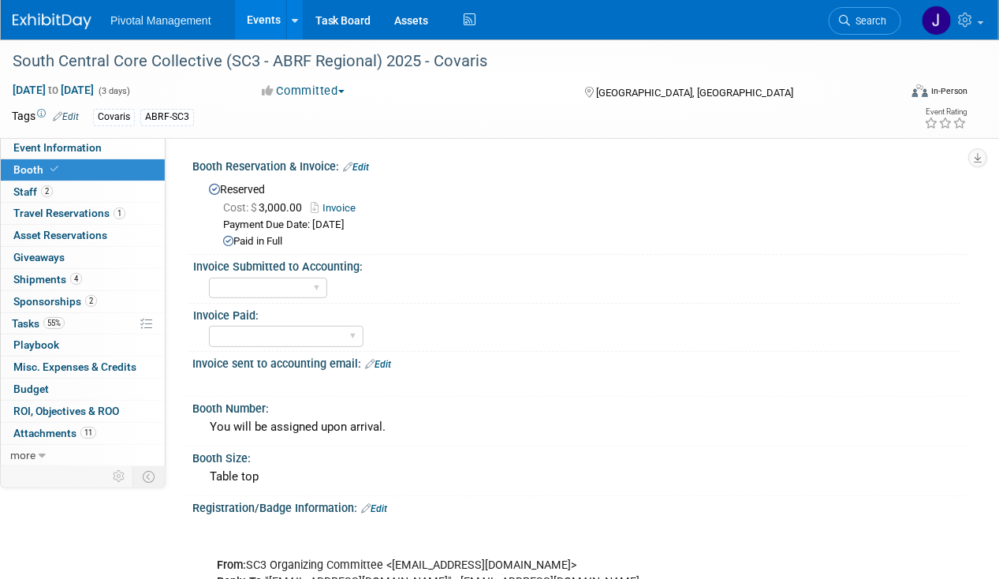
click at [344, 207] on link "Invoice" at bounding box center [337, 208] width 53 height 12
click at [251, 24] on link "Events" at bounding box center [264, 19] width 58 height 39
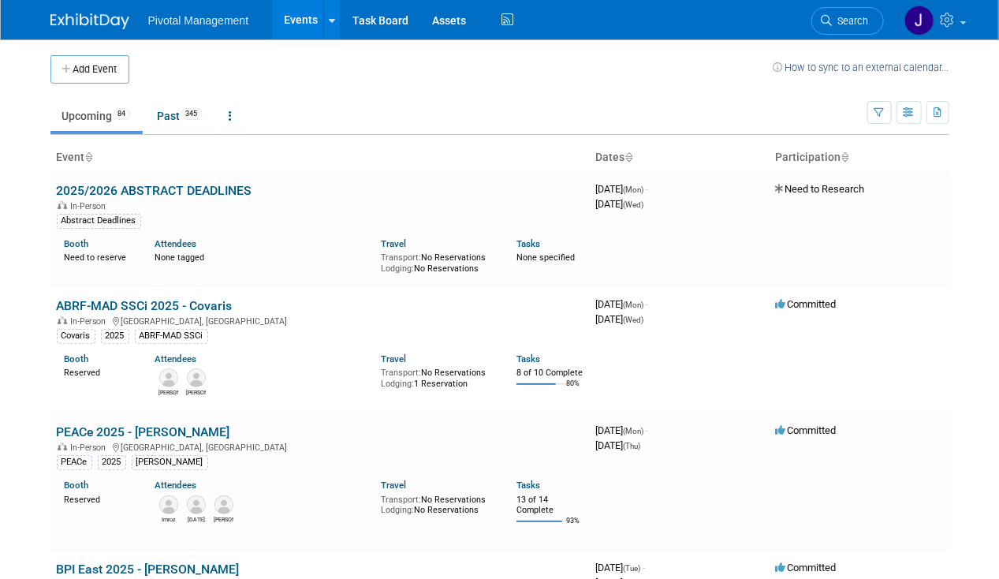
click at [839, 17] on span "Search" at bounding box center [850, 21] width 36 height 12
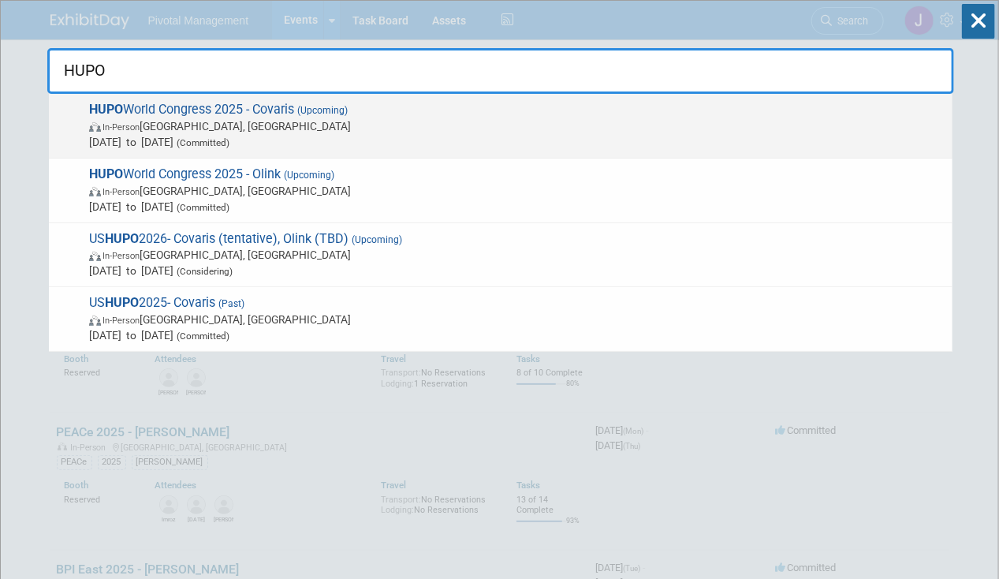
type input "HUPO"
click at [296, 115] on span "HUPO World Congress 2025 - Covaris (Upcoming) In-Person [GEOGRAPHIC_DATA], [GEO…" at bounding box center [514, 126] width 860 height 48
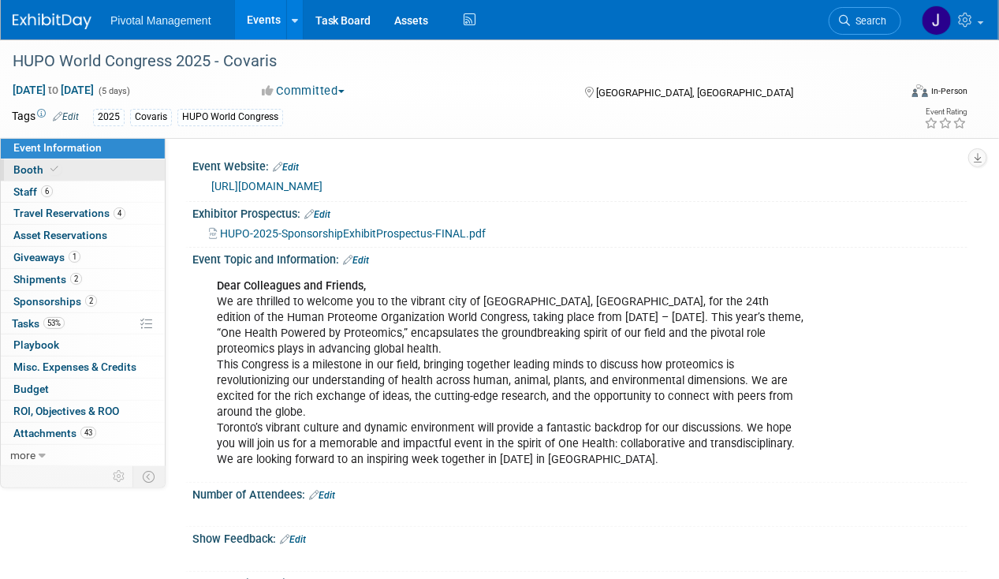
click at [39, 172] on span "Booth" at bounding box center [37, 169] width 48 height 13
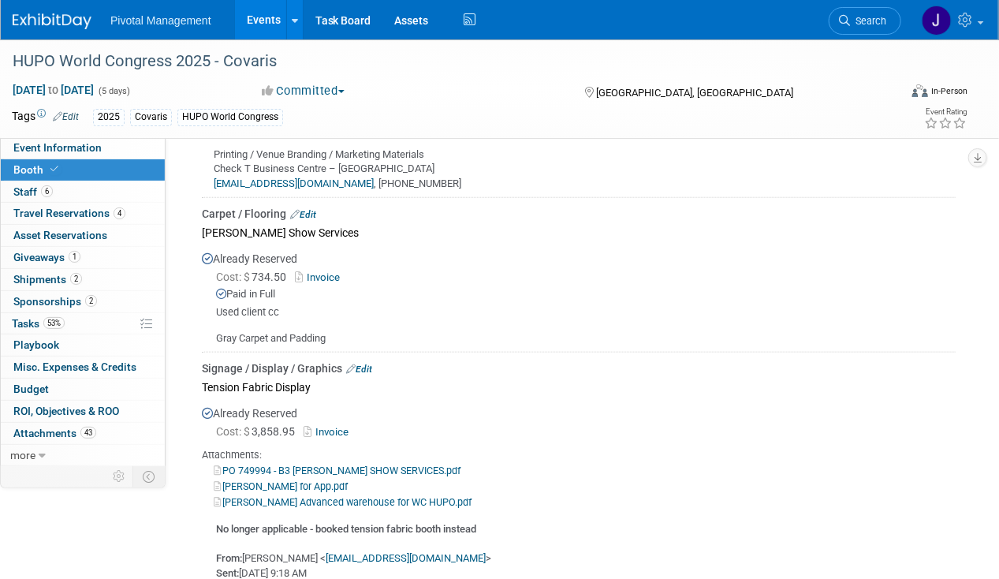
scroll to position [2858, 0]
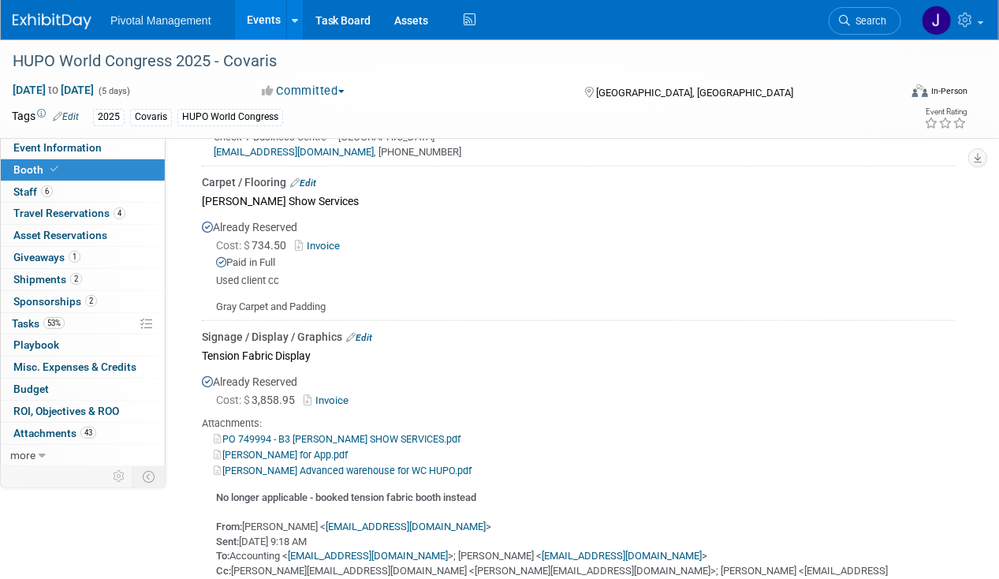
click at [329, 245] on link "Invoice" at bounding box center [320, 246] width 51 height 12
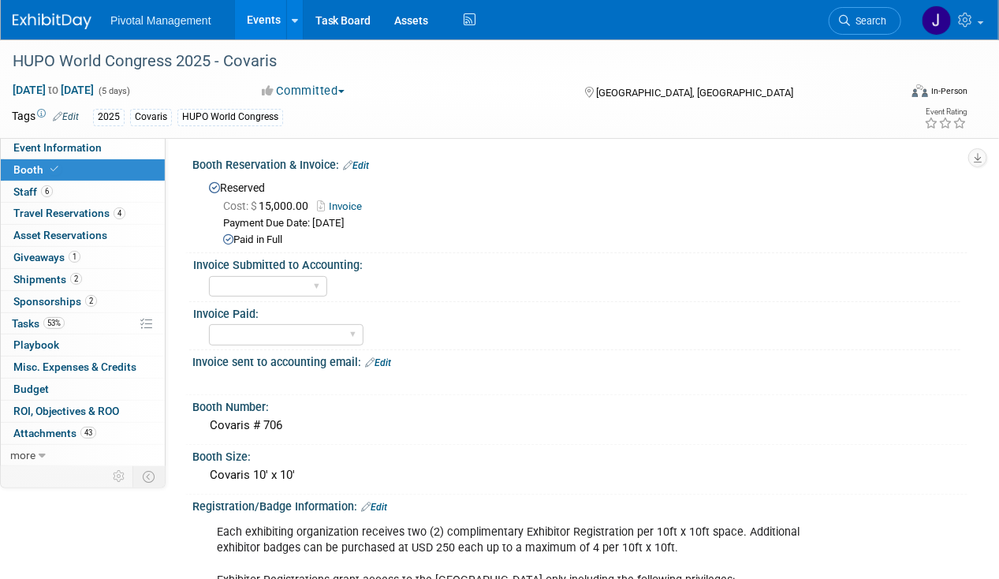
scroll to position [0, 0]
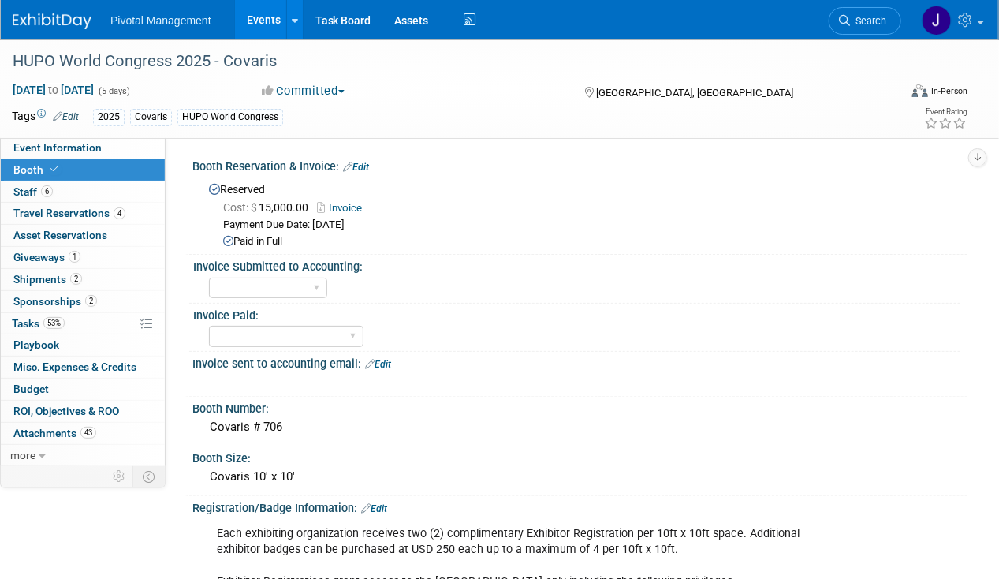
click at [357, 209] on link "Invoice" at bounding box center [343, 208] width 53 height 12
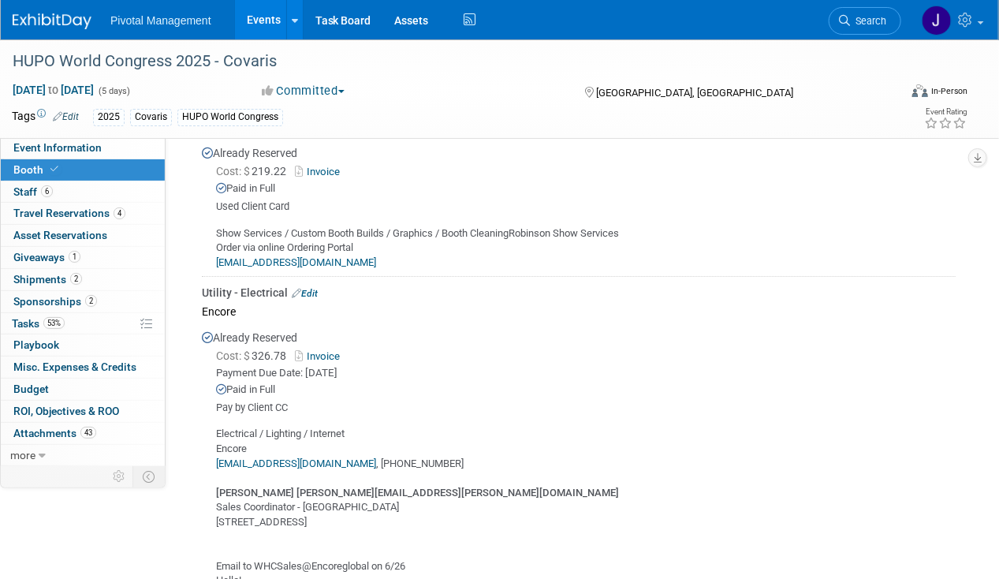
scroll to position [2110, 0]
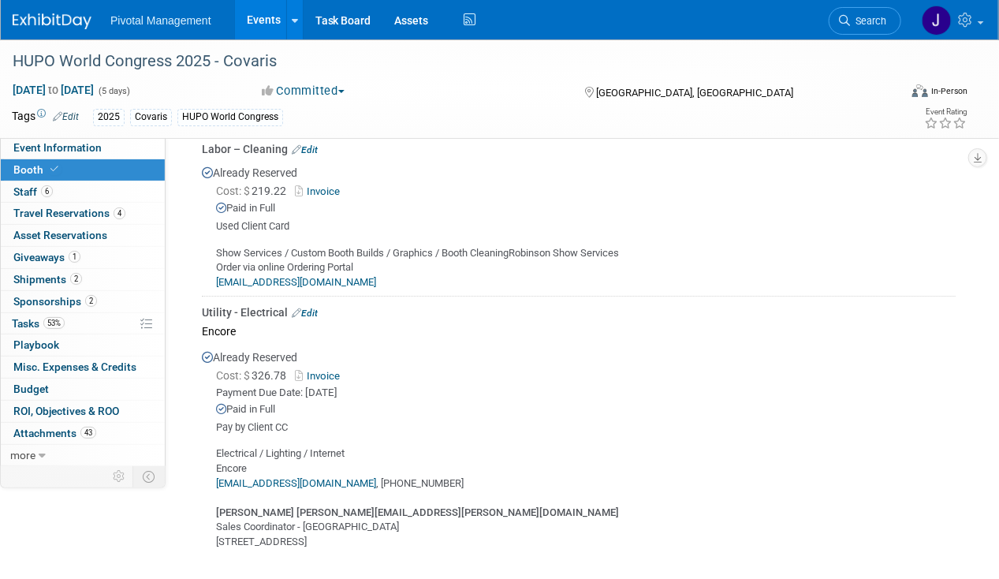
click at [337, 380] on link "Invoice" at bounding box center [320, 376] width 51 height 12
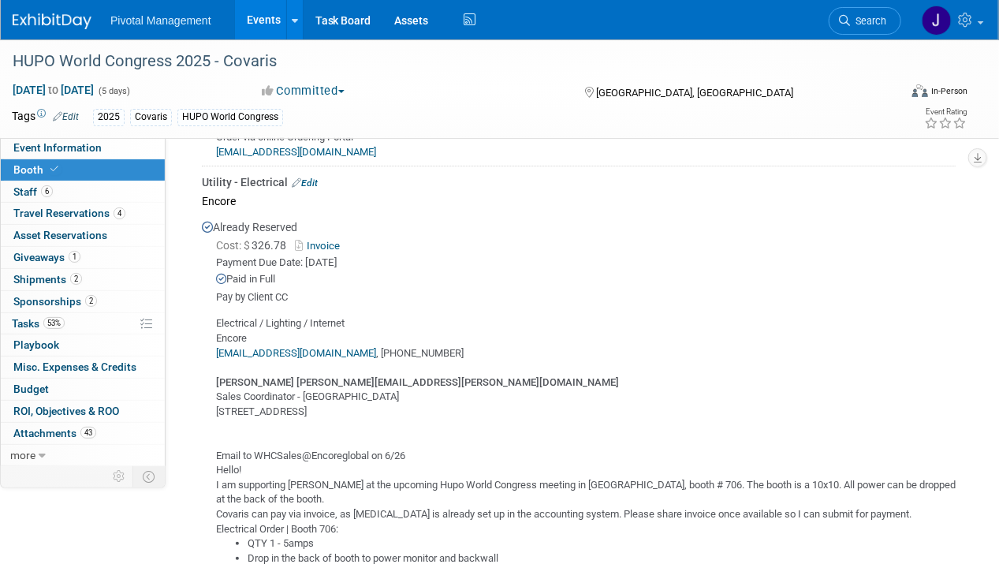
scroll to position [2234, 0]
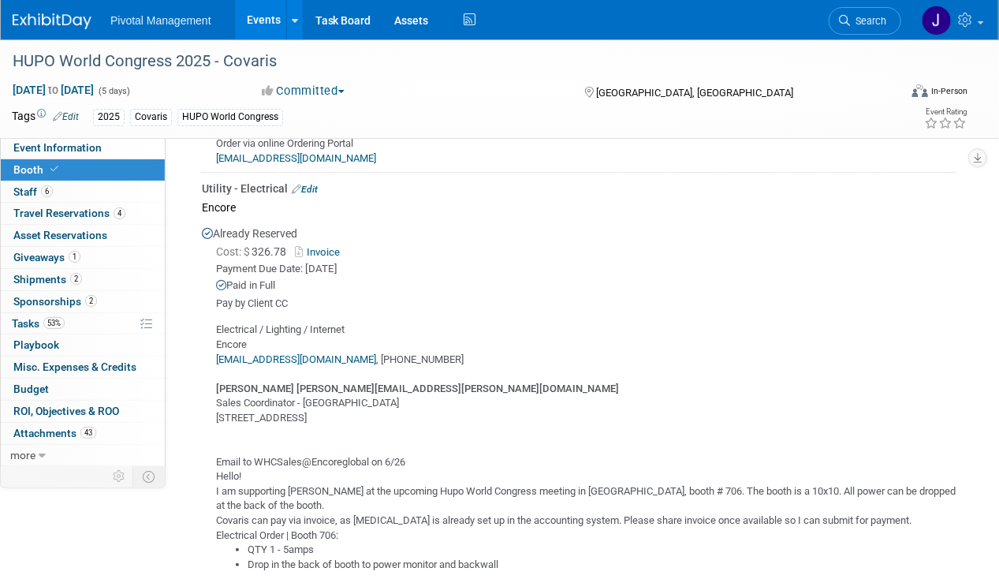
click at [344, 250] on link "Invoice" at bounding box center [320, 252] width 51 height 12
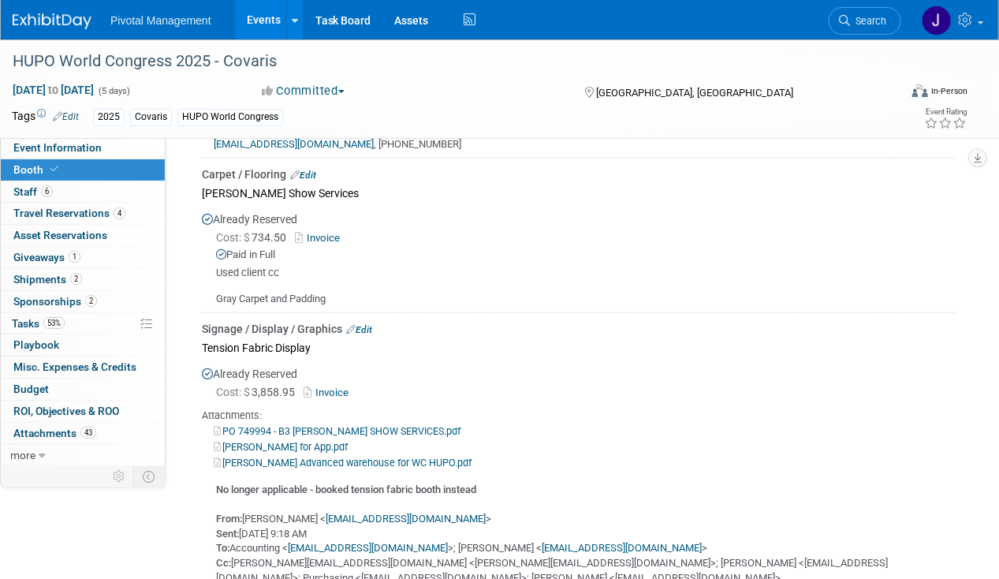
scroll to position [2868, 0]
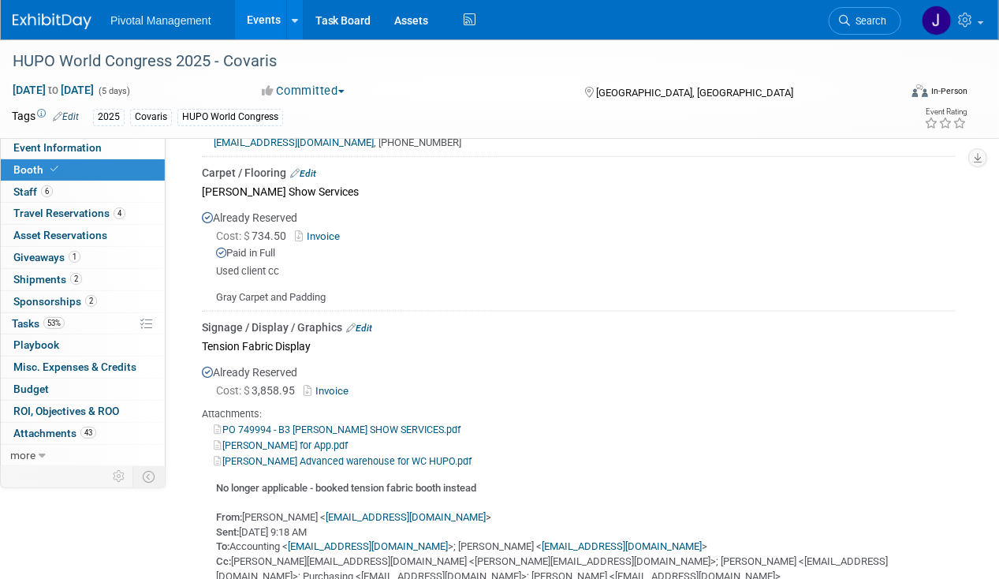
click at [344, 233] on link "Invoice" at bounding box center [320, 236] width 51 height 12
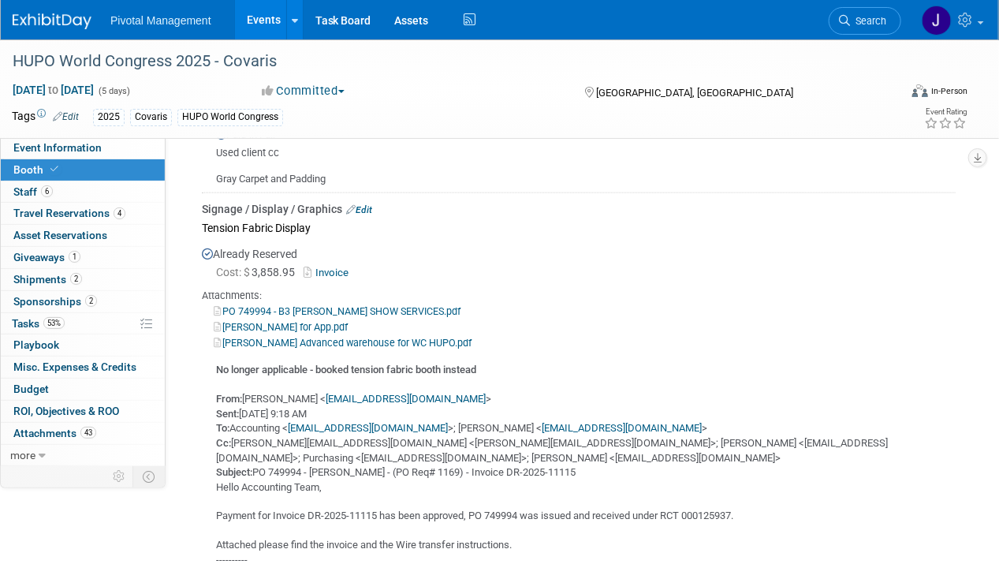
scroll to position [2975, 0]
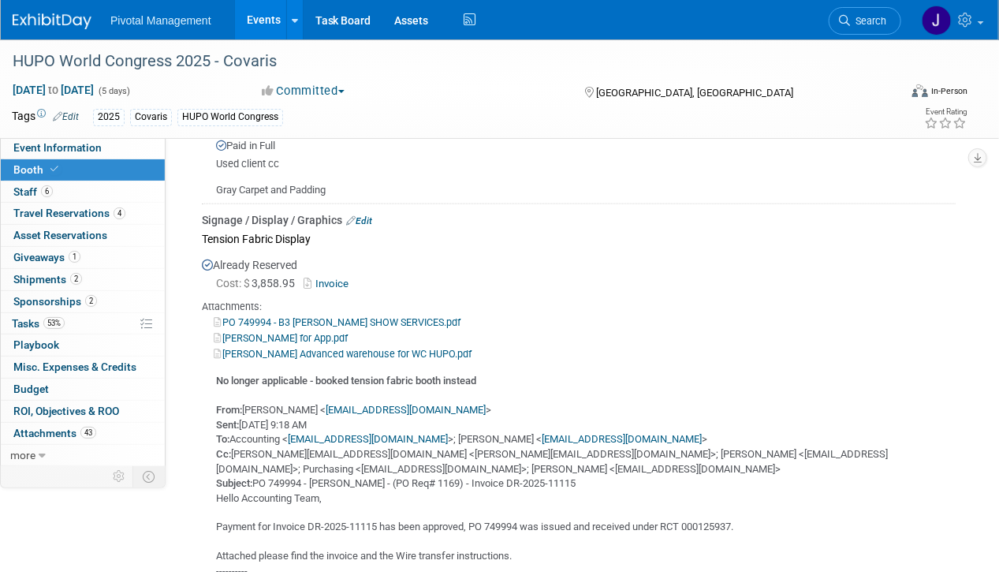
click at [343, 282] on link "Invoice" at bounding box center [329, 283] width 51 height 12
drag, startPoint x: 855, startPoint y: 14, endPoint x: 869, endPoint y: 17, distance: 13.8
click at [855, 14] on link "Search" at bounding box center [865, 21] width 73 height 28
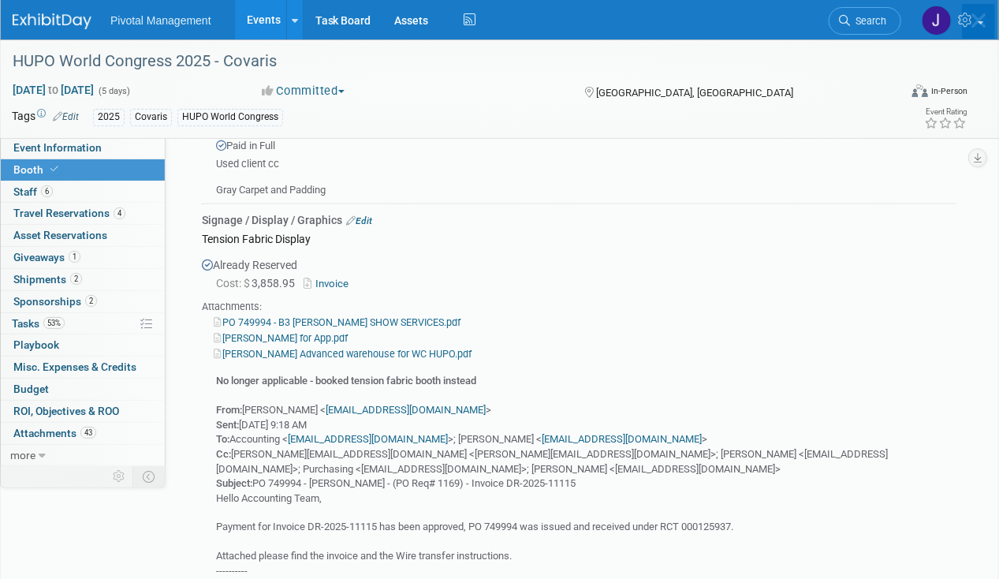
scroll to position [0, 0]
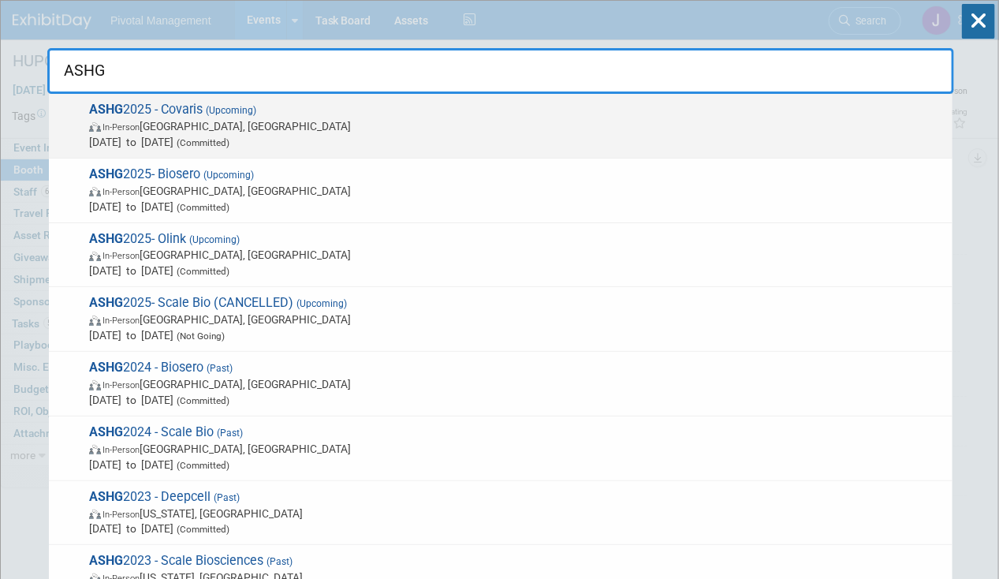
type input "ASHG"
click at [155, 125] on span "In-Person [GEOGRAPHIC_DATA], [GEOGRAPHIC_DATA]" at bounding box center [516, 126] width 855 height 16
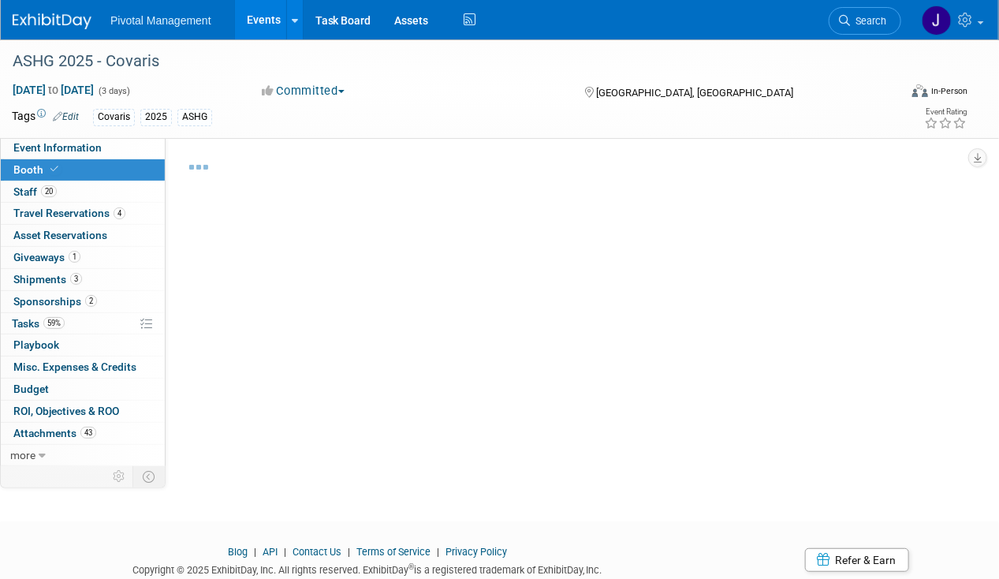
select select "Yes"
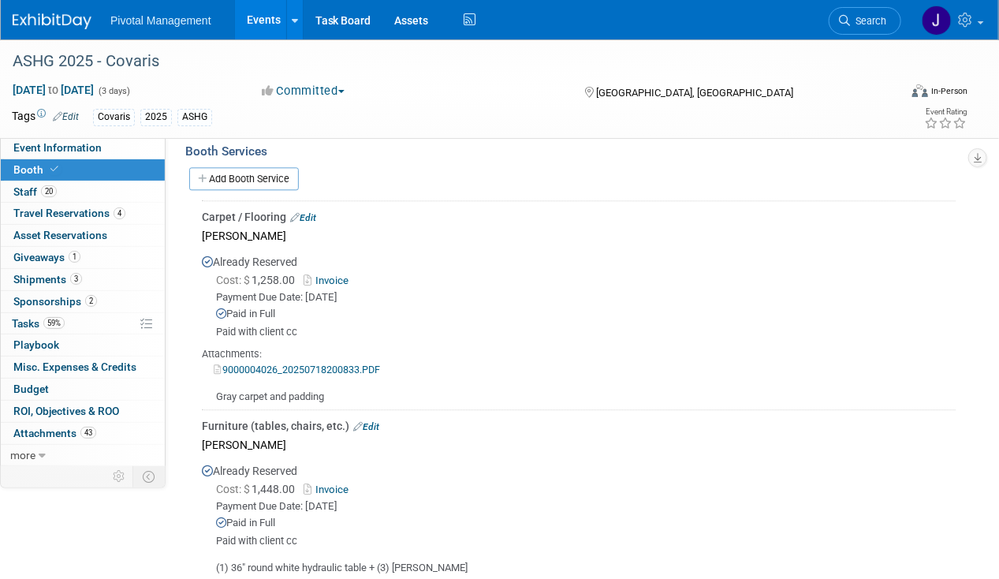
scroll to position [1398, 0]
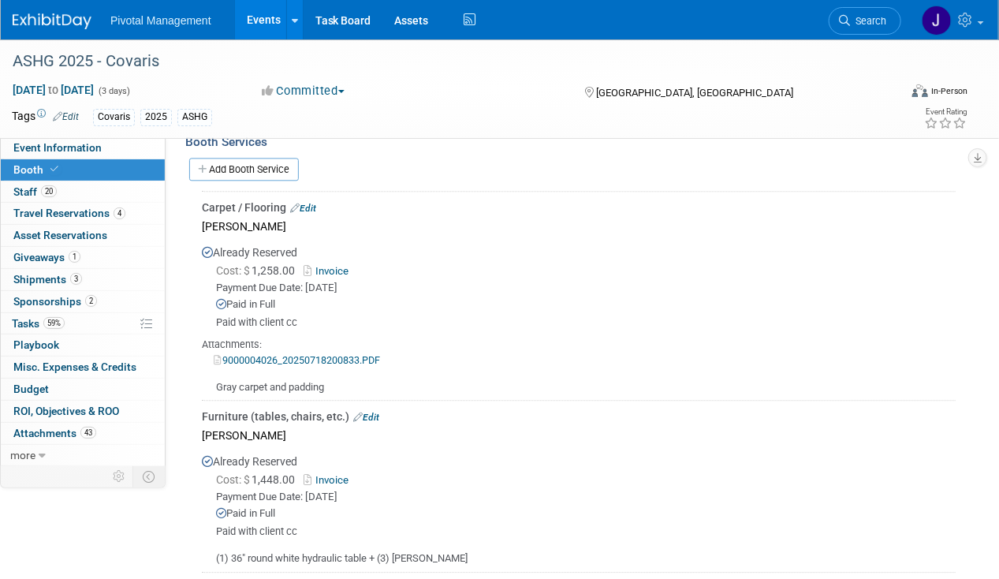
click at [333, 265] on link "Invoice" at bounding box center [329, 271] width 51 height 12
click at [860, 32] on link "Search" at bounding box center [865, 21] width 73 height 28
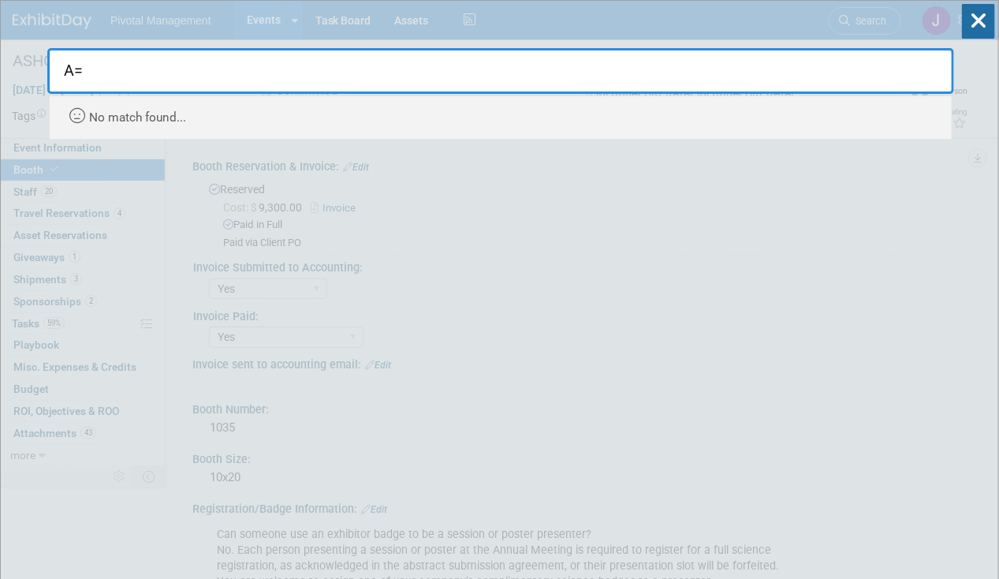
type input "A"
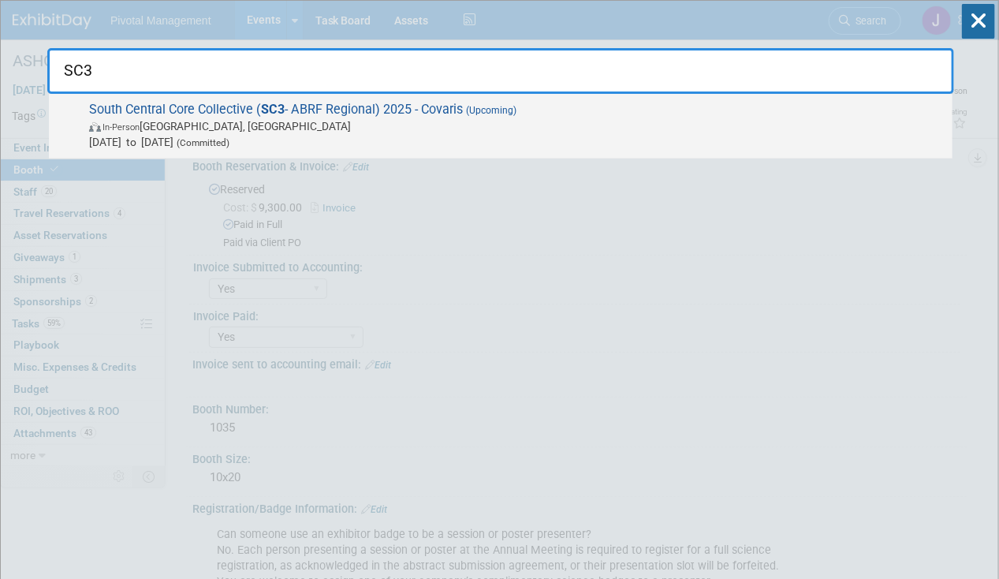
type input "SC3"
click at [316, 147] on span "Sep 30, 2025 to Oct 2, 2025 (Committed)" at bounding box center [516, 142] width 855 height 16
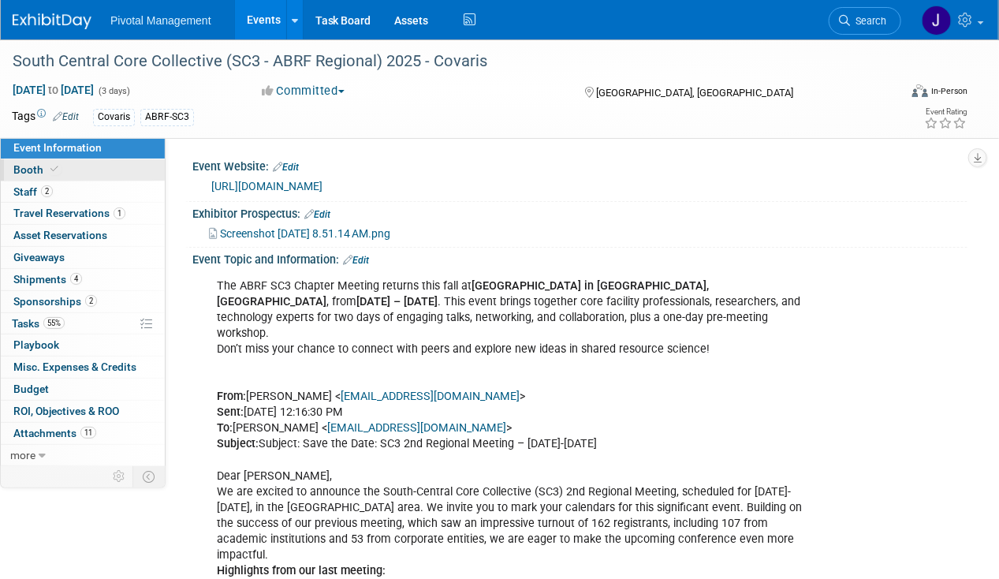
click at [118, 173] on link "Booth" at bounding box center [83, 169] width 164 height 21
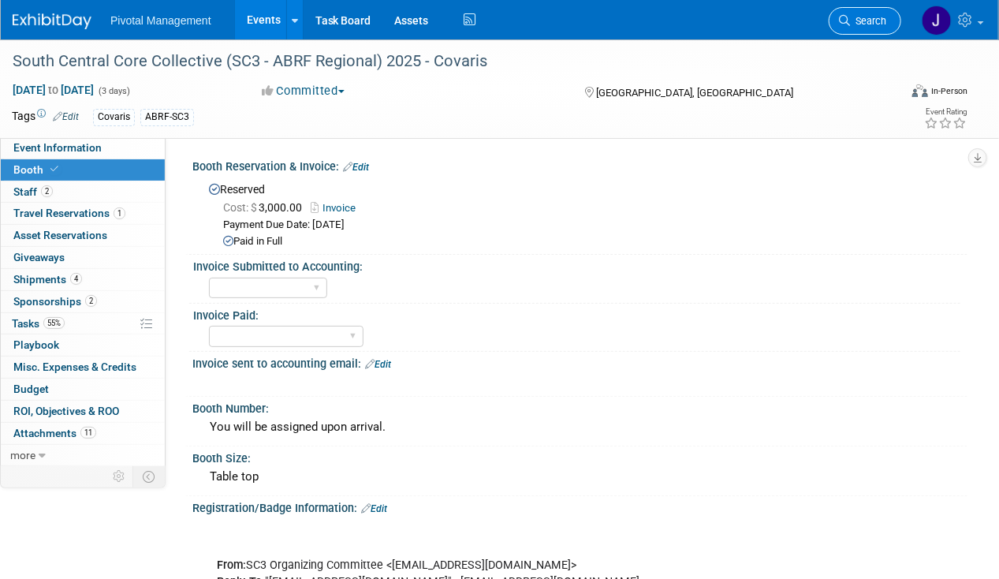
click at [865, 16] on span "Search" at bounding box center [868, 21] width 36 height 12
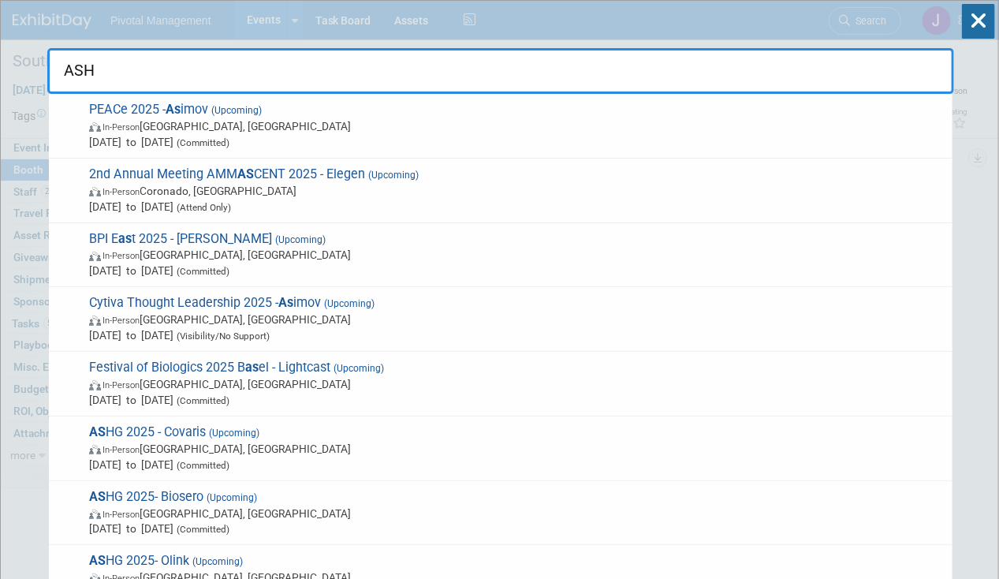
type input "ASHG"
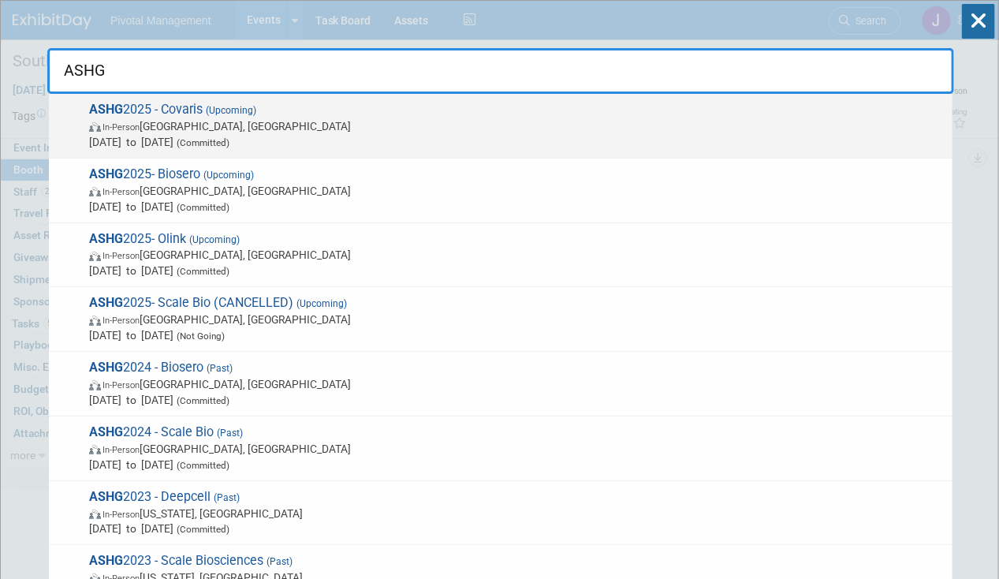
click at [274, 129] on span "In-Person [GEOGRAPHIC_DATA], [GEOGRAPHIC_DATA]" at bounding box center [516, 126] width 855 height 16
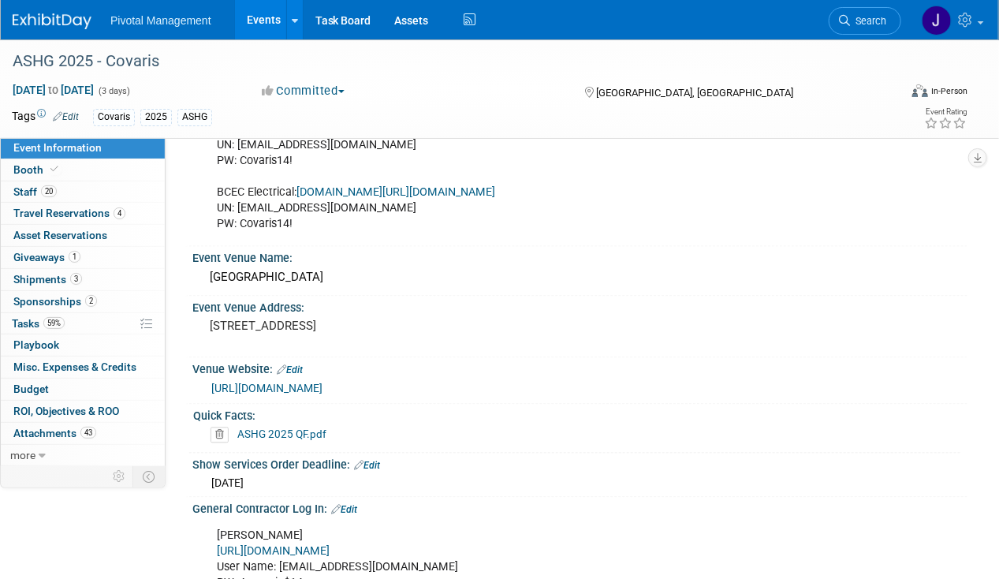
scroll to position [1525, 0]
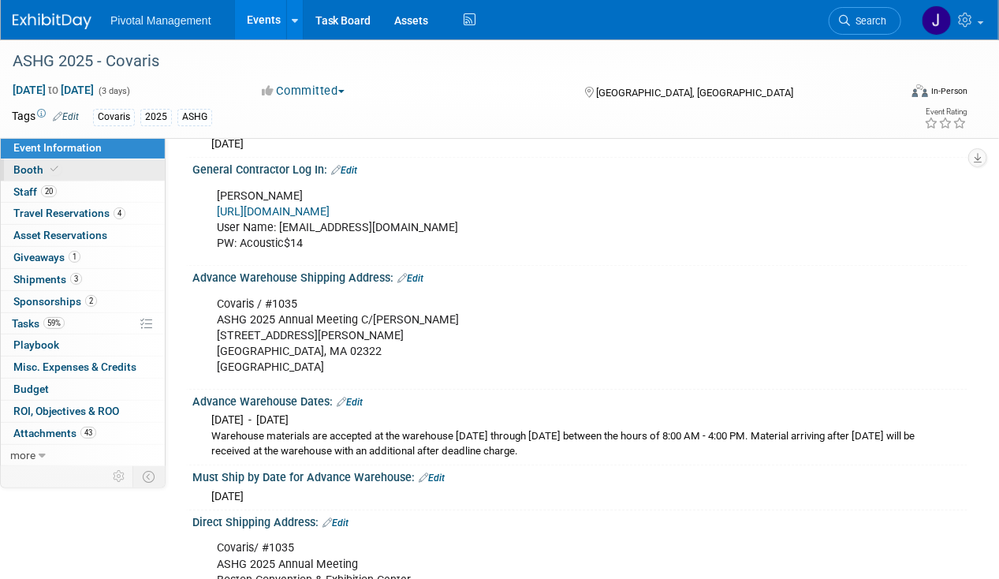
click at [61, 166] on link "Booth" at bounding box center [83, 169] width 164 height 21
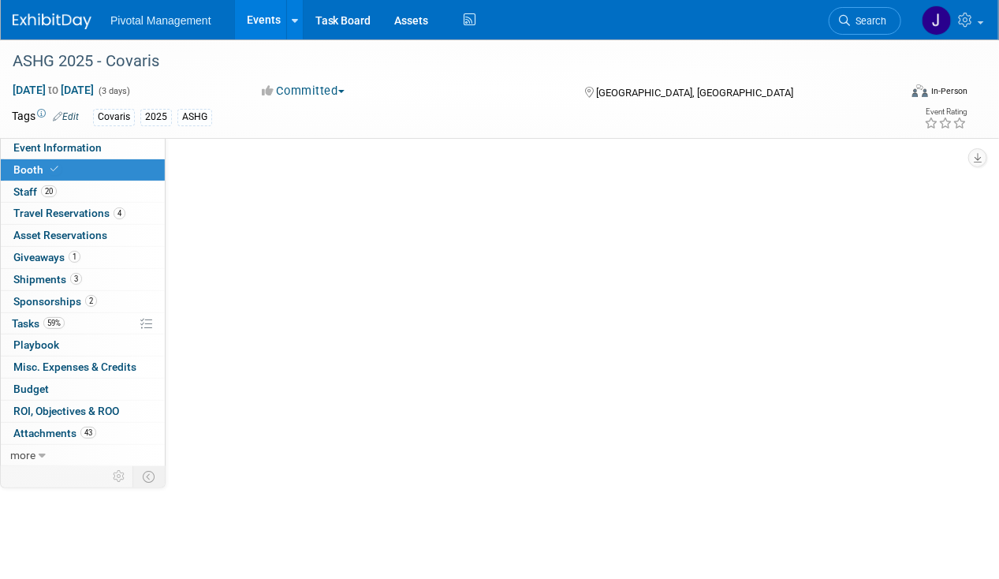
scroll to position [0, 0]
select select "Yes"
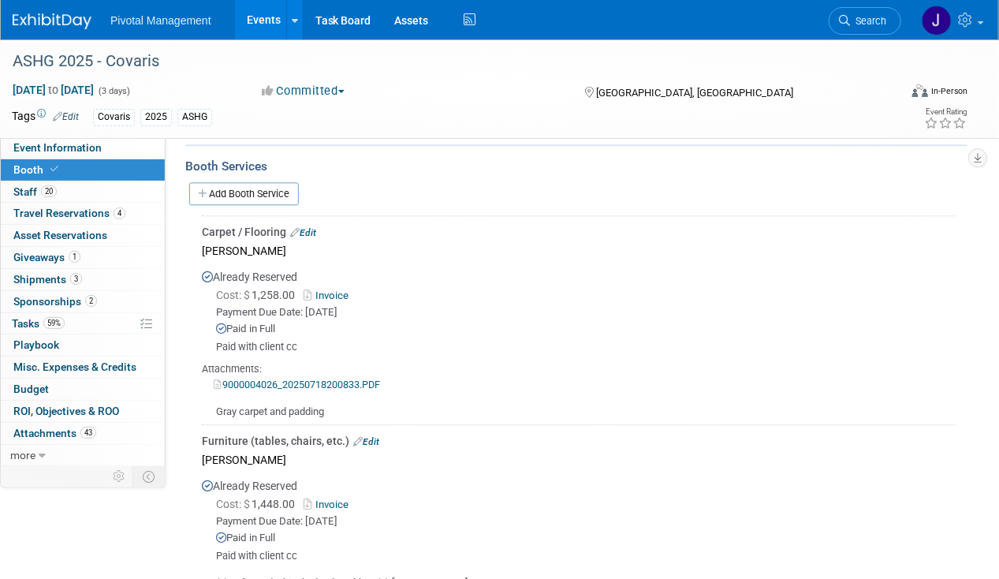
scroll to position [1361, 0]
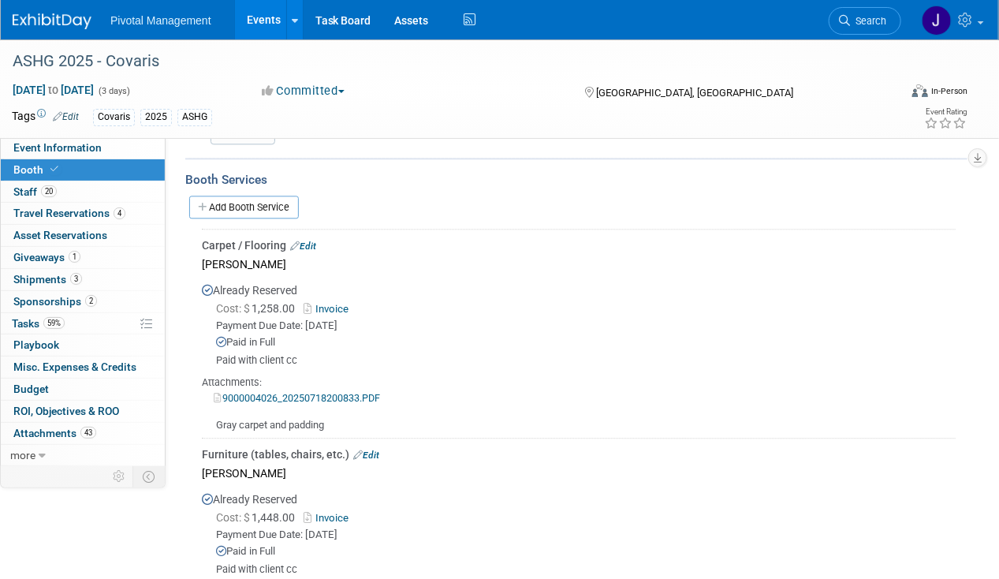
click at [336, 303] on link "Invoice" at bounding box center [329, 309] width 51 height 12
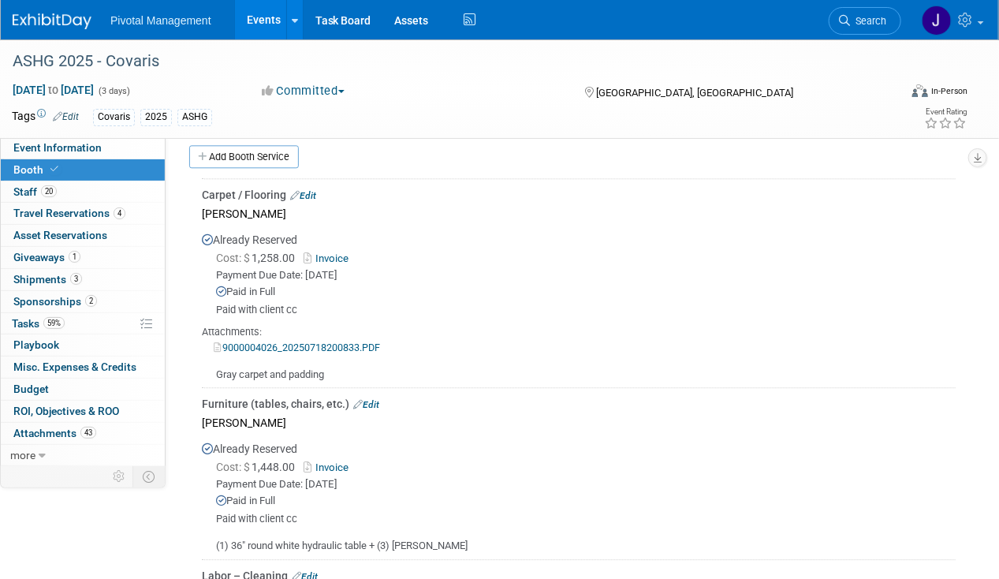
scroll to position [1446, 0]
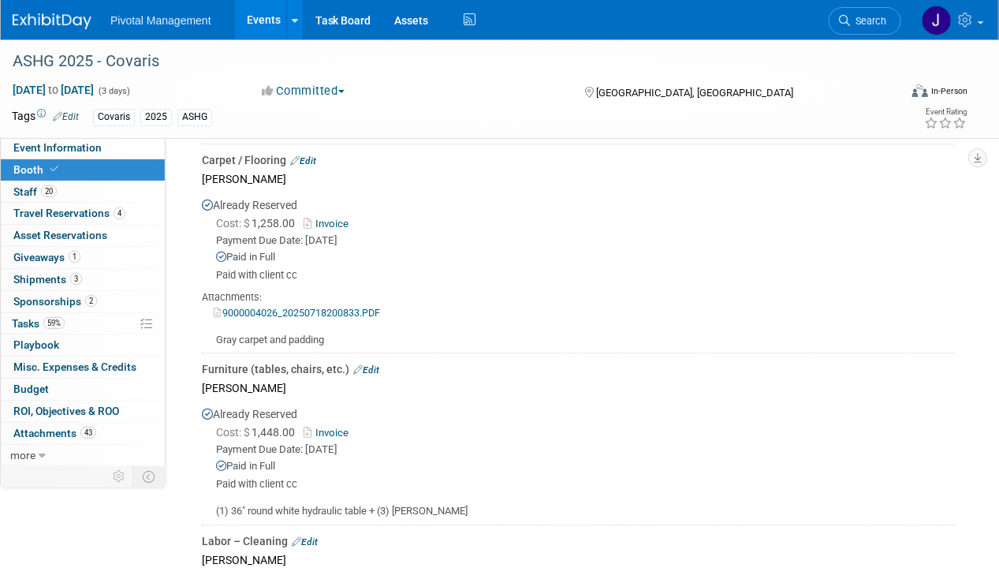
click at [371, 307] on link "9000004026_20250718200833.PDF" at bounding box center [297, 313] width 166 height 12
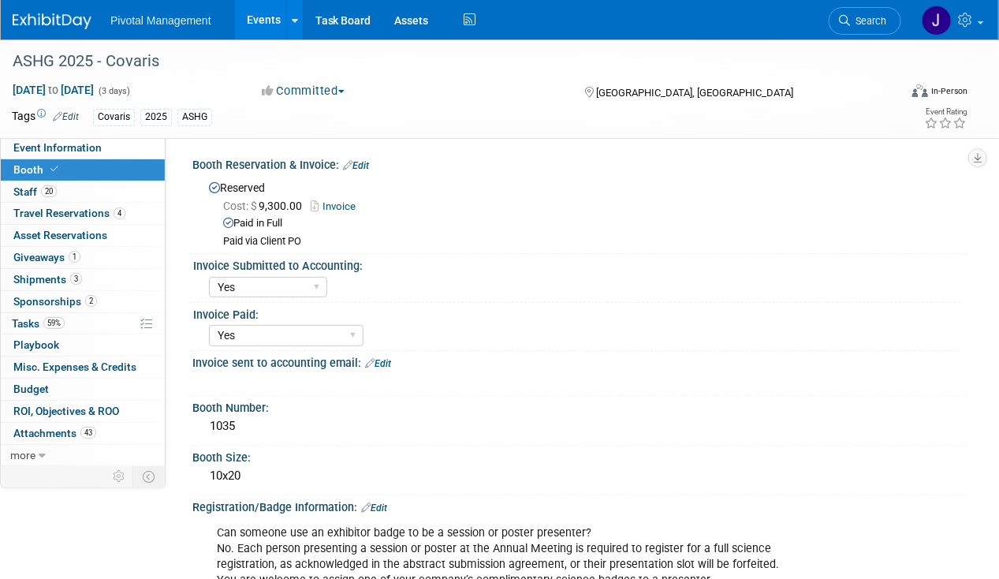
scroll to position [0, 0]
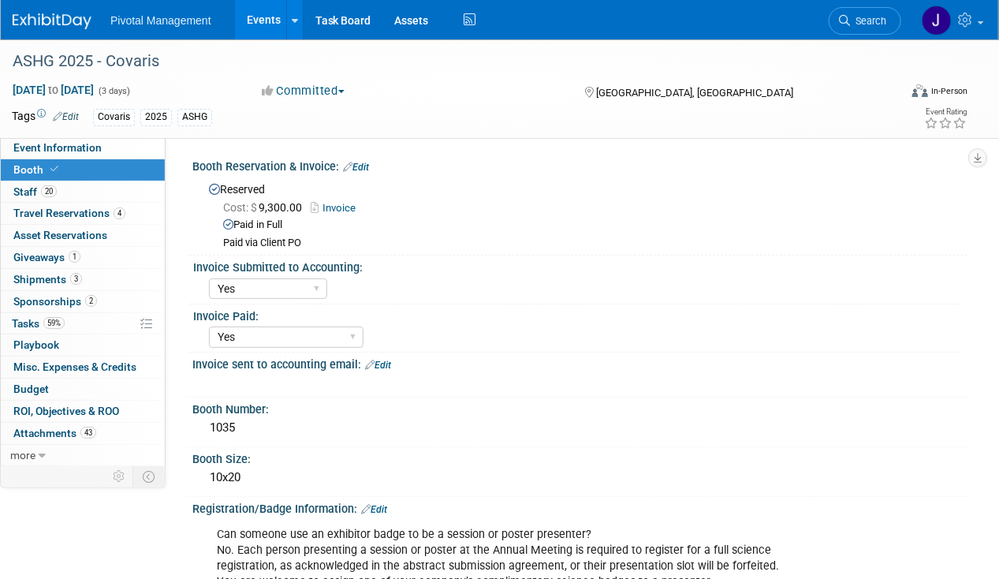
click at [342, 203] on link "Invoice" at bounding box center [337, 208] width 53 height 12
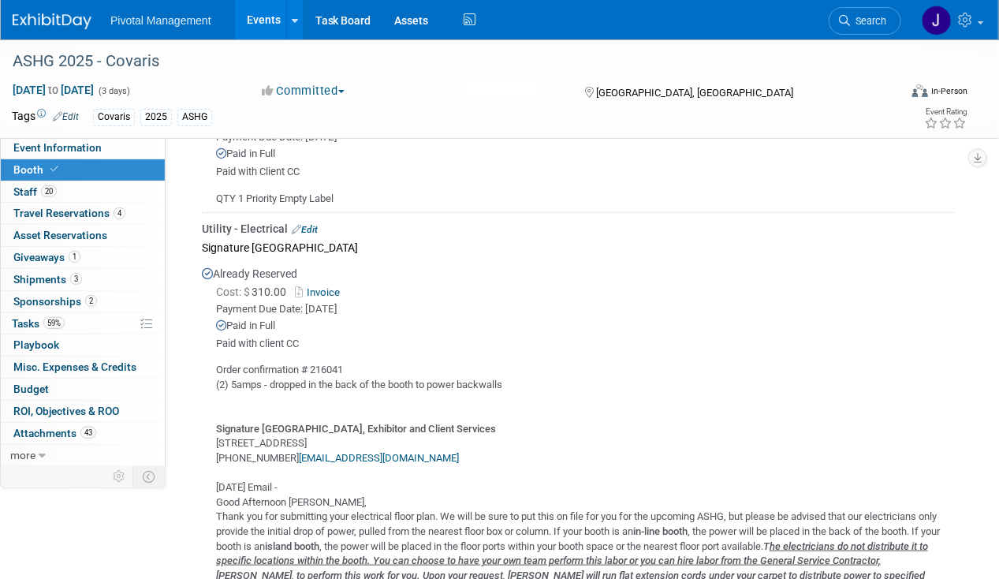
scroll to position [2795, 0]
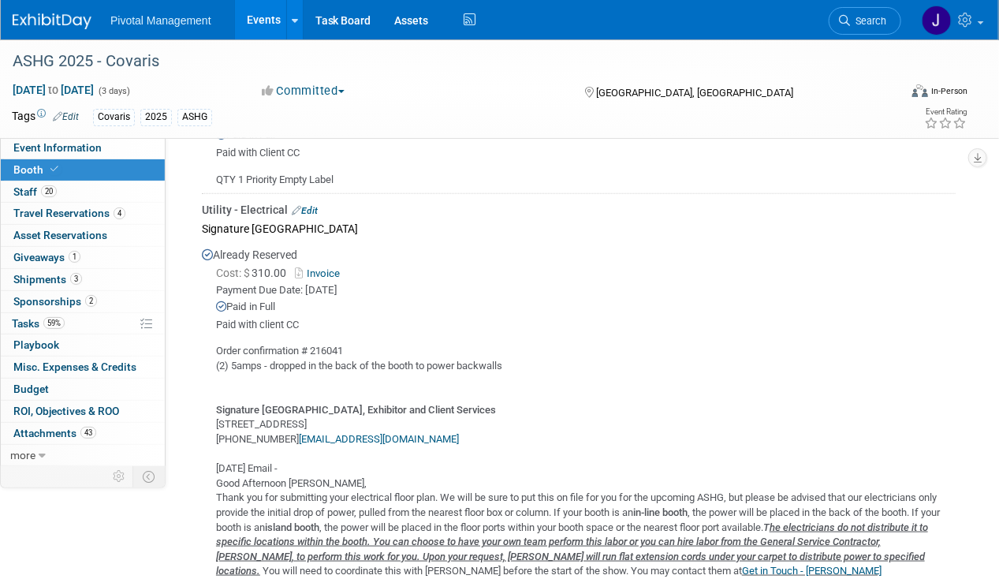
click at [330, 267] on link "Invoice" at bounding box center [320, 273] width 51 height 12
click at [856, 24] on span "Search" at bounding box center [868, 21] width 36 height 12
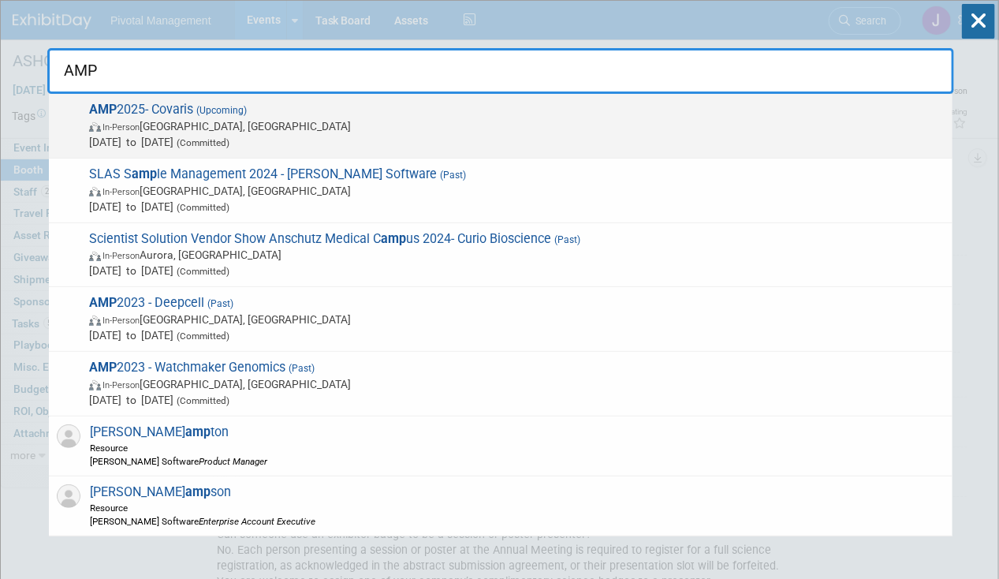
type input "AMP"
click at [282, 128] on span "In-Person Boston, MA" at bounding box center [516, 126] width 855 height 16
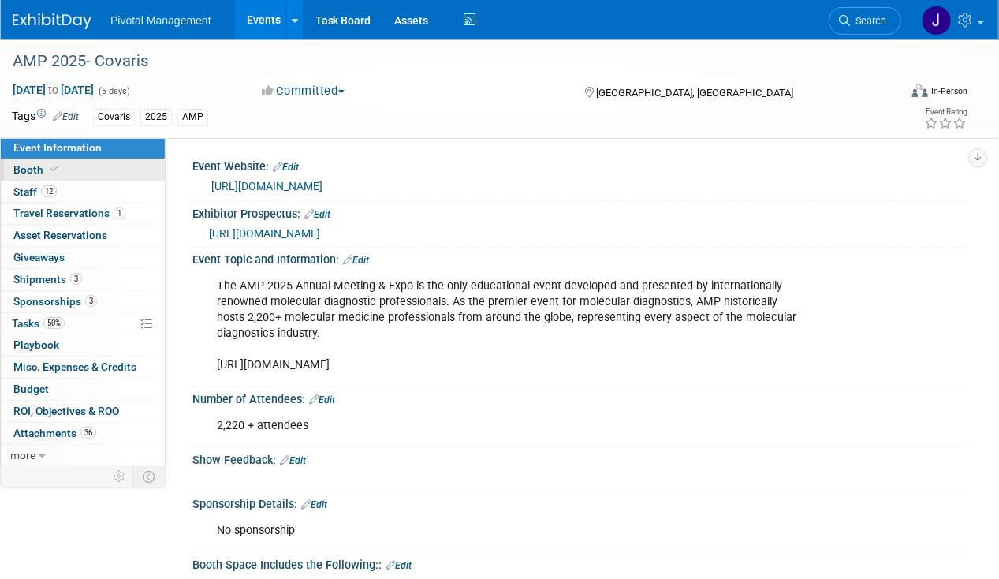
click at [39, 164] on span "Booth" at bounding box center [37, 169] width 48 height 13
select select "Yes"
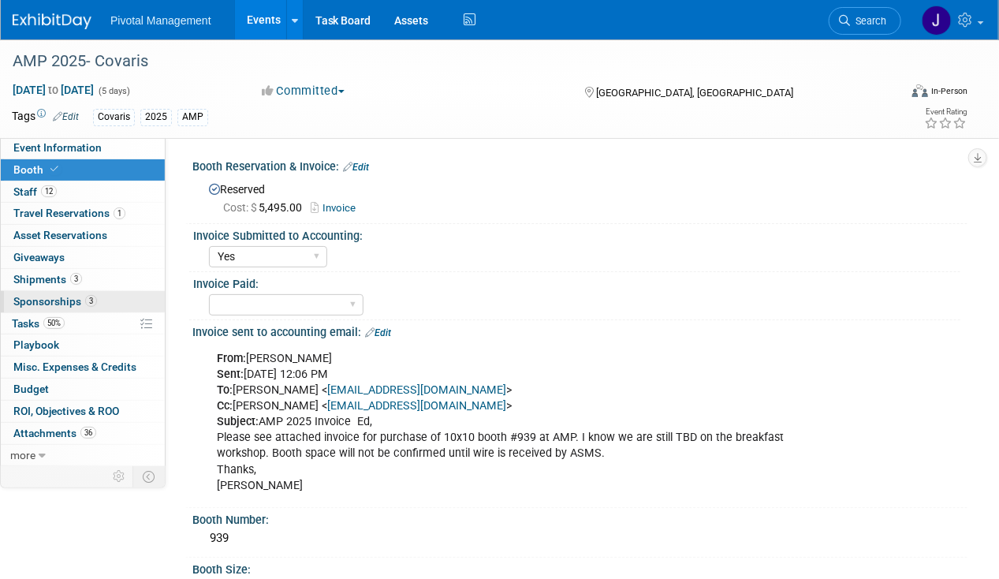
click at [106, 294] on link "3 Sponsorships 3" at bounding box center [83, 301] width 164 height 21
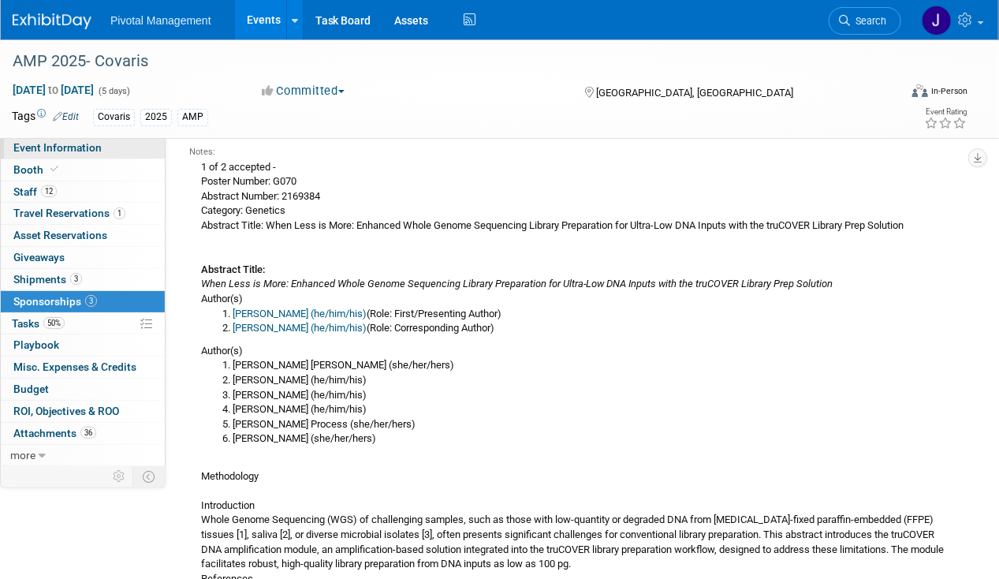
scroll to position [467, 0]
click at [50, 169] on icon at bounding box center [54, 169] width 8 height 9
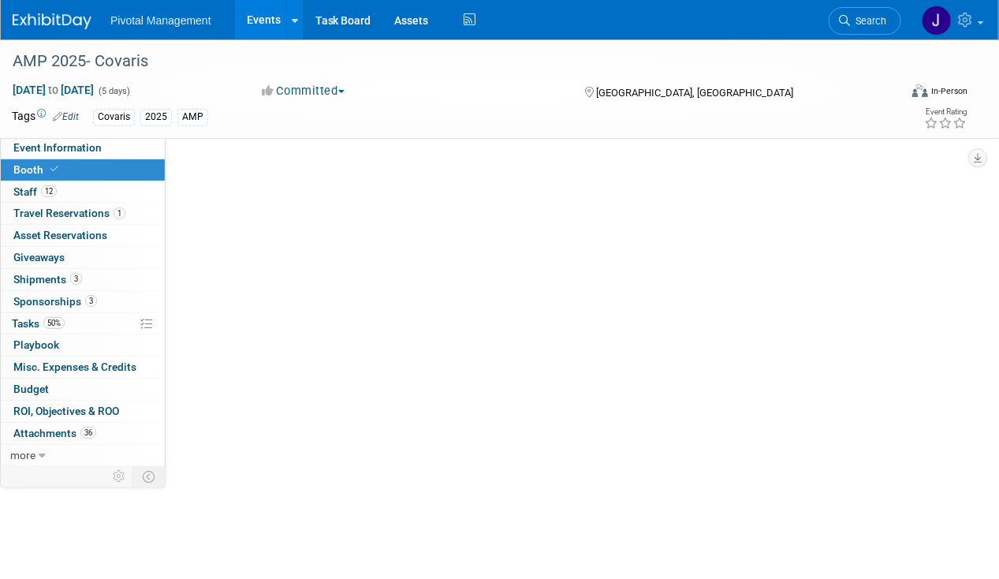
scroll to position [0, 0]
select select "Yes"
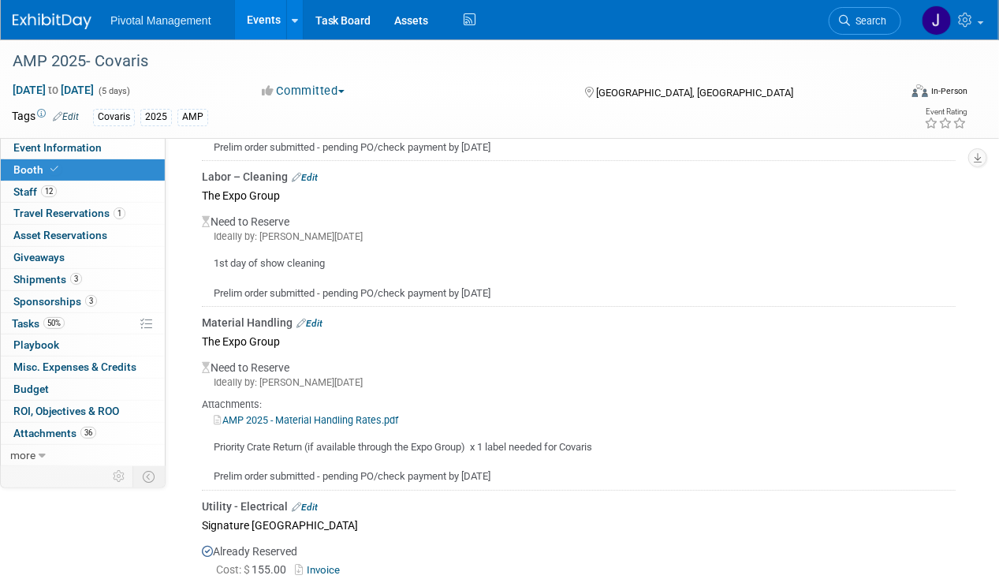
scroll to position [2007, 0]
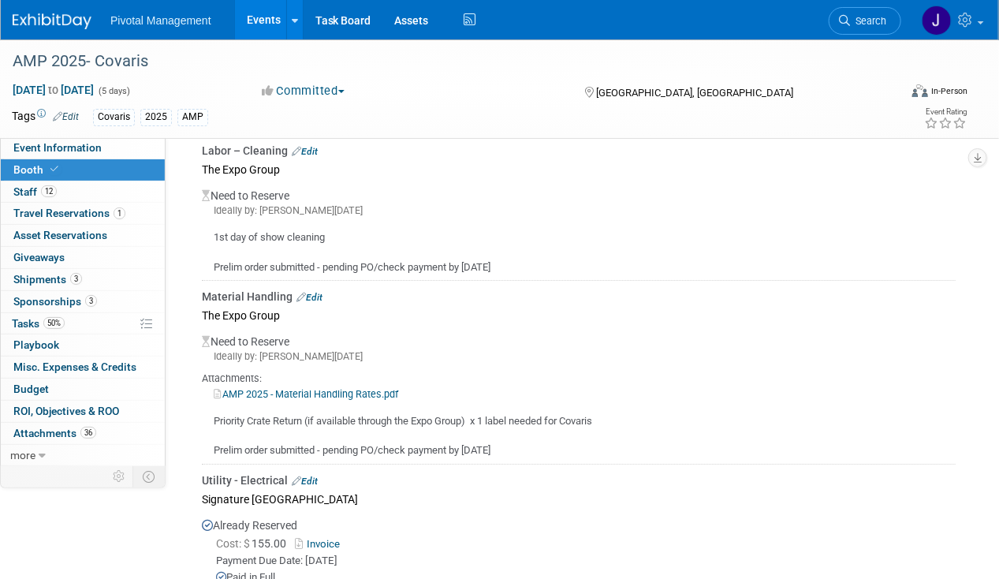
click at [320, 388] on link "AMP 2025 - Material Handling Rates.pdf" at bounding box center [306, 394] width 184 height 12
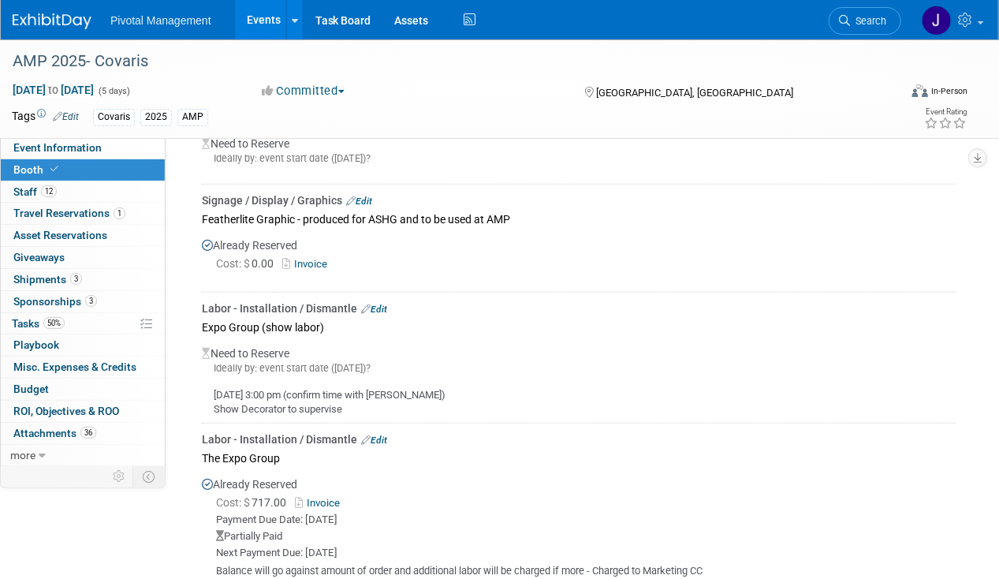
scroll to position [2620, 0]
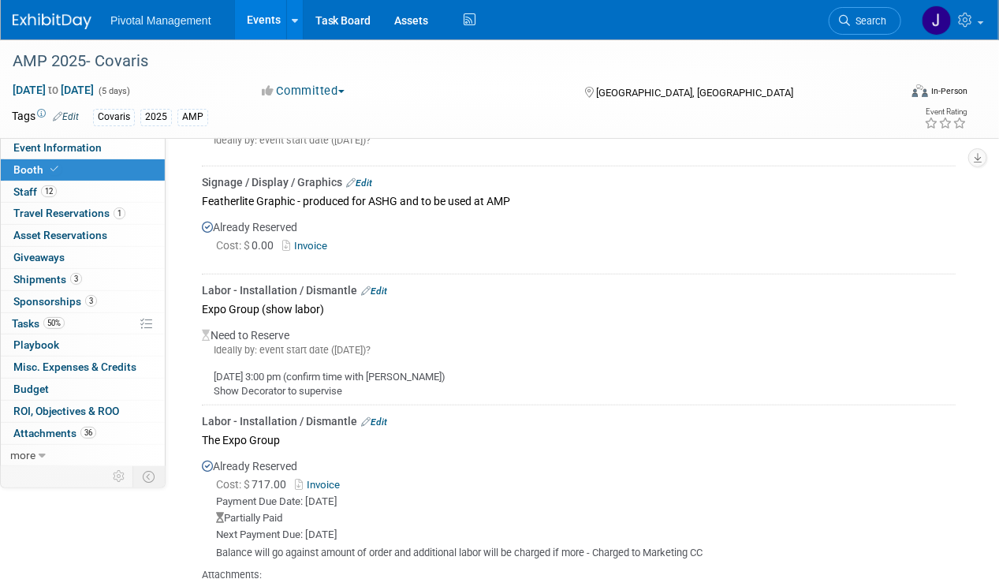
click at [322, 240] on link "Invoice" at bounding box center [307, 246] width 51 height 12
drag, startPoint x: 263, startPoint y: 256, endPoint x: 358, endPoint y: 245, distance: 96.0
click at [263, 274] on td "Labor - Installation / Dismantle Edit Expo Group (show labor) Need to Reserve I…" at bounding box center [579, 339] width 754 height 131
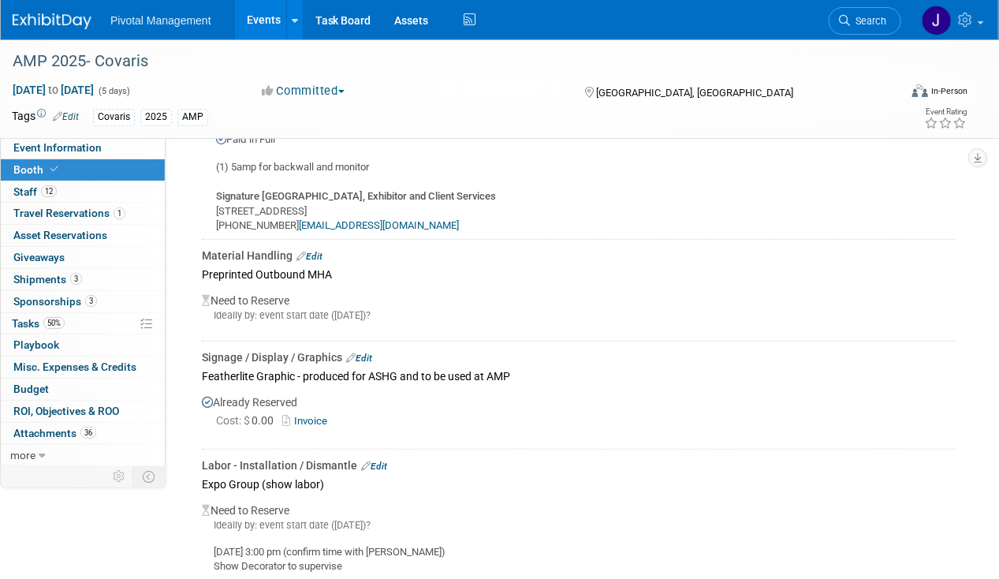
scroll to position [2303, 0]
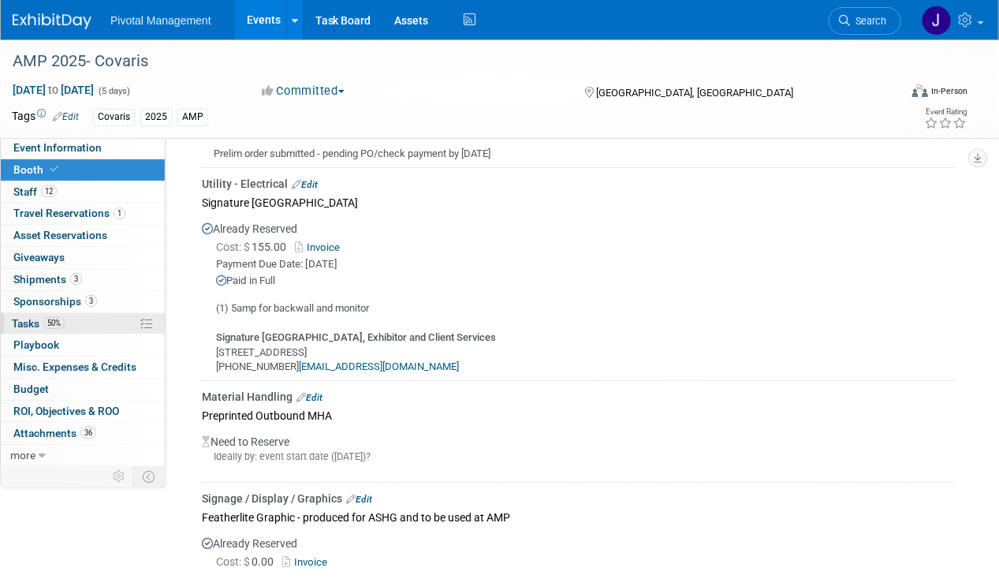
click at [74, 313] on link "50% Tasks 50%" at bounding box center [83, 323] width 164 height 21
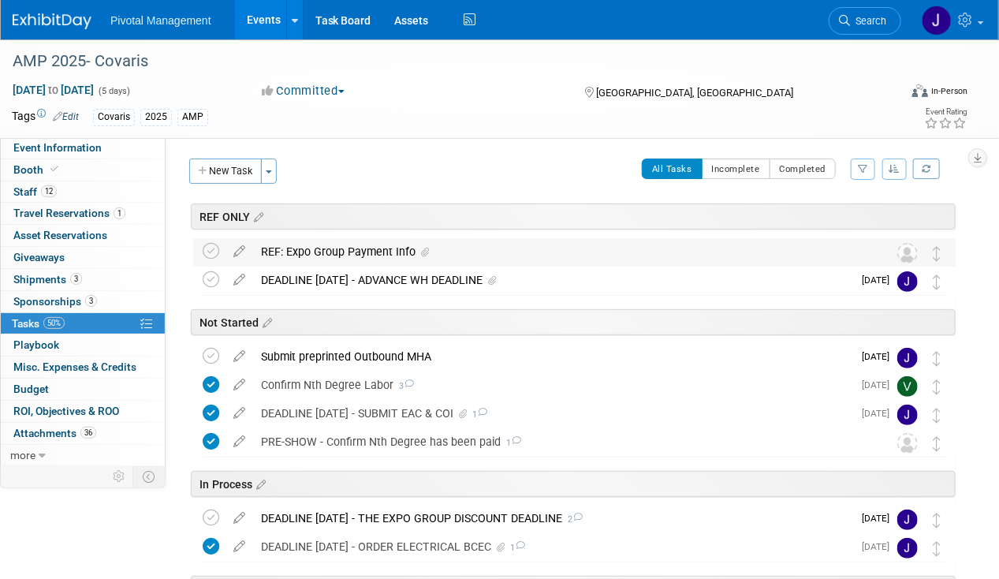
click at [357, 253] on div "REF: Expo Group Payment Info" at bounding box center [559, 251] width 613 height 27
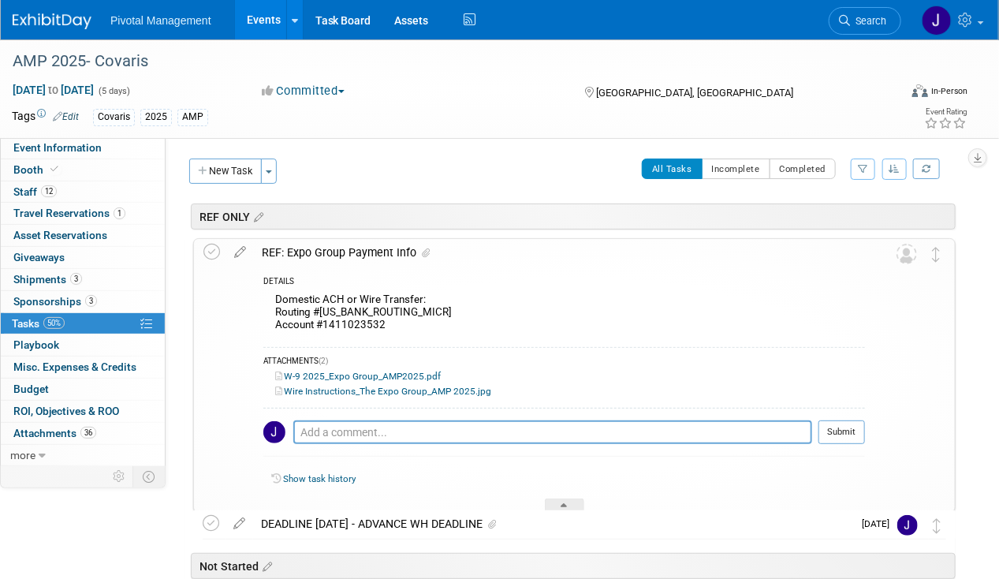
click at [357, 252] on div "REF: Expo Group Payment Info" at bounding box center [559, 252] width 611 height 27
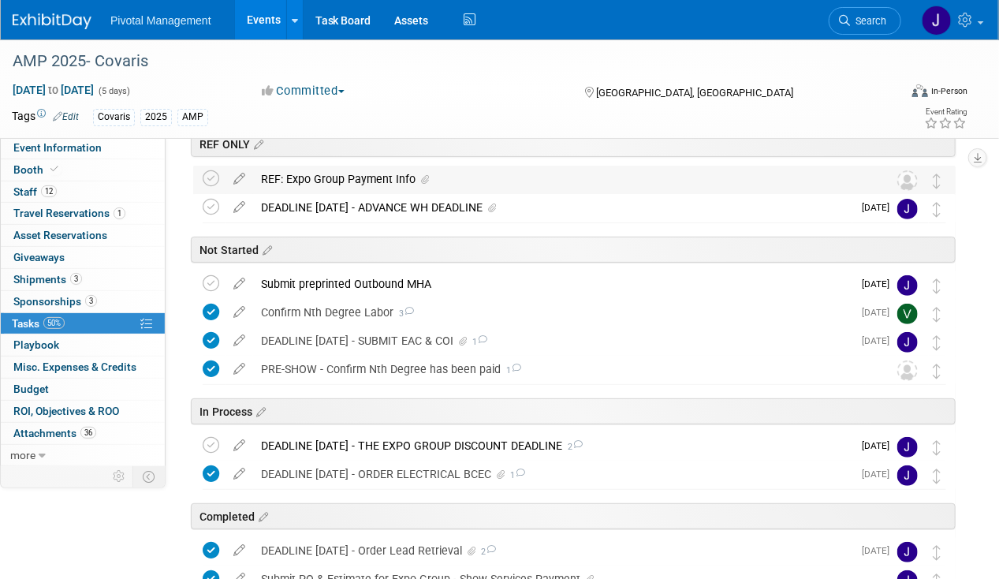
scroll to position [121, 0]
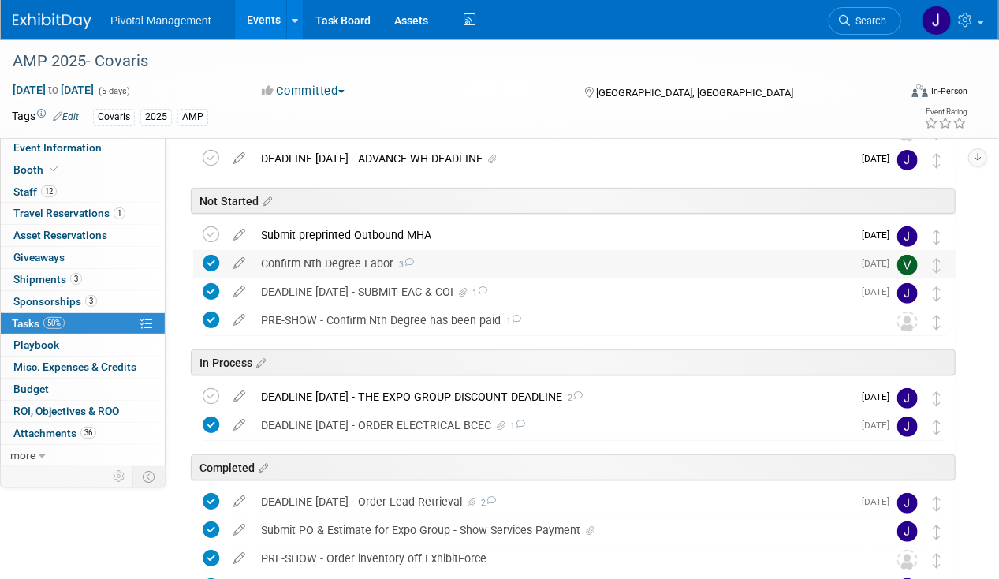
click at [348, 265] on div "Confirm Nth Degree Labor 3" at bounding box center [552, 263] width 599 height 27
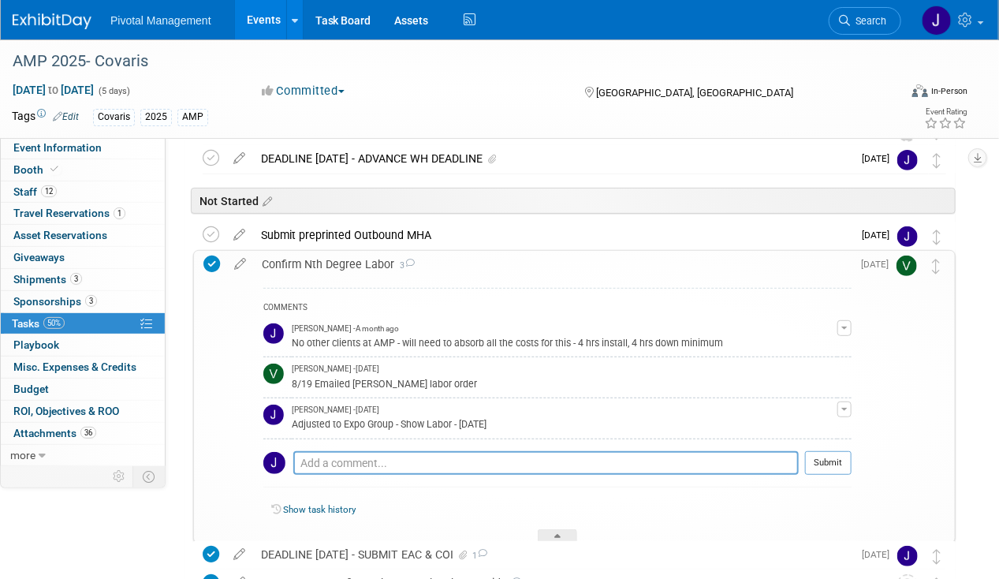
click at [348, 264] on div "Confirm Nth Degree Labor 3" at bounding box center [553, 264] width 598 height 27
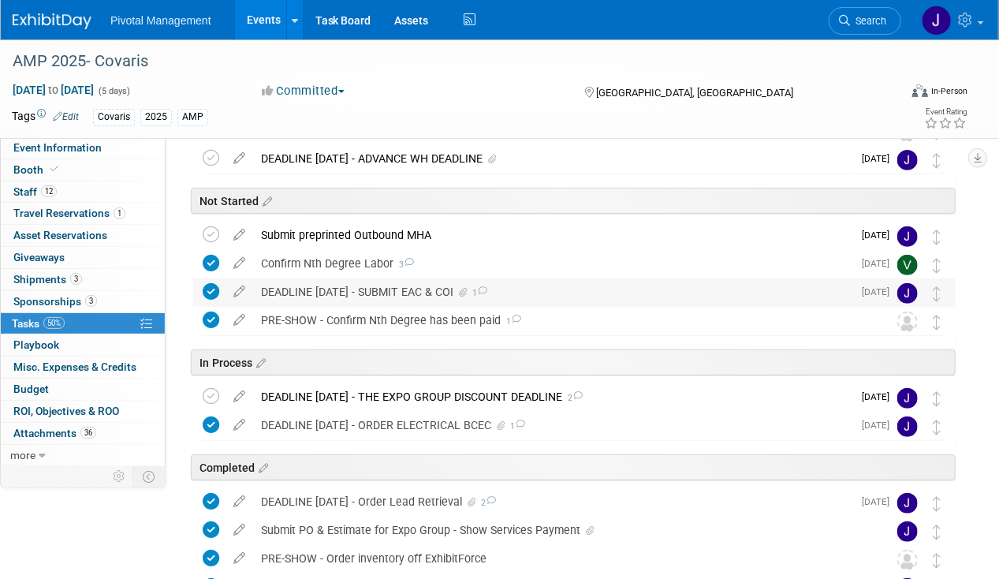
click at [344, 293] on div "DEADLINE OCT 13 - SUBMIT EAC & COI 1" at bounding box center [552, 291] width 599 height 27
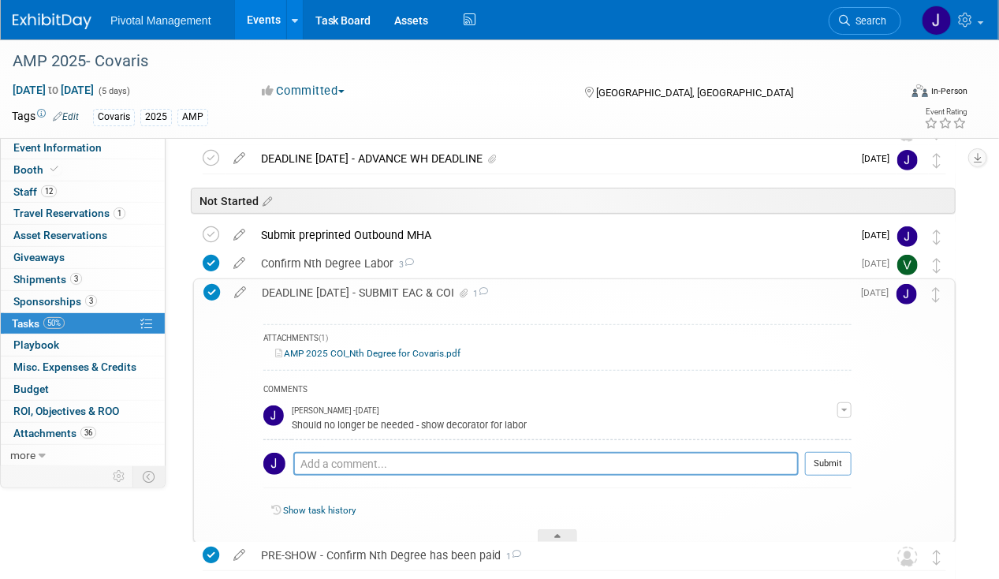
click at [344, 293] on div "DEADLINE OCT 13 - SUBMIT EAC & COI 1" at bounding box center [553, 292] width 598 height 27
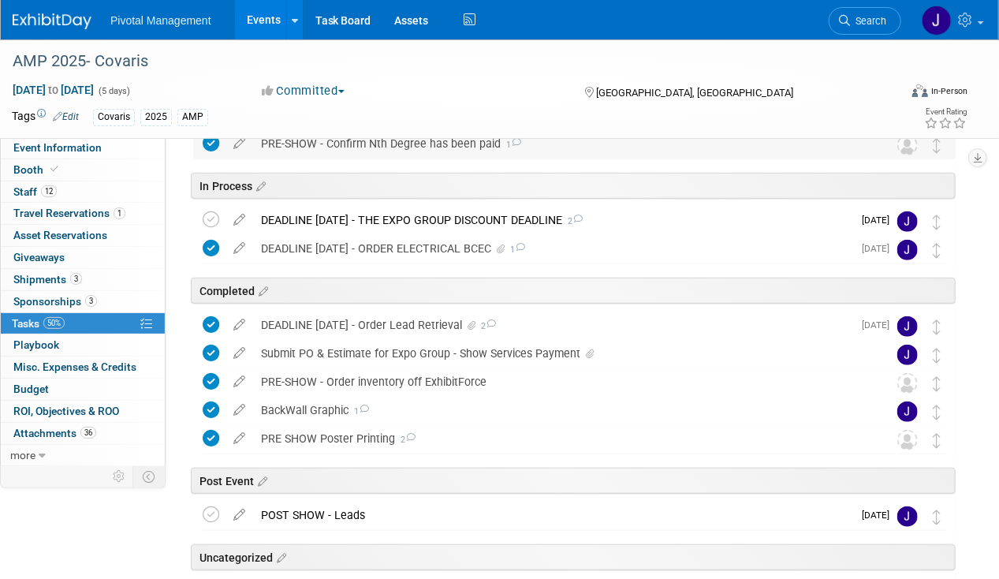
scroll to position [319, 0]
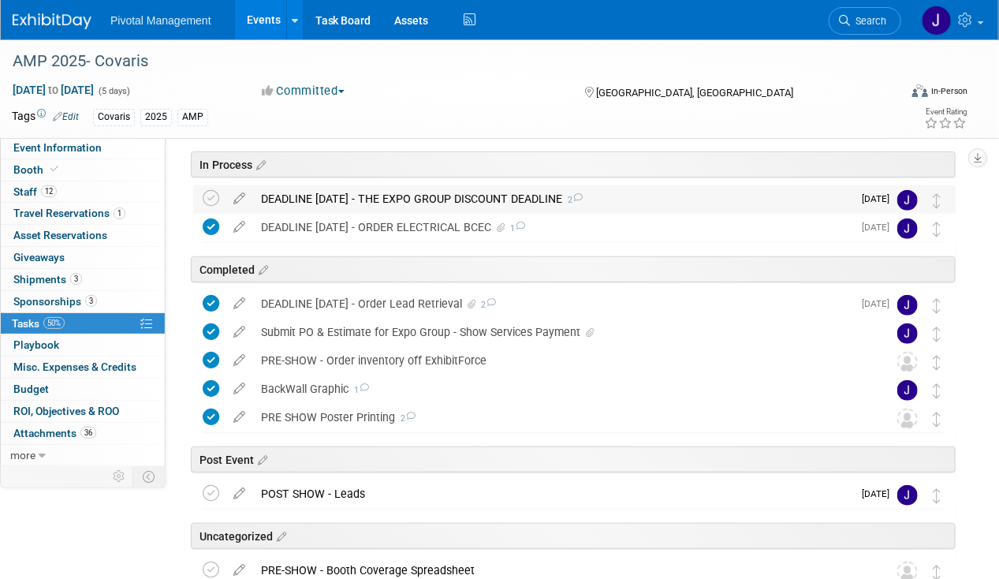
click at [388, 198] on div "DEADLINE OCT 13 - THE EXPO GROUP DISCOUNT DEADLINE 2" at bounding box center [552, 198] width 599 height 27
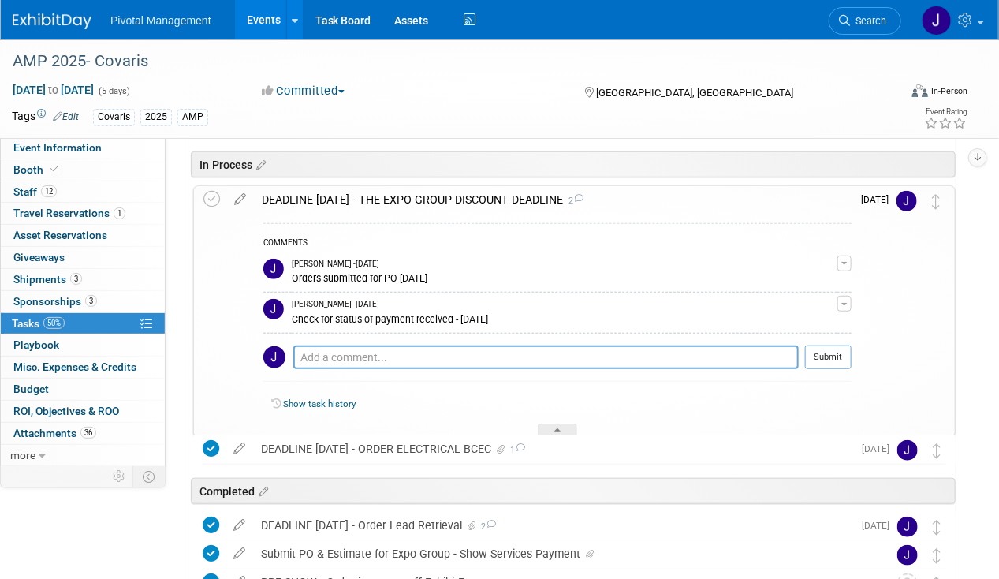
click at [388, 198] on div "DEADLINE OCT 13 - THE EXPO GROUP DISCOUNT DEADLINE 2" at bounding box center [553, 199] width 598 height 27
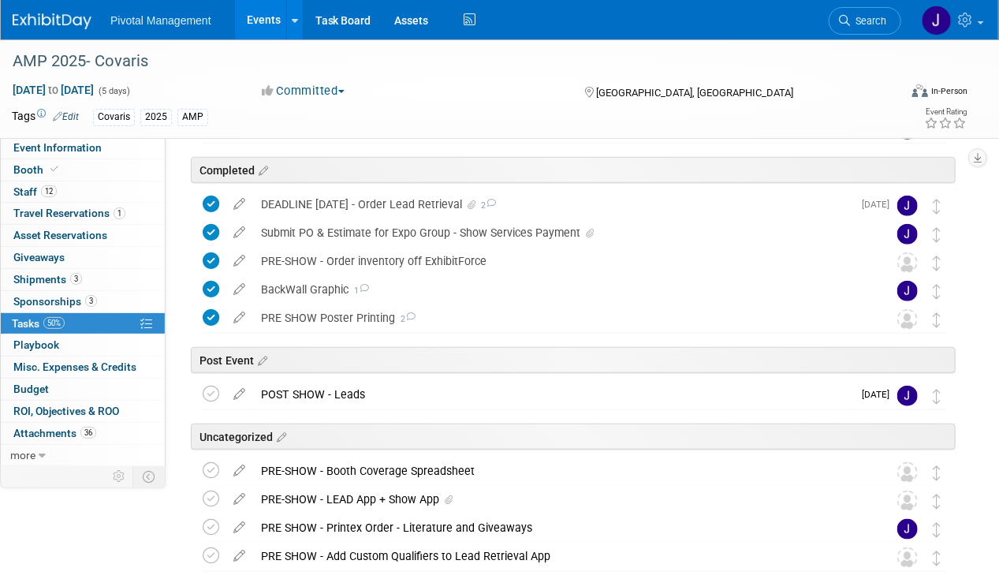
scroll to position [505, 0]
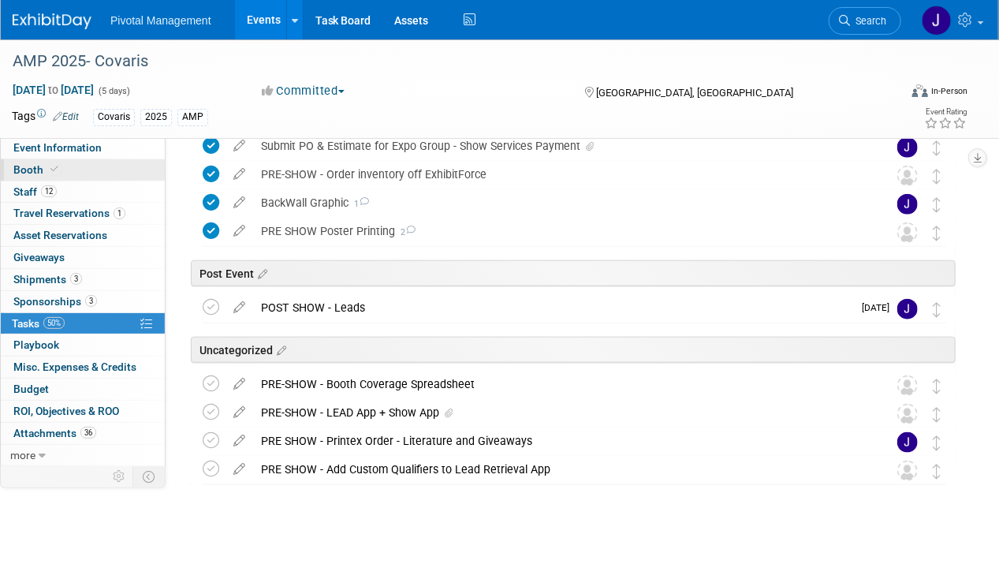
click at [61, 169] on link "Booth" at bounding box center [83, 169] width 164 height 21
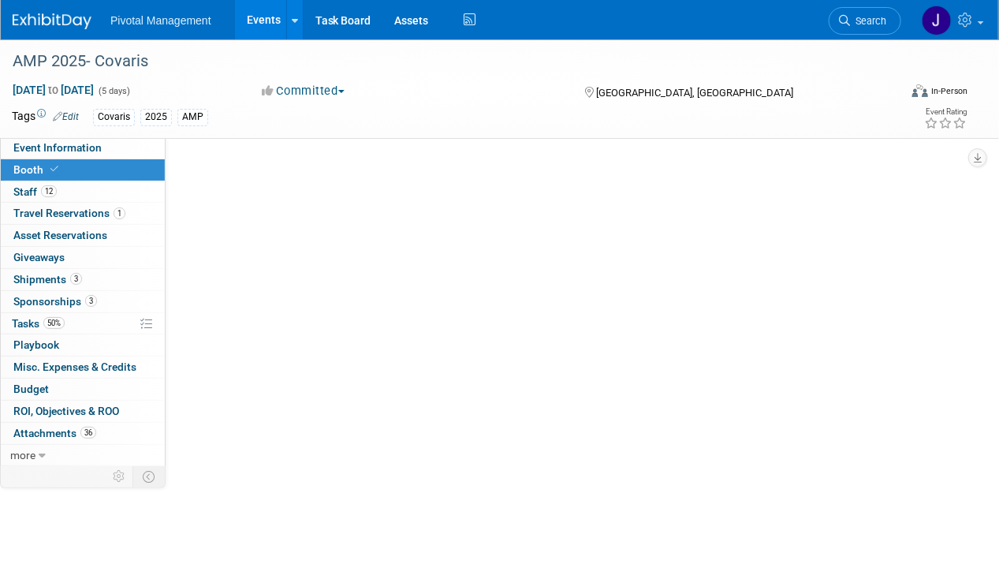
scroll to position [0, 0]
select select "Yes"
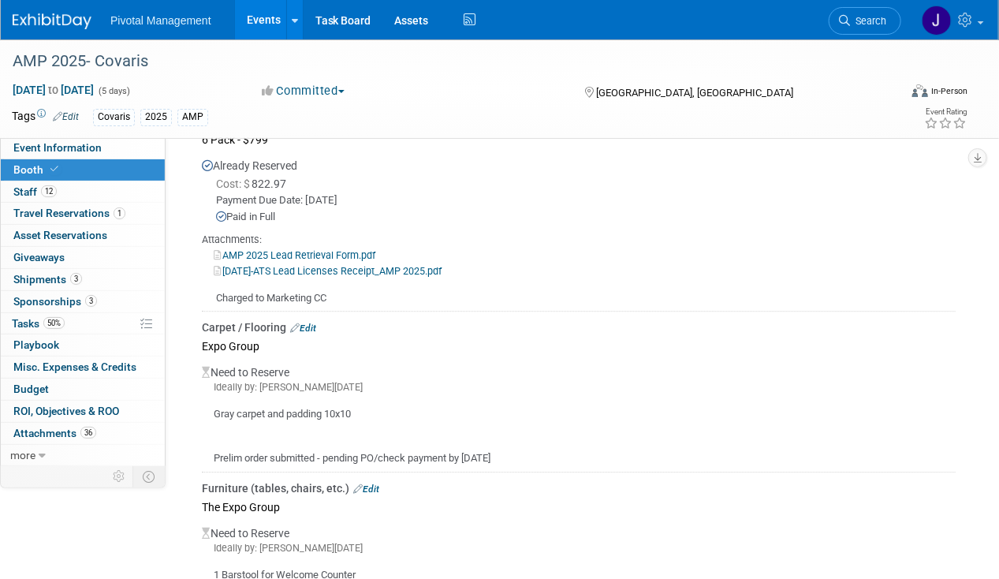
scroll to position [1407, 0]
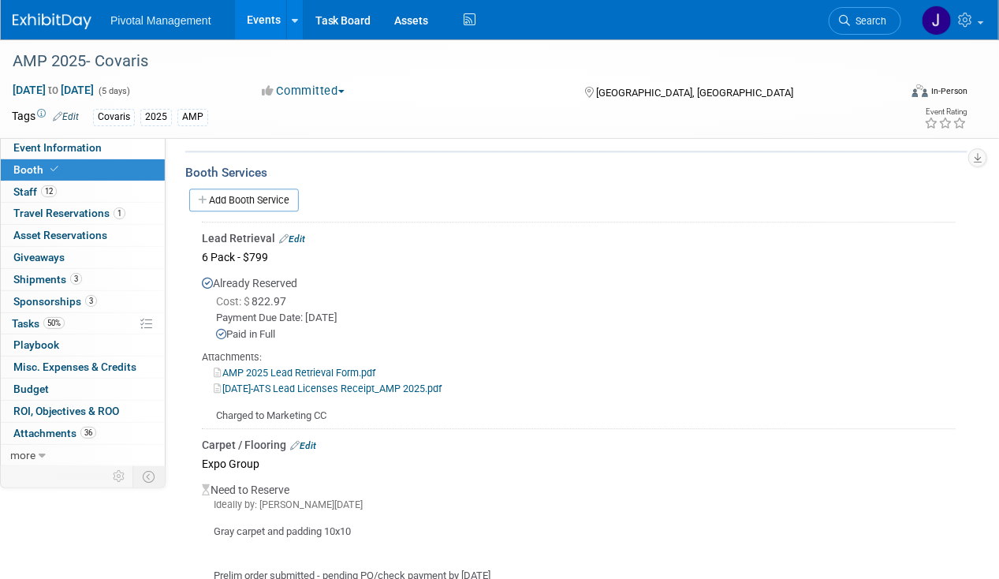
click at [365, 367] on link "AMP 2025 Lead Retrieval Form.pdf" at bounding box center [295, 373] width 162 height 12
click at [362, 382] on link "2025-09-09-ATS Lead Licenses Receipt_AMP 2025.pdf" at bounding box center [328, 388] width 228 height 12
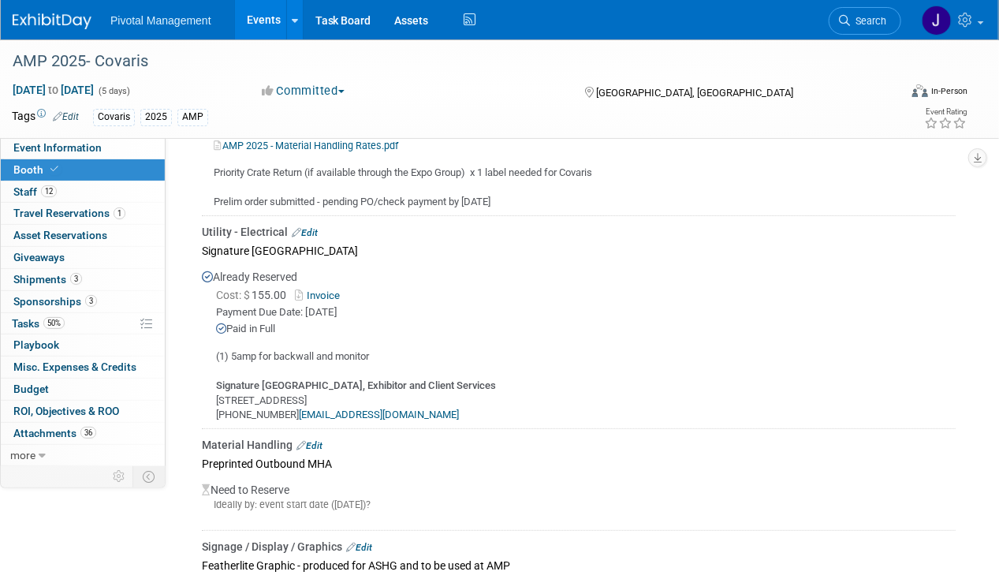
scroll to position [2290, 0]
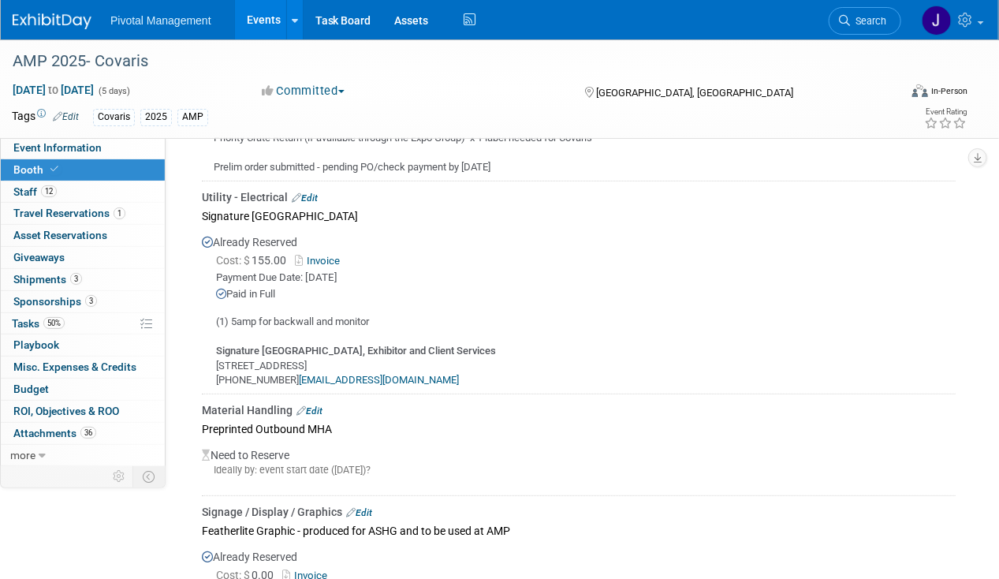
click at [315, 255] on link "Invoice" at bounding box center [320, 261] width 51 height 12
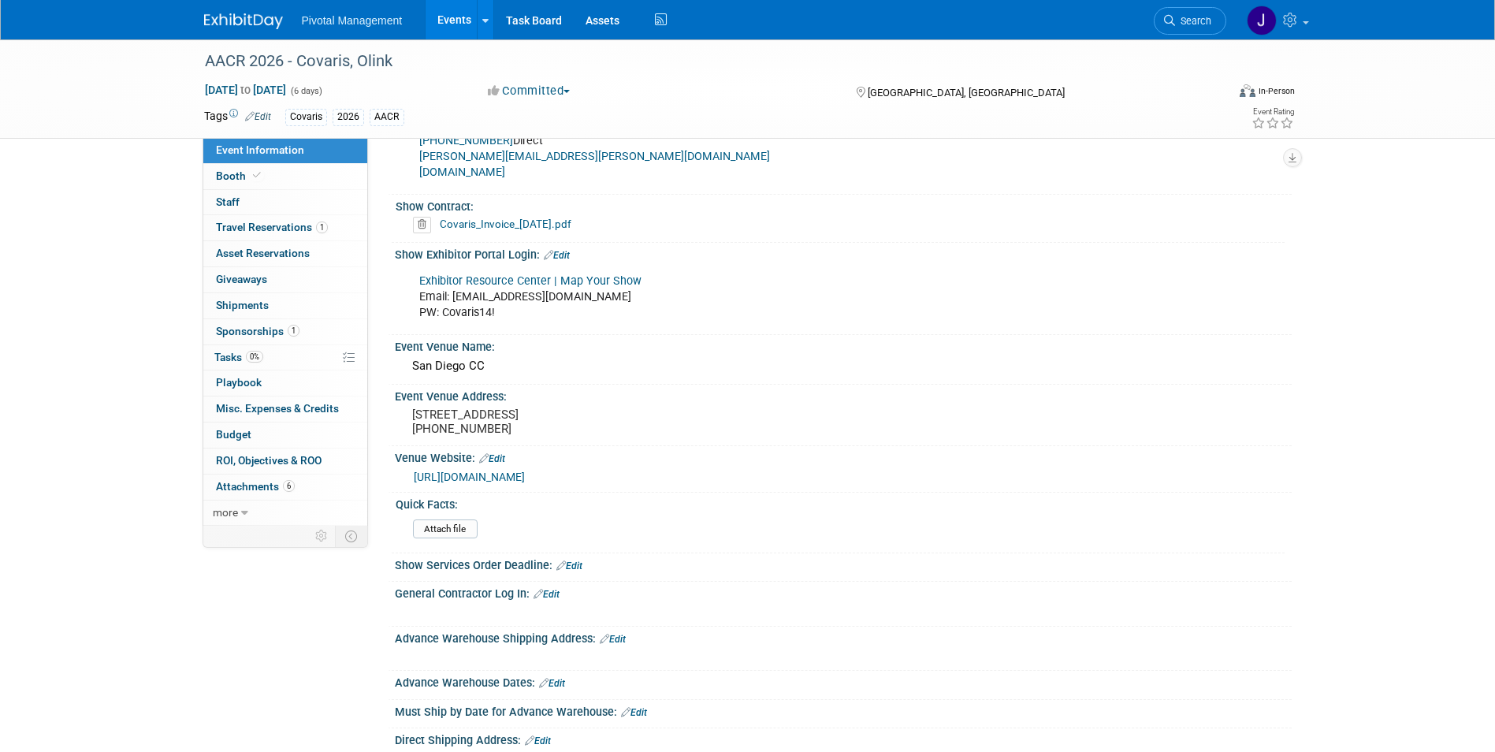
scroll to position [944, 0]
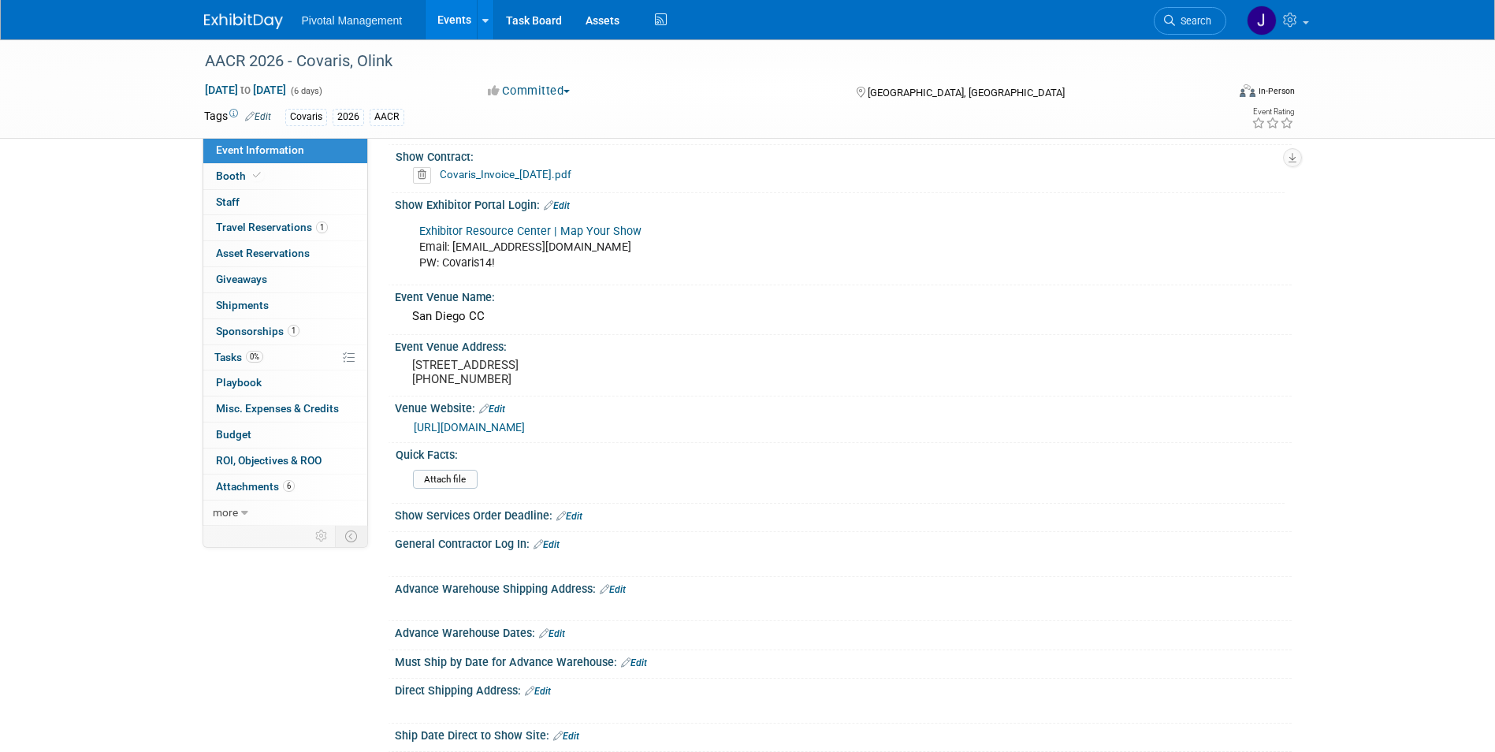
click at [606, 225] on link "Exhibitor Resource Center | Map Your Show" at bounding box center [530, 231] width 222 height 13
drag, startPoint x: 452, startPoint y: 229, endPoint x: 575, endPoint y: 235, distance: 123.1
click at [575, 235] on div "Exhibitor Resource Center | Map Your Show Email: [EMAIL_ADDRESS][DOMAIN_NAME] P…" at bounding box center [763, 247] width 710 height 63
copy div "[EMAIL_ADDRESS][DOMAIN_NAME]"
